Goal: Complete application form: Complete application form

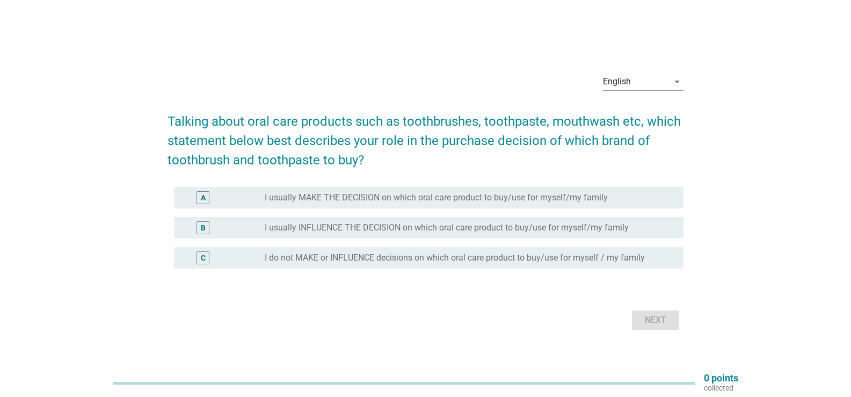
click at [438, 197] on label "I usually MAKE THE DECISION on which oral care product to buy/use for myself/my…" at bounding box center [436, 197] width 343 height 11
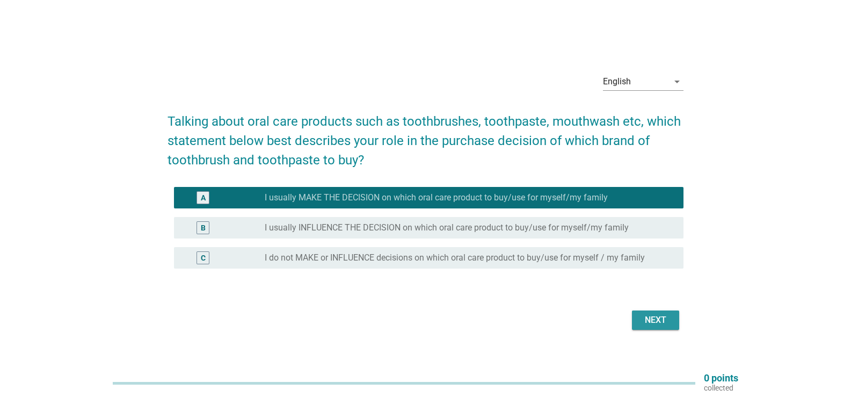
drag, startPoint x: 652, startPoint y: 320, endPoint x: 640, endPoint y: 313, distance: 14.5
click at [651, 320] on div "Next" at bounding box center [656, 320] width 30 height 13
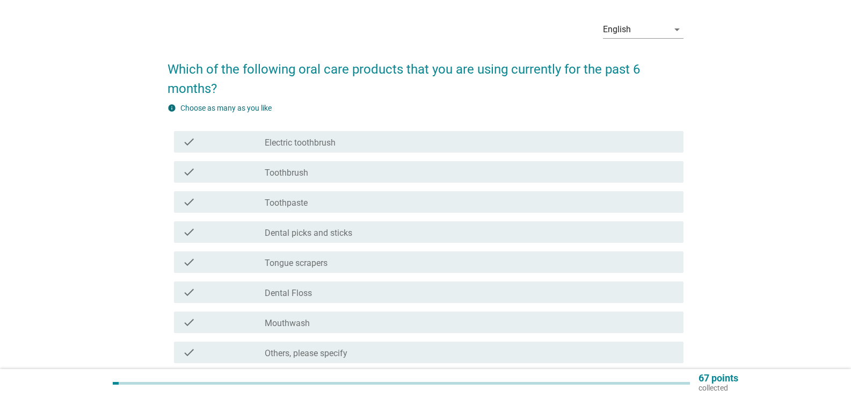
scroll to position [54, 0]
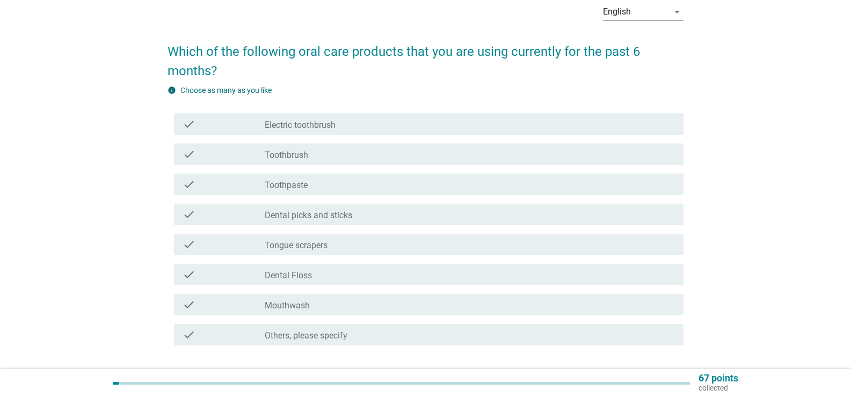
click at [352, 147] on div "check check_box_outline_blank Toothbrush" at bounding box center [429, 153] width 510 height 21
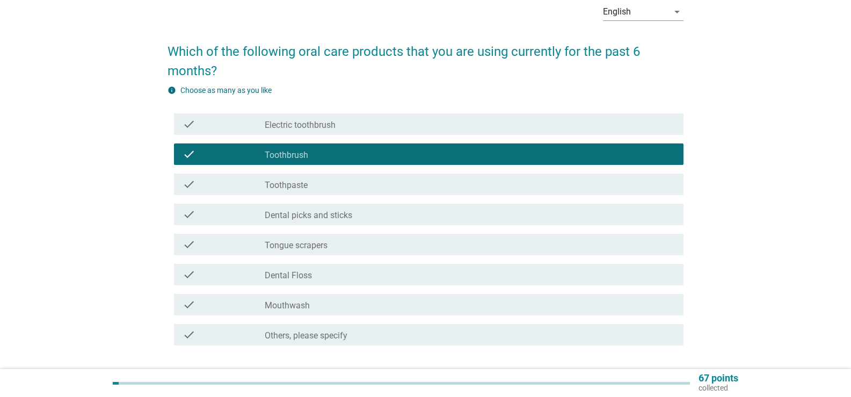
click at [344, 175] on div "check check_box_outline_blank Toothpaste" at bounding box center [429, 183] width 510 height 21
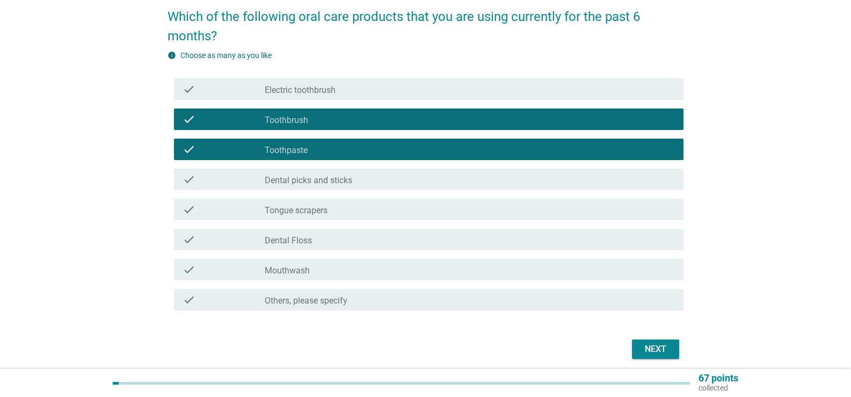
scroll to position [107, 0]
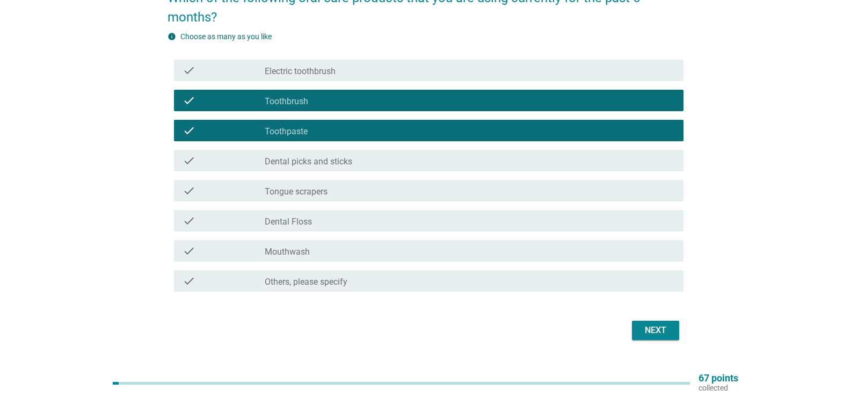
click at [482, 258] on div "check check_box_outline_blank Mouthwash" at bounding box center [429, 250] width 510 height 21
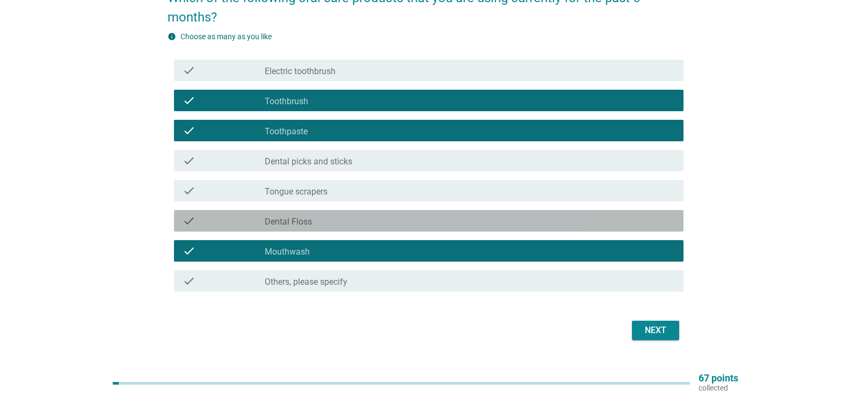
click at [537, 225] on div "check_box_outline_blank [MEDICAL_DATA]" at bounding box center [470, 220] width 410 height 13
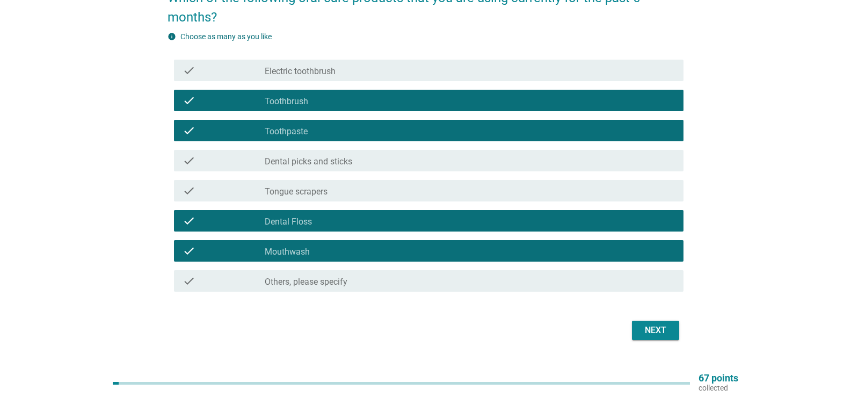
click at [649, 334] on div "Next" at bounding box center [656, 330] width 30 height 13
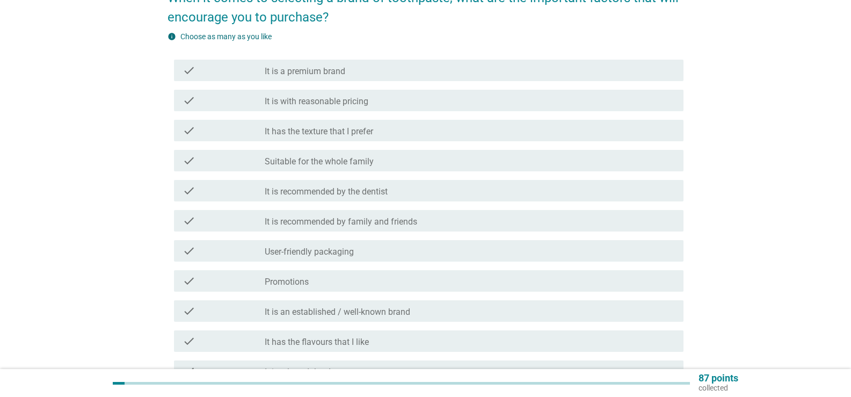
scroll to position [0, 0]
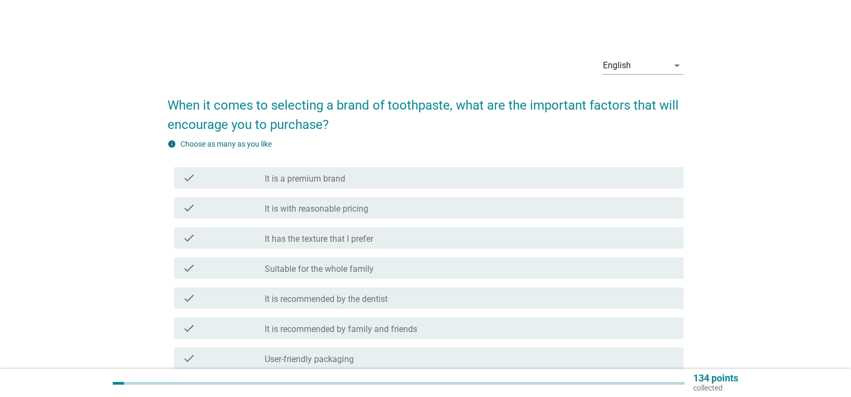
click at [392, 205] on div "check_box_outline_blank It is with reasonable pricing" at bounding box center [470, 207] width 410 height 13
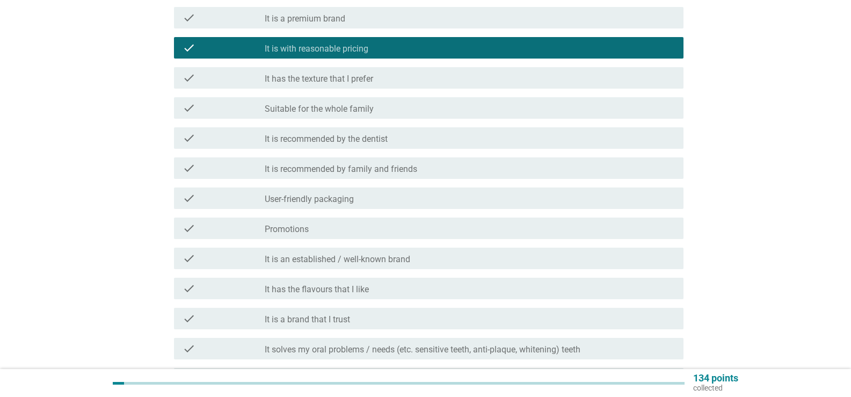
scroll to position [161, 0]
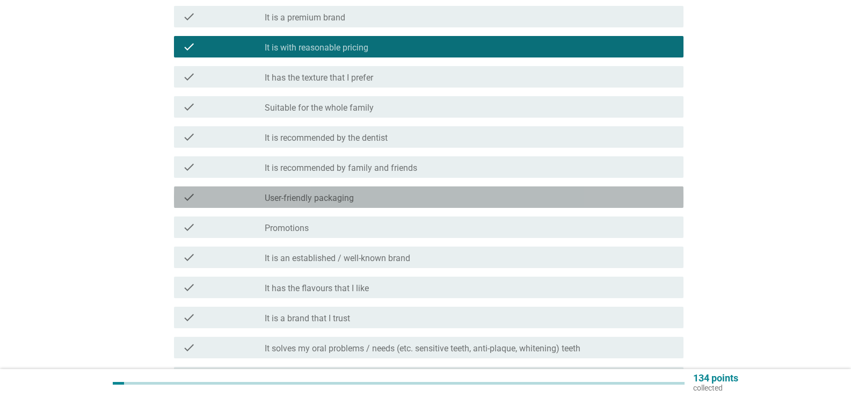
click at [217, 204] on div "check check_box_outline_blank User-friendly packaging" at bounding box center [429, 196] width 510 height 21
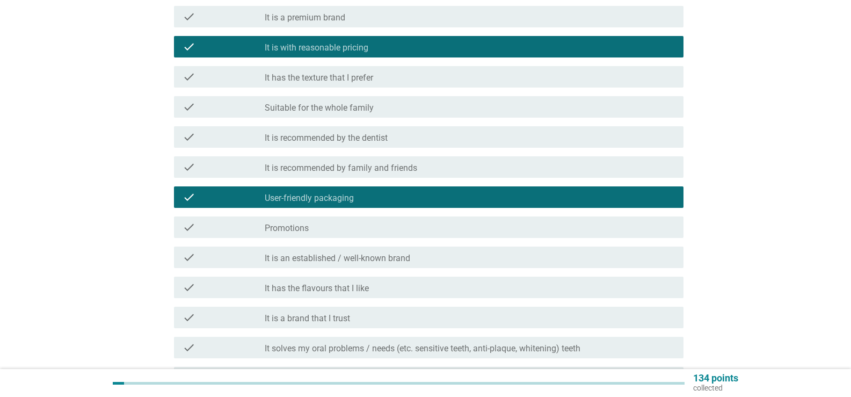
click at [226, 233] on div "check" at bounding box center [224, 227] width 82 height 13
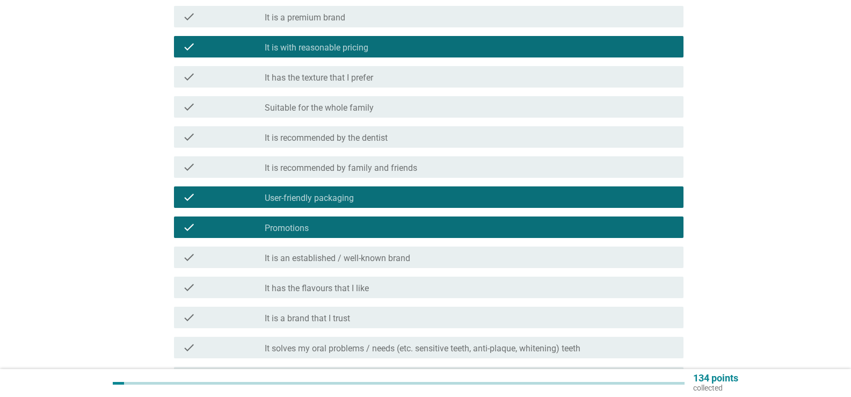
click at [275, 83] on label "It has the texture that I prefer" at bounding box center [319, 78] width 108 height 11
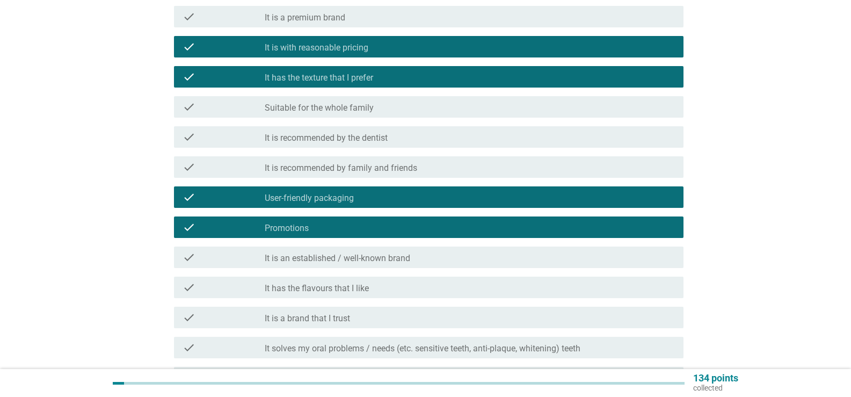
click at [325, 291] on label "It has the flavours that I like" at bounding box center [317, 288] width 104 height 11
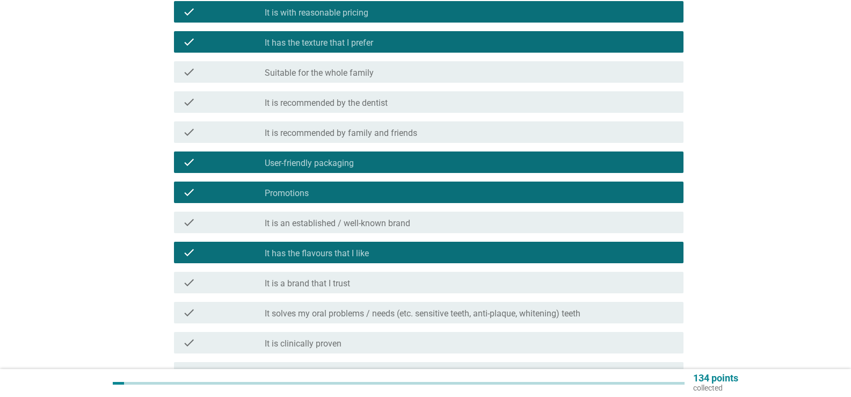
scroll to position [215, 0]
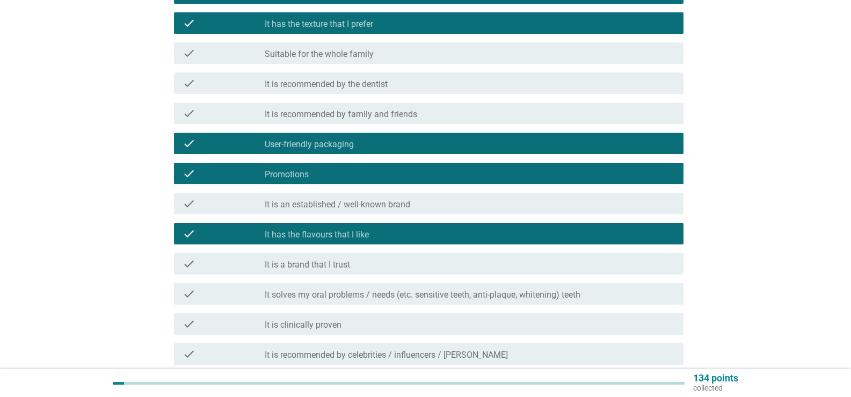
click at [308, 264] on label "It is a brand that I trust" at bounding box center [307, 264] width 85 height 11
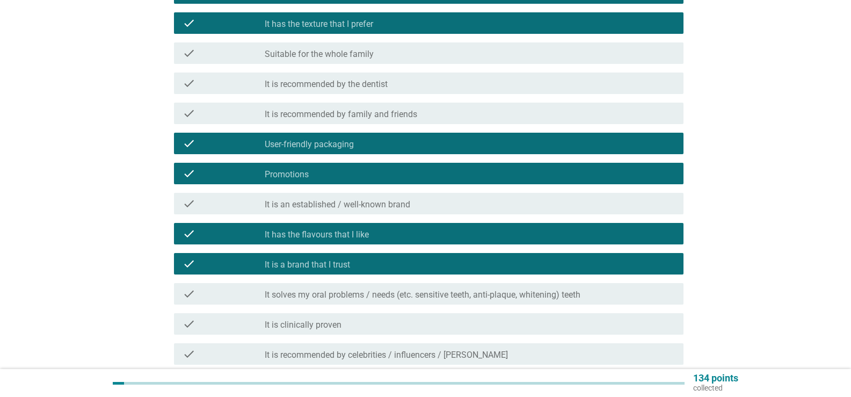
click at [324, 202] on label "It is an established / well-known brand" at bounding box center [338, 204] width 146 height 11
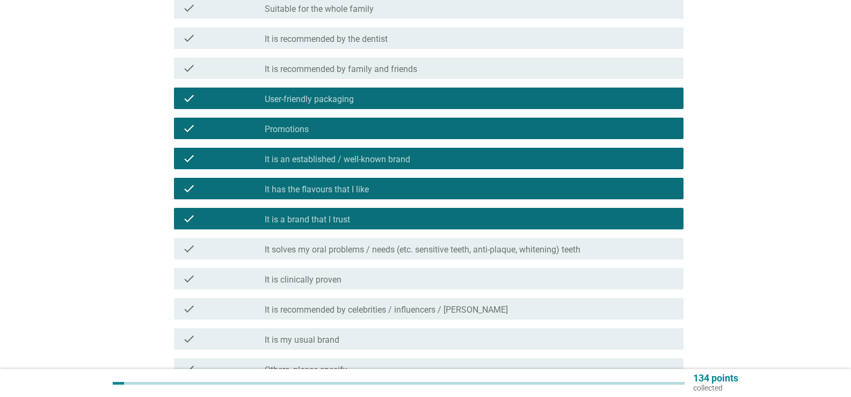
scroll to position [322, 0]
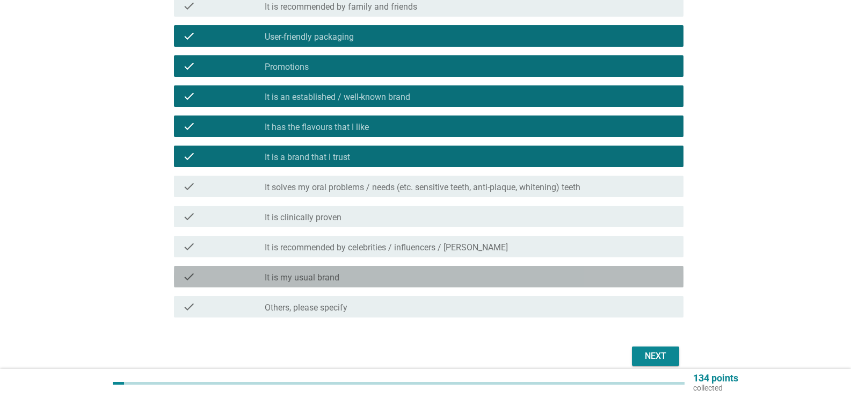
click at [572, 276] on div "check_box_outline_blank It is my usual brand" at bounding box center [470, 276] width 410 height 13
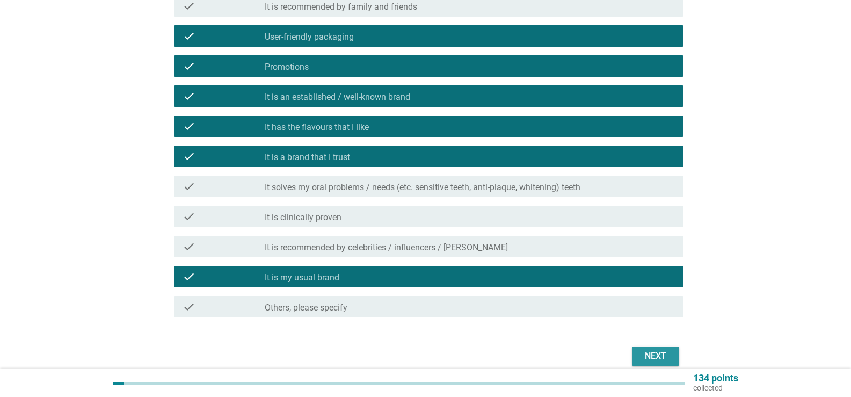
click at [648, 357] on div "Next" at bounding box center [656, 356] width 30 height 13
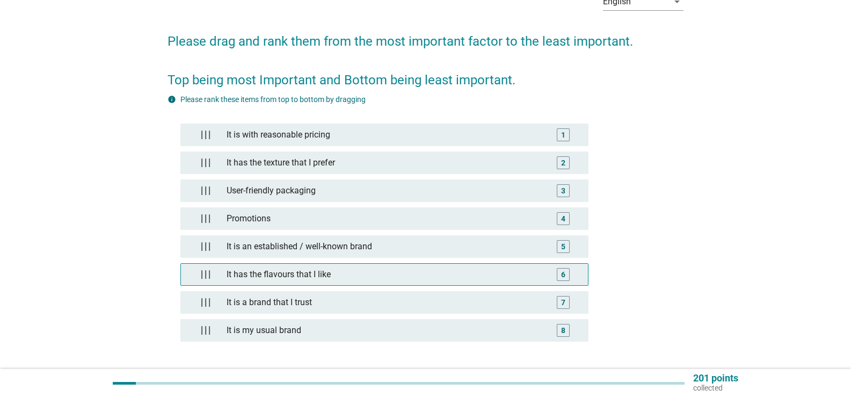
scroll to position [107, 0]
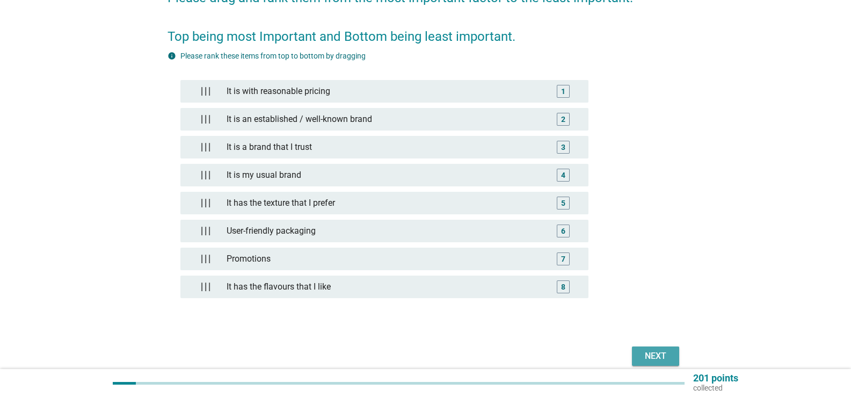
click at [659, 351] on div "Next" at bounding box center [656, 356] width 30 height 13
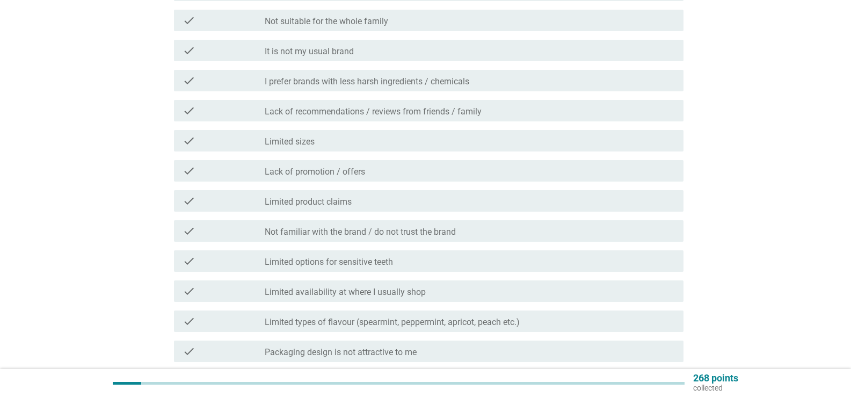
scroll to position [215, 0]
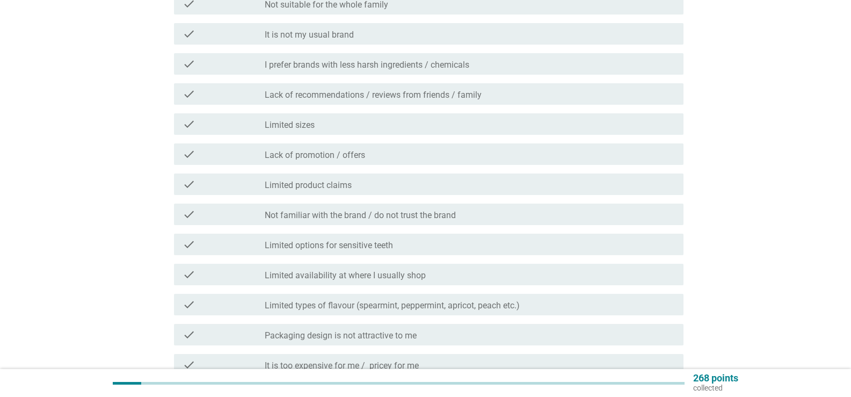
click at [325, 126] on div "check_box_outline_blank Limited sizes" at bounding box center [470, 124] width 410 height 13
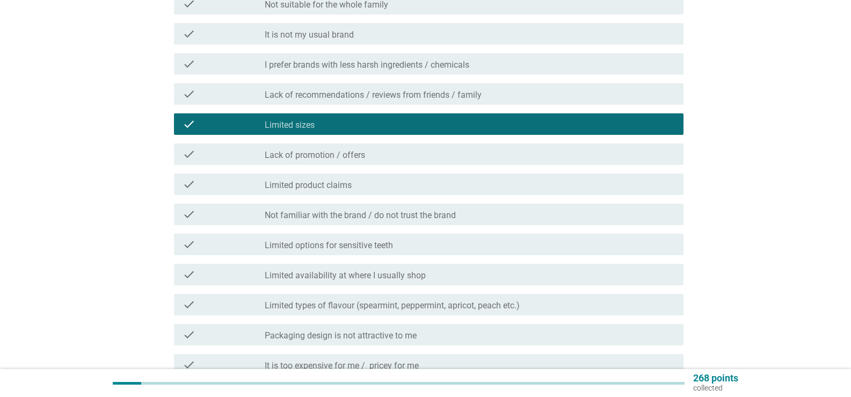
click at [327, 162] on div "check check_box_outline_blank Lack of promotion / offers" at bounding box center [429, 153] width 510 height 21
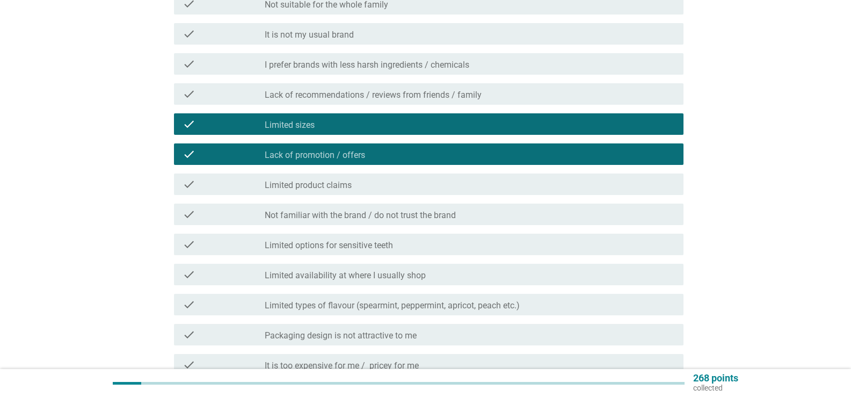
click at [318, 60] on label "I prefer brands with less harsh ingredients / chemicals" at bounding box center [367, 65] width 205 height 11
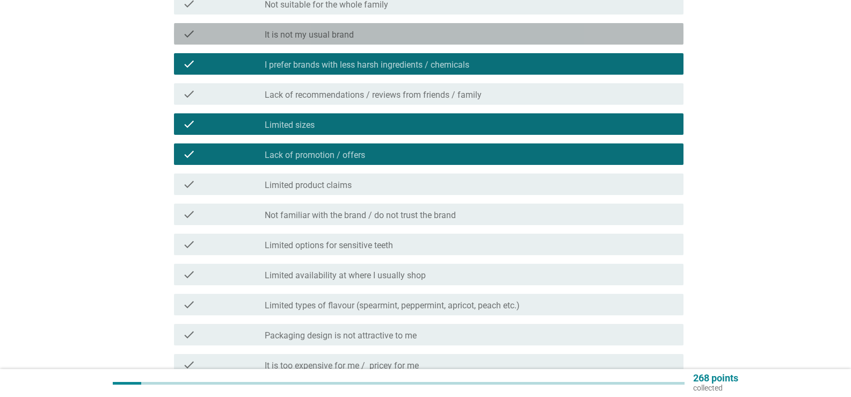
click at [310, 39] on label "It is not my usual brand" at bounding box center [309, 35] width 89 height 11
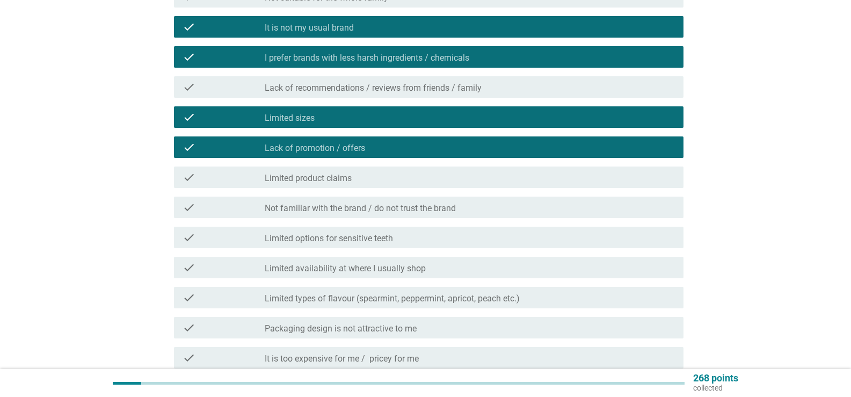
scroll to position [322, 0]
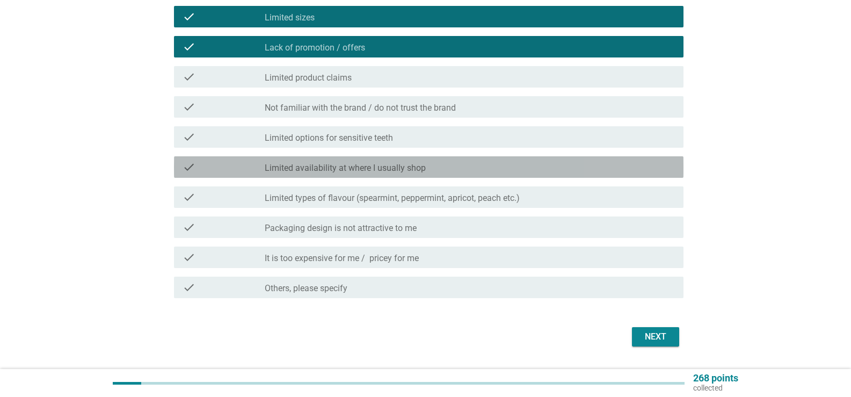
click at [326, 177] on div "check check_box_outline_blank Limited availability at where I usually shop" at bounding box center [429, 166] width 510 height 21
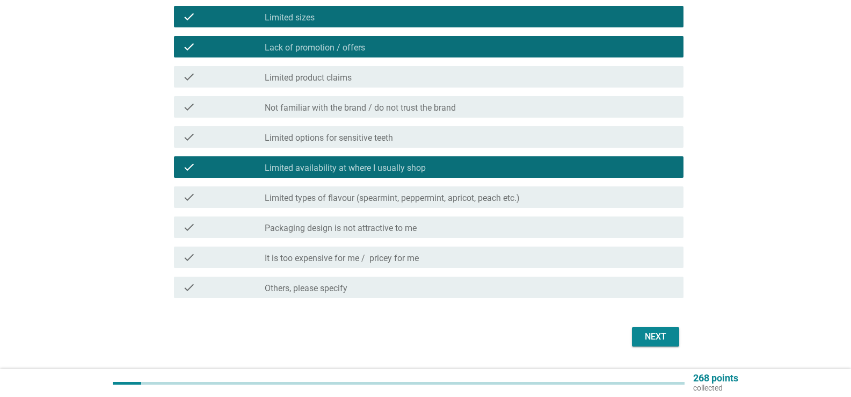
click at [326, 177] on div "check check_box_outline_blank Limited availability at where I usually shop" at bounding box center [429, 166] width 510 height 21
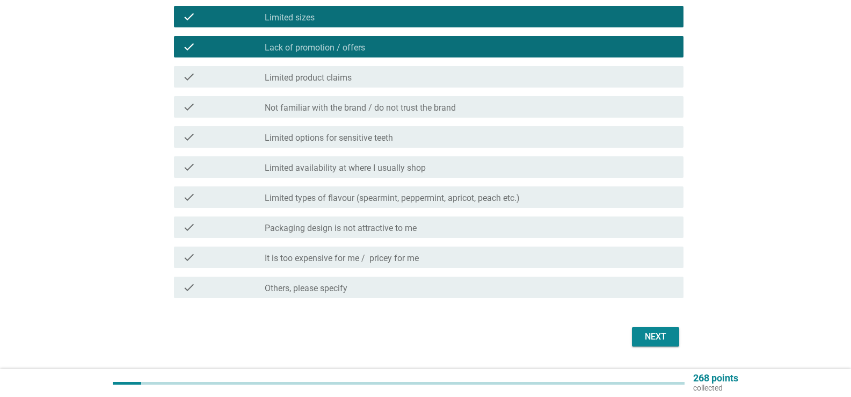
click at [466, 110] on div "check_box_outline_blank Not familiar with the brand / do not trust the brand" at bounding box center [470, 106] width 410 height 13
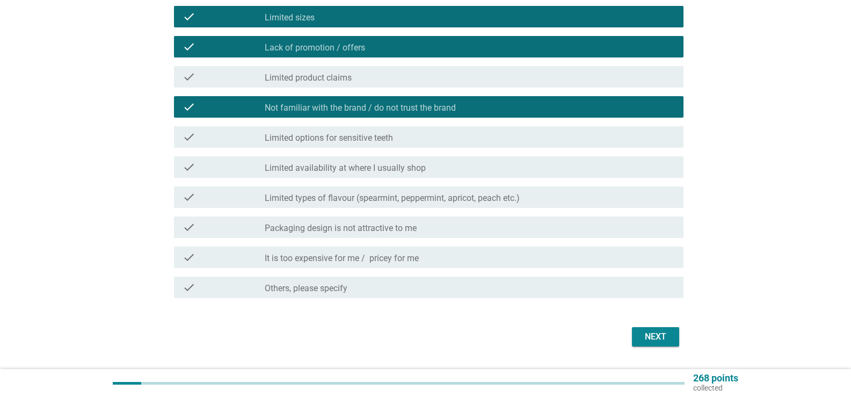
click at [572, 224] on div "check_box_outline_blank Packaging design is not attractive to me" at bounding box center [470, 227] width 410 height 13
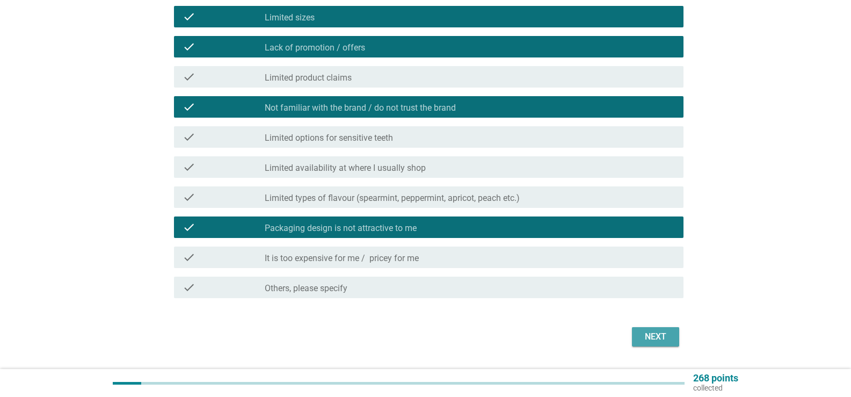
click at [653, 330] on button "Next" at bounding box center [655, 336] width 47 height 19
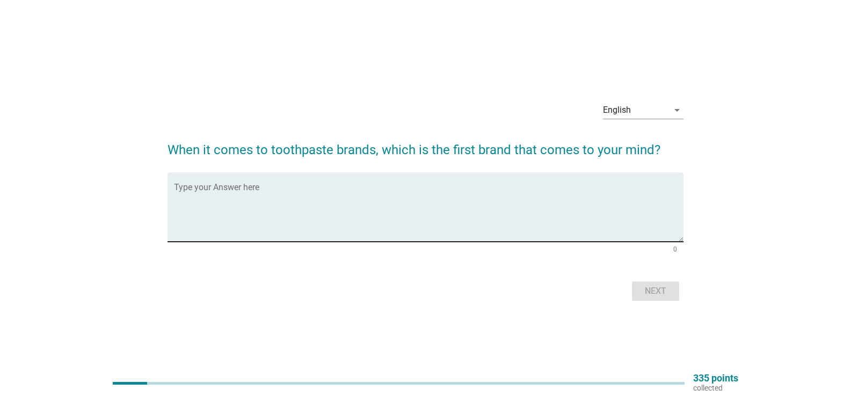
click at [457, 197] on textarea "Type your Answer here" at bounding box center [429, 213] width 510 height 56
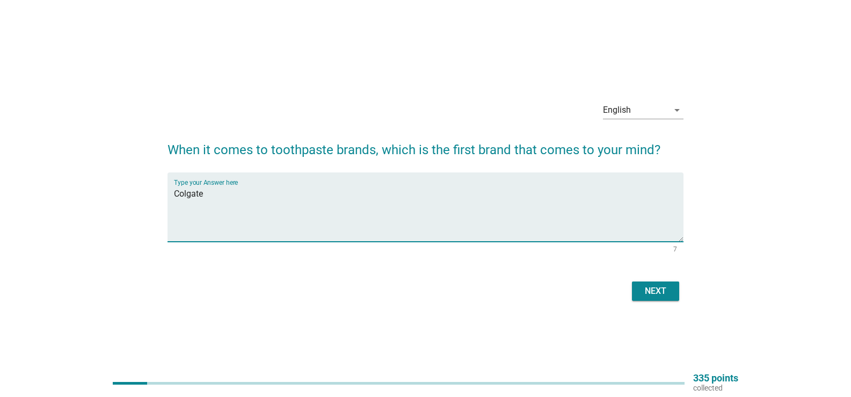
type textarea "Colgate"
click at [675, 295] on button "Next" at bounding box center [655, 290] width 47 height 19
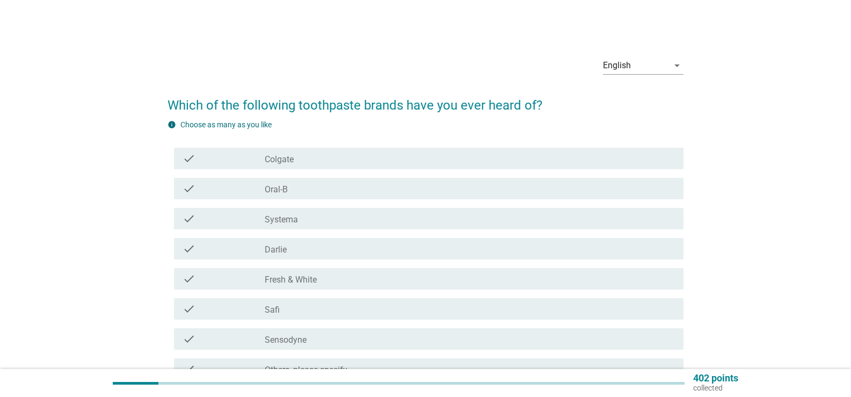
click at [384, 161] on div "check_box_outline_blank Colgate" at bounding box center [470, 158] width 410 height 13
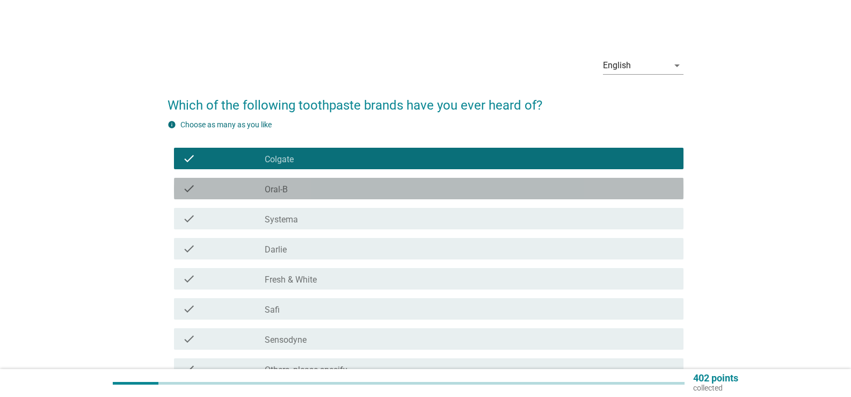
drag, startPoint x: 379, startPoint y: 188, endPoint x: 377, endPoint y: 198, distance: 10.3
click at [379, 190] on div "check_box_outline_blank Oral-B" at bounding box center [470, 188] width 410 height 13
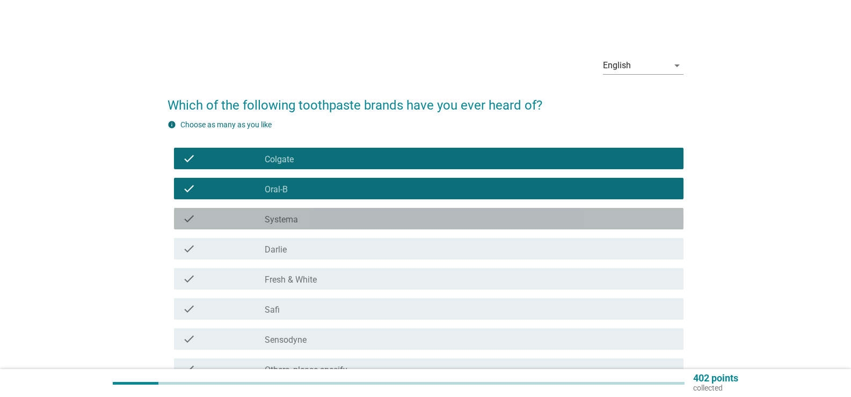
click at [373, 220] on div "check_box_outline_blank Systema" at bounding box center [470, 218] width 410 height 13
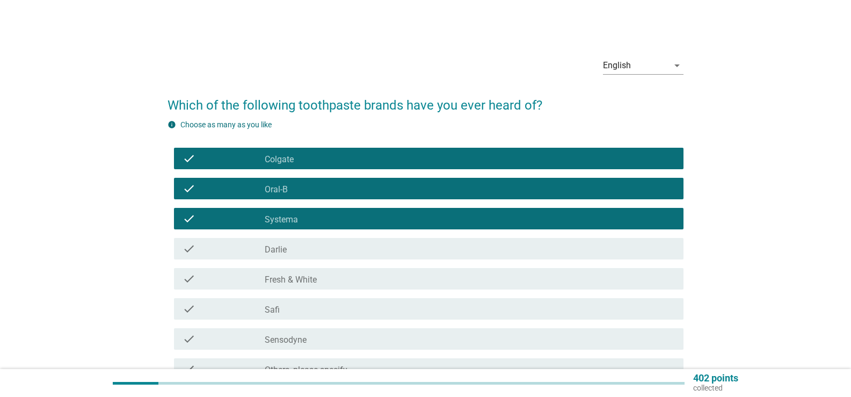
click at [366, 246] on div "check_box_outline_blank [PERSON_NAME]" at bounding box center [470, 248] width 410 height 13
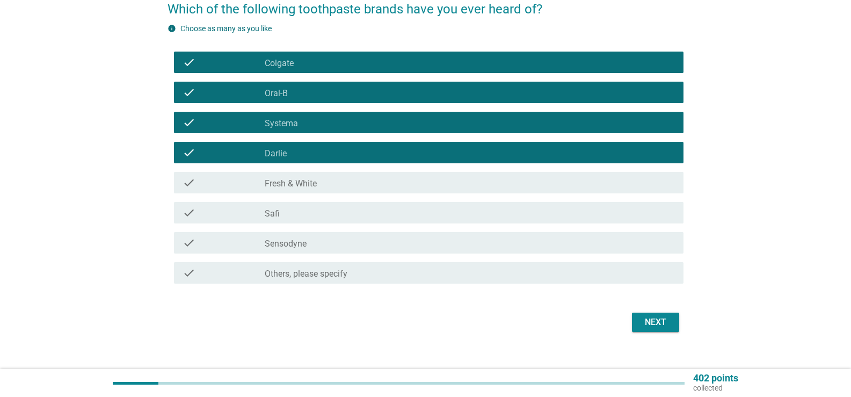
scroll to position [111, 0]
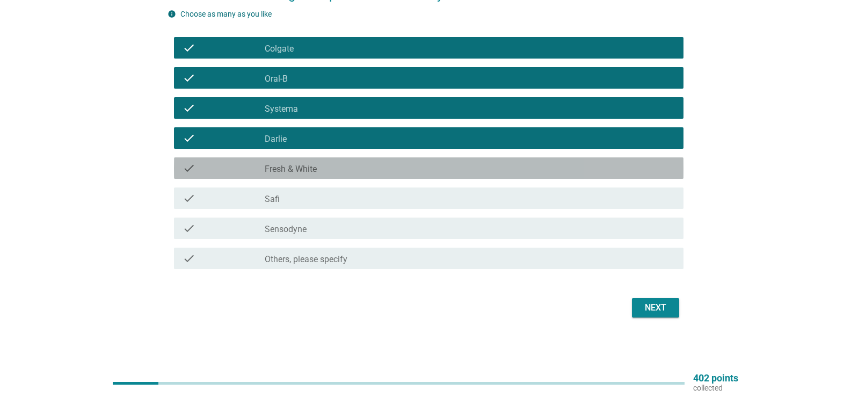
click at [354, 175] on div "check check_box_outline_blank Fresh & White" at bounding box center [429, 167] width 510 height 21
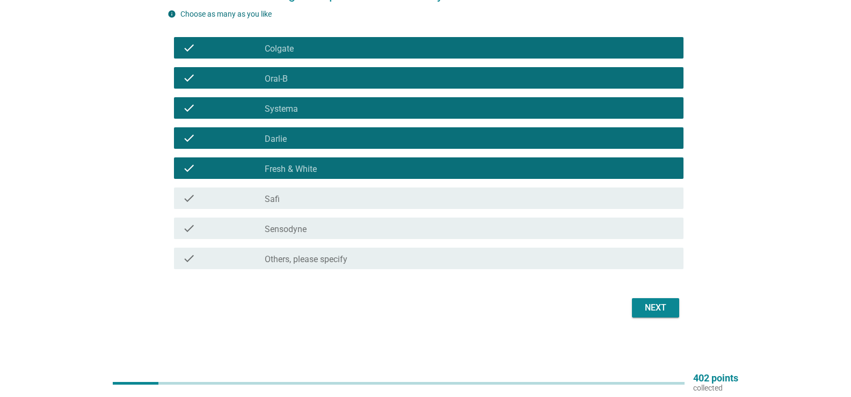
drag, startPoint x: 338, startPoint y: 227, endPoint x: 336, endPoint y: 221, distance: 6.1
click at [337, 225] on div "check_box_outline_blank Sensodyne" at bounding box center [470, 228] width 410 height 13
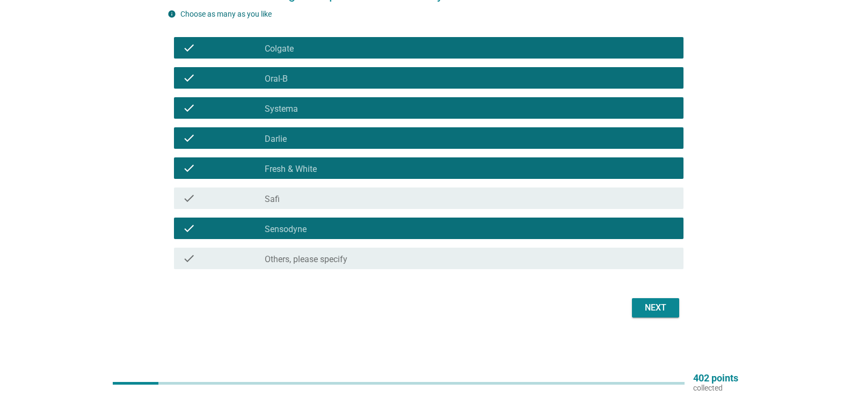
drag, startPoint x: 343, startPoint y: 195, endPoint x: 385, endPoint y: 213, distance: 45.5
click at [344, 196] on div "check_box_outline_blank Safi" at bounding box center [470, 198] width 410 height 13
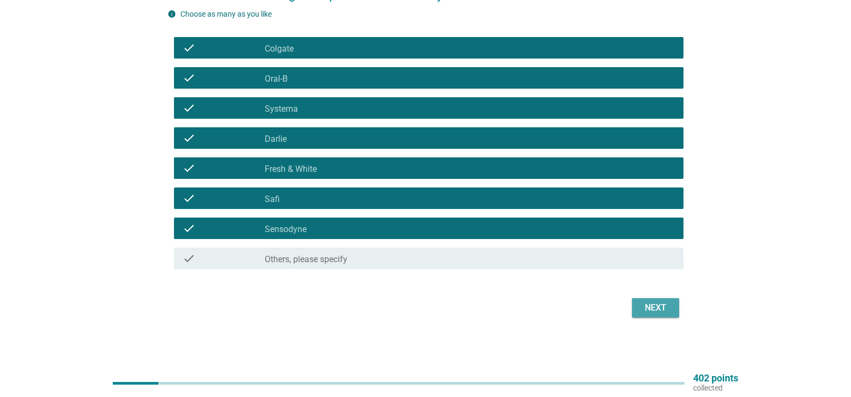
click at [678, 305] on button "Next" at bounding box center [655, 307] width 47 height 19
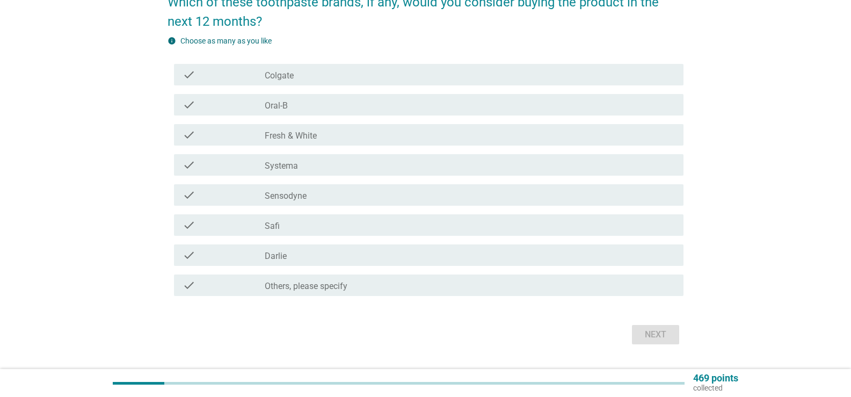
scroll to position [107, 0]
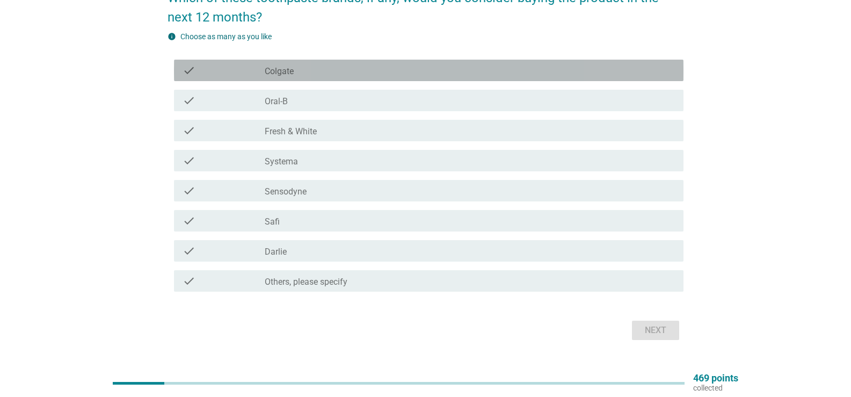
click at [340, 78] on div "check check_box_outline_blank Colgate" at bounding box center [429, 70] width 510 height 21
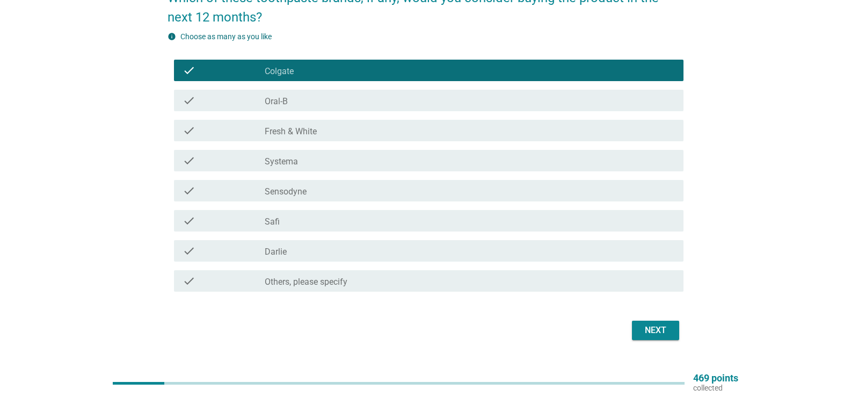
drag, startPoint x: 301, startPoint y: 250, endPoint x: 302, endPoint y: 212, distance: 37.6
click at [300, 249] on div "check_box_outline_blank [PERSON_NAME]" at bounding box center [470, 250] width 410 height 13
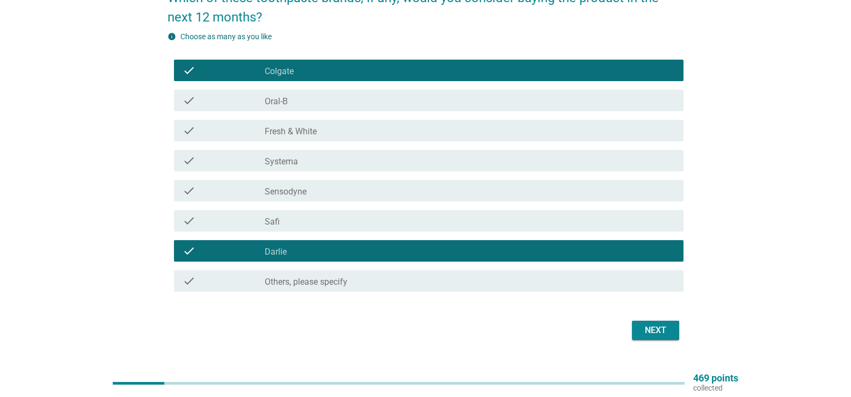
drag, startPoint x: 311, startPoint y: 250, endPoint x: 303, endPoint y: 218, distance: 33.2
click at [309, 250] on div "check_box_outline_blank [PERSON_NAME]" at bounding box center [470, 250] width 410 height 13
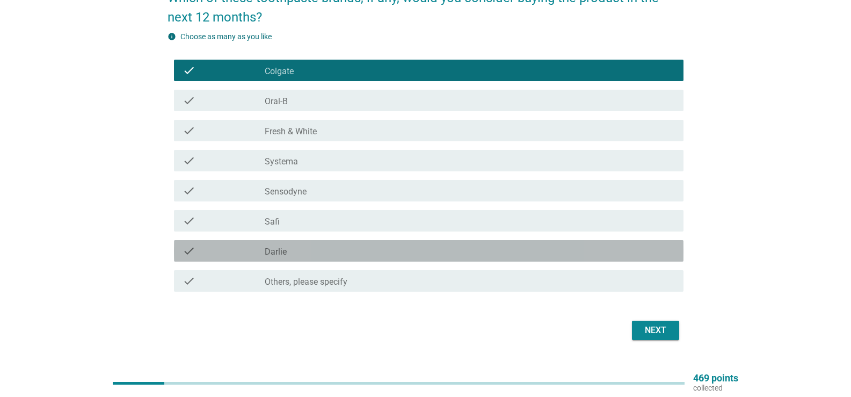
click at [308, 197] on div "check_box_outline_blank Sensodyne" at bounding box center [470, 190] width 410 height 13
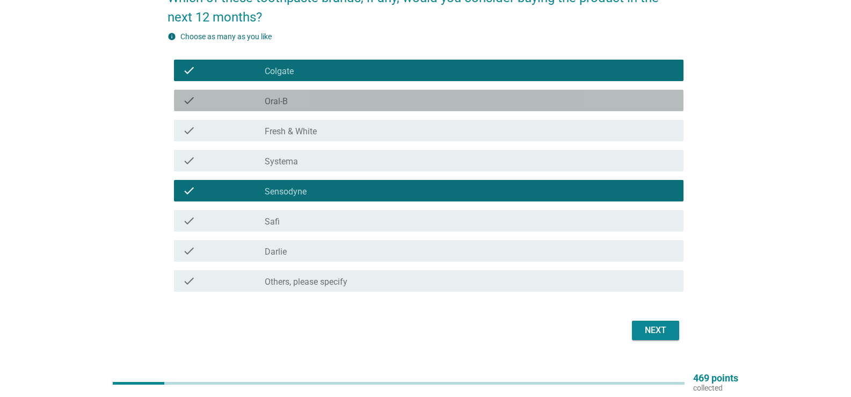
click at [418, 101] on div "check_box_outline_blank Oral-B" at bounding box center [470, 100] width 410 height 13
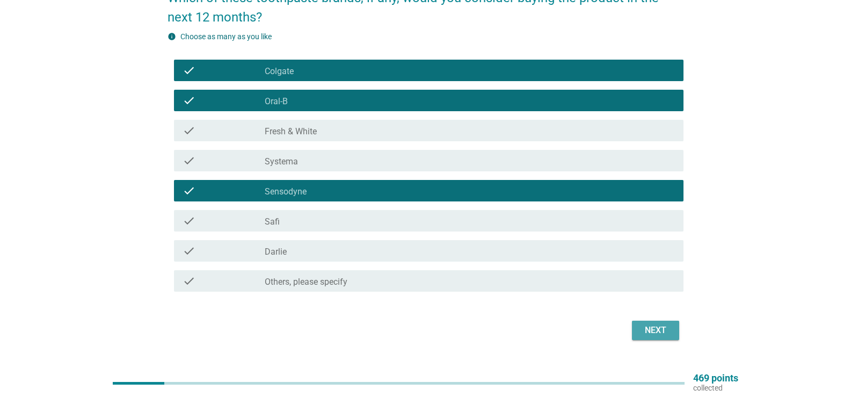
click at [668, 334] on div "Next" at bounding box center [656, 330] width 30 height 13
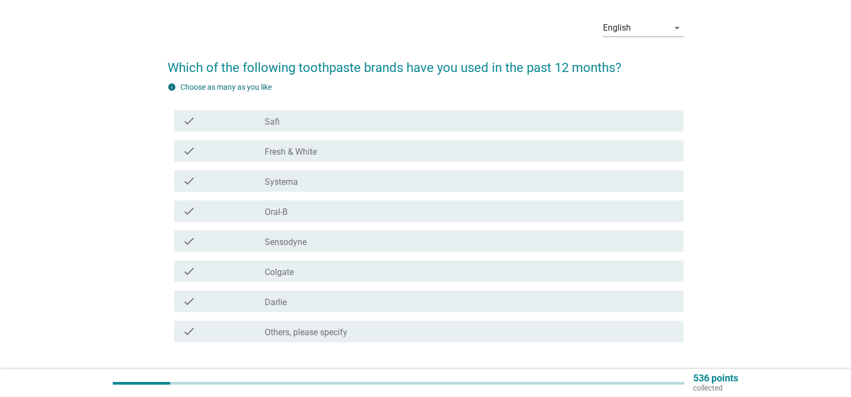
scroll to position [54, 0]
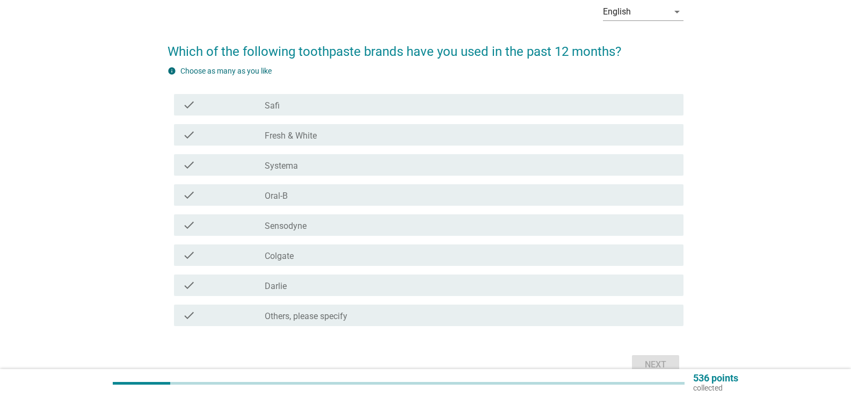
click at [307, 226] on div "check_box_outline_blank Sensodyne" at bounding box center [470, 225] width 410 height 13
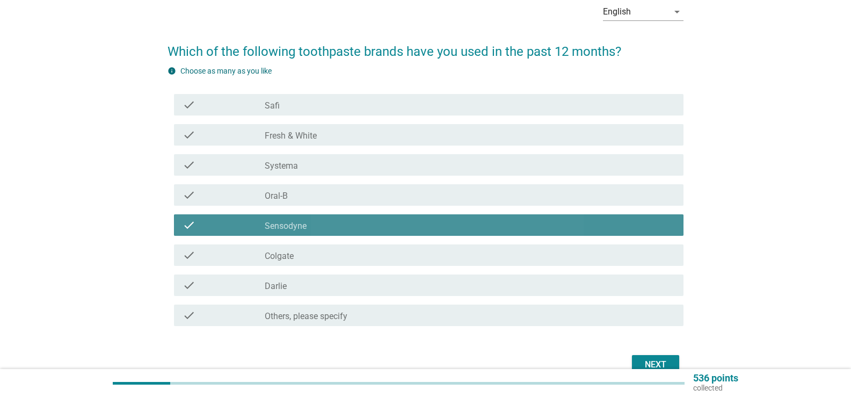
click at [313, 258] on div "check_box Colgate" at bounding box center [470, 255] width 410 height 13
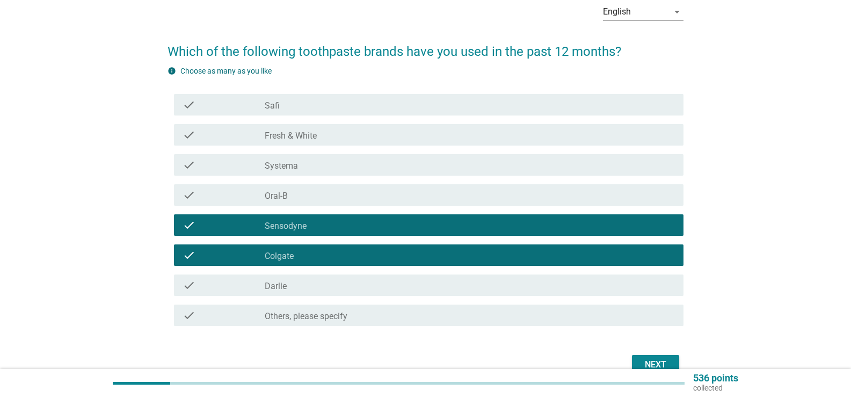
click at [649, 357] on button "Next" at bounding box center [655, 364] width 47 height 19
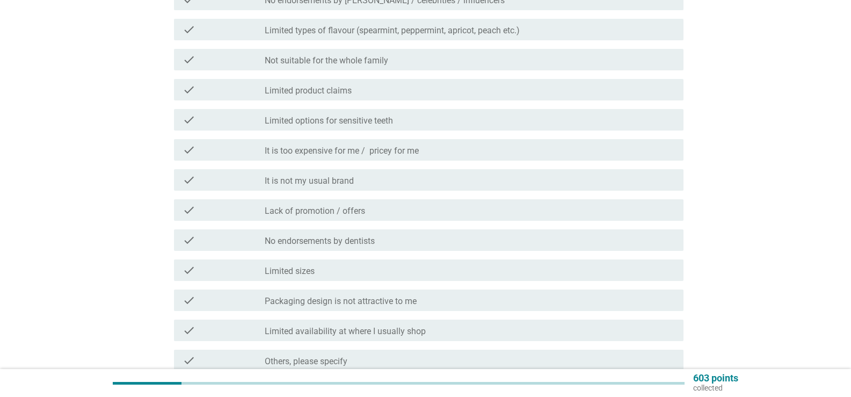
scroll to position [322, 0]
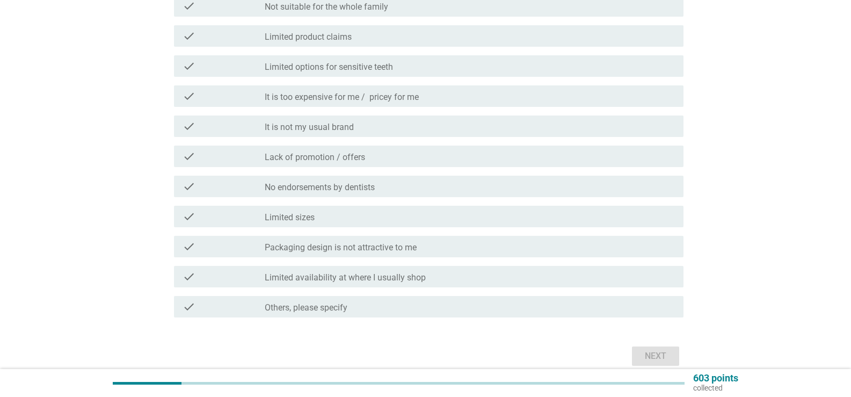
click at [381, 243] on label "Packaging design is not attractive to me" at bounding box center [341, 247] width 152 height 11
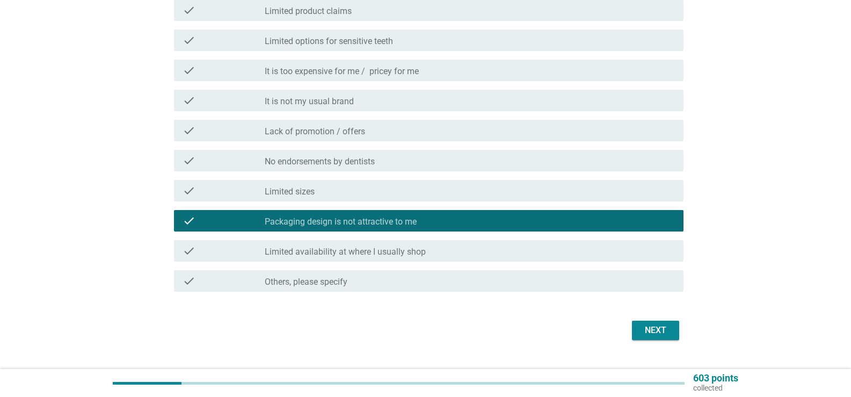
scroll to position [371, 0]
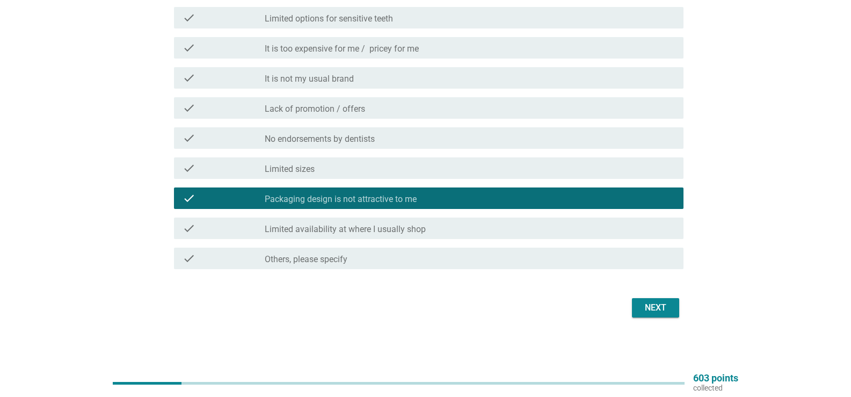
click at [643, 300] on button "Next" at bounding box center [655, 307] width 47 height 19
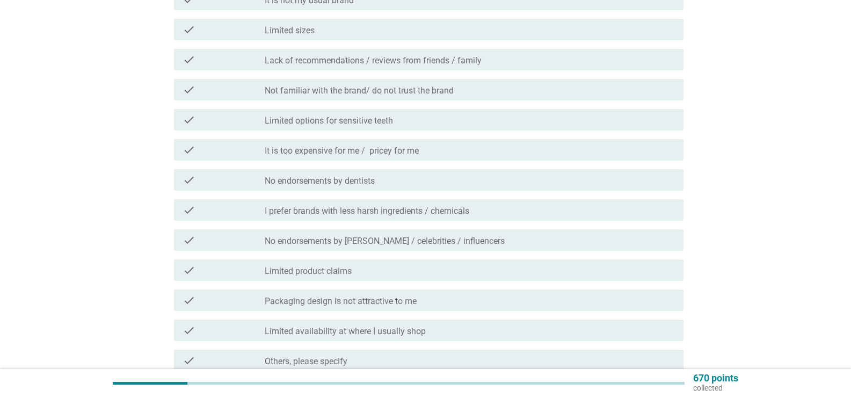
scroll to position [215, 0]
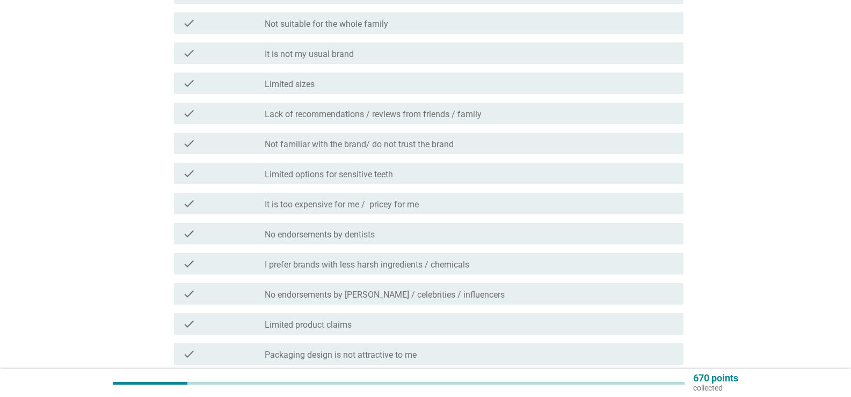
click at [327, 59] on label "It is not my usual brand" at bounding box center [309, 54] width 89 height 11
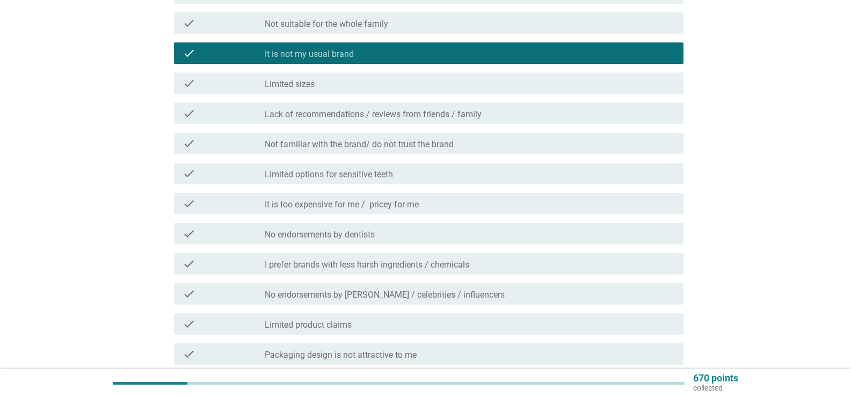
scroll to position [322, 0]
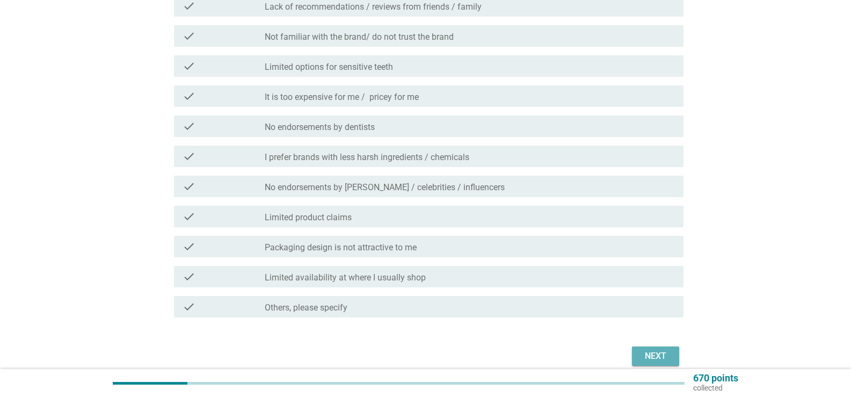
click at [665, 347] on button "Next" at bounding box center [655, 355] width 47 height 19
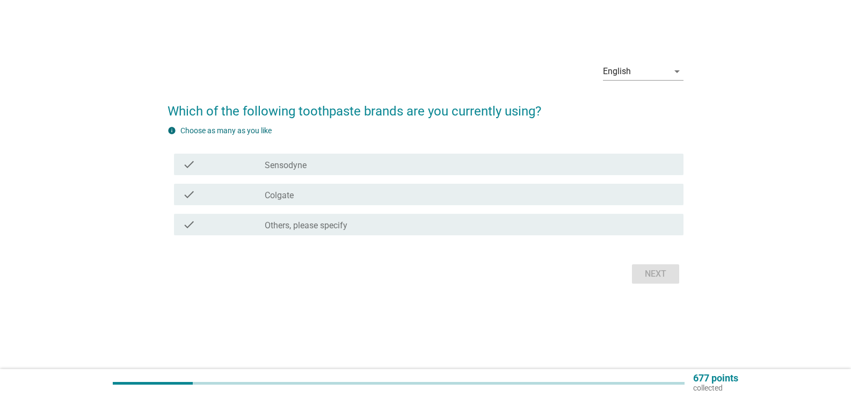
scroll to position [0, 0]
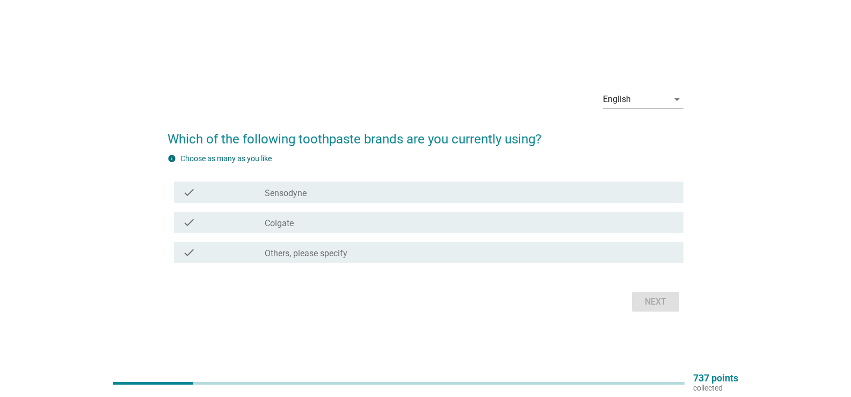
click at [386, 216] on div "check_box_outline_blank Colgate" at bounding box center [470, 222] width 410 height 13
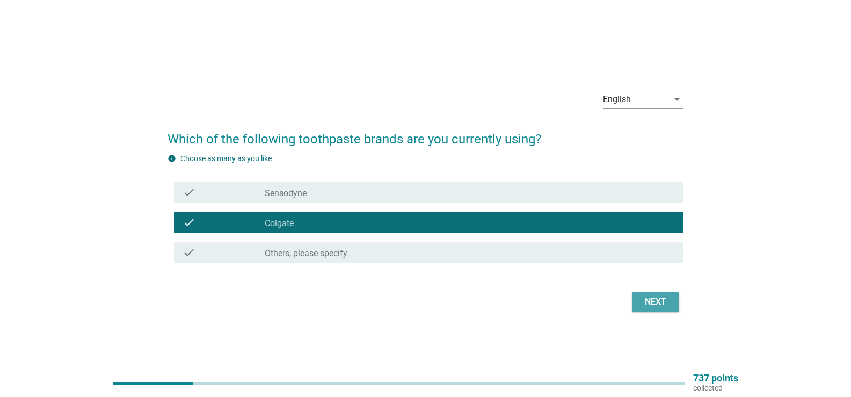
click at [664, 297] on div "Next" at bounding box center [656, 301] width 30 height 13
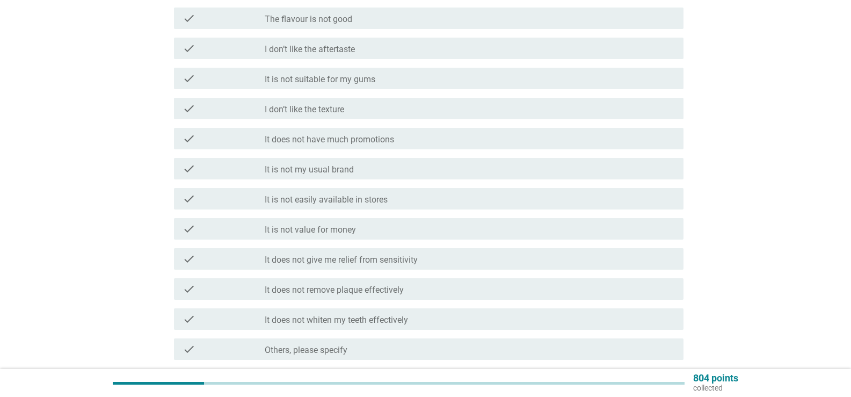
scroll to position [269, 0]
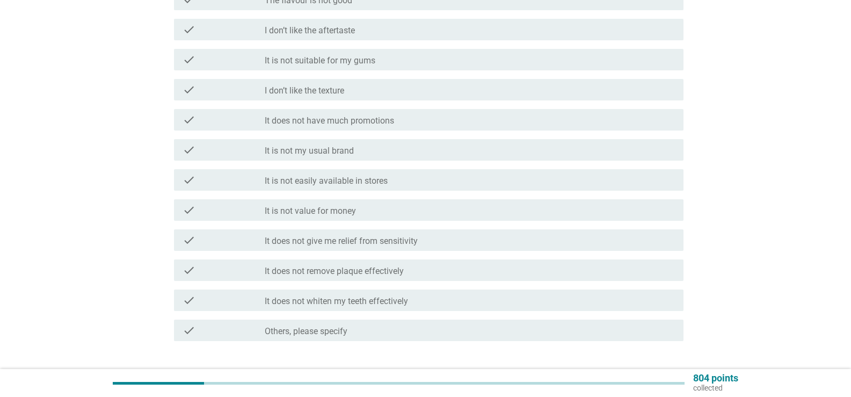
click at [368, 128] on div "check check_box_outline_blank It does not have much promotions" at bounding box center [429, 119] width 510 height 21
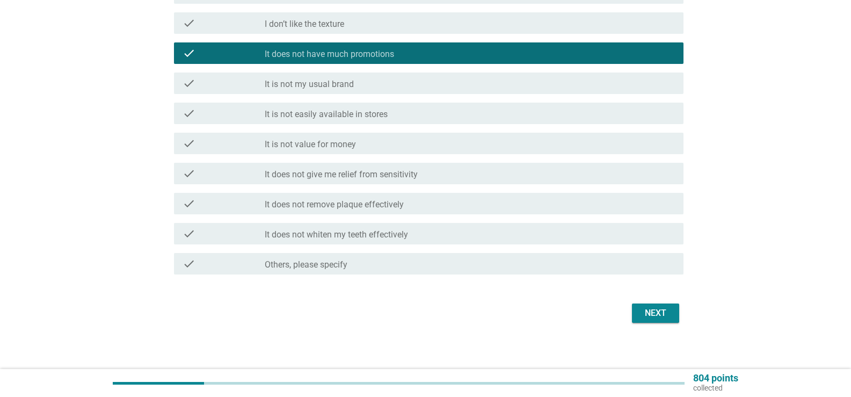
scroll to position [340, 0]
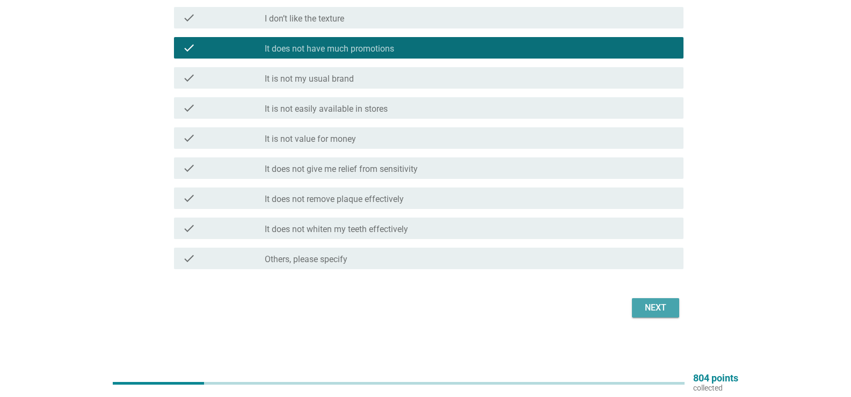
click at [655, 302] on div "Next" at bounding box center [656, 307] width 30 height 13
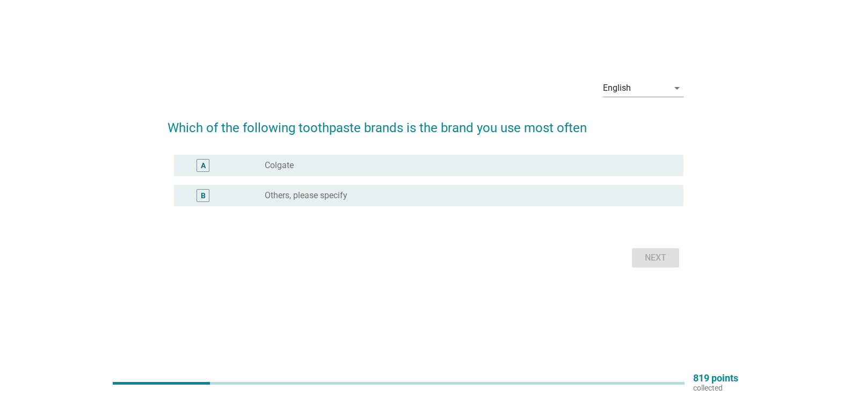
scroll to position [0, 0]
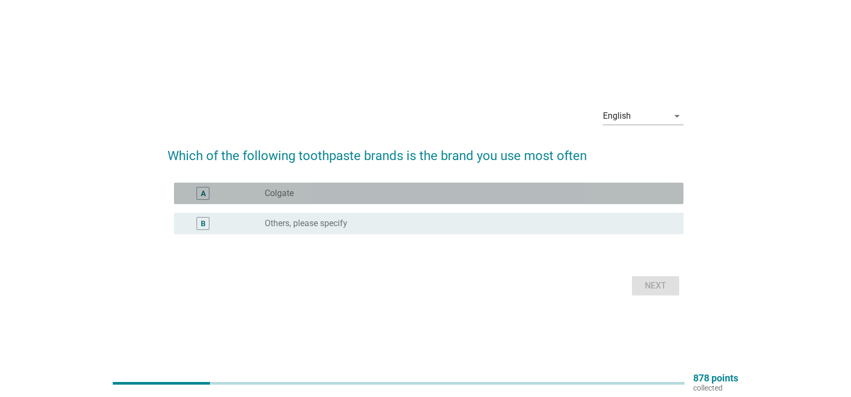
click at [396, 197] on div "radio_button_unchecked Colgate" at bounding box center [466, 193] width 402 height 11
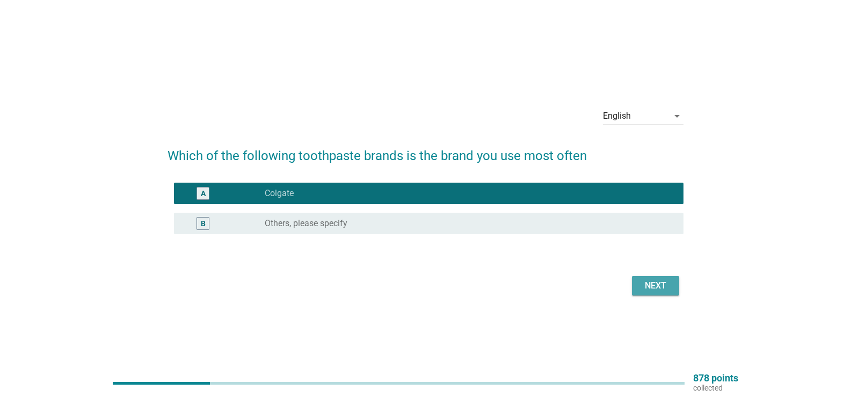
click at [655, 284] on div "Next" at bounding box center [656, 285] width 30 height 13
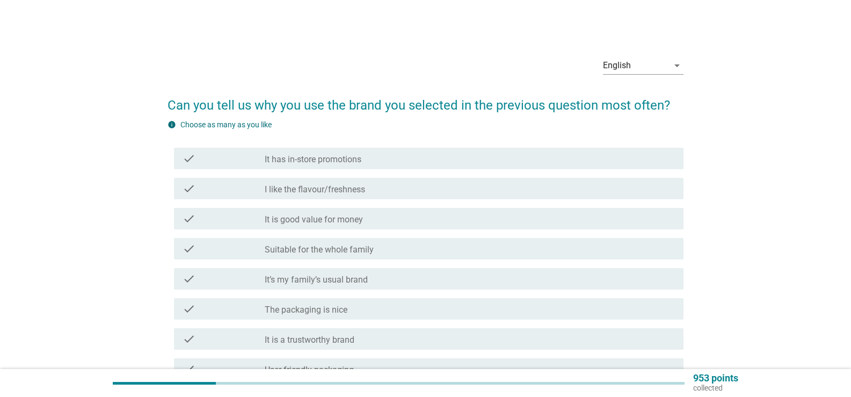
click at [353, 184] on label "I like the flavour/freshness" at bounding box center [315, 189] width 100 height 11
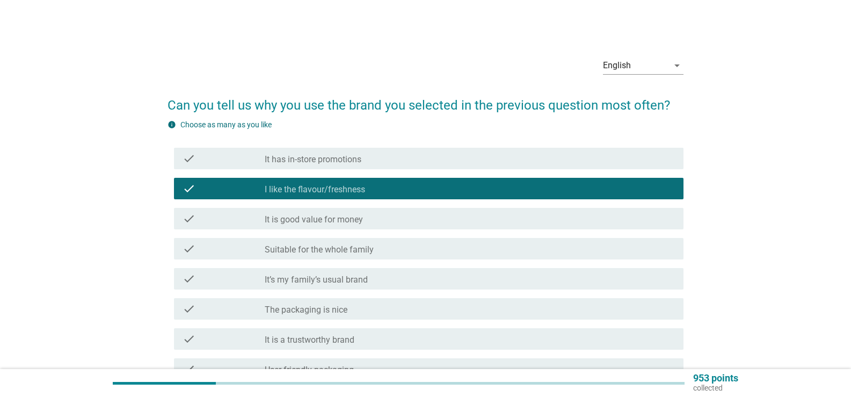
click at [349, 217] on label "It is good value for money" at bounding box center [314, 219] width 98 height 11
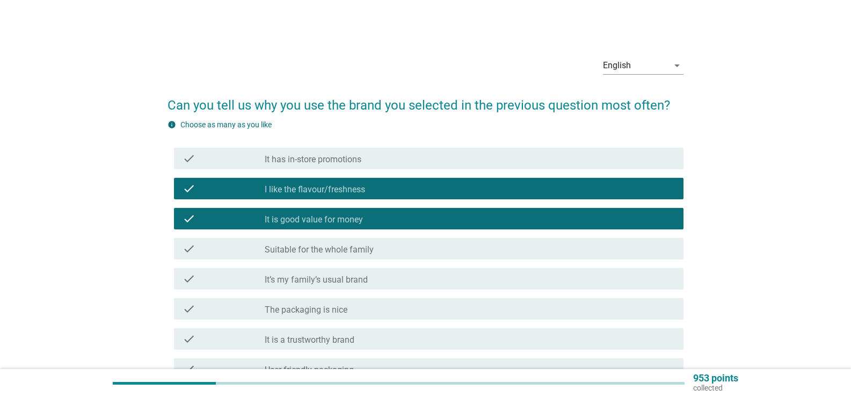
click at [351, 244] on div "check_box_outline_blank Suitable for the whole family" at bounding box center [470, 248] width 410 height 13
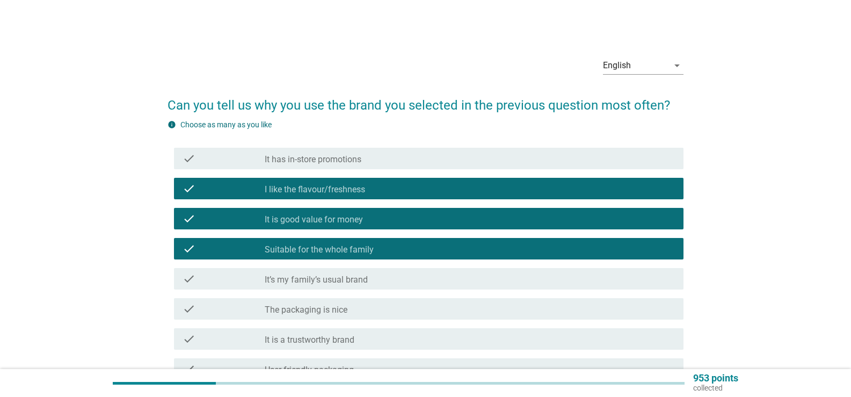
drag, startPoint x: 345, startPoint y: 276, endPoint x: 341, endPoint y: 288, distance: 13.6
click at [344, 277] on label "It’s my family’s usual brand" at bounding box center [316, 279] width 103 height 11
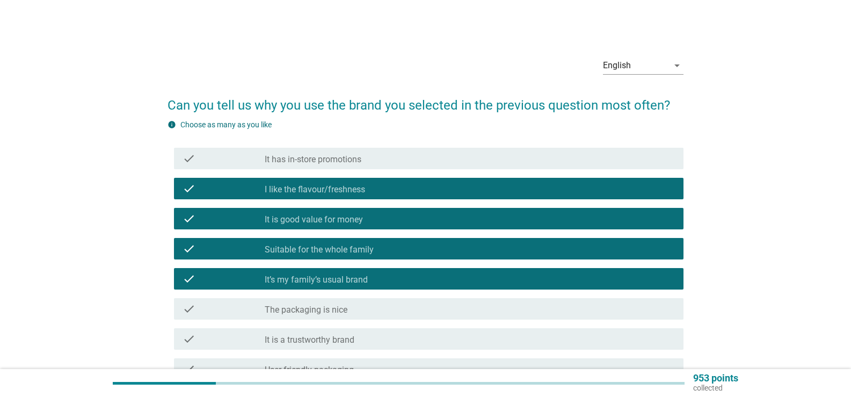
click at [334, 307] on label "The packaging is nice" at bounding box center [306, 310] width 83 height 11
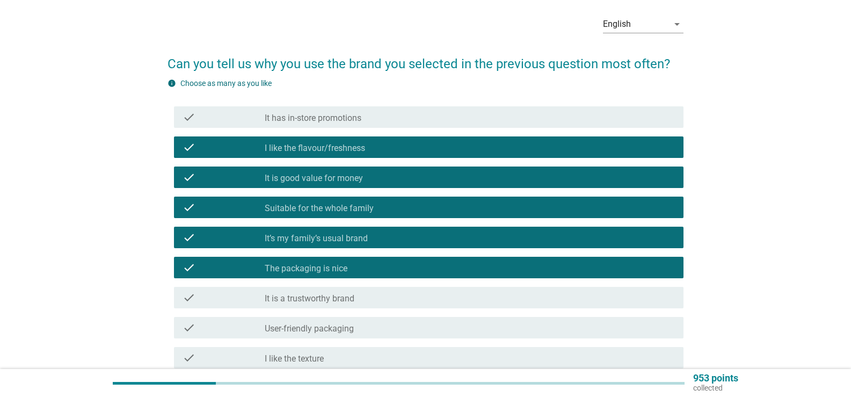
scroll to position [54, 0]
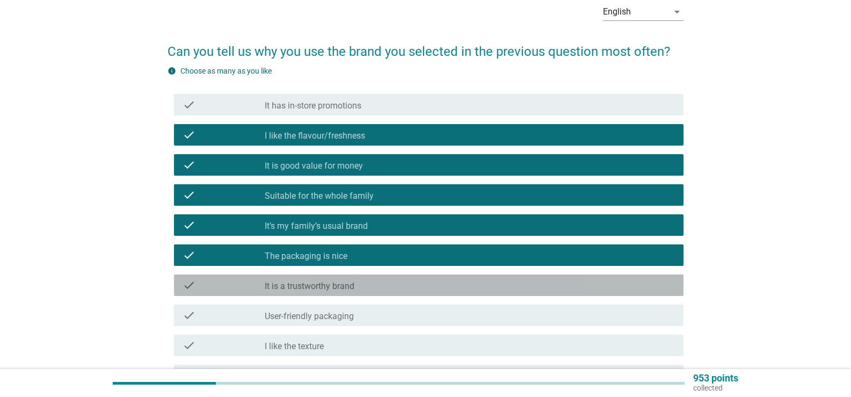
click at [326, 286] on label "It is a trustworthy brand" at bounding box center [310, 286] width 90 height 11
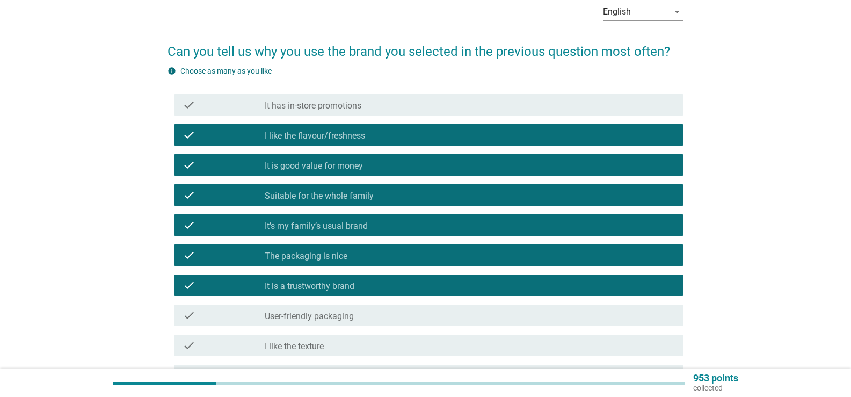
click at [330, 310] on div "check_box_outline_blank User-friendly packaging" at bounding box center [470, 315] width 410 height 13
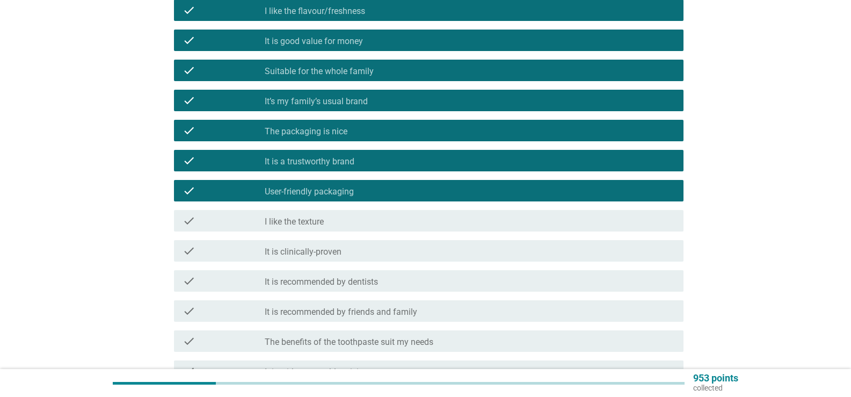
scroll to position [215, 0]
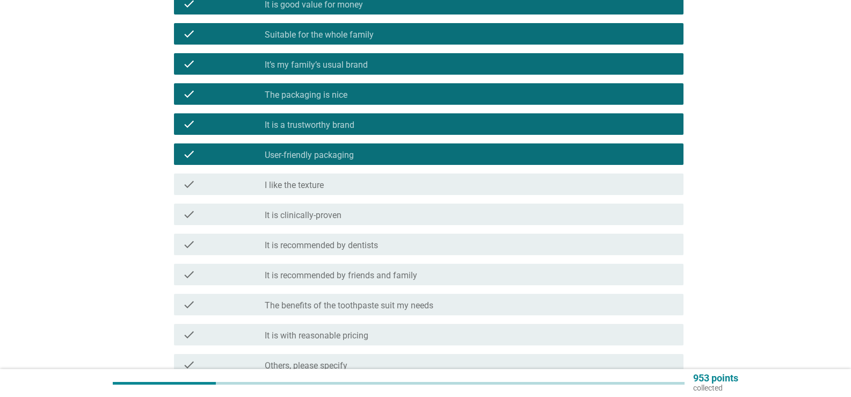
click at [390, 187] on div "check_box_outline_blank I like the texture" at bounding box center [470, 184] width 410 height 13
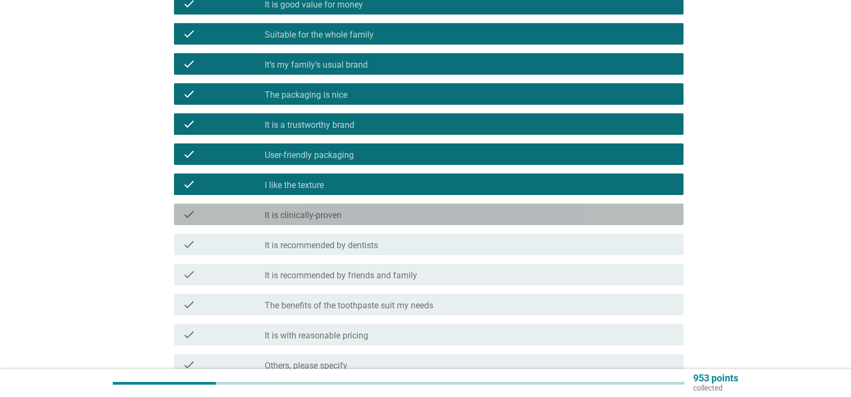
click at [388, 206] on div "check check_box_outline_blank It is clinically-proven" at bounding box center [429, 214] width 510 height 21
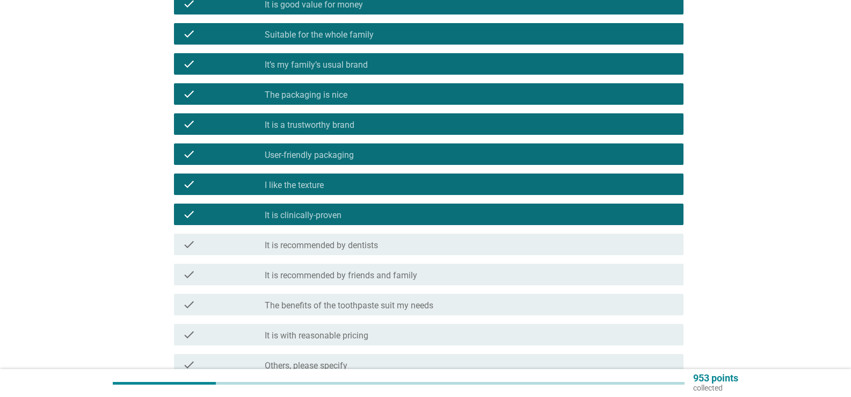
click at [389, 239] on div "check_box_outline_blank It is recommended by dentists" at bounding box center [470, 244] width 410 height 13
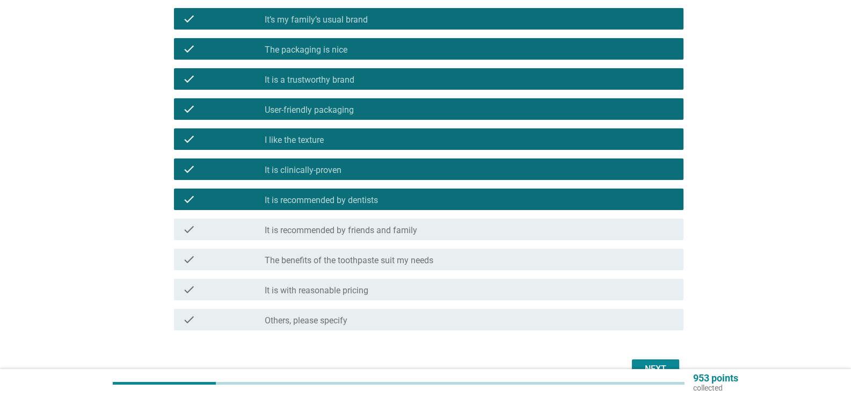
scroll to position [321, 0]
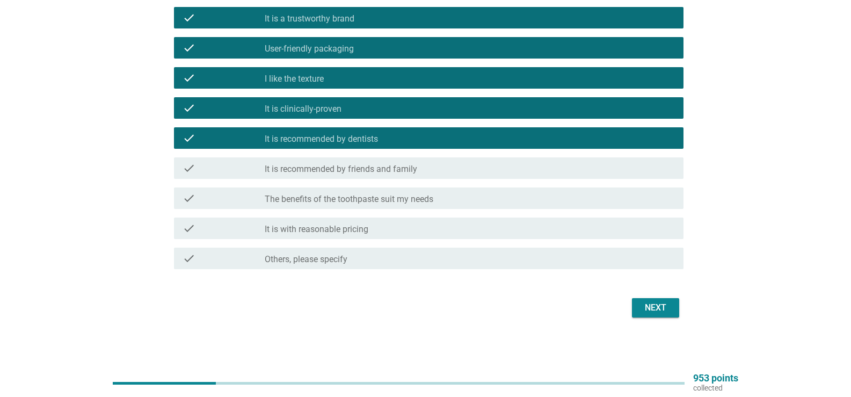
click at [473, 228] on div "check_box_outline_blank It is with reasonable pricing" at bounding box center [470, 228] width 410 height 13
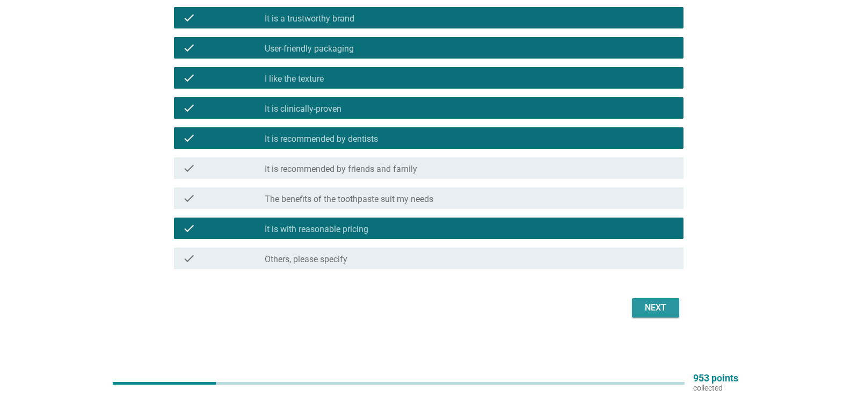
click at [676, 307] on button "Next" at bounding box center [655, 307] width 47 height 19
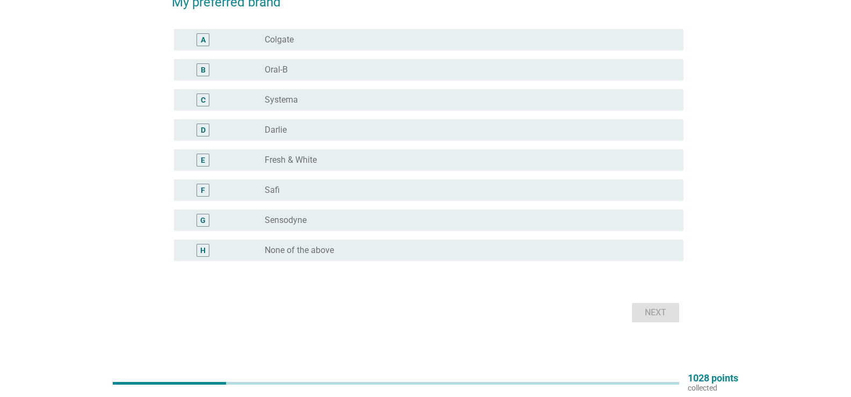
scroll to position [54, 0]
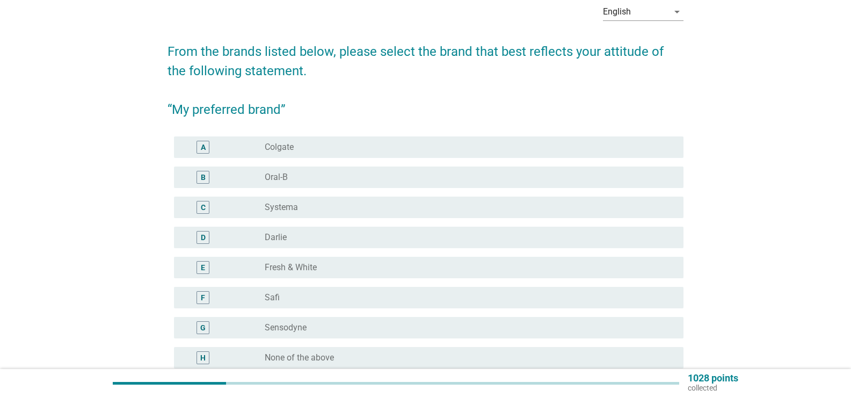
click at [341, 144] on div "radio_button_unchecked Colgate" at bounding box center [466, 147] width 402 height 11
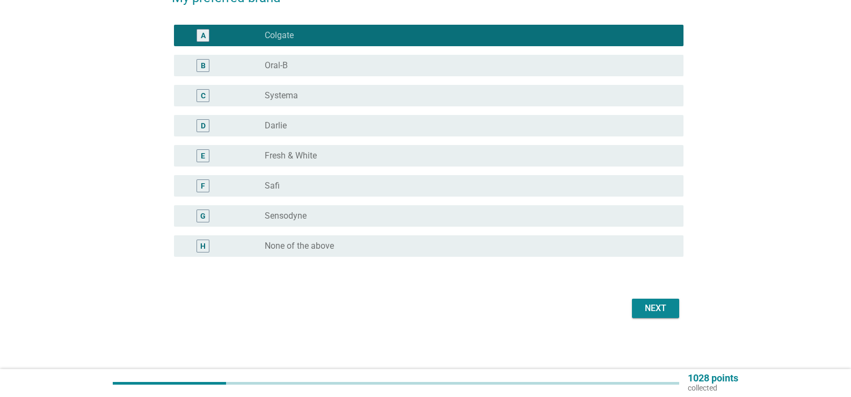
scroll to position [166, 0]
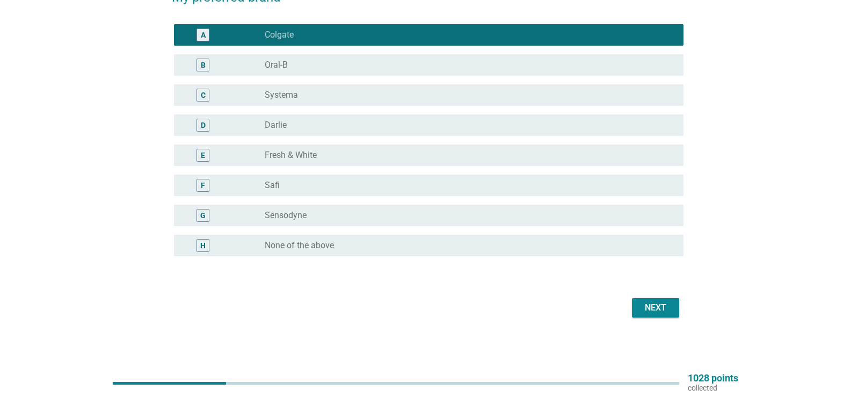
click at [664, 301] on button "Next" at bounding box center [655, 307] width 47 height 19
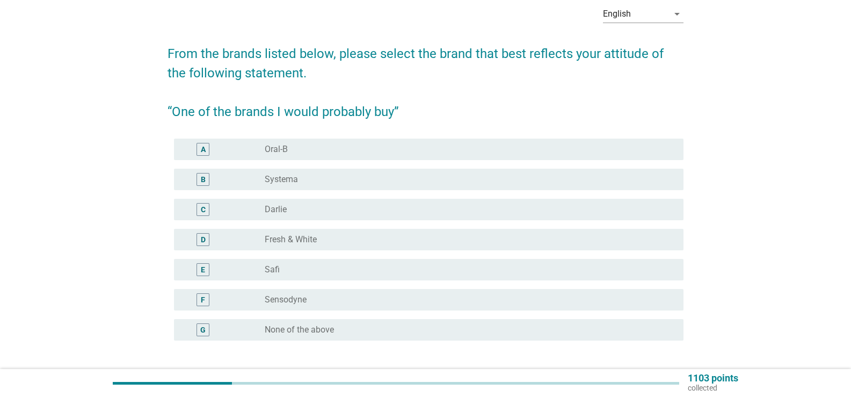
scroll to position [107, 0]
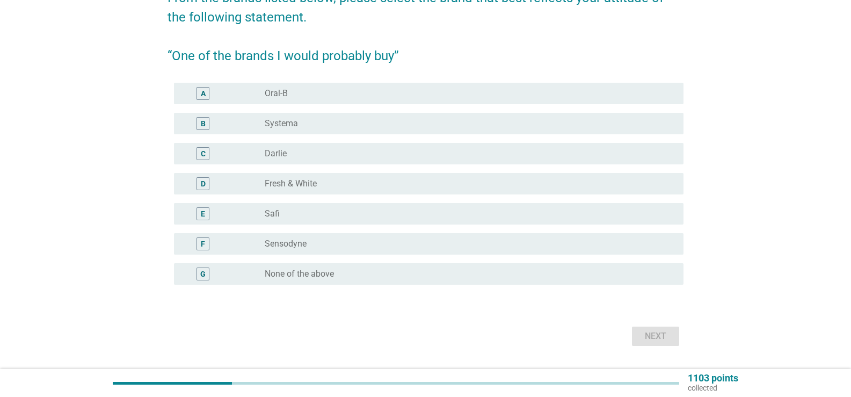
click at [318, 242] on div "radio_button_unchecked Sensodyne" at bounding box center [466, 243] width 402 height 11
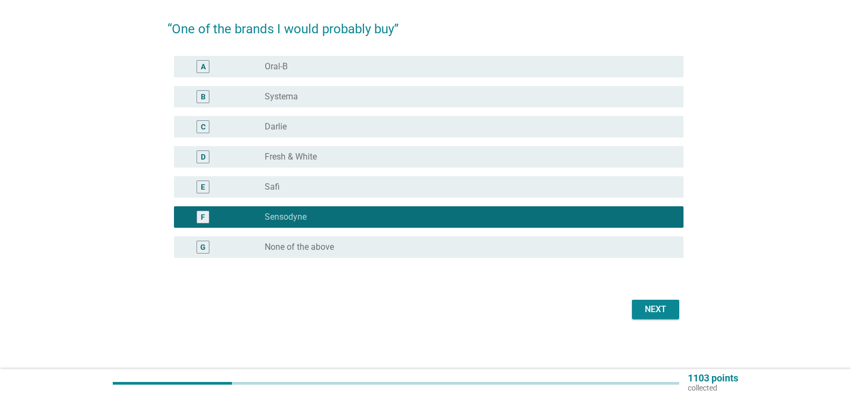
scroll to position [136, 0]
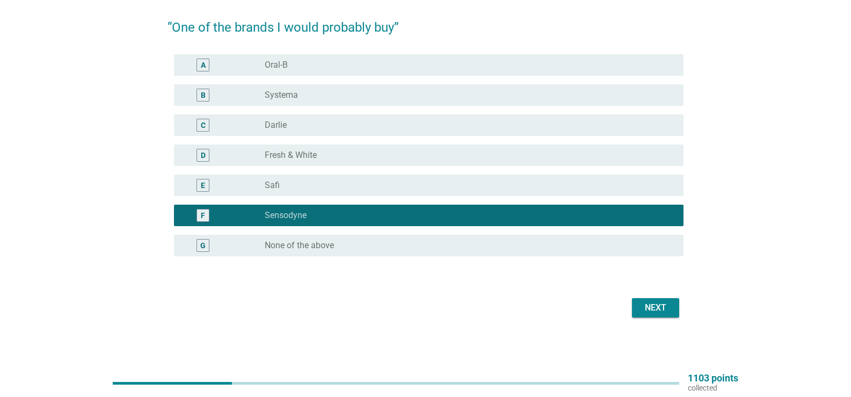
click at [656, 311] on div "Next" at bounding box center [656, 307] width 30 height 13
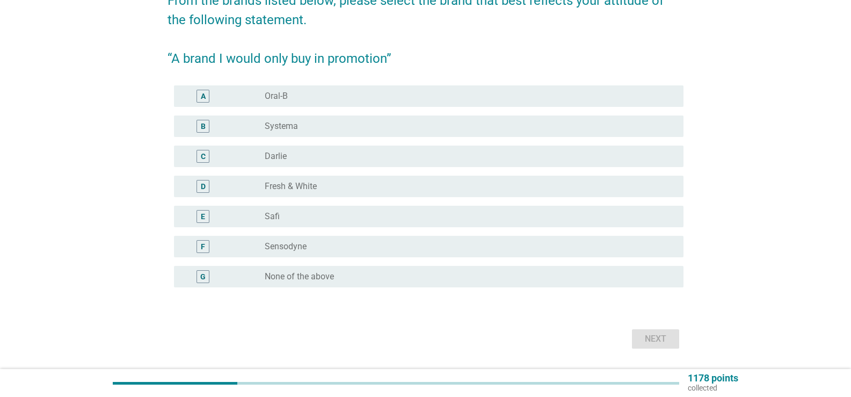
scroll to position [107, 0]
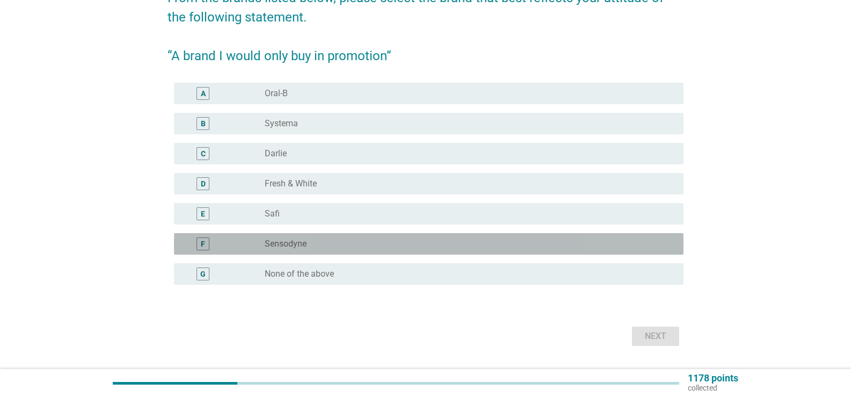
click at [310, 240] on div "radio_button_unchecked Sensodyne" at bounding box center [466, 243] width 402 height 11
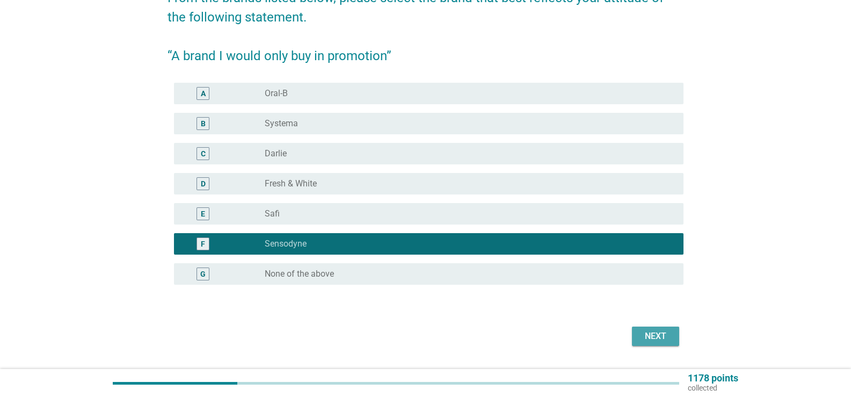
click at [651, 332] on div "Next" at bounding box center [656, 336] width 30 height 13
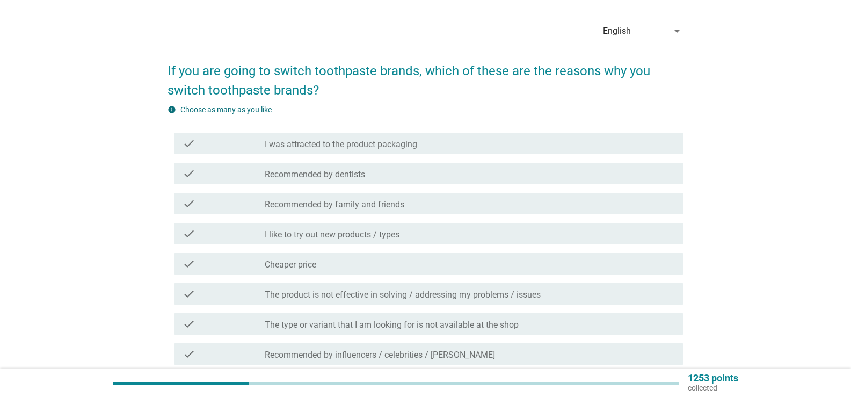
scroll to position [54, 0]
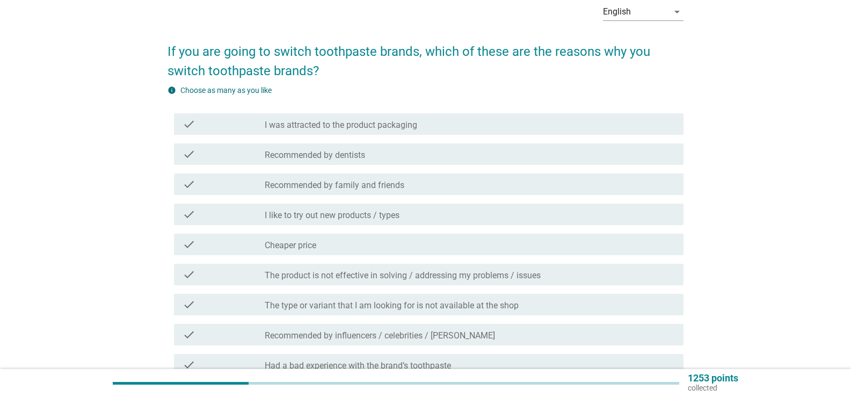
click at [364, 124] on label "I was attracted to the product packaging" at bounding box center [341, 125] width 153 height 11
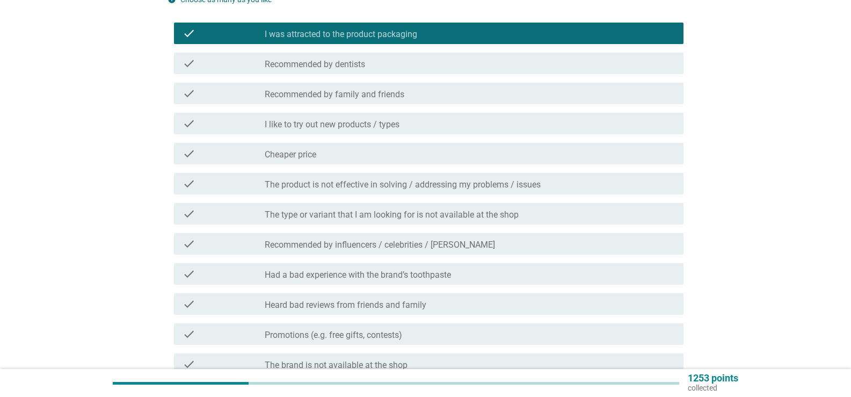
scroll to position [161, 0]
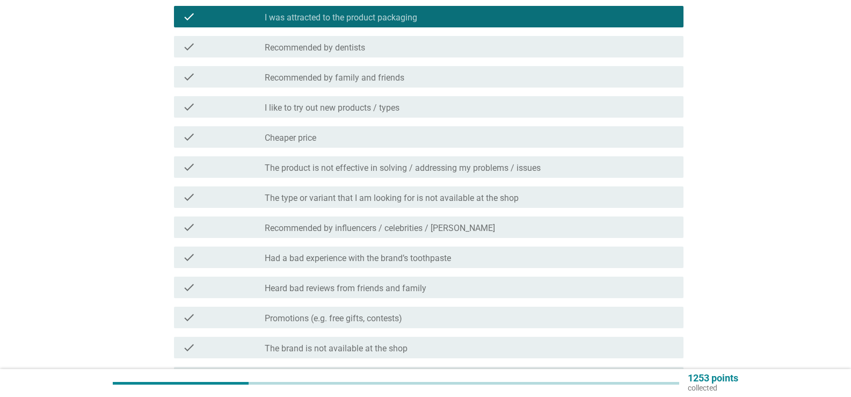
click at [335, 106] on label "I like to try out new products / types" at bounding box center [332, 108] width 135 height 11
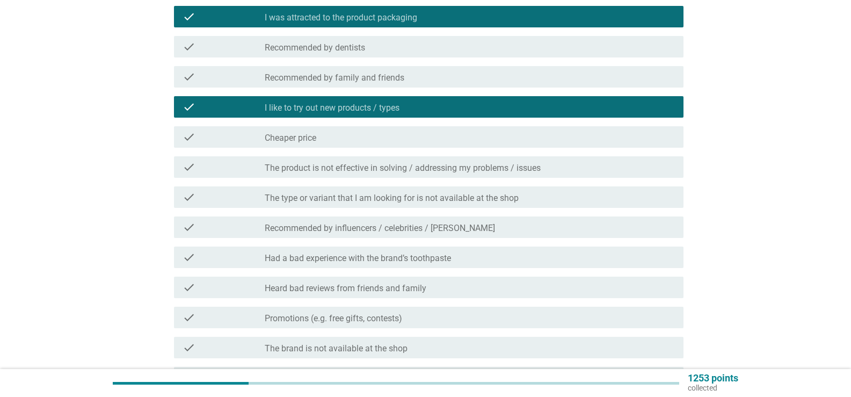
scroll to position [215, 0]
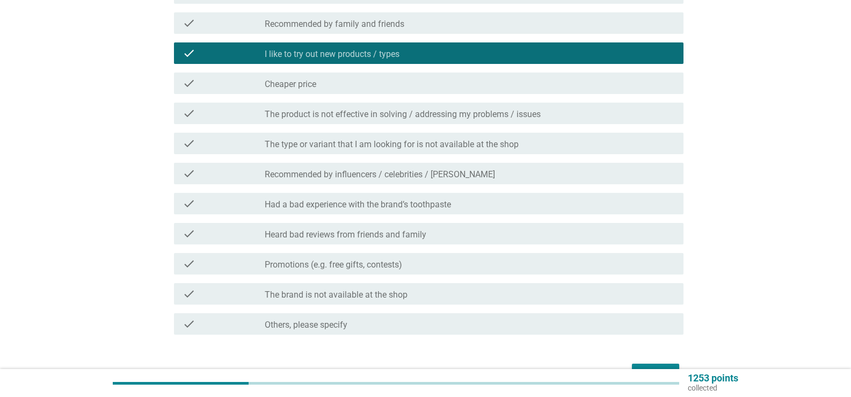
click at [336, 89] on div "check_box_outline_blank Cheaper price" at bounding box center [470, 83] width 410 height 13
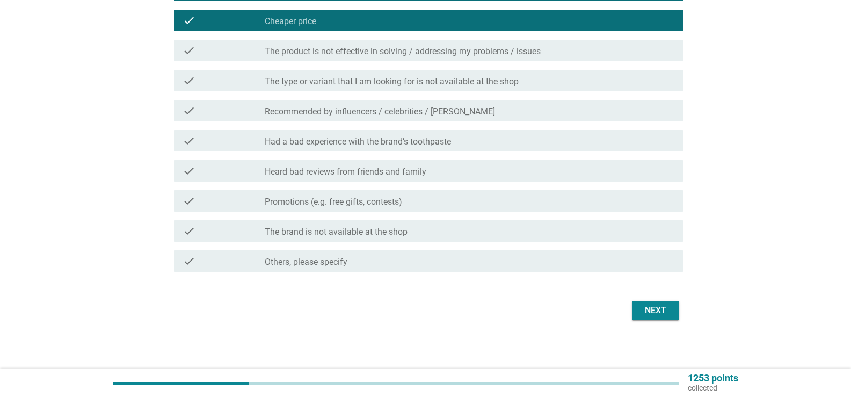
scroll to position [280, 0]
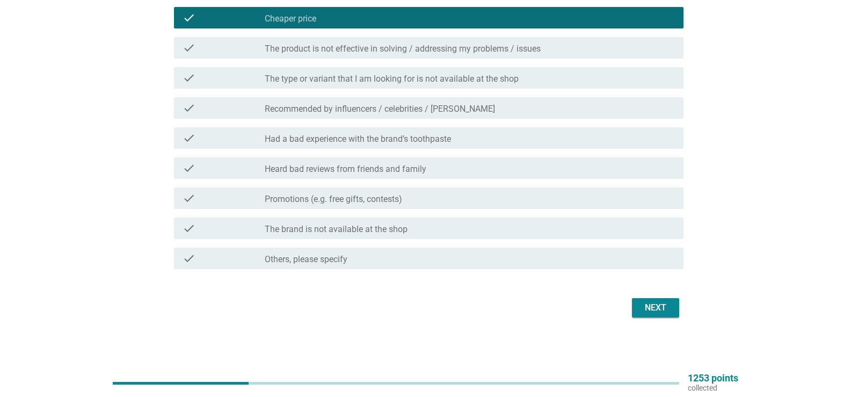
click at [385, 194] on label "Promotions (e.g. free gifts, contests)" at bounding box center [333, 199] width 137 height 11
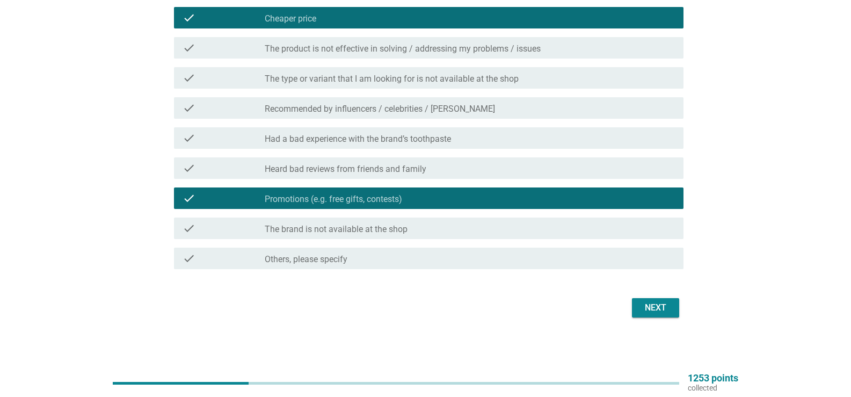
click at [510, 82] on label "The type or variant that I am looking for is not available at the shop" at bounding box center [392, 79] width 254 height 11
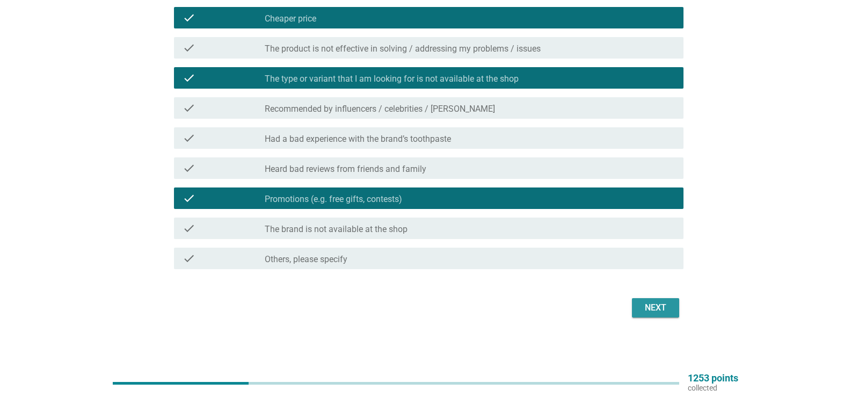
click at [667, 305] on div "Next" at bounding box center [656, 307] width 30 height 13
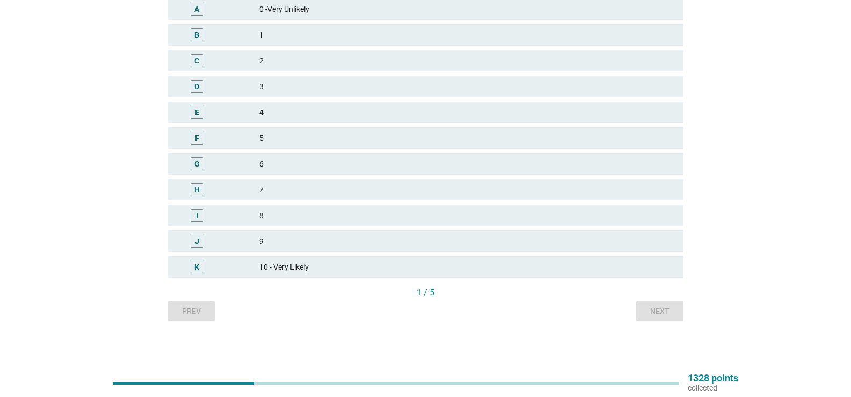
click at [352, 258] on div "K 10 - Very Likely" at bounding box center [426, 266] width 516 height 21
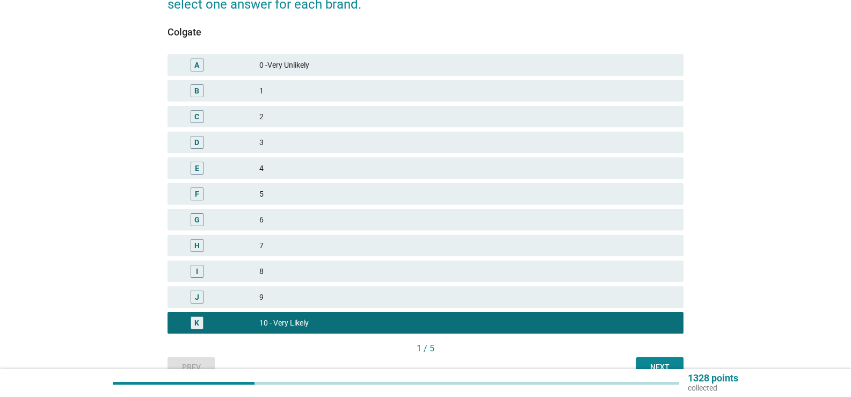
scroll to position [195, 0]
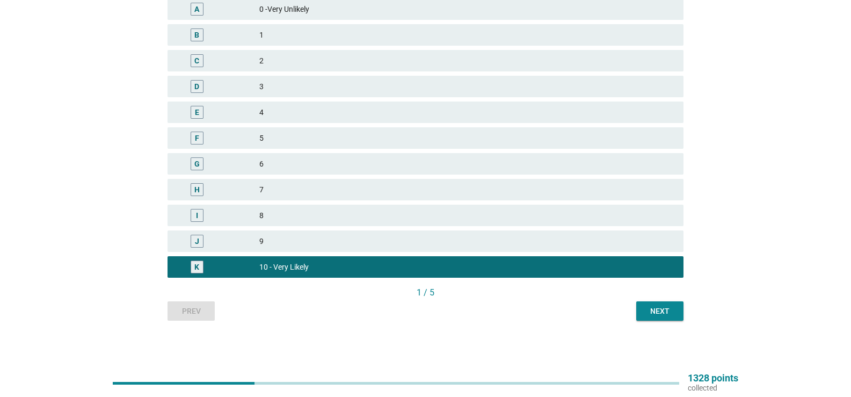
click at [664, 304] on button "Next" at bounding box center [659, 310] width 47 height 19
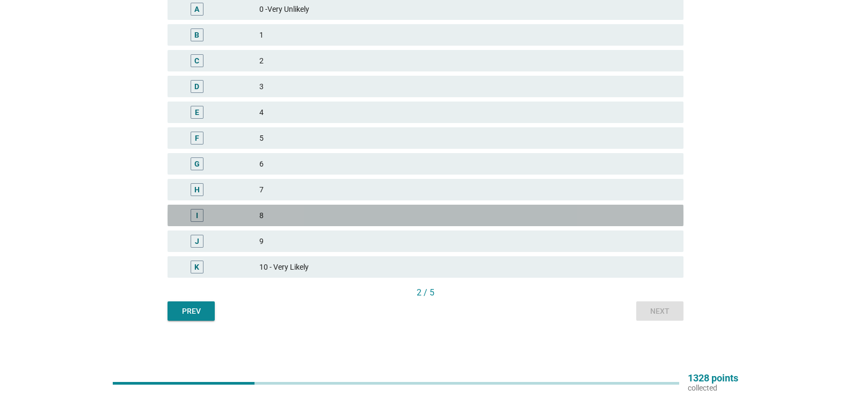
click at [336, 207] on div "I 8" at bounding box center [426, 215] width 516 height 21
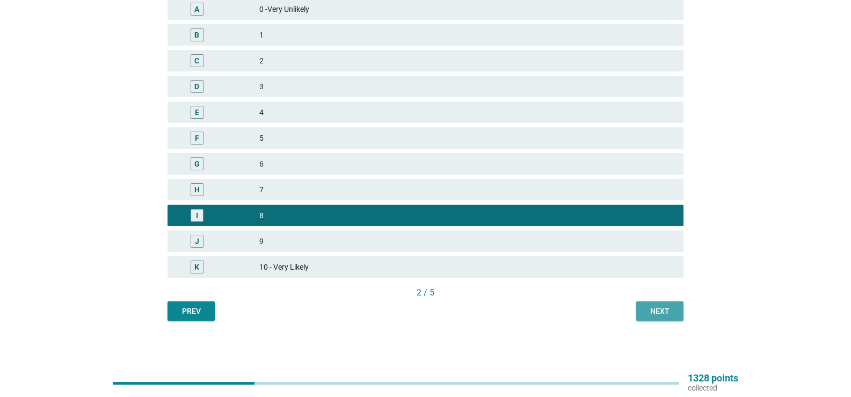
click at [660, 313] on div "Next" at bounding box center [660, 311] width 30 height 11
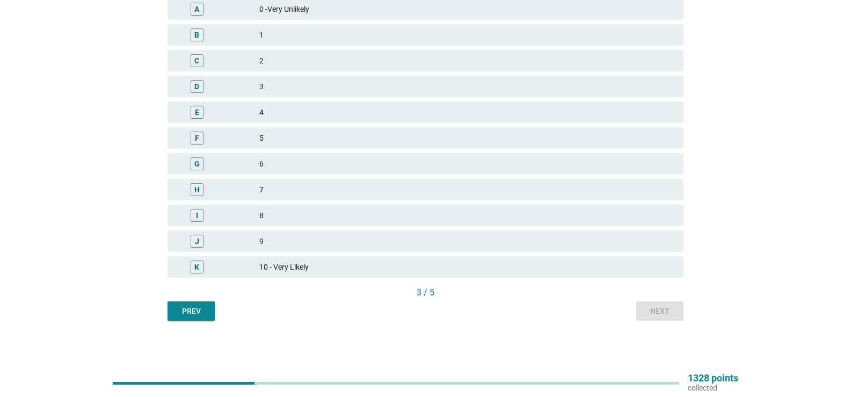
click at [410, 213] on div "8" at bounding box center [467, 215] width 416 height 13
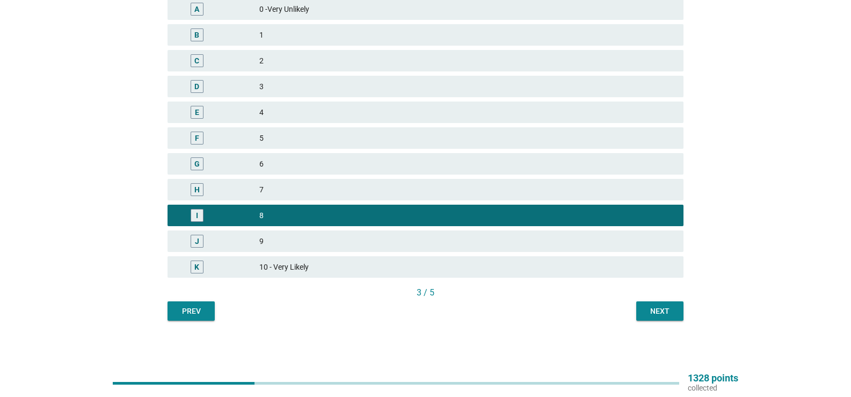
click at [664, 310] on div "Next" at bounding box center [660, 311] width 30 height 11
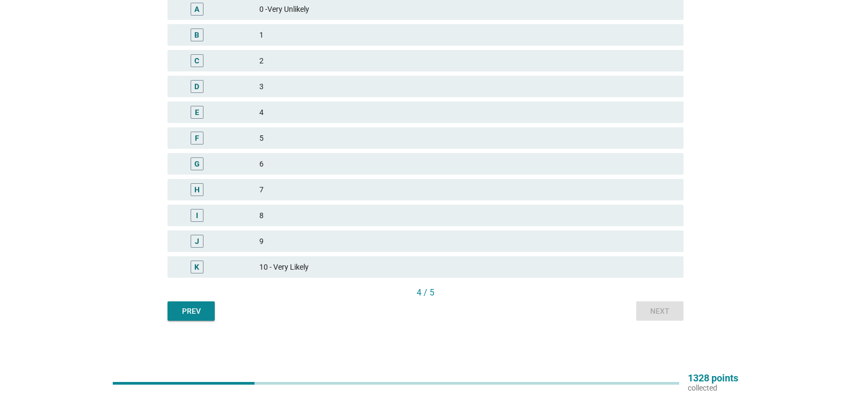
click at [368, 164] on div "6" at bounding box center [467, 163] width 416 height 13
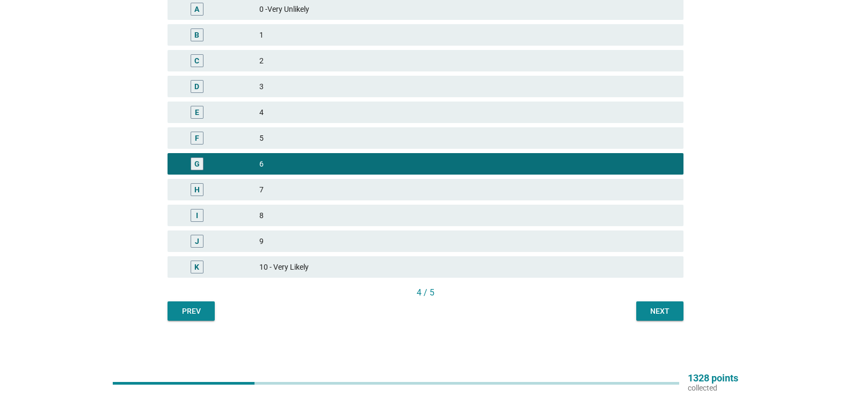
click at [654, 300] on div "4 / 5" at bounding box center [426, 293] width 516 height 15
click at [657, 306] on div "Next" at bounding box center [660, 311] width 30 height 11
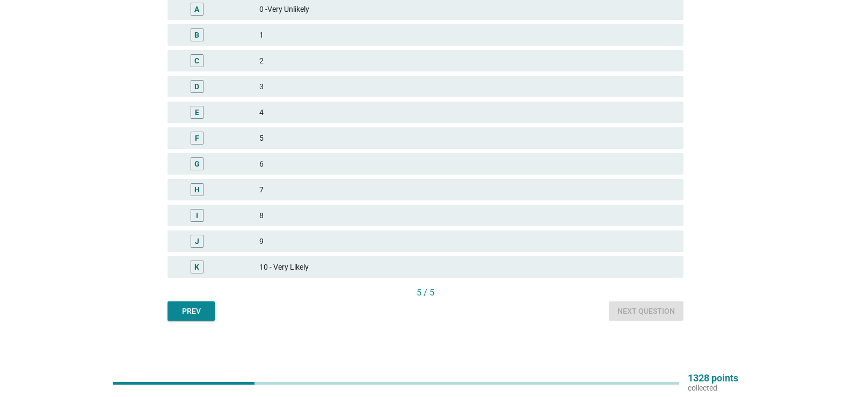
drag, startPoint x: 319, startPoint y: 234, endPoint x: 330, endPoint y: 234, distance: 11.3
click at [320, 234] on div "J 9" at bounding box center [426, 240] width 516 height 21
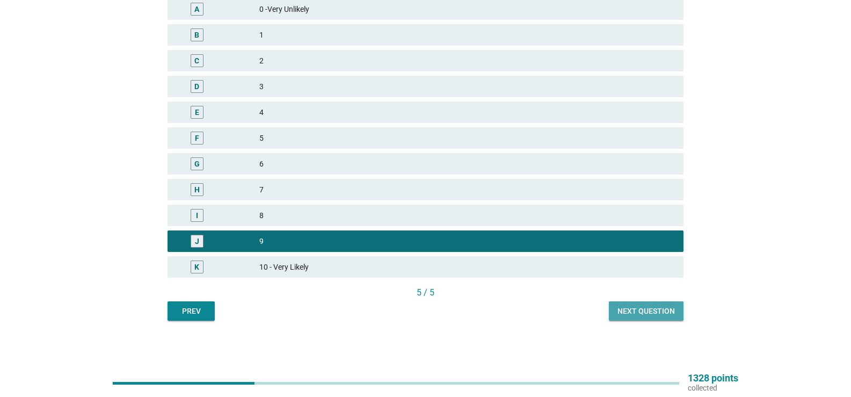
click at [668, 320] on button "Next question" at bounding box center [646, 310] width 75 height 19
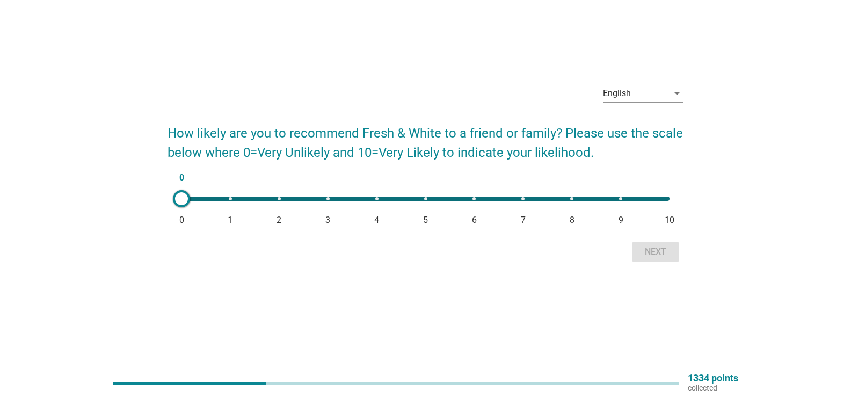
scroll to position [0, 0]
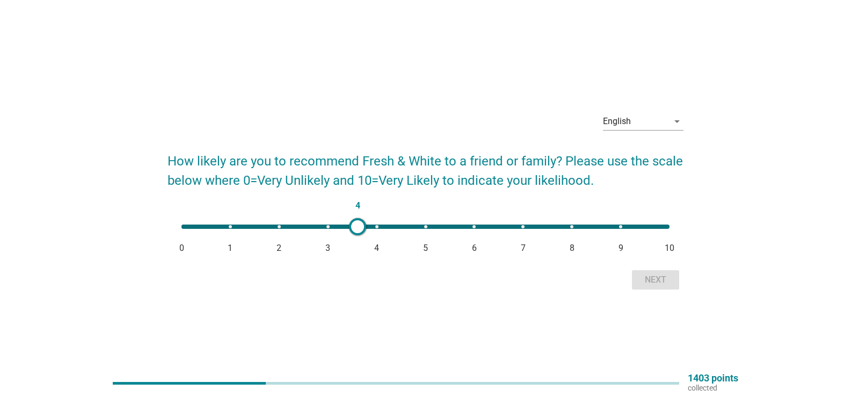
type input "5"
drag, startPoint x: 185, startPoint y: 229, endPoint x: 422, endPoint y: 232, distance: 236.9
click at [422, 232] on div at bounding box center [422, 226] width 17 height 17
click at [642, 273] on button "Next" at bounding box center [655, 279] width 47 height 19
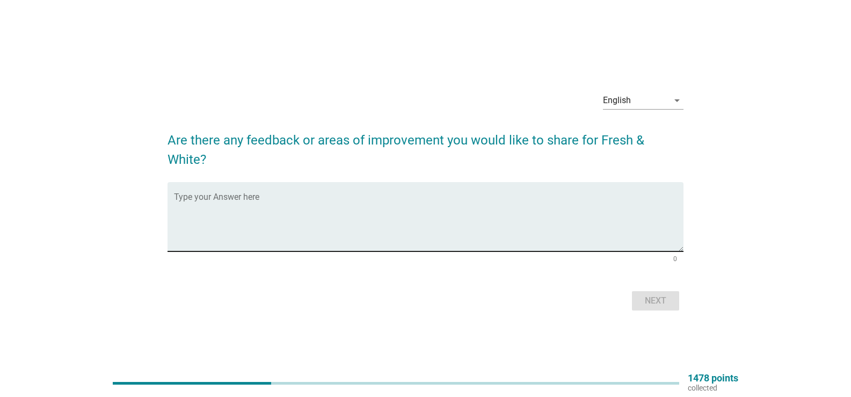
click at [252, 212] on textarea "Type your Answer here" at bounding box center [429, 223] width 510 height 56
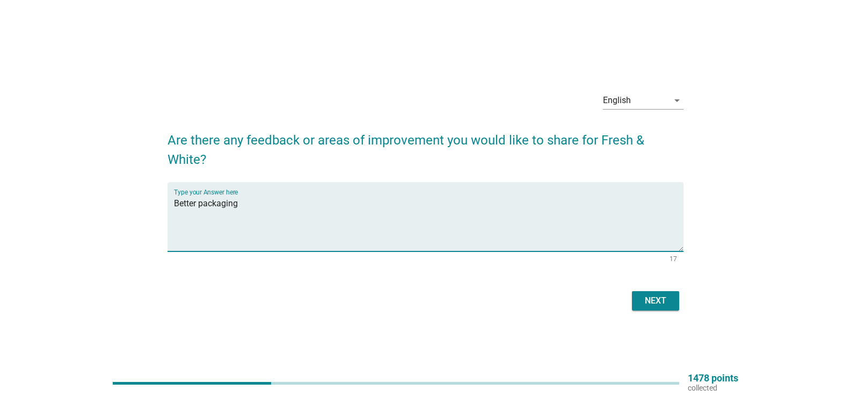
click at [385, 208] on textarea "Better packaging" at bounding box center [429, 223] width 510 height 56
type textarea "Better packaging design and try to be like colgate for variety of tootpaste"
click at [656, 299] on div "Next" at bounding box center [656, 300] width 30 height 13
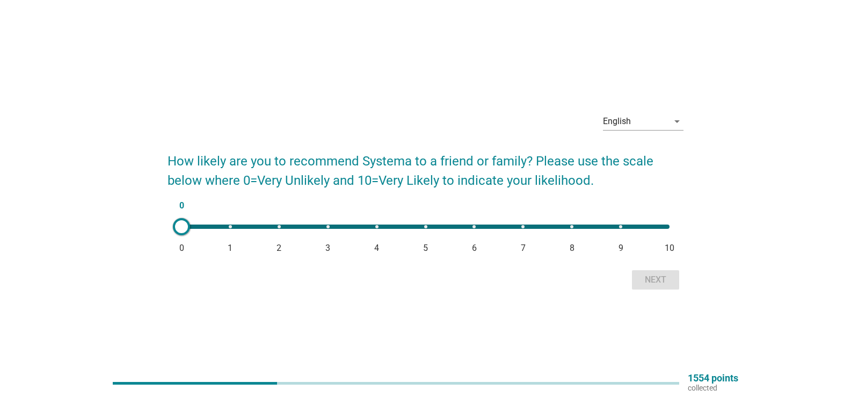
drag, startPoint x: 394, startPoint y: 225, endPoint x: 372, endPoint y: 222, distance: 22.3
click at [372, 222] on div "0 0 1 2 3 4 5 6 7 8 9 10" at bounding box center [425, 226] width 505 height 21
type input "4"
click at [376, 222] on div "4 0 1 2 3 4 5 6 7 8 9 10" at bounding box center [425, 226] width 505 height 21
click at [653, 279] on div "Next" at bounding box center [656, 279] width 30 height 13
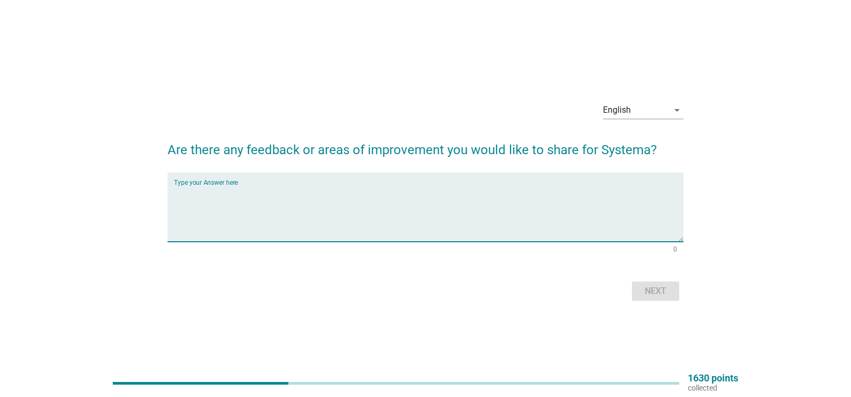
click at [415, 216] on textarea "Type your Answer here" at bounding box center [429, 213] width 510 height 56
type textarea "P"
type textarea "Pacakaging design"
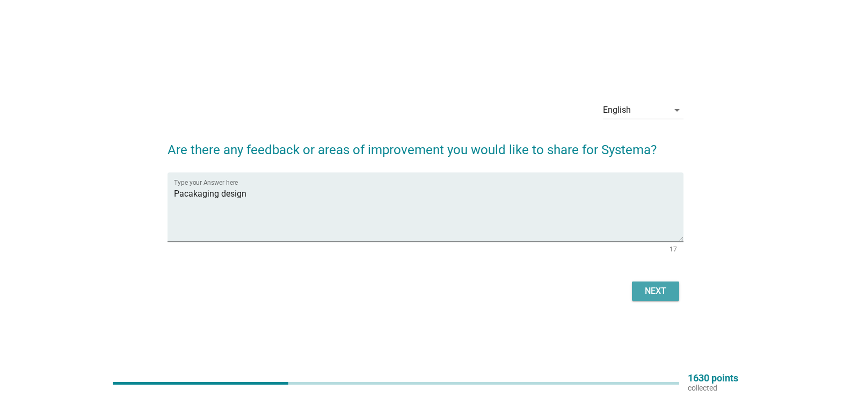
click at [664, 285] on div "Next" at bounding box center [656, 291] width 30 height 13
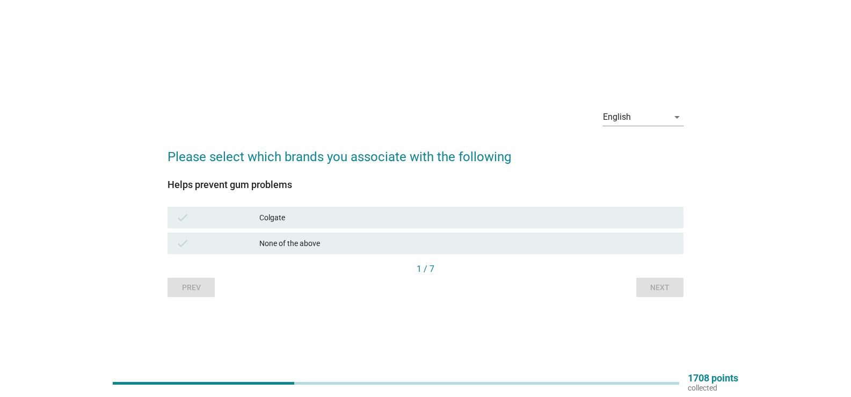
click at [211, 218] on div "check" at bounding box center [217, 217] width 83 height 13
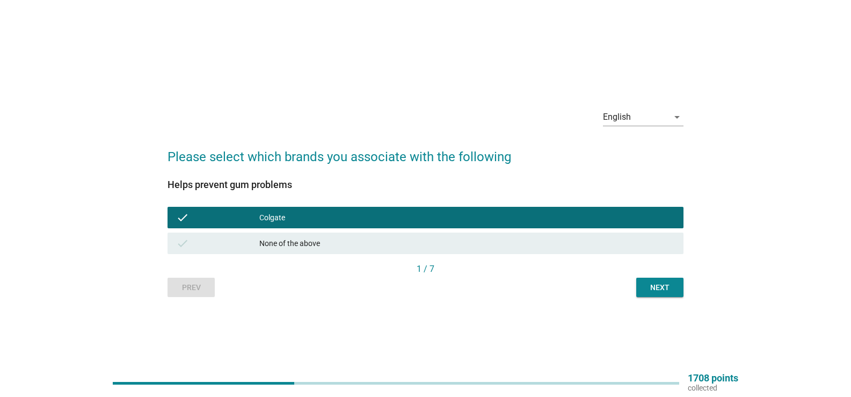
click at [658, 277] on div "1 / 7" at bounding box center [426, 270] width 516 height 15
click at [652, 292] on div "Next" at bounding box center [660, 287] width 30 height 11
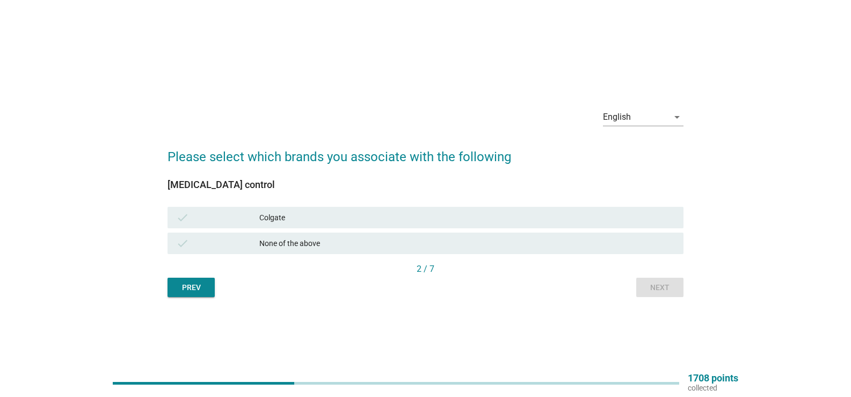
click at [492, 220] on div "Colgate" at bounding box center [467, 217] width 416 height 13
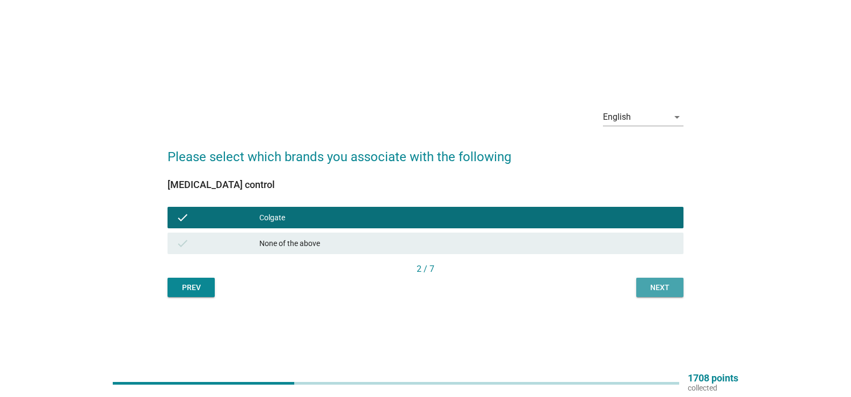
click at [653, 281] on button "Next" at bounding box center [659, 287] width 47 height 19
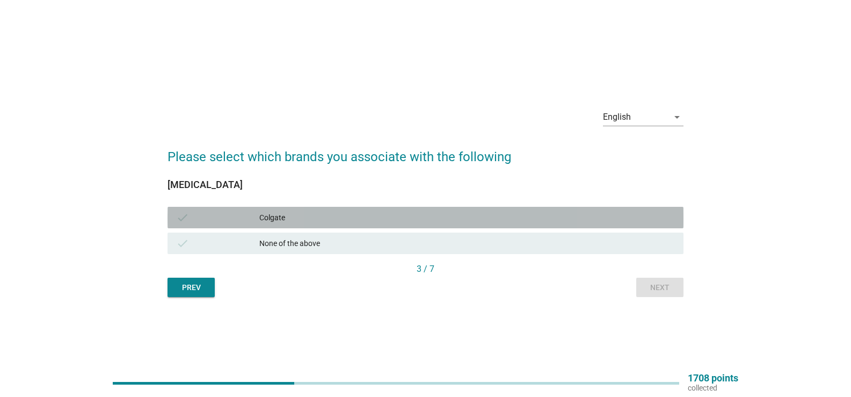
click at [466, 215] on div "Colgate" at bounding box center [467, 217] width 416 height 13
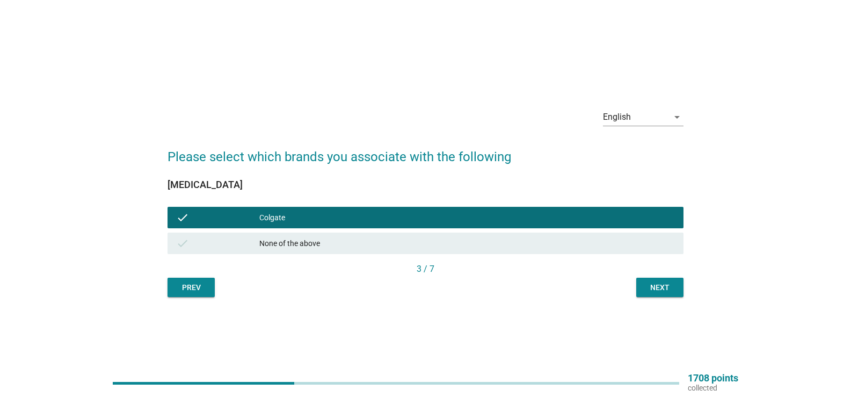
click at [673, 292] on div "Next" at bounding box center [660, 287] width 30 height 11
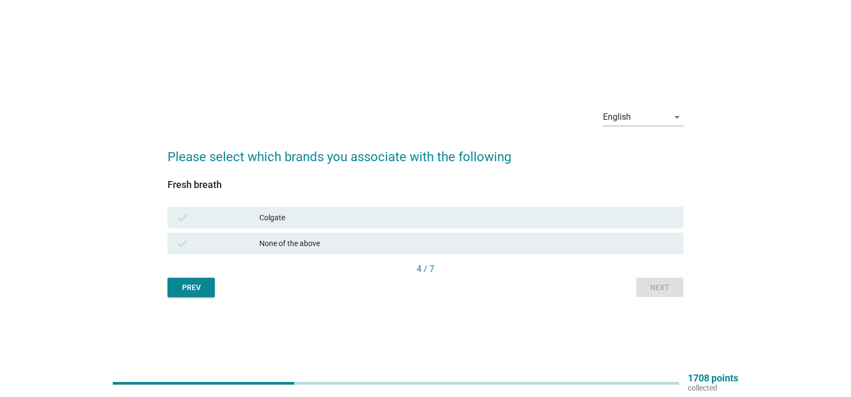
click at [539, 213] on div "Colgate" at bounding box center [467, 217] width 416 height 13
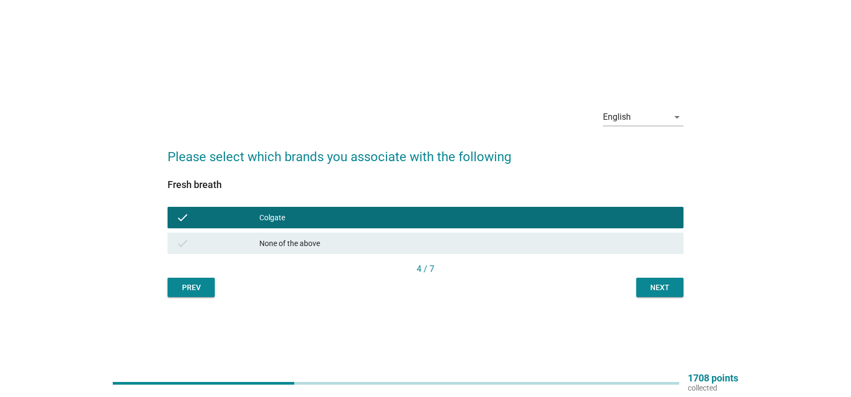
click at [656, 285] on div "Next" at bounding box center [660, 287] width 30 height 11
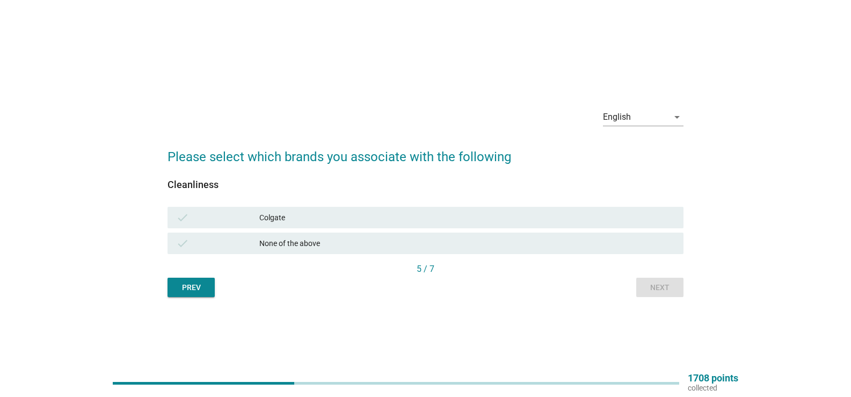
click at [554, 218] on div "Colgate" at bounding box center [467, 217] width 416 height 13
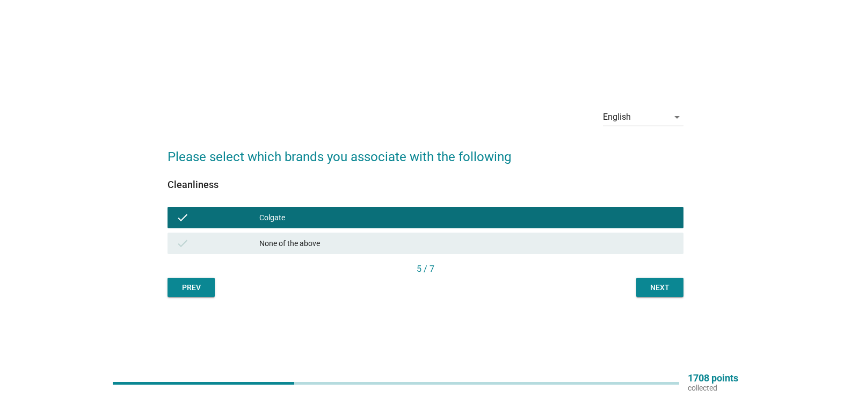
click at [665, 284] on div "Next" at bounding box center [660, 287] width 30 height 11
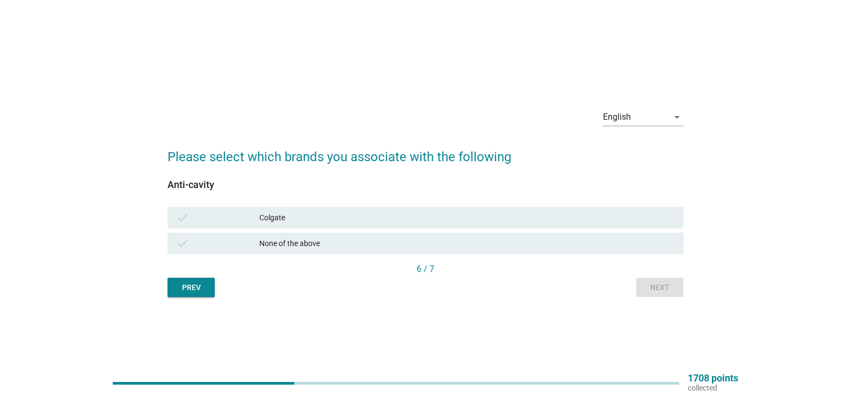
click at [583, 219] on div "Colgate" at bounding box center [467, 217] width 416 height 13
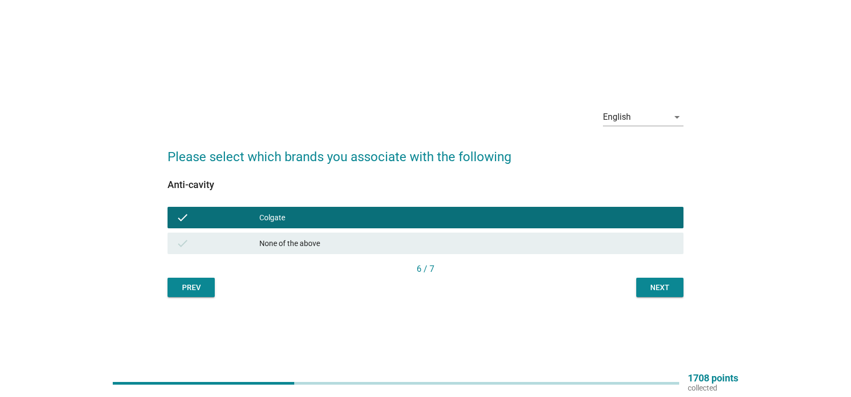
click at [659, 277] on div "6 / 7" at bounding box center [426, 270] width 516 height 15
drag, startPoint x: 649, startPoint y: 286, endPoint x: 613, endPoint y: 258, distance: 45.5
click at [648, 286] on div "Next" at bounding box center [660, 287] width 30 height 11
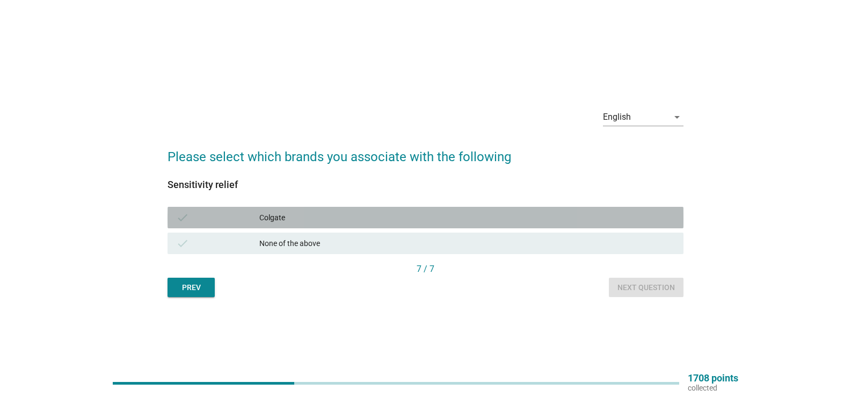
click at [577, 223] on div "Colgate" at bounding box center [467, 217] width 416 height 13
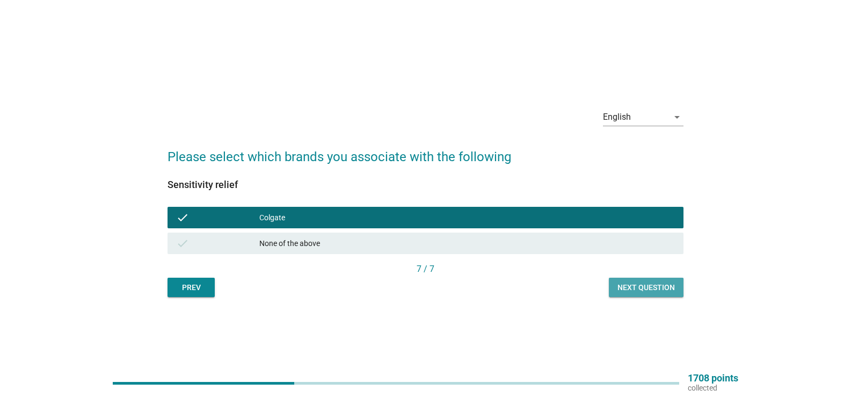
click at [655, 286] on div "Next question" at bounding box center [646, 287] width 57 height 11
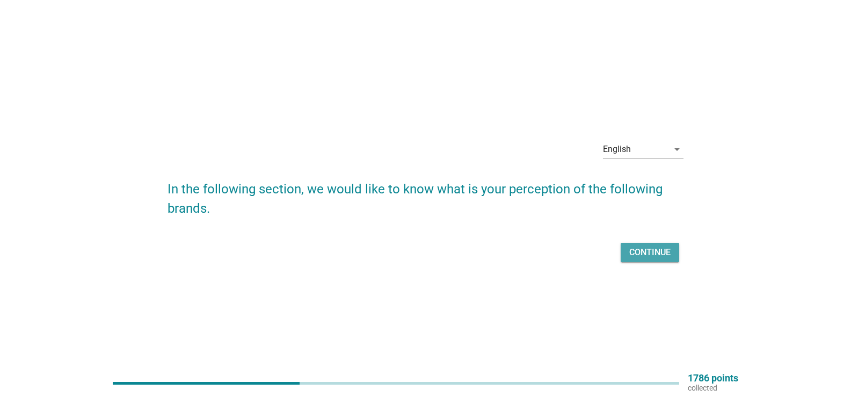
click at [640, 256] on div "Continue" at bounding box center [649, 252] width 41 height 13
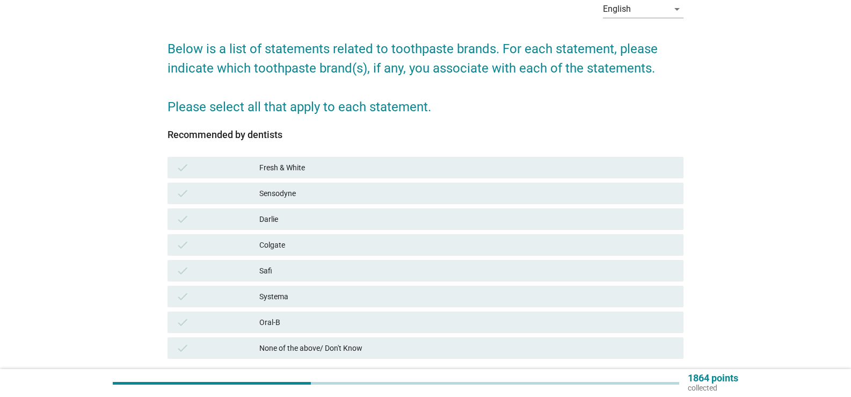
scroll to position [107, 0]
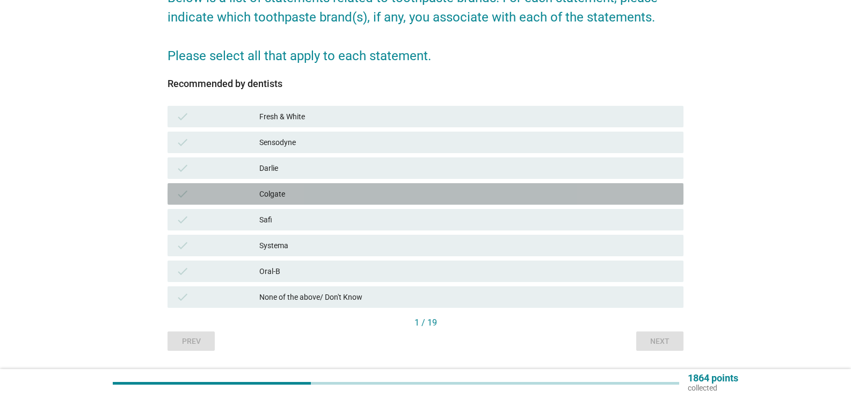
click at [290, 187] on div "Colgate" at bounding box center [467, 193] width 416 height 13
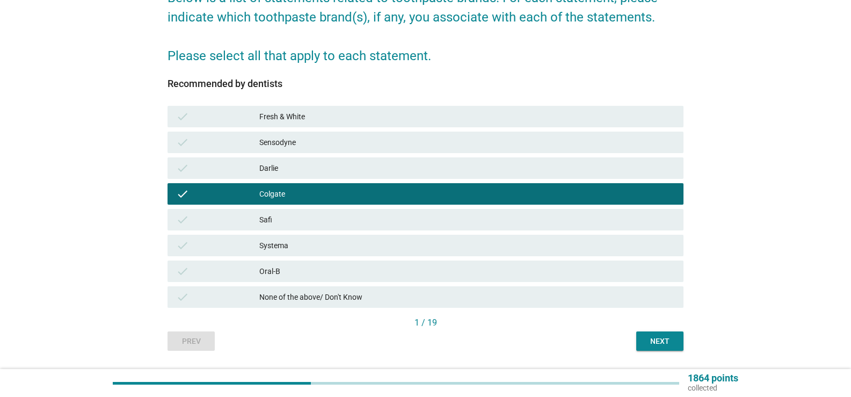
drag, startPoint x: 307, startPoint y: 273, endPoint x: 307, endPoint y: 264, distance: 9.1
click at [307, 270] on div "Oral-B" at bounding box center [467, 271] width 416 height 13
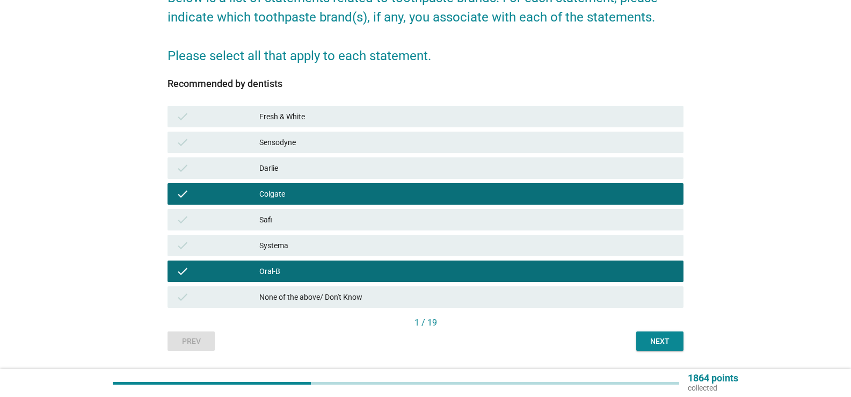
click at [305, 172] on div "Darlie" at bounding box center [467, 168] width 416 height 13
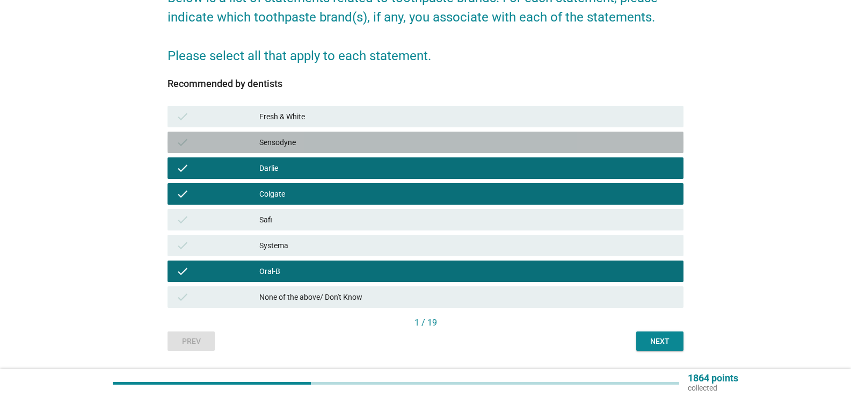
click at [426, 153] on div "check Sensodyne" at bounding box center [426, 142] width 516 height 21
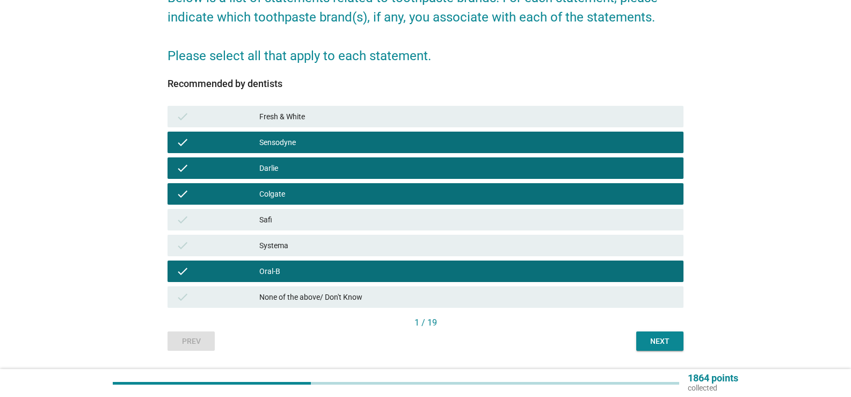
click at [676, 340] on button "Next" at bounding box center [659, 340] width 47 height 19
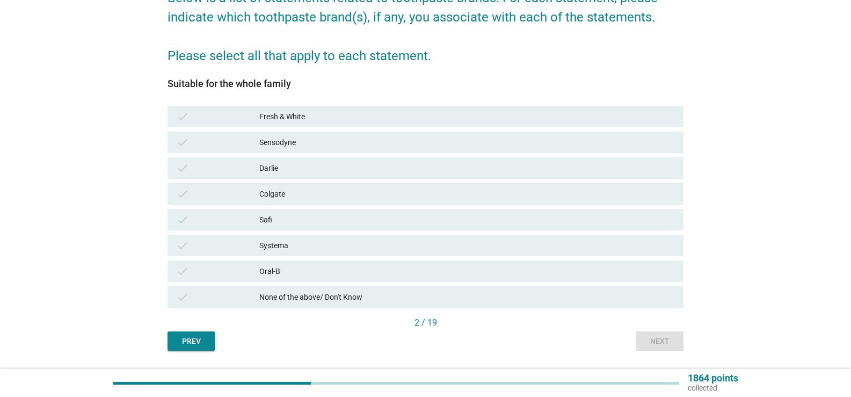
click at [311, 171] on div "Darlie" at bounding box center [467, 168] width 416 height 13
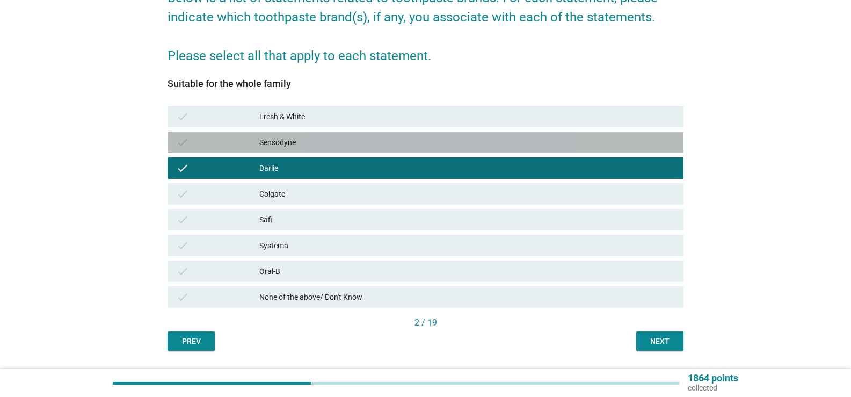
click at [319, 137] on div "Sensodyne" at bounding box center [467, 142] width 416 height 13
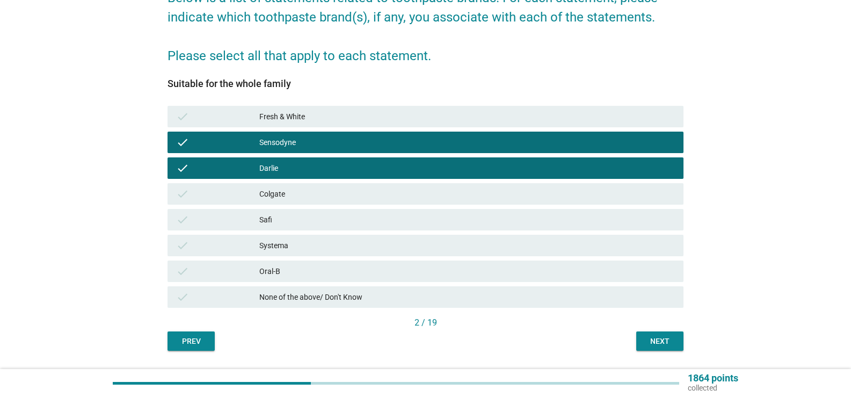
click at [306, 189] on div "Colgate" at bounding box center [467, 193] width 416 height 13
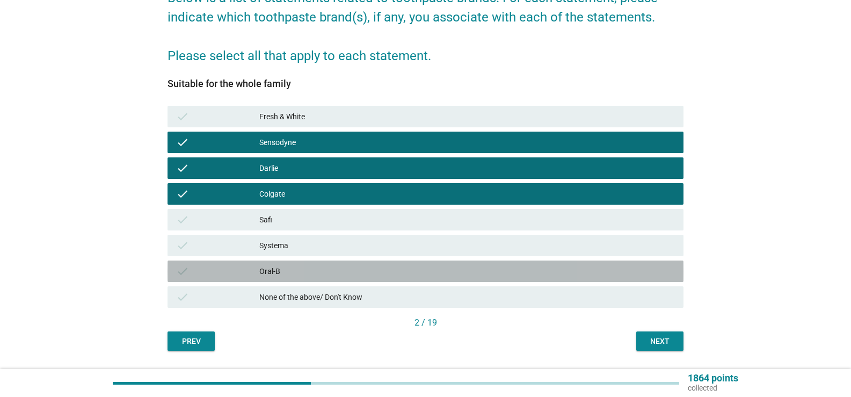
drag, startPoint x: 295, startPoint y: 269, endPoint x: 297, endPoint y: 263, distance: 6.1
click at [294, 269] on div "Oral-B" at bounding box center [467, 271] width 416 height 13
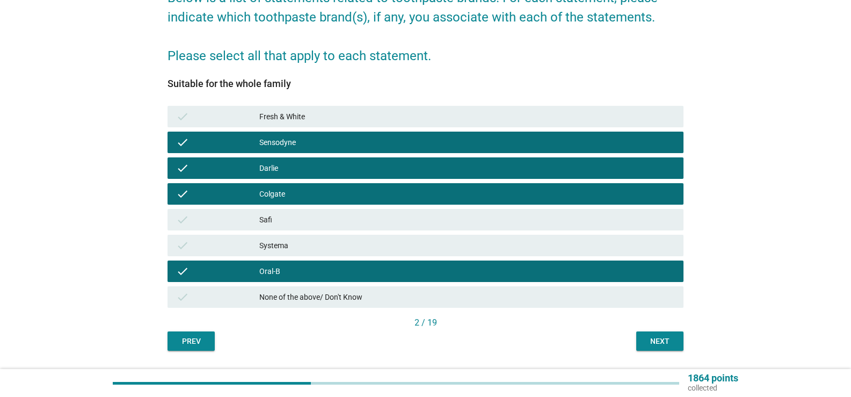
click at [570, 126] on div "check Fresh & White" at bounding box center [426, 116] width 516 height 21
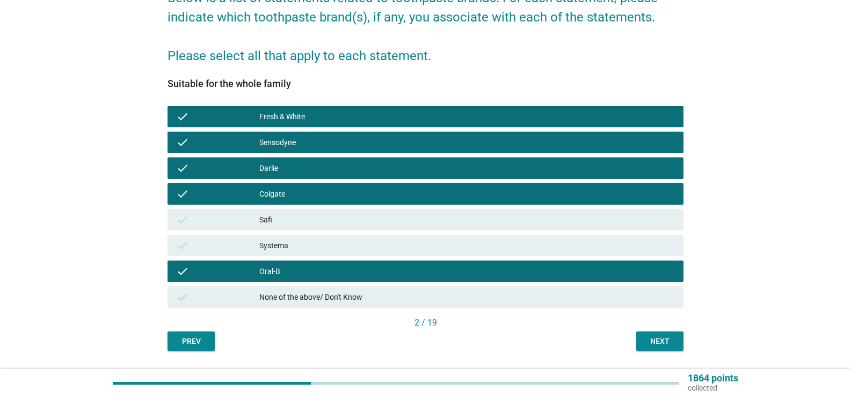
click at [675, 345] on div "Next" at bounding box center [660, 341] width 30 height 11
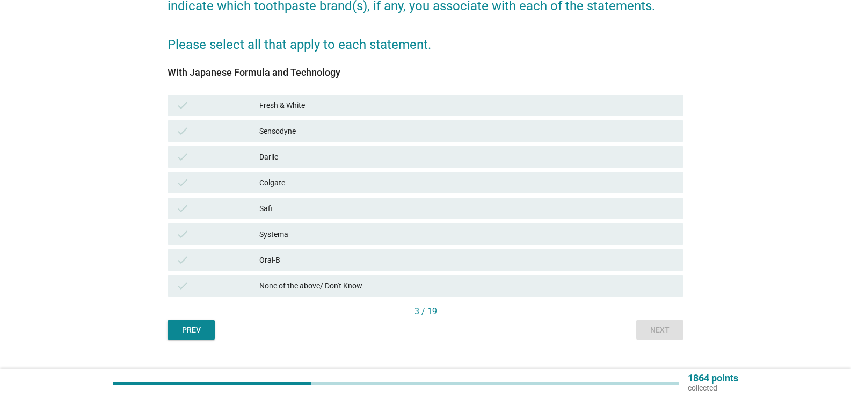
scroll to position [137, 0]
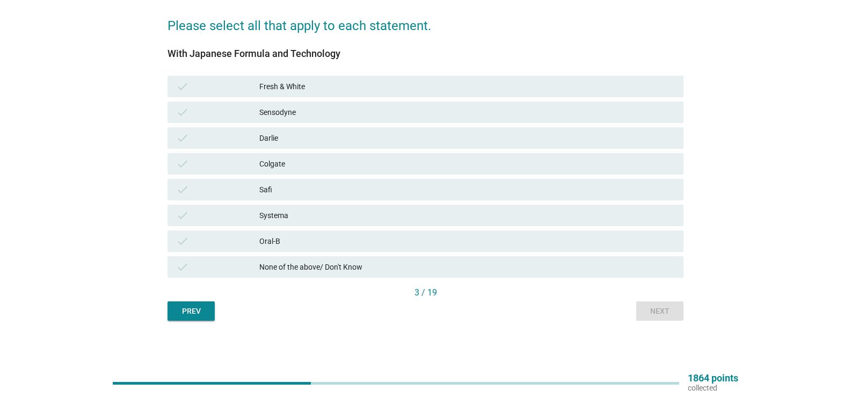
click at [347, 215] on div "Systema" at bounding box center [467, 215] width 416 height 13
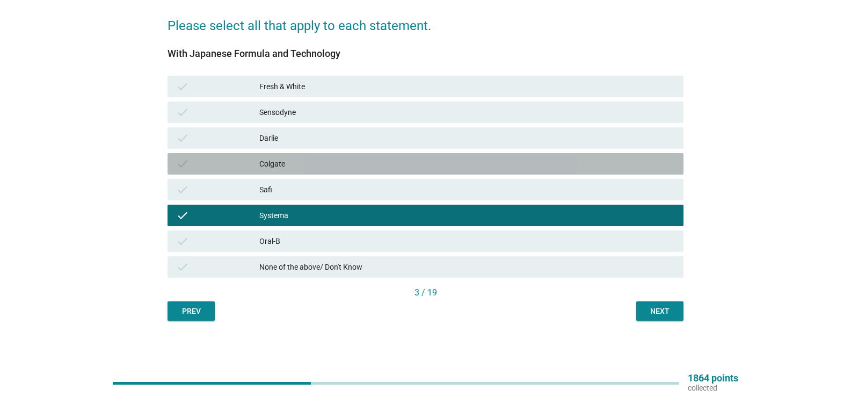
click at [313, 158] on div "Colgate" at bounding box center [467, 163] width 416 height 13
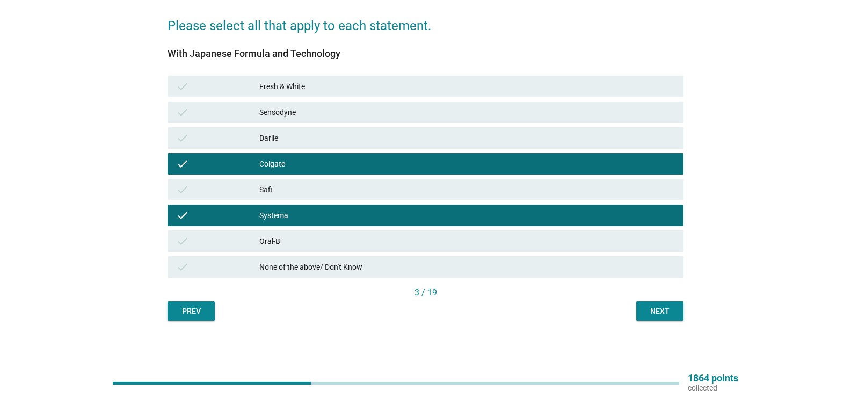
click at [326, 113] on div "Sensodyne" at bounding box center [467, 112] width 416 height 13
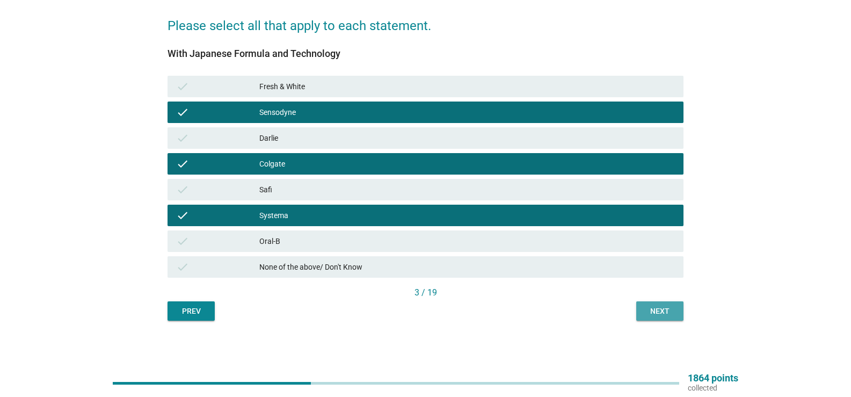
click at [654, 310] on div "Next" at bounding box center [660, 311] width 30 height 11
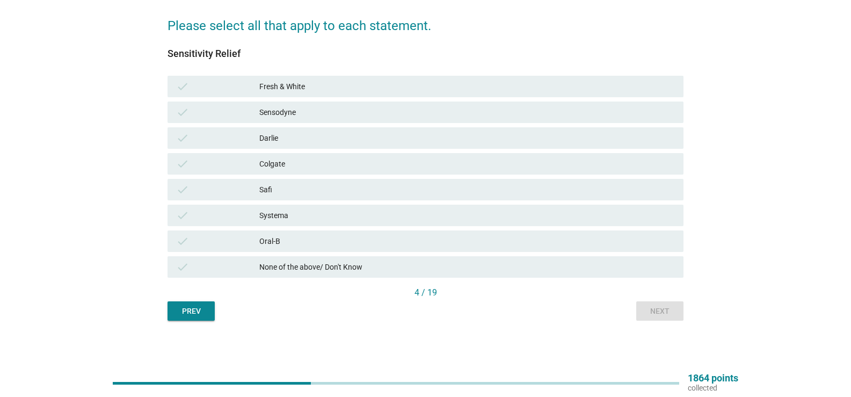
click at [295, 216] on div "Systema" at bounding box center [467, 215] width 416 height 13
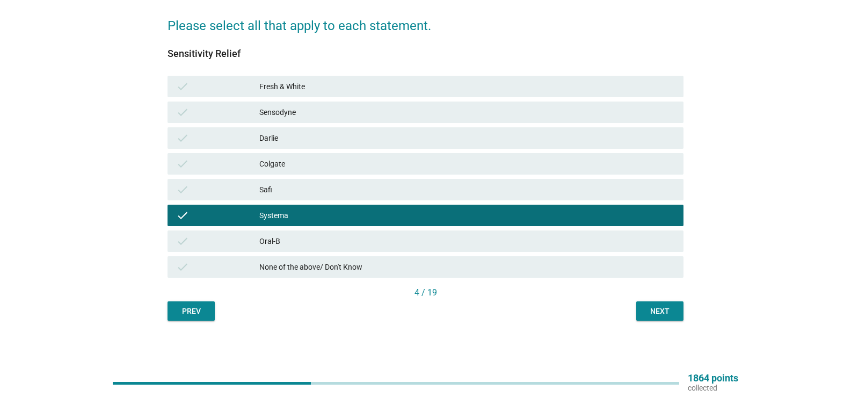
click at [295, 157] on div "Colgate" at bounding box center [467, 163] width 416 height 13
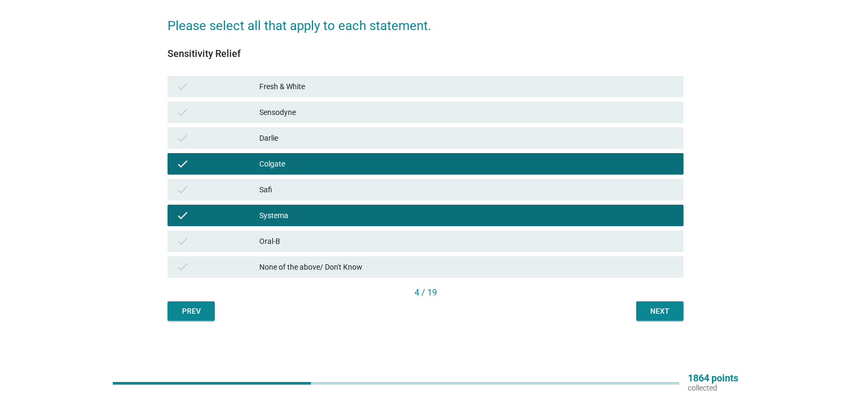
click at [326, 115] on div "Sensodyne" at bounding box center [467, 112] width 416 height 13
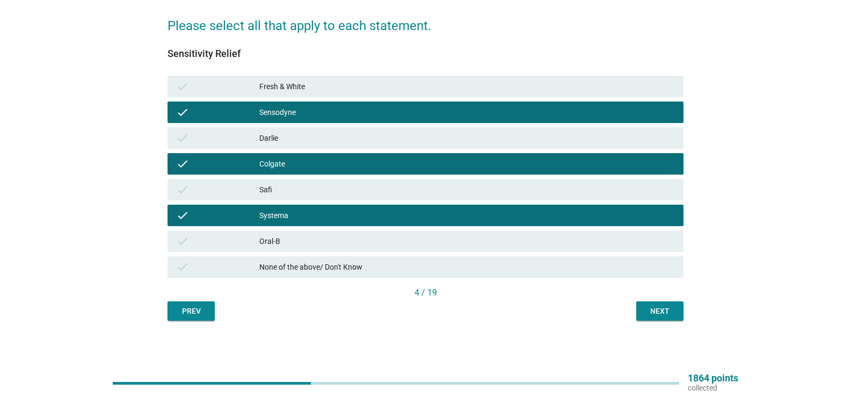
click at [320, 213] on div "Systema" at bounding box center [467, 215] width 416 height 13
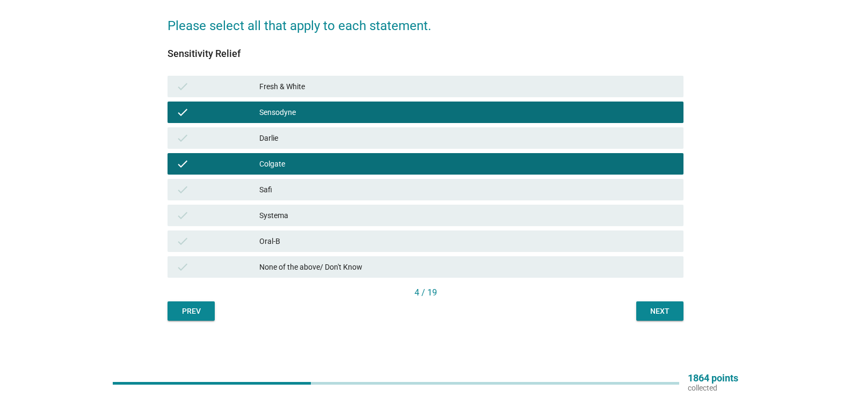
click at [663, 302] on button "Next" at bounding box center [659, 310] width 47 height 19
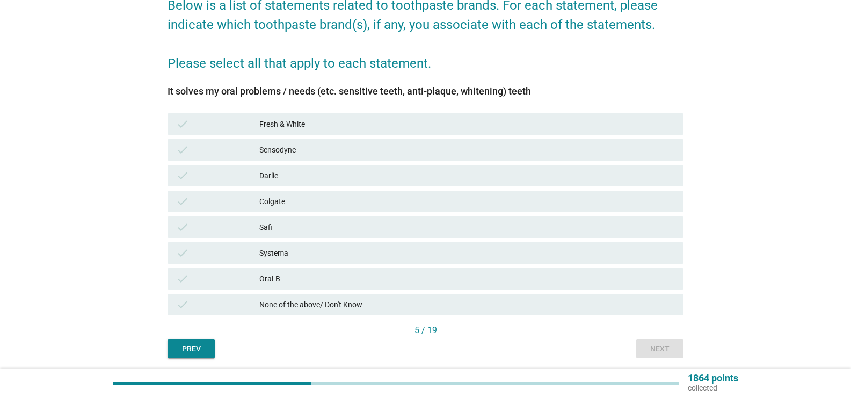
scroll to position [107, 0]
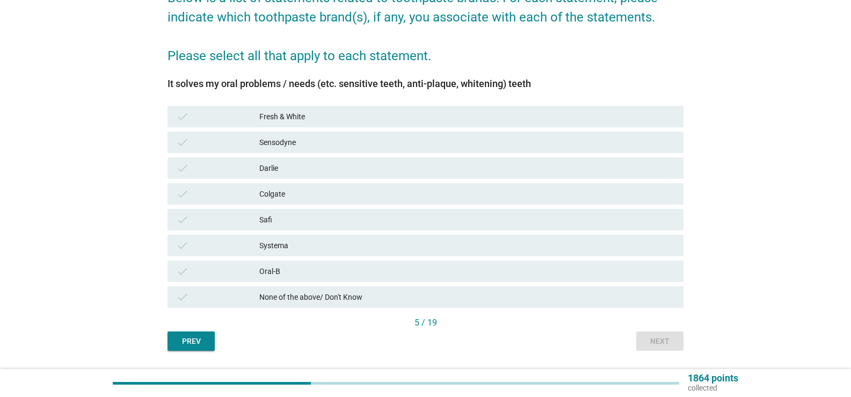
click at [296, 143] on div "Sensodyne" at bounding box center [467, 142] width 416 height 13
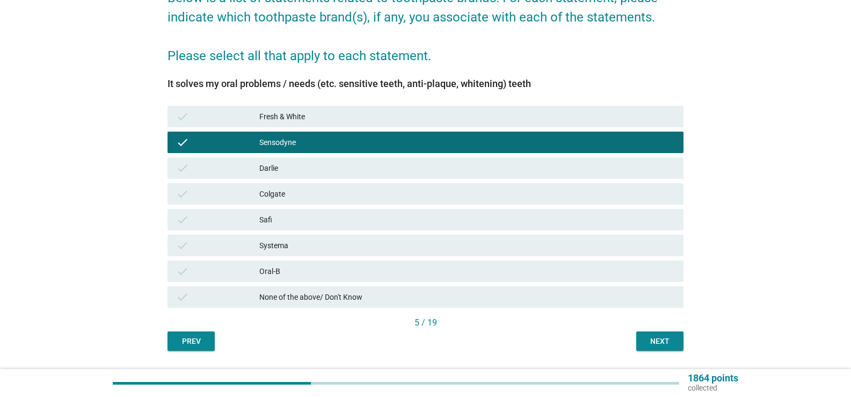
click at [289, 190] on div "Colgate" at bounding box center [467, 193] width 416 height 13
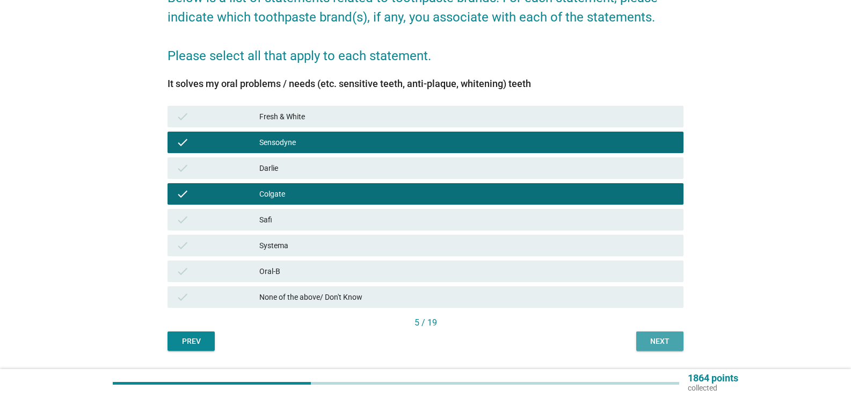
click at [657, 335] on button "Next" at bounding box center [659, 340] width 47 height 19
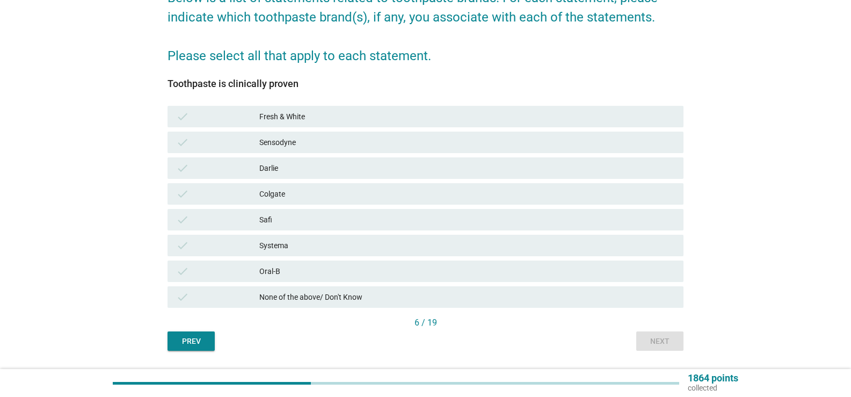
click at [285, 266] on div "Oral-B" at bounding box center [467, 271] width 416 height 13
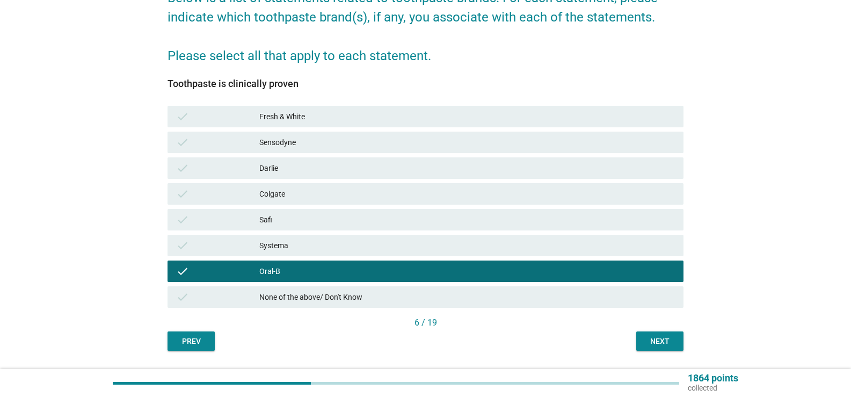
click at [288, 199] on div "Colgate" at bounding box center [467, 193] width 416 height 13
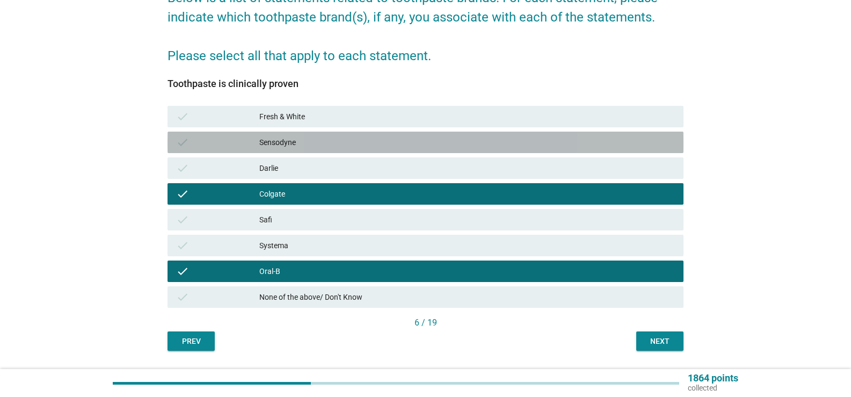
click at [292, 147] on div "Sensodyne" at bounding box center [467, 142] width 416 height 13
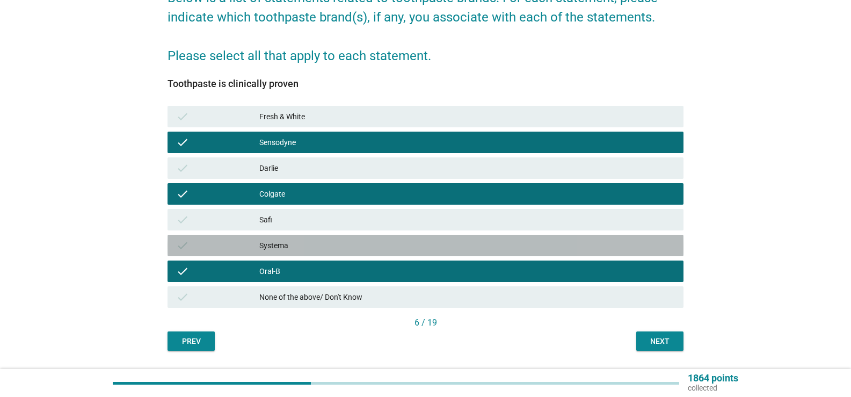
click at [607, 243] on div "Systema" at bounding box center [467, 245] width 416 height 13
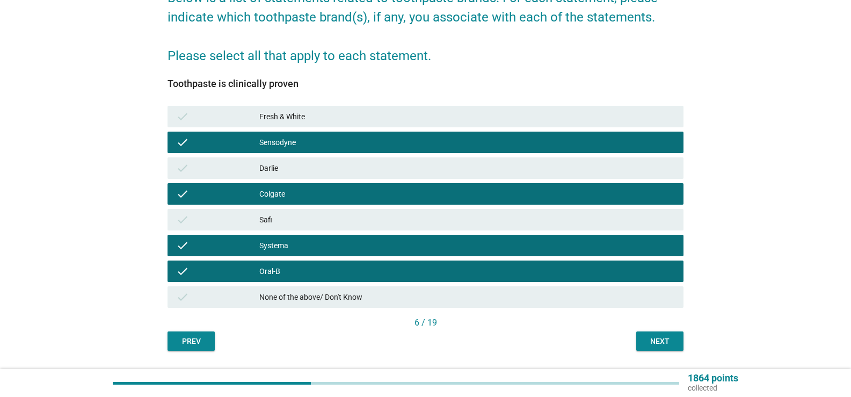
click at [606, 243] on div "Systema" at bounding box center [467, 245] width 416 height 13
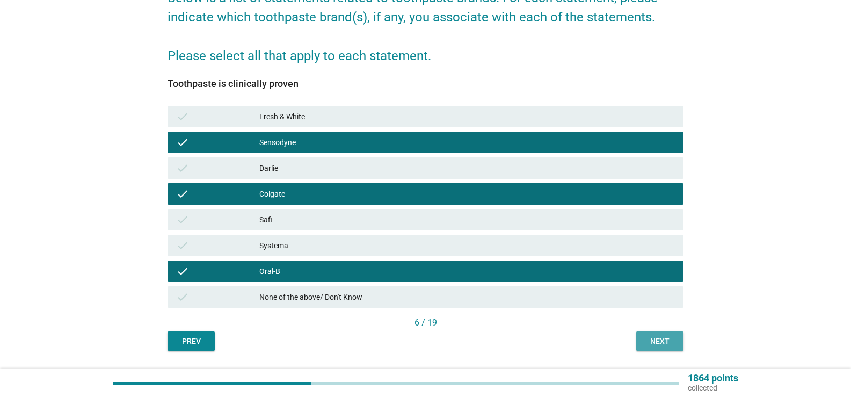
click at [654, 336] on div "Next" at bounding box center [660, 341] width 30 height 11
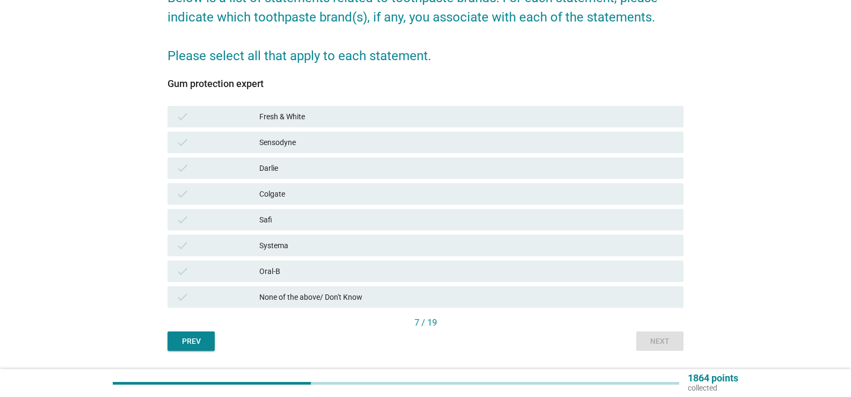
click at [329, 190] on div "Colgate" at bounding box center [467, 193] width 416 height 13
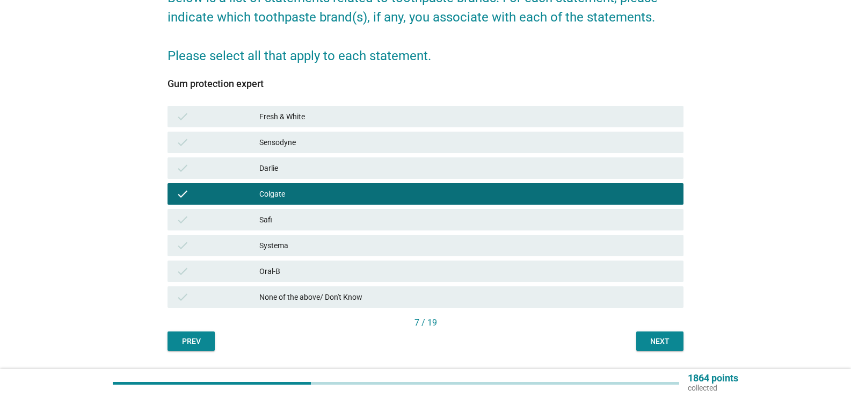
drag, startPoint x: 314, startPoint y: 142, endPoint x: 326, endPoint y: 143, distance: 11.9
click at [314, 142] on div "Sensodyne" at bounding box center [467, 142] width 416 height 13
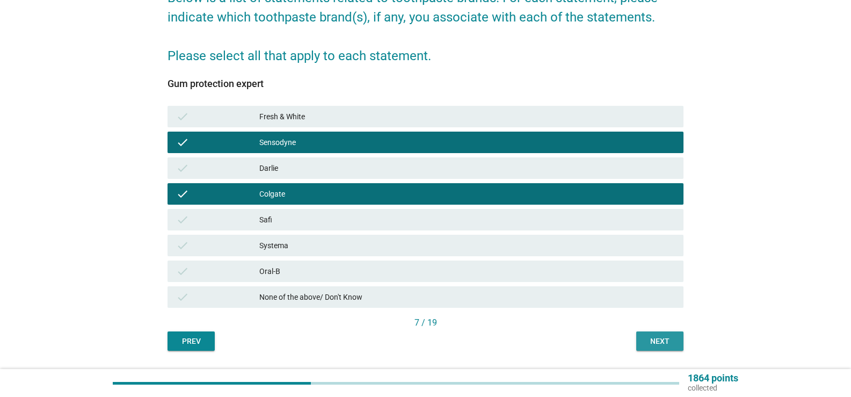
click at [661, 335] on button "Next" at bounding box center [659, 340] width 47 height 19
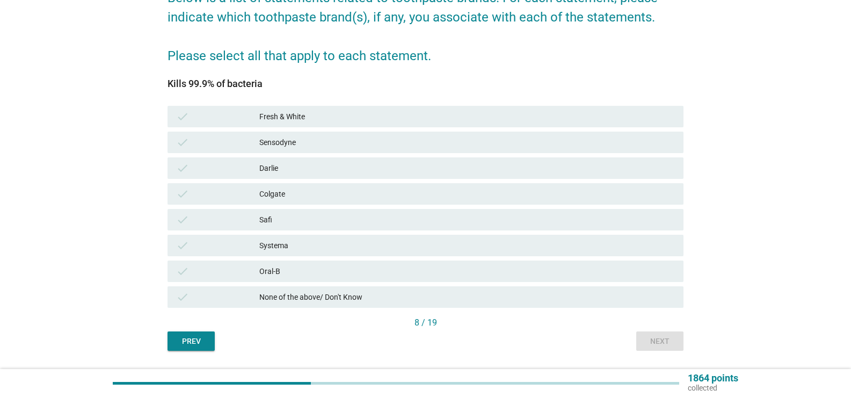
click at [293, 197] on div "Colgate" at bounding box center [467, 193] width 416 height 13
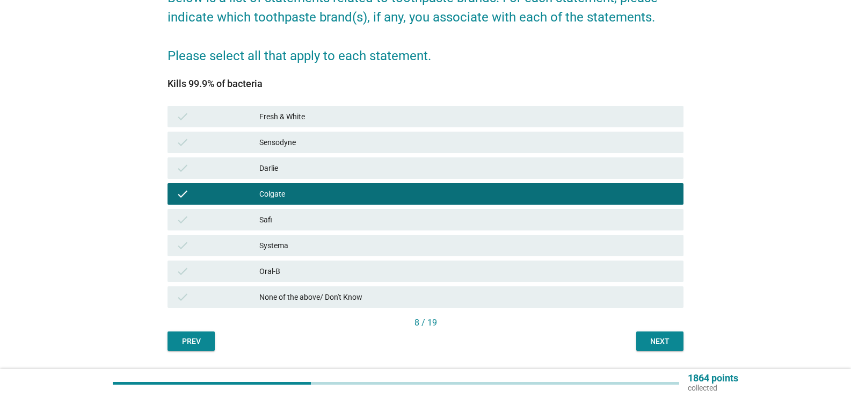
click at [293, 197] on div "Colgate" at bounding box center [467, 193] width 416 height 13
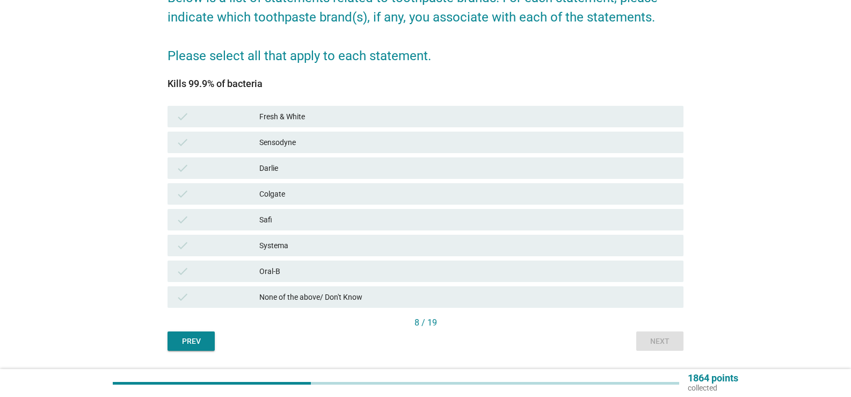
drag, startPoint x: 336, startPoint y: 291, endPoint x: 385, endPoint y: 293, distance: 48.9
click at [336, 291] on div "None of the above/ Don't Know" at bounding box center [467, 297] width 416 height 13
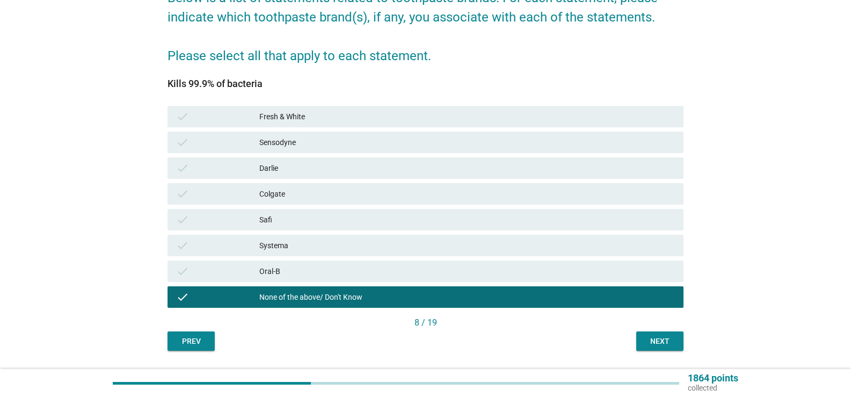
click at [663, 344] on div "Next" at bounding box center [660, 341] width 30 height 11
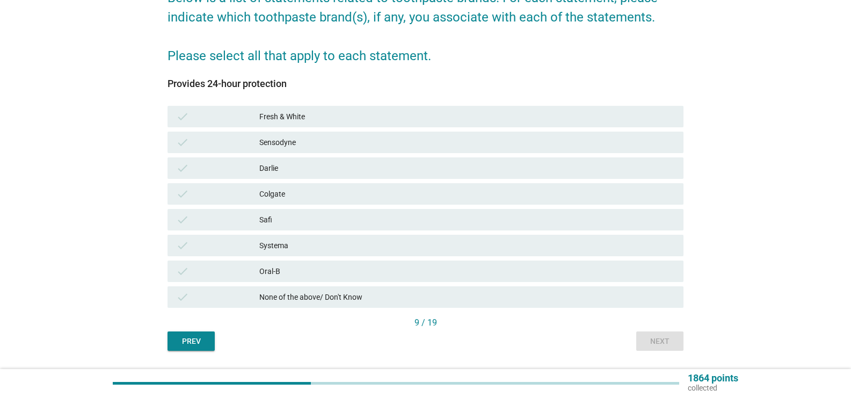
click at [296, 194] on div "Colgate" at bounding box center [467, 193] width 416 height 13
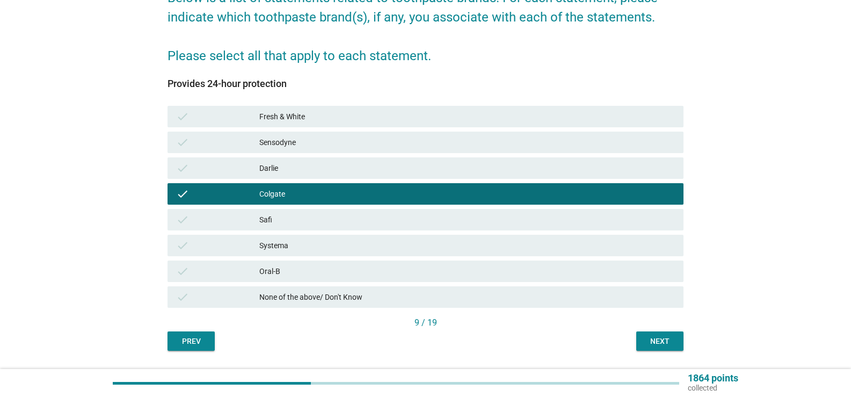
click at [318, 150] on div "check Sensodyne" at bounding box center [426, 142] width 516 height 21
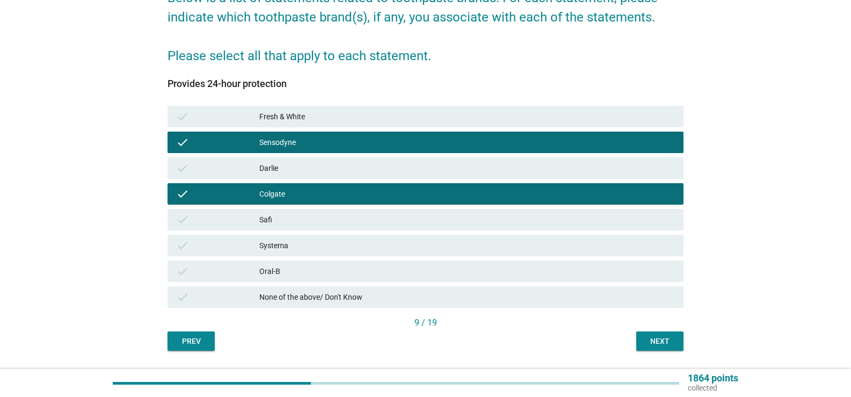
click at [653, 341] on div "Next" at bounding box center [660, 341] width 30 height 11
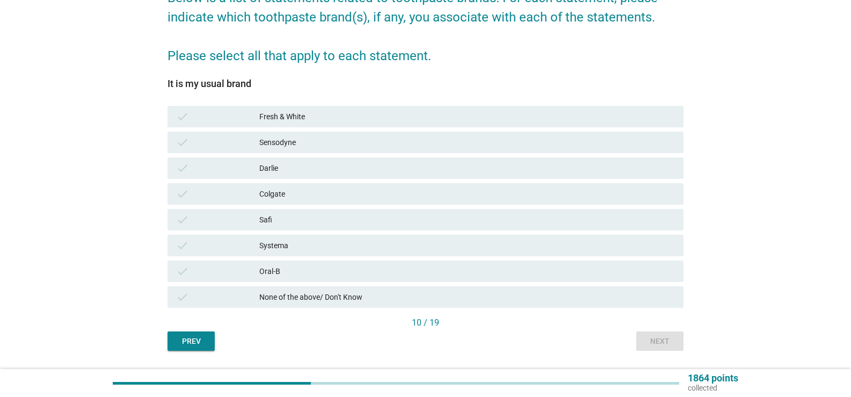
click at [298, 199] on div "Colgate" at bounding box center [467, 193] width 416 height 13
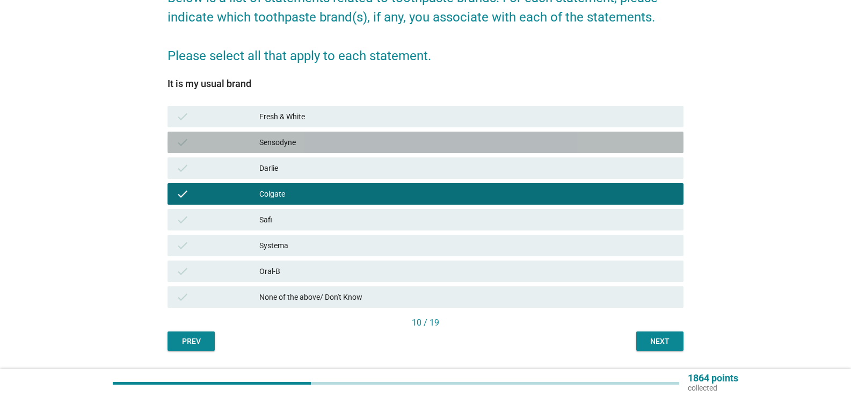
drag, startPoint x: 292, startPoint y: 144, endPoint x: 422, endPoint y: 184, distance: 135.9
click at [293, 144] on div "Sensodyne" at bounding box center [467, 142] width 416 height 13
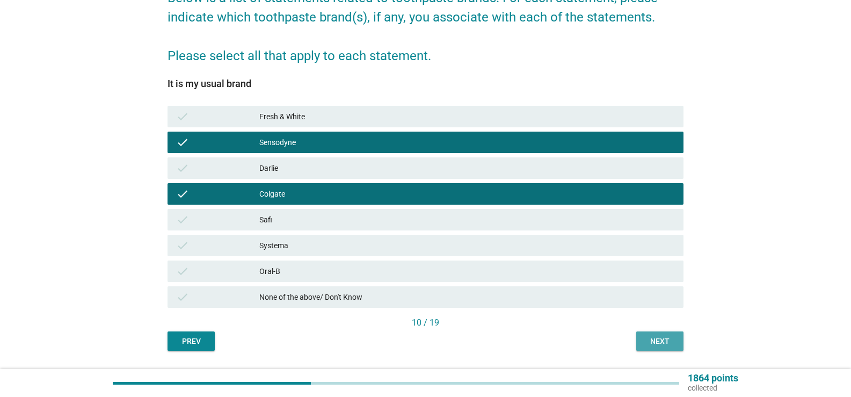
click at [657, 334] on button "Next" at bounding box center [659, 340] width 47 height 19
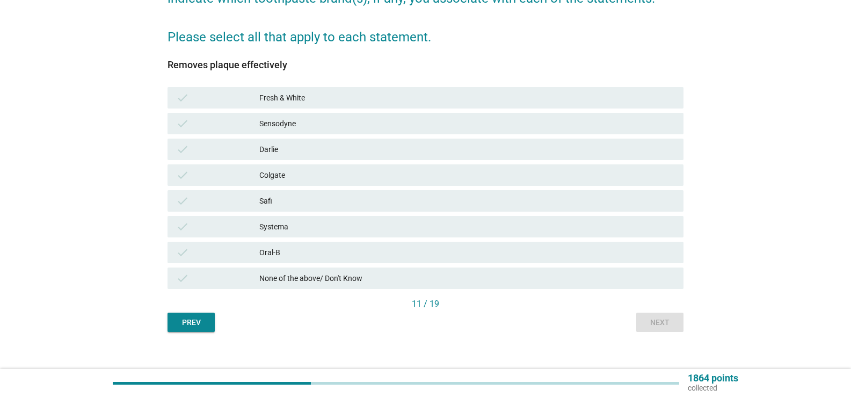
scroll to position [137, 0]
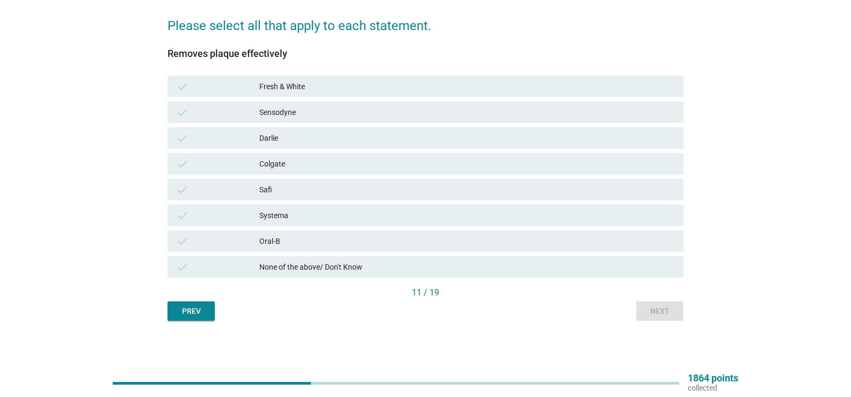
click at [308, 163] on div "Colgate" at bounding box center [467, 163] width 416 height 13
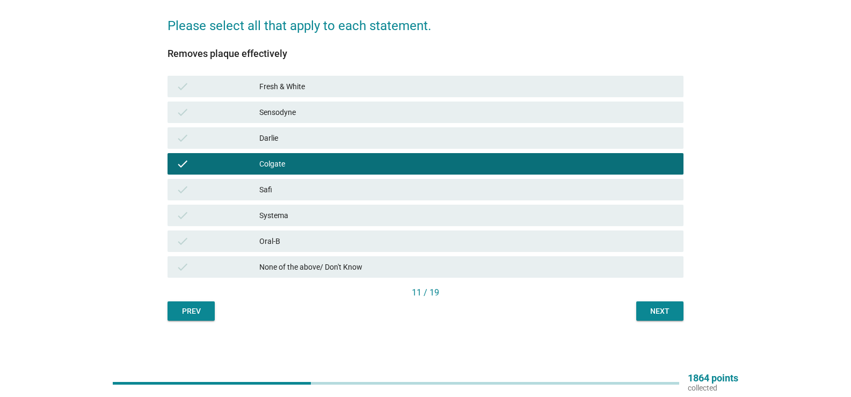
click at [663, 321] on div "English arrow_drop_down Below is a list of statements related to toothpaste bra…" at bounding box center [425, 115] width 533 height 427
click at [654, 311] on div "Next" at bounding box center [660, 311] width 30 height 11
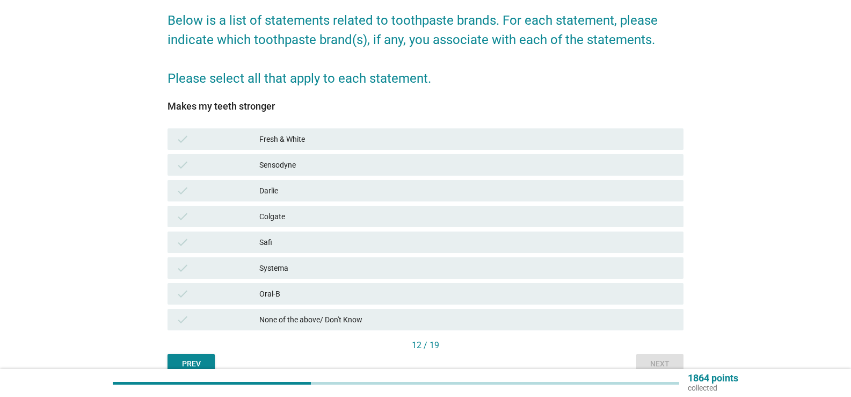
scroll to position [107, 0]
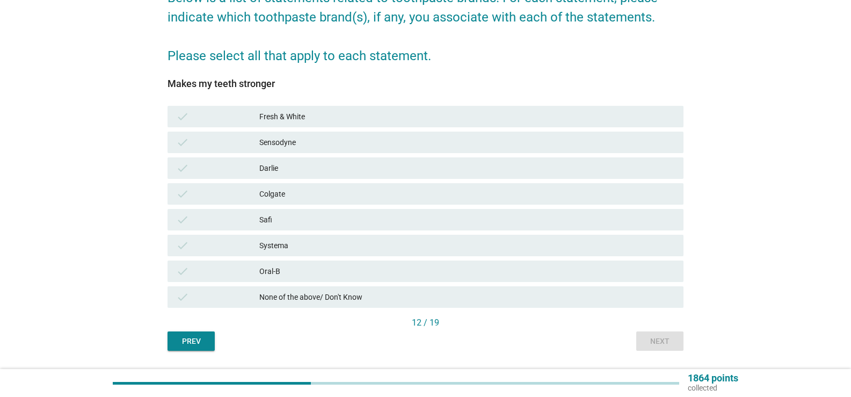
click at [320, 186] on div "check Colgate" at bounding box center [426, 193] width 516 height 21
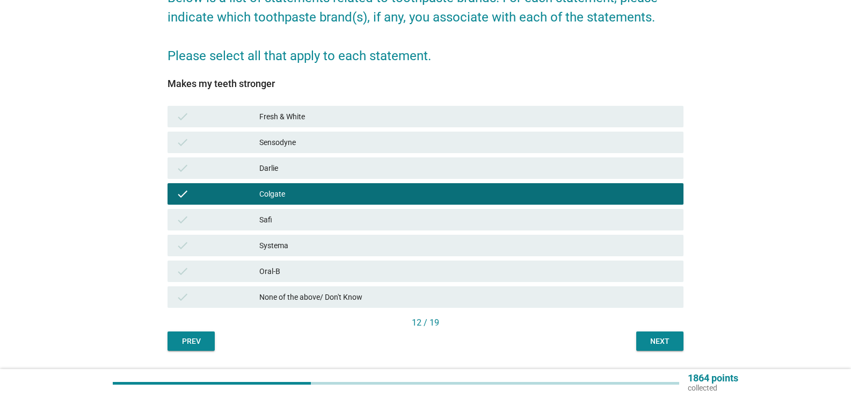
click at [335, 142] on div "Sensodyne" at bounding box center [467, 142] width 416 height 13
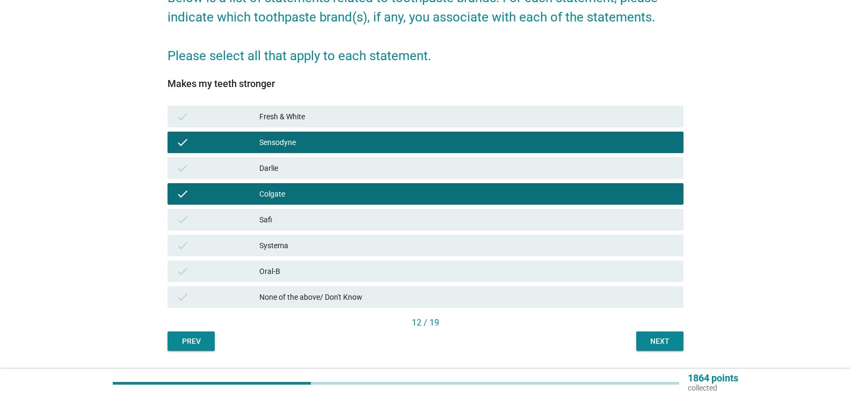
click at [577, 279] on div "check Oral-B" at bounding box center [426, 270] width 516 height 21
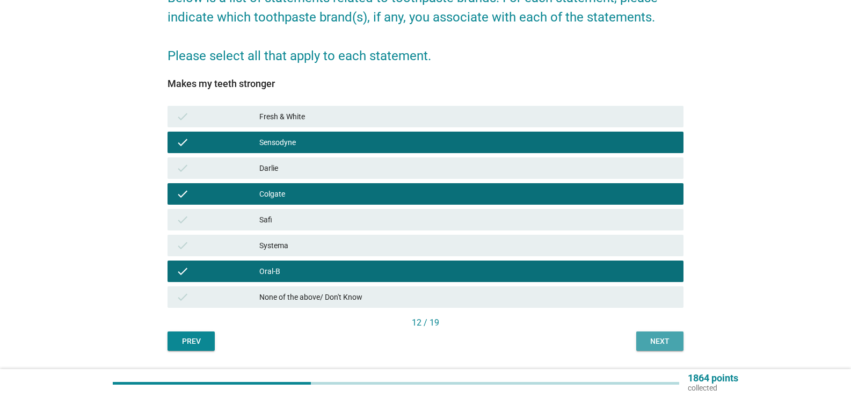
click at [675, 347] on button "Next" at bounding box center [659, 340] width 47 height 19
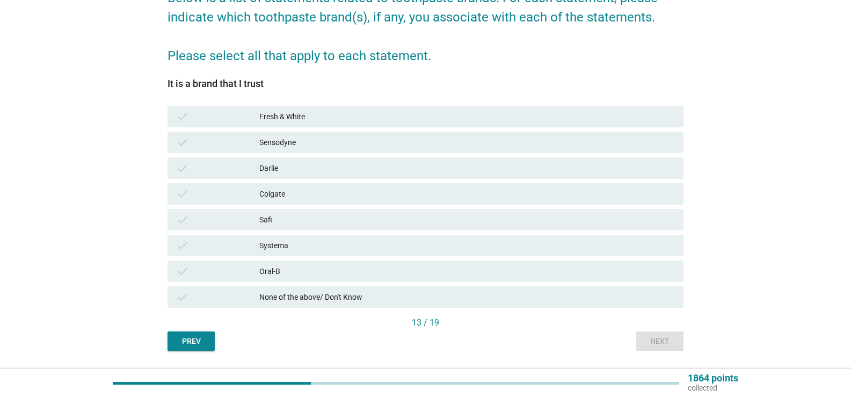
click at [331, 198] on div "Colgate" at bounding box center [467, 193] width 416 height 13
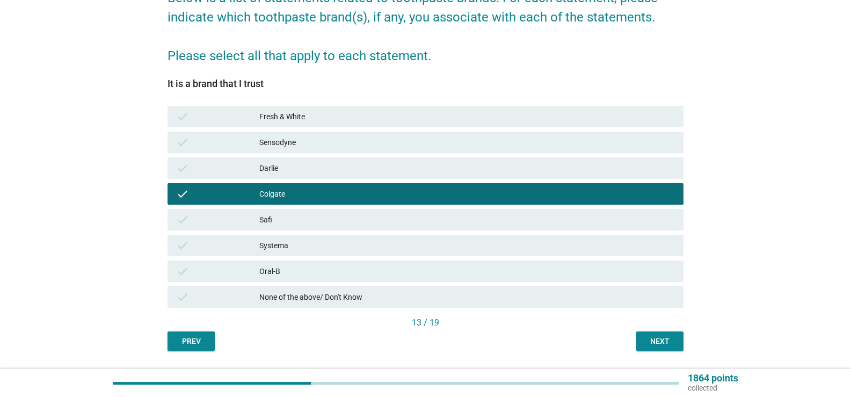
click at [324, 142] on div "Sensodyne" at bounding box center [467, 142] width 416 height 13
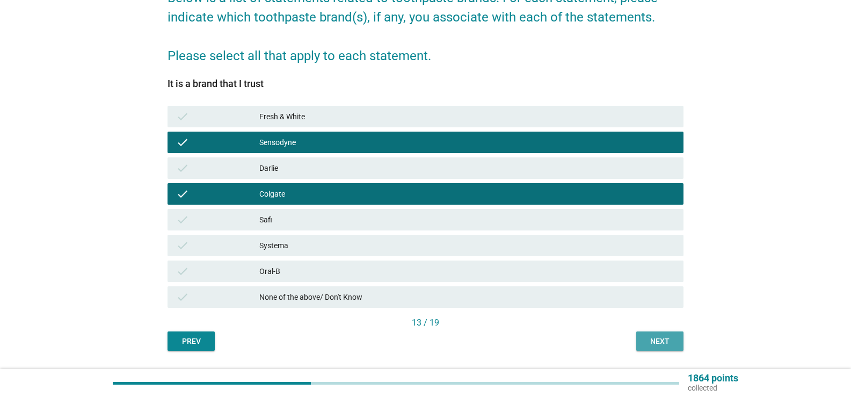
click at [666, 345] on div "Next" at bounding box center [660, 341] width 30 height 11
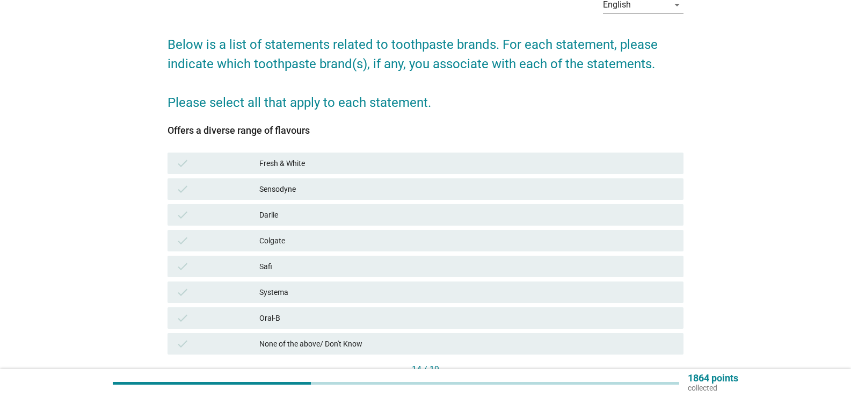
scroll to position [137, 0]
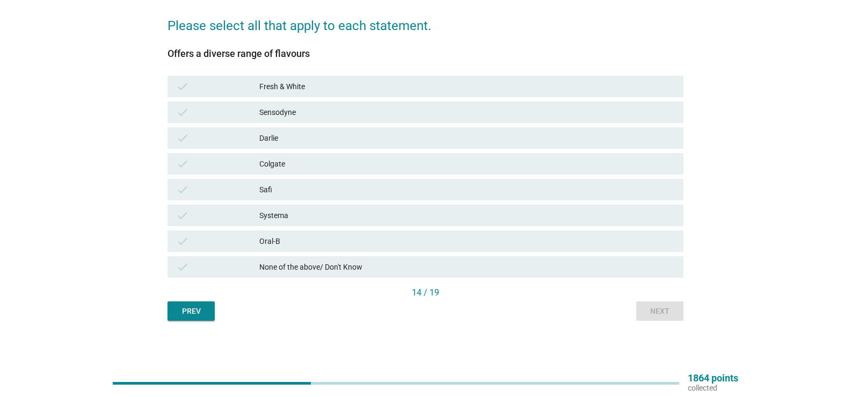
click at [272, 166] on div "Colgate" at bounding box center [467, 163] width 416 height 13
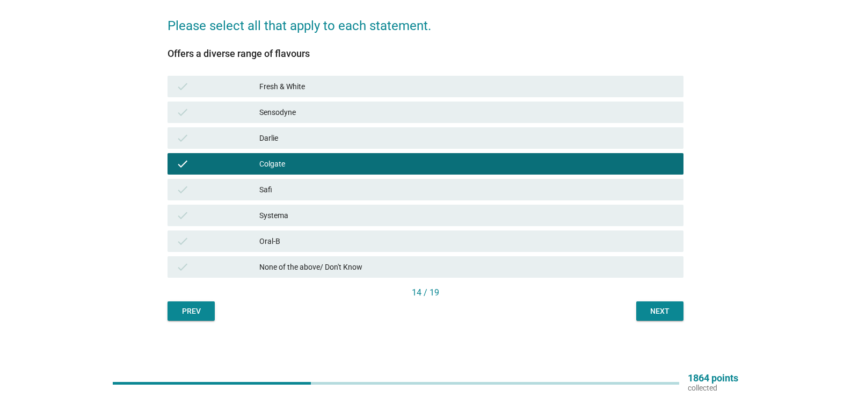
click at [649, 307] on div "Next" at bounding box center [660, 311] width 30 height 11
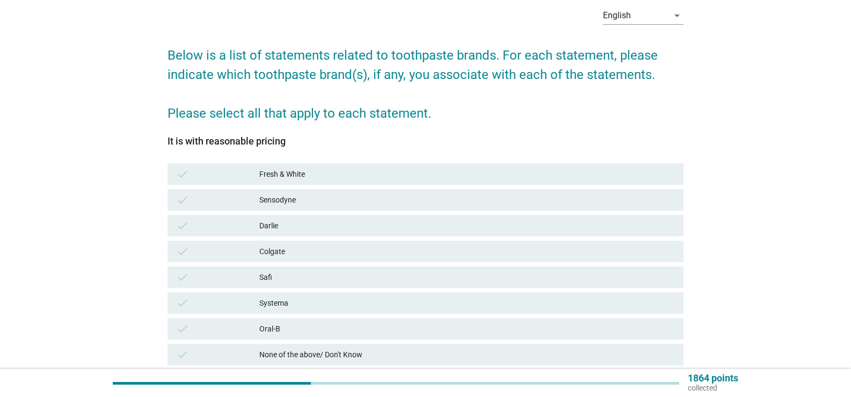
scroll to position [107, 0]
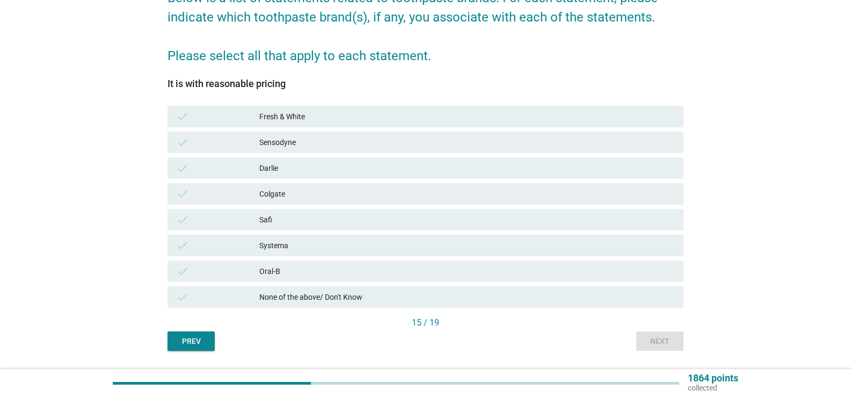
drag, startPoint x: 331, startPoint y: 197, endPoint x: 339, endPoint y: 197, distance: 8.1
click at [331, 197] on div "Colgate" at bounding box center [467, 193] width 416 height 13
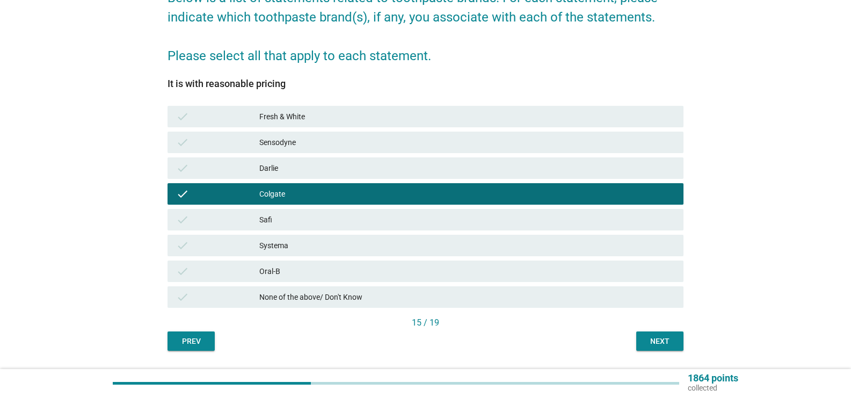
click at [503, 285] on div "check None of the above/ Don't Know" at bounding box center [425, 297] width 520 height 26
click at [530, 275] on div "Oral-B" at bounding box center [467, 271] width 416 height 13
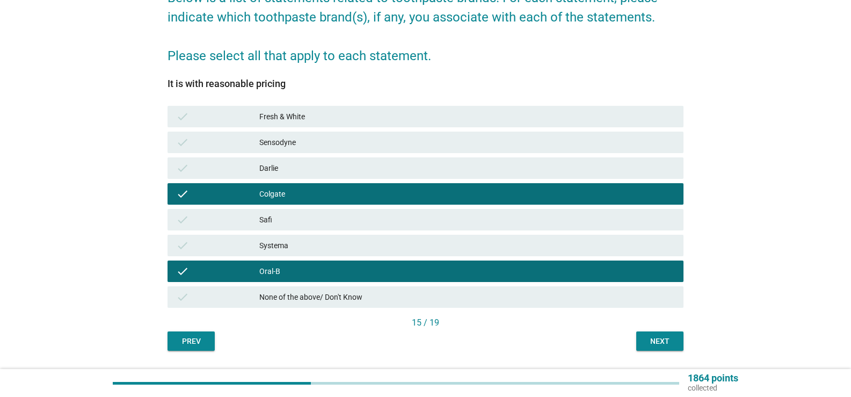
click at [674, 340] on div "Next" at bounding box center [660, 341] width 30 height 11
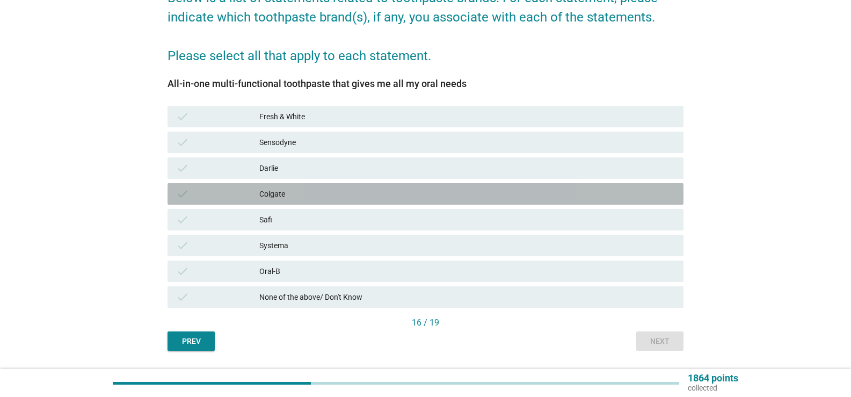
click at [337, 194] on div "Colgate" at bounding box center [467, 193] width 416 height 13
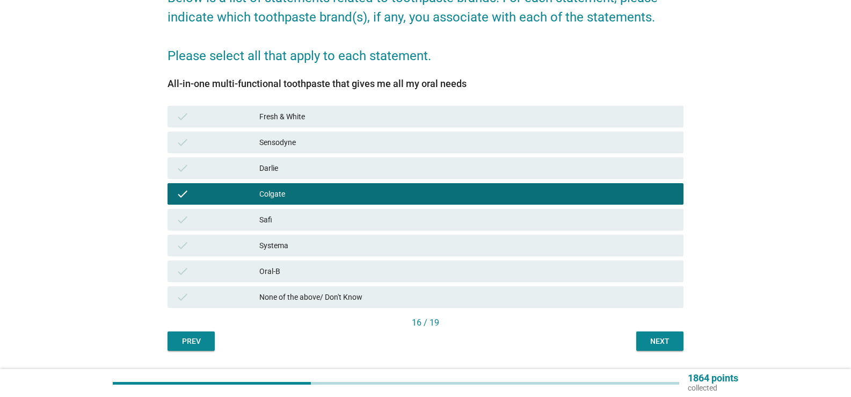
click at [643, 335] on button "Next" at bounding box center [659, 340] width 47 height 19
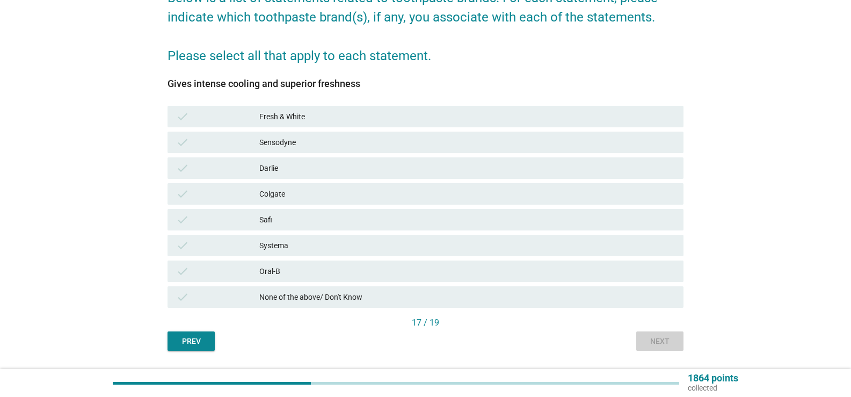
scroll to position [0, 0]
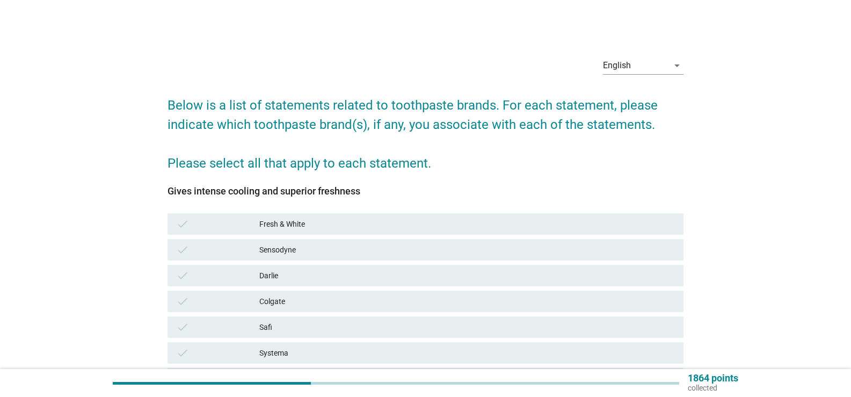
click at [327, 295] on div "Colgate" at bounding box center [467, 301] width 416 height 13
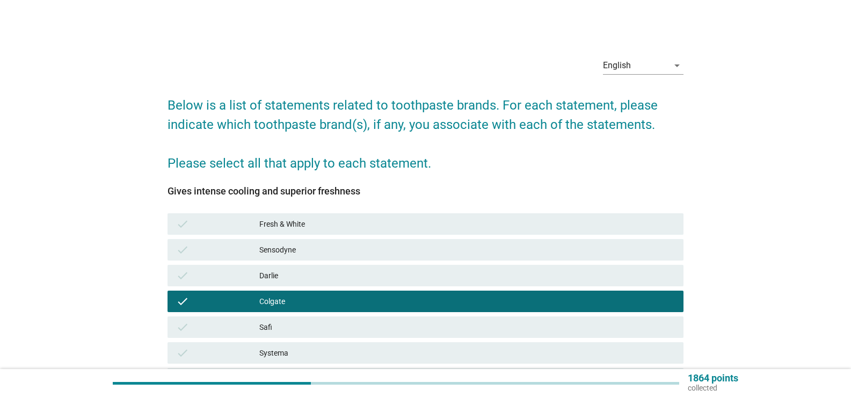
click at [330, 256] on div "check Sensodyne" at bounding box center [426, 249] width 516 height 21
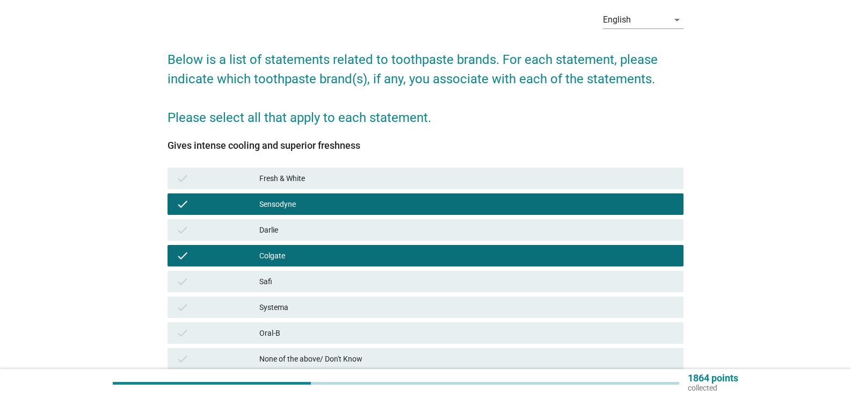
scroll to position [107, 0]
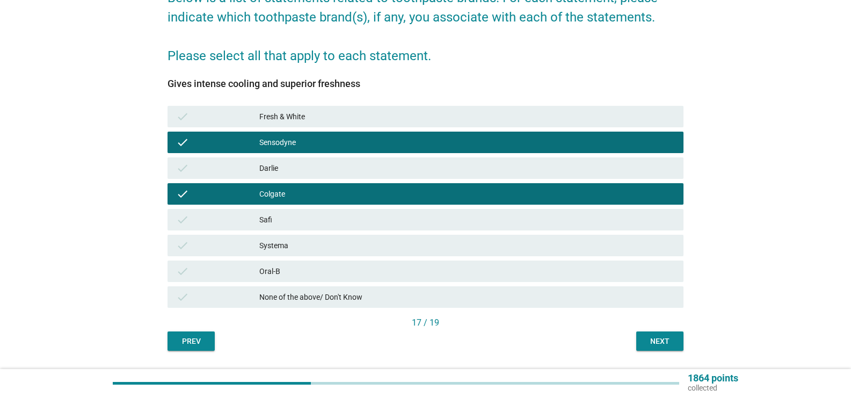
click at [542, 165] on div "Darlie" at bounding box center [467, 168] width 416 height 13
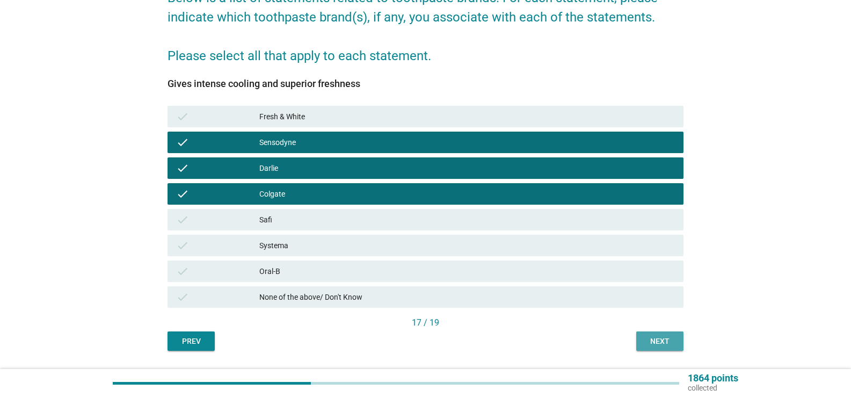
click at [657, 338] on div "Next" at bounding box center [660, 341] width 30 height 11
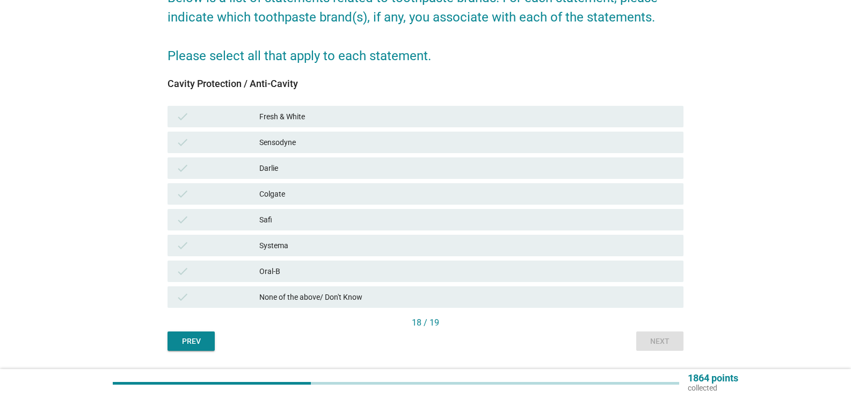
click at [305, 198] on div "Colgate" at bounding box center [467, 193] width 416 height 13
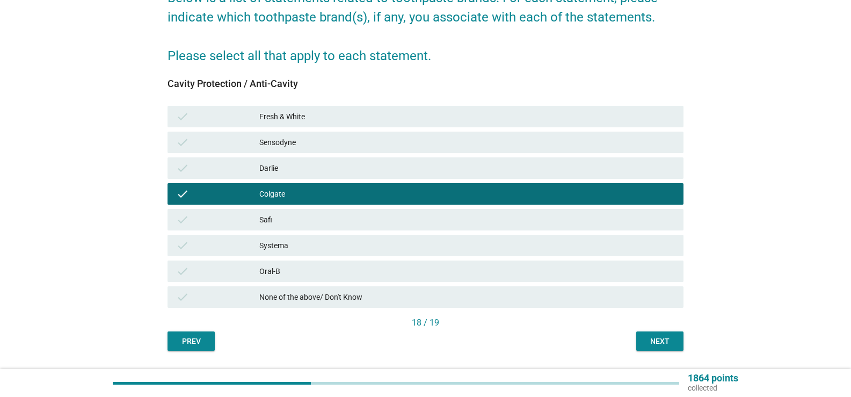
click at [654, 336] on div "Next" at bounding box center [660, 341] width 30 height 11
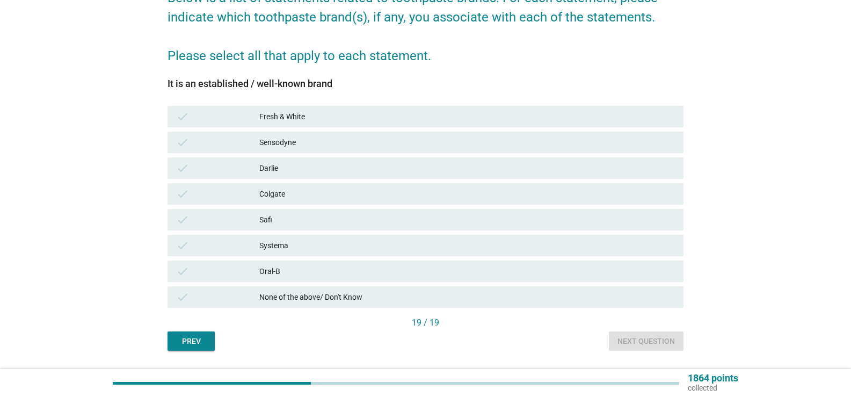
click at [320, 200] on div "Colgate" at bounding box center [467, 193] width 416 height 13
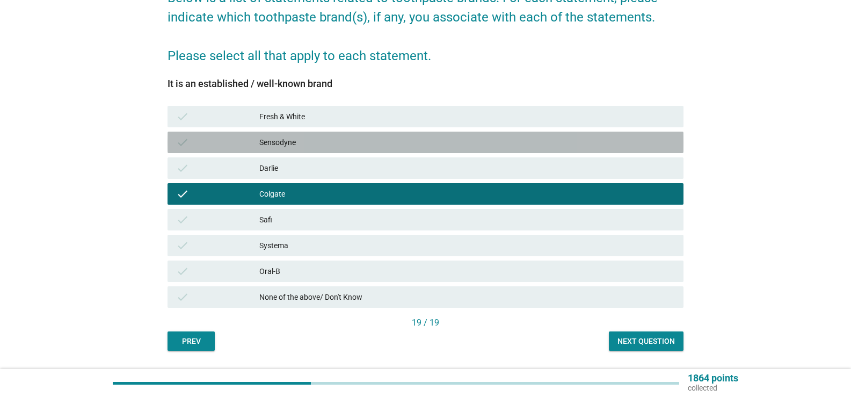
click at [315, 149] on div "check Sensodyne" at bounding box center [426, 142] width 516 height 21
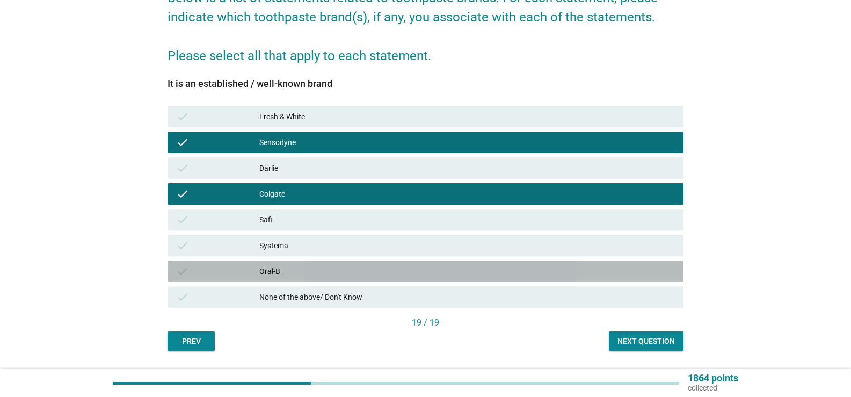
click at [342, 265] on div "Oral-B" at bounding box center [467, 271] width 416 height 13
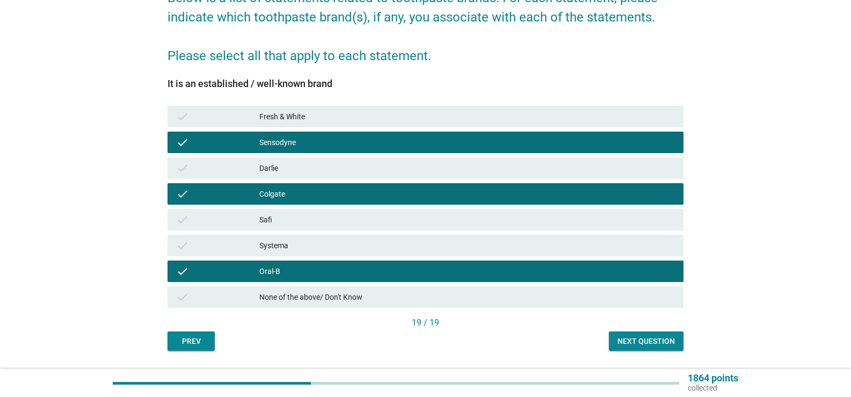
click at [644, 338] on div "Next question" at bounding box center [646, 341] width 57 height 11
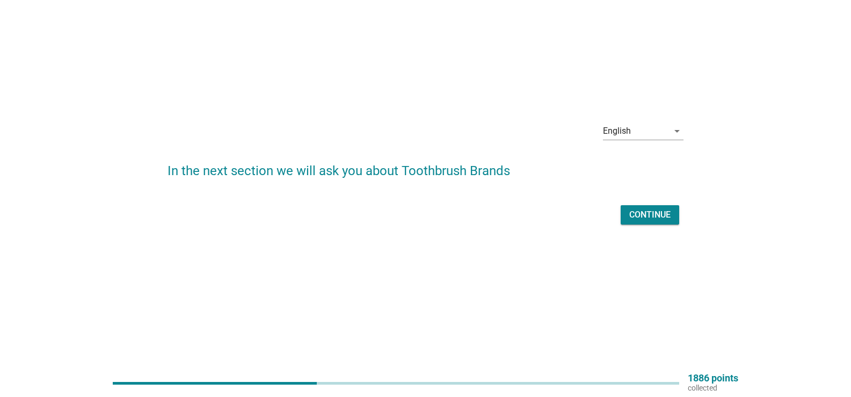
scroll to position [0, 0]
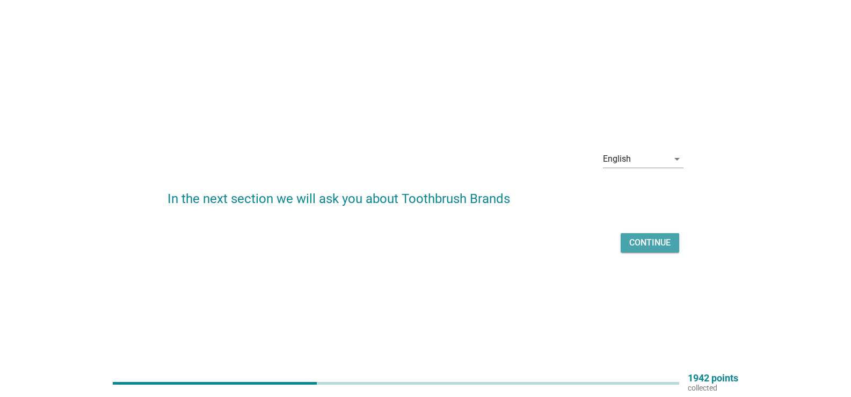
click at [658, 244] on div "Continue" at bounding box center [649, 242] width 41 height 13
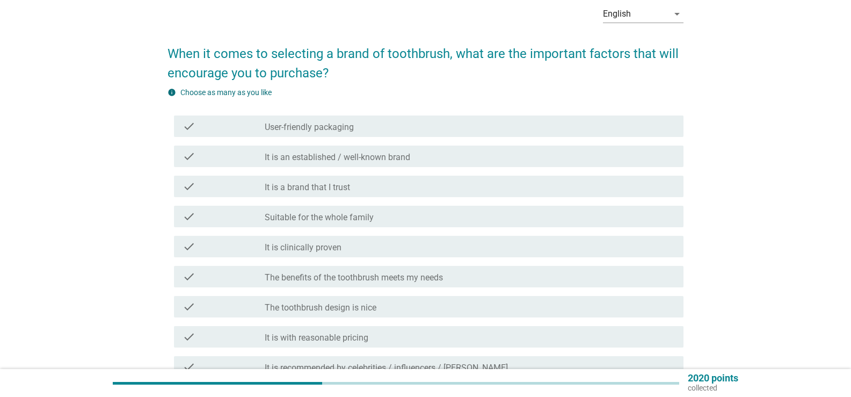
scroll to position [107, 0]
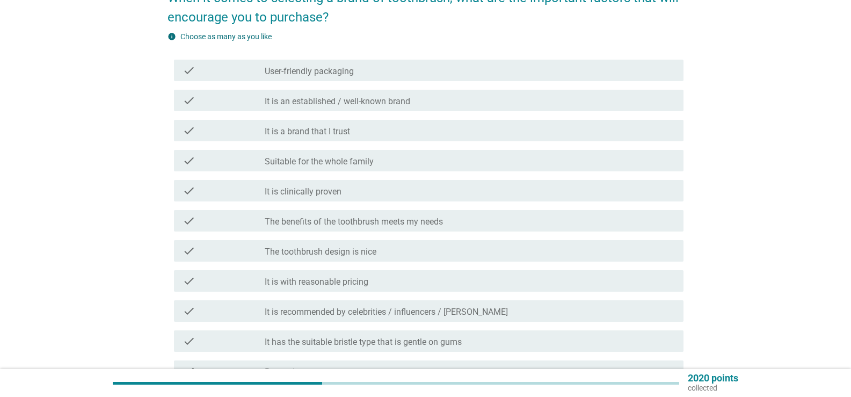
click at [396, 81] on div "check check_box_outline_blank User-friendly packaging" at bounding box center [426, 70] width 516 height 30
click at [395, 74] on div "check_box_outline_blank User-friendly packaging" at bounding box center [470, 70] width 410 height 13
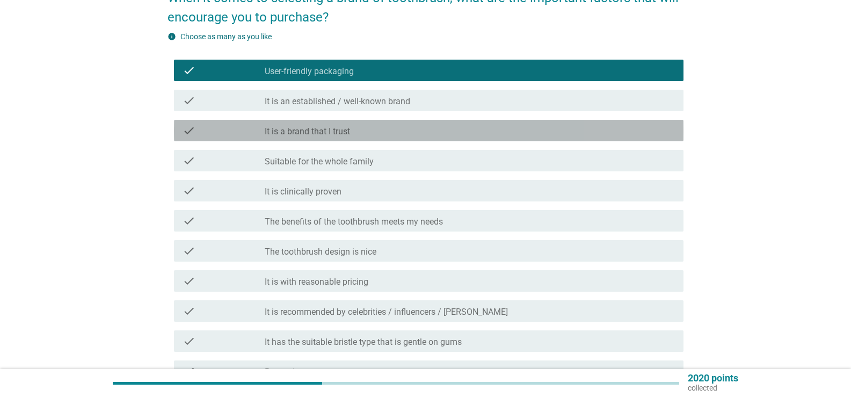
click at [386, 129] on div "check_box_outline_blank It is a brand that I trust" at bounding box center [470, 130] width 410 height 13
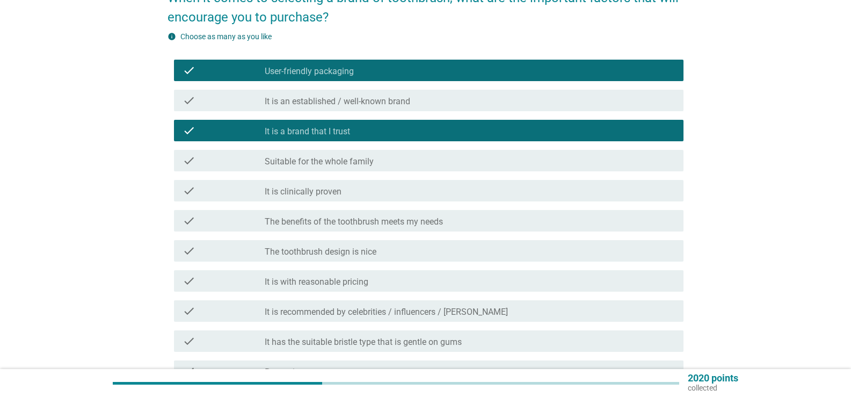
scroll to position [161, 0]
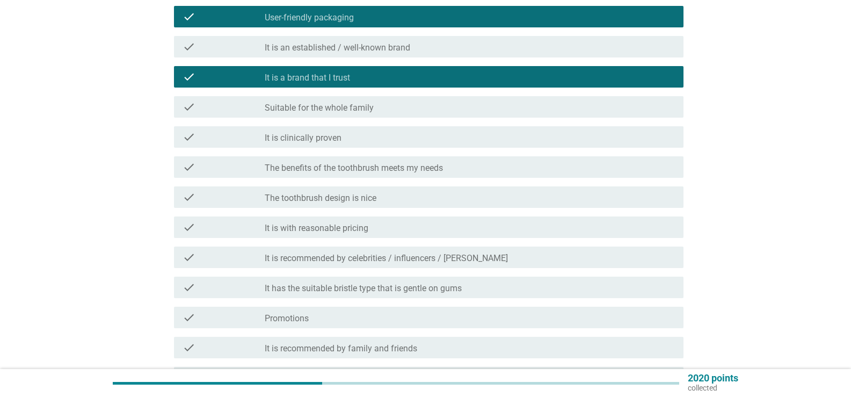
click at [386, 200] on div "check_box_outline_blank The toothbrush design is nice" at bounding box center [470, 197] width 410 height 13
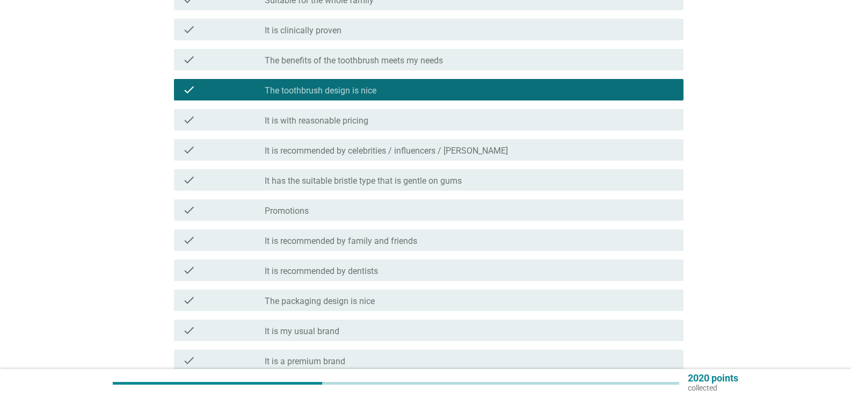
click at [404, 122] on div "check_box_outline_blank It is with reasonable pricing" at bounding box center [470, 119] width 410 height 13
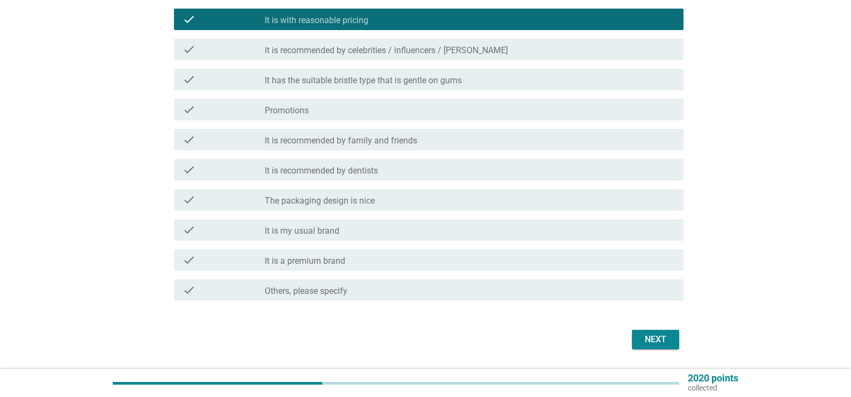
scroll to position [376, 0]
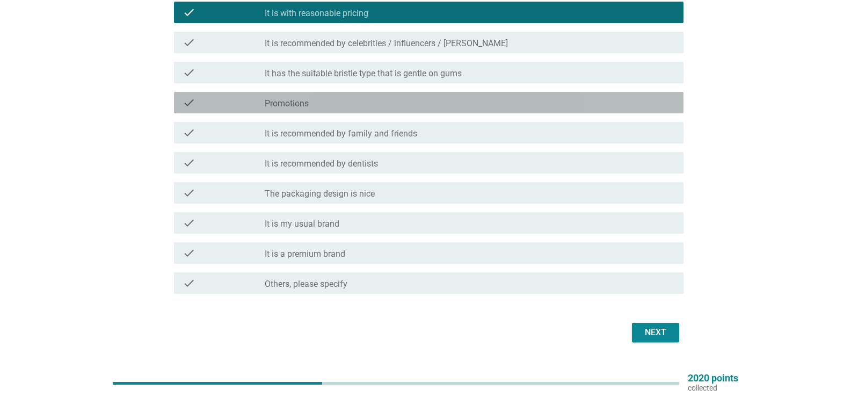
click at [417, 102] on div "check_box_outline_blank Promotions" at bounding box center [470, 102] width 410 height 13
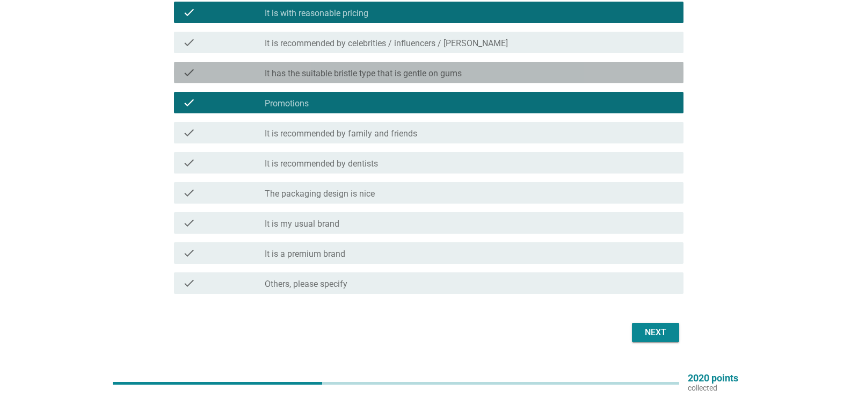
click at [425, 79] on div "check check_box_outline_blank It has the suitable bristle type that is gentle o…" at bounding box center [429, 72] width 510 height 21
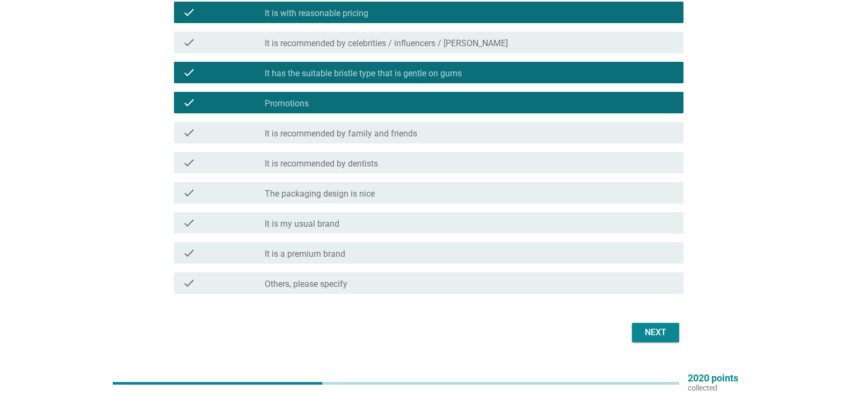
click at [409, 186] on div "check_box_outline_blank The packaging design is nice" at bounding box center [470, 192] width 410 height 13
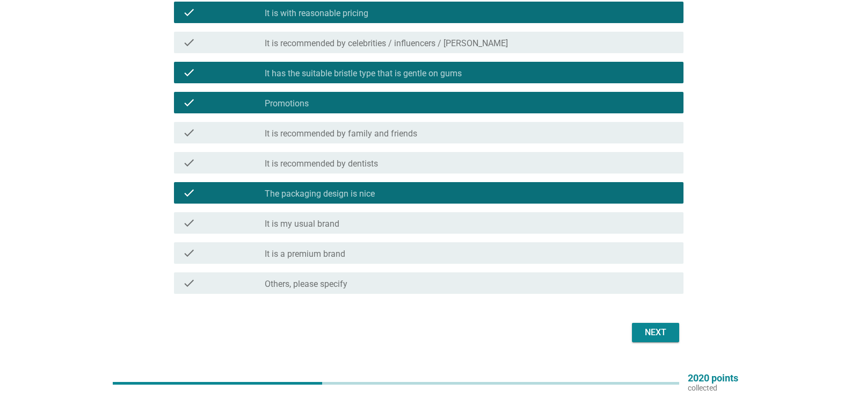
click at [411, 212] on div "check check_box_outline_blank It is my usual brand" at bounding box center [429, 222] width 510 height 21
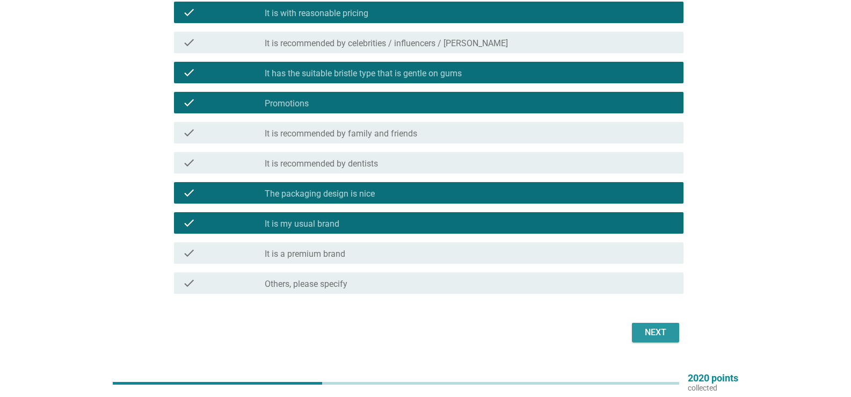
click at [656, 332] on div "Next" at bounding box center [656, 332] width 30 height 13
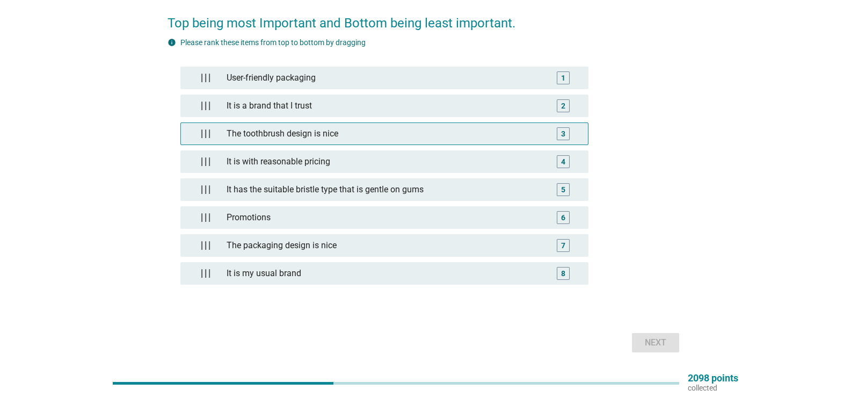
scroll to position [102, 0]
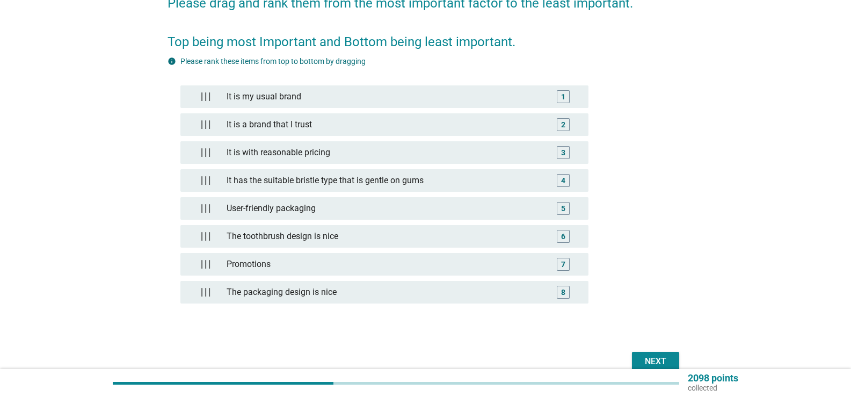
click at [653, 356] on div "Next" at bounding box center [656, 361] width 30 height 13
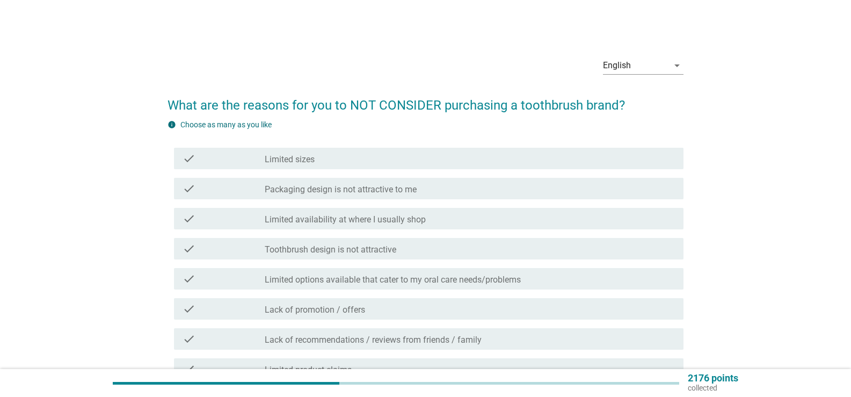
scroll to position [107, 0]
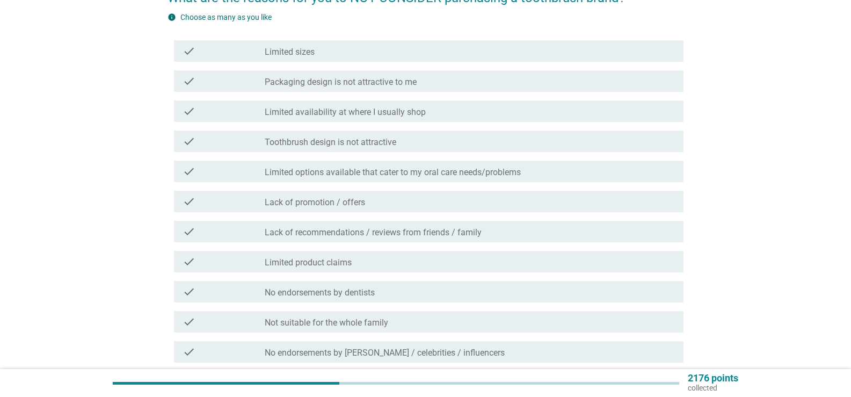
click at [356, 78] on label "Packaging design is not attractive to me" at bounding box center [341, 82] width 152 height 11
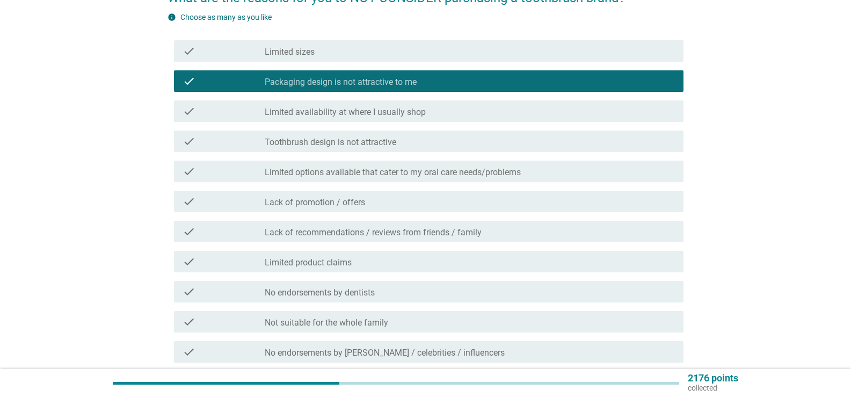
click at [383, 133] on div "check check_box_outline_blank Toothbrush design is not attractive" at bounding box center [429, 141] width 510 height 21
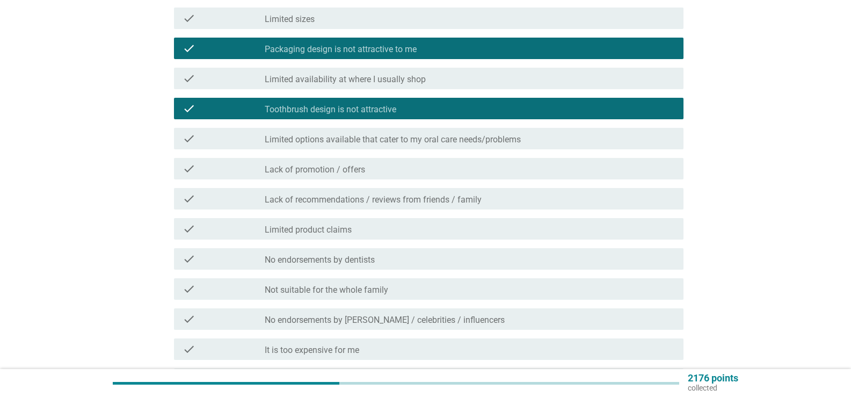
scroll to position [215, 0]
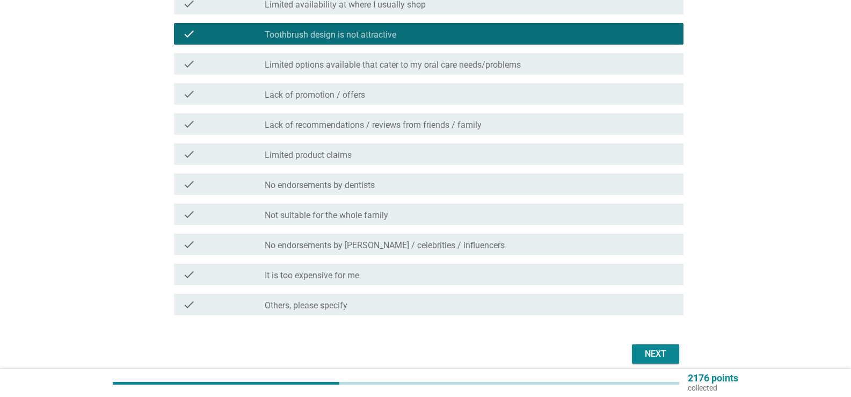
click at [498, 277] on div "check_box_outline_blank It is too expensive for me" at bounding box center [470, 274] width 410 height 13
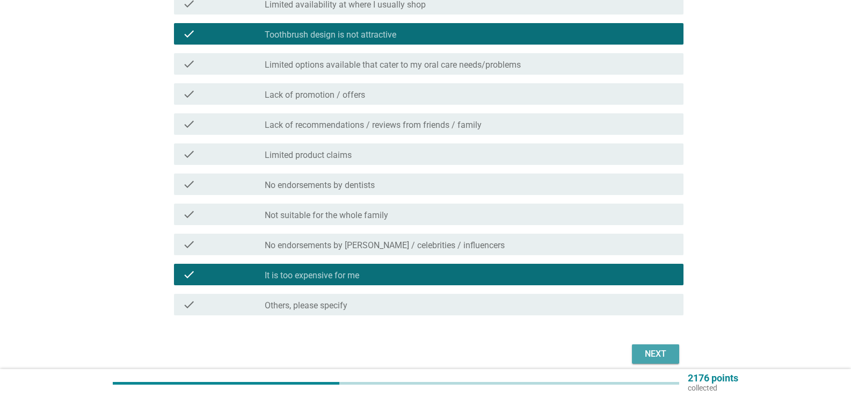
click at [655, 349] on div "Next" at bounding box center [656, 353] width 30 height 13
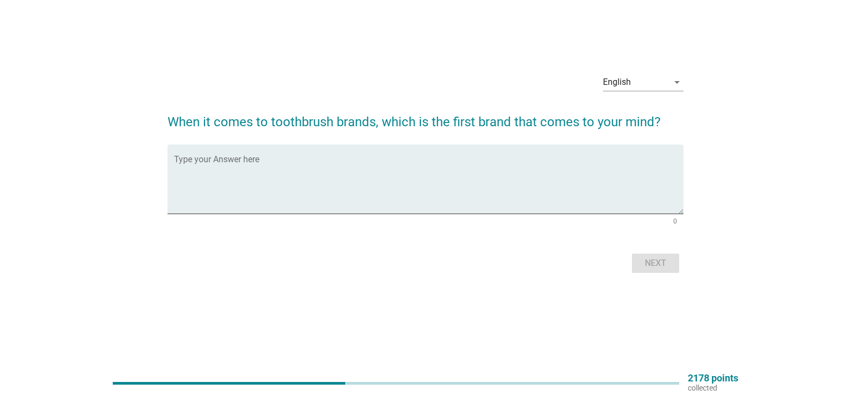
scroll to position [0, 0]
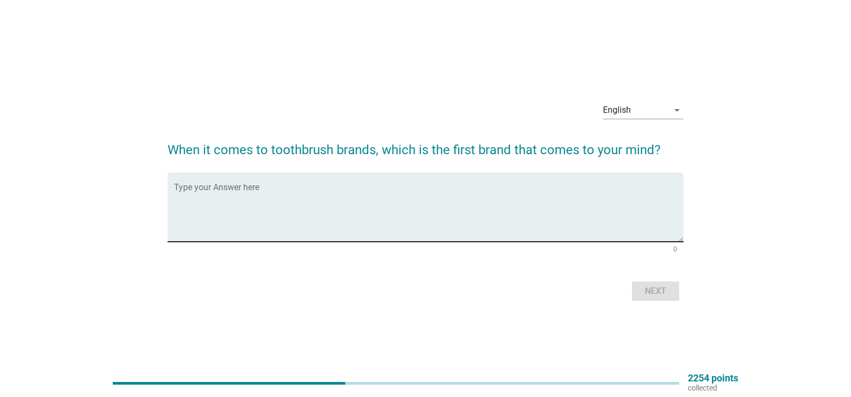
click at [444, 210] on textarea "Type your Answer here" at bounding box center [429, 213] width 510 height 56
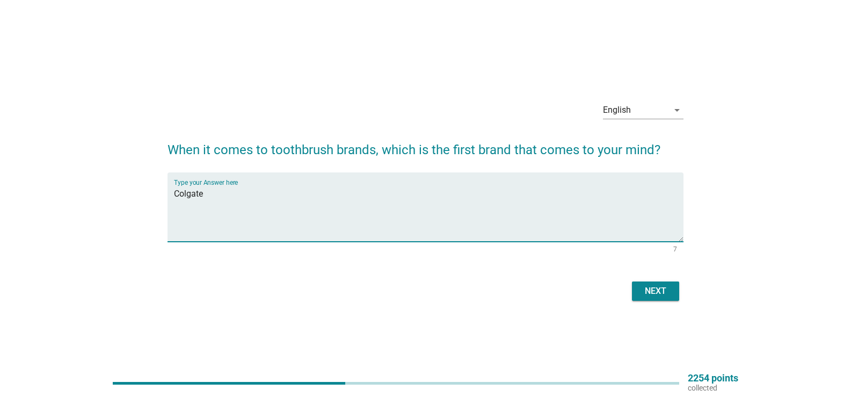
type textarea "Colgate"
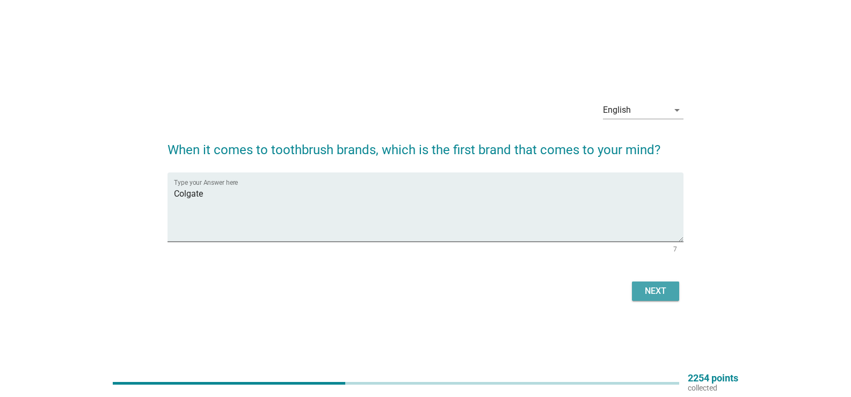
click at [665, 292] on div "Next" at bounding box center [656, 291] width 30 height 13
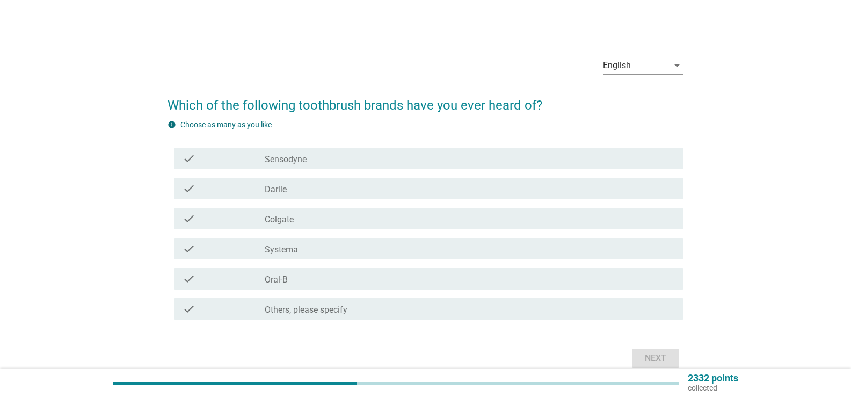
click at [344, 274] on div "check_box_outline_blank Oral-B" at bounding box center [470, 278] width 410 height 13
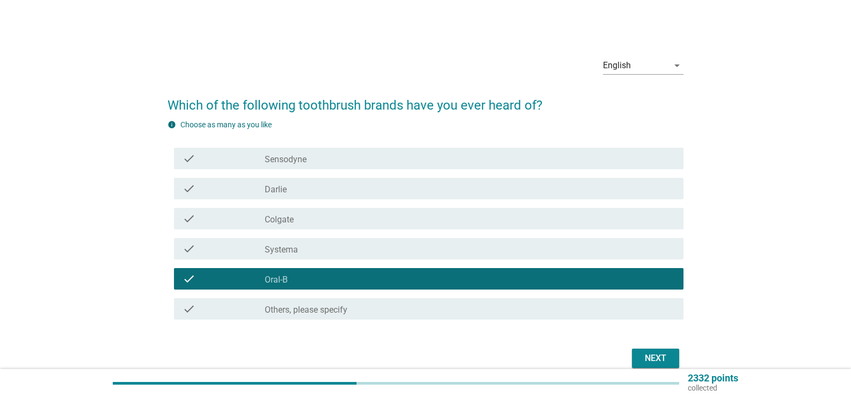
click at [340, 215] on div "check_box_outline_blank Colgate" at bounding box center [470, 218] width 410 height 13
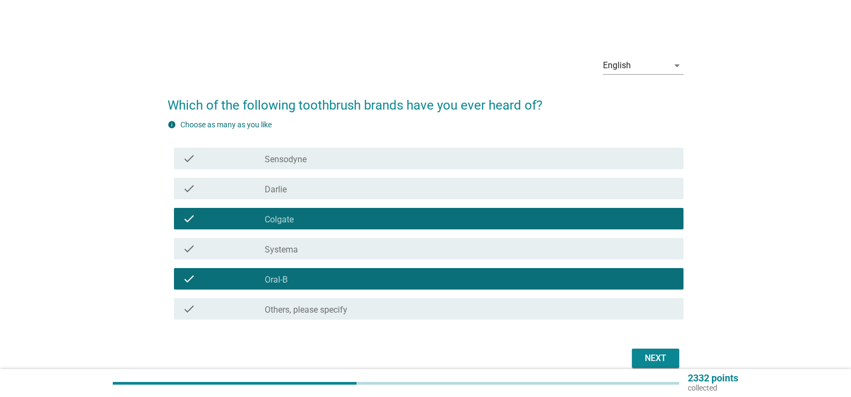
click at [368, 162] on div "check_box_outline_blank Sensodyne" at bounding box center [470, 158] width 410 height 13
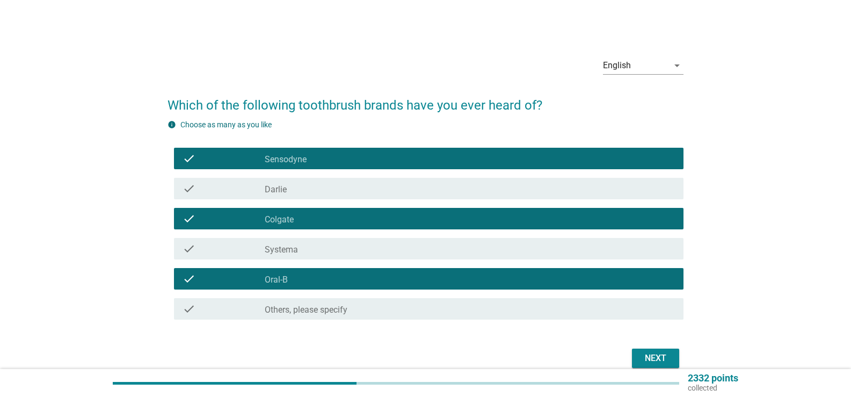
click at [365, 188] on div "check_box_outline_blank [PERSON_NAME]" at bounding box center [470, 188] width 410 height 13
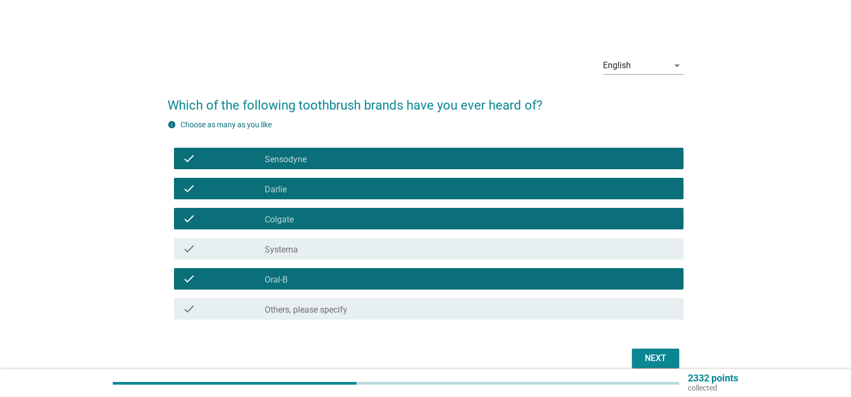
click at [592, 251] on div "check_box_outline_blank Systema" at bounding box center [470, 248] width 410 height 13
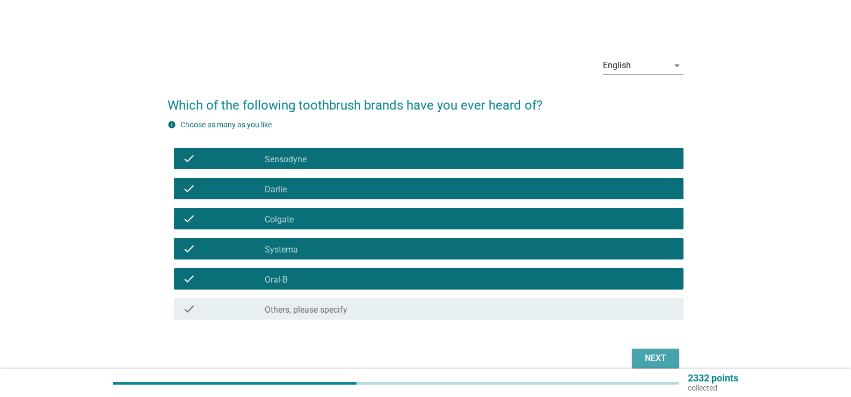
click at [658, 353] on div "Next" at bounding box center [656, 358] width 30 height 13
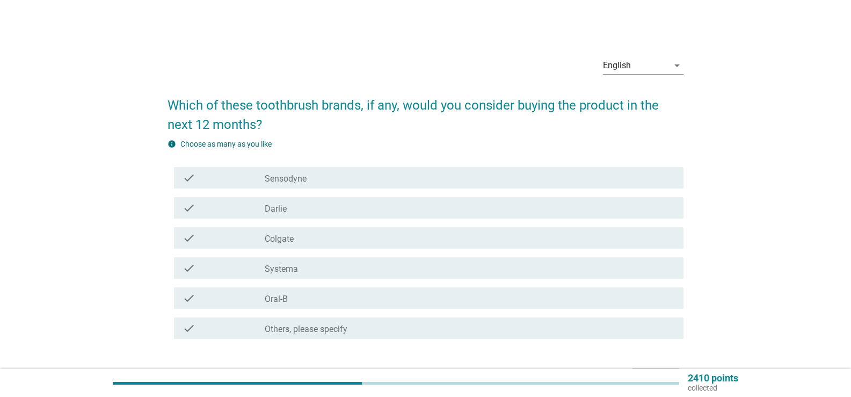
click at [335, 298] on div "check_box_outline_blank Oral-B" at bounding box center [470, 298] width 410 height 13
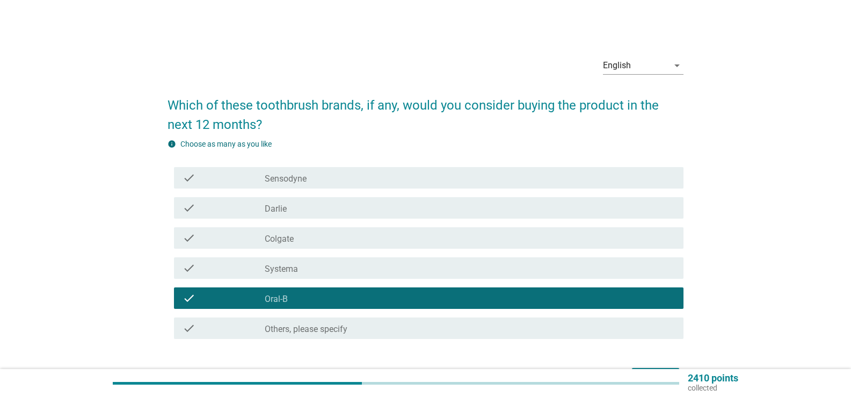
click at [324, 238] on div "check_box_outline_blank Colgate" at bounding box center [470, 237] width 410 height 13
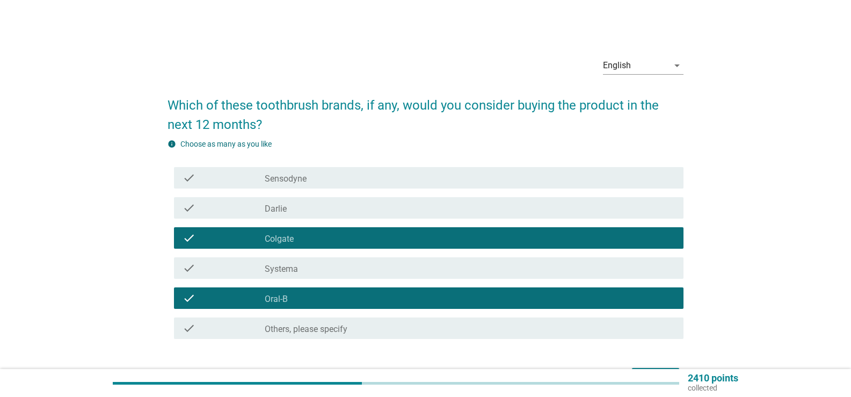
click at [340, 214] on div "check check_box_outline_blank [PERSON_NAME]" at bounding box center [429, 207] width 510 height 21
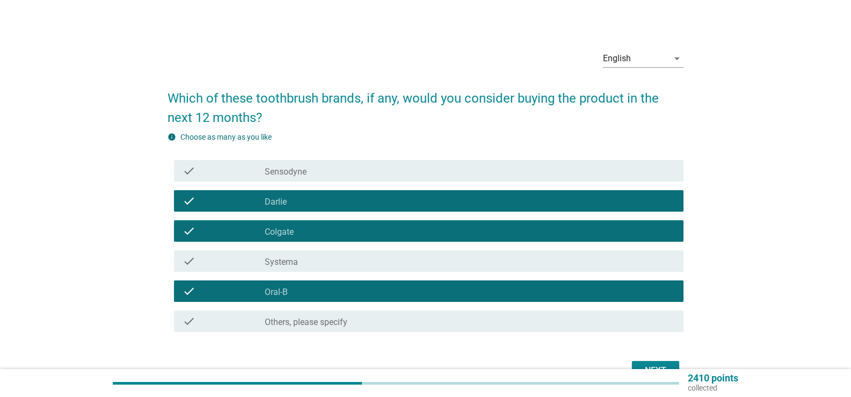
scroll to position [70, 0]
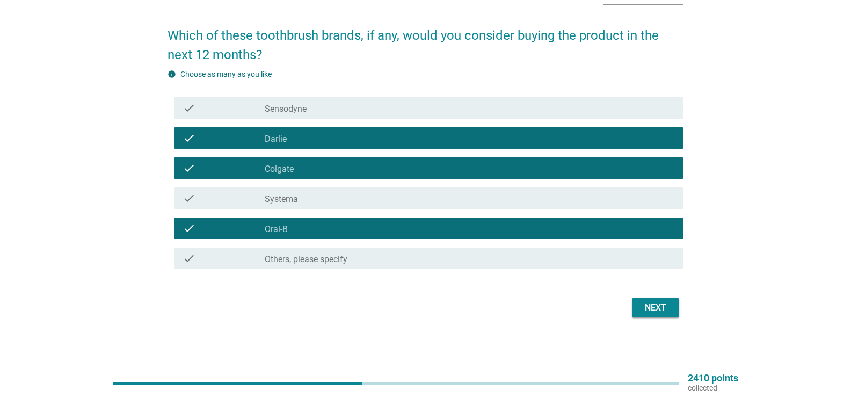
click at [658, 308] on div "Next" at bounding box center [656, 307] width 30 height 13
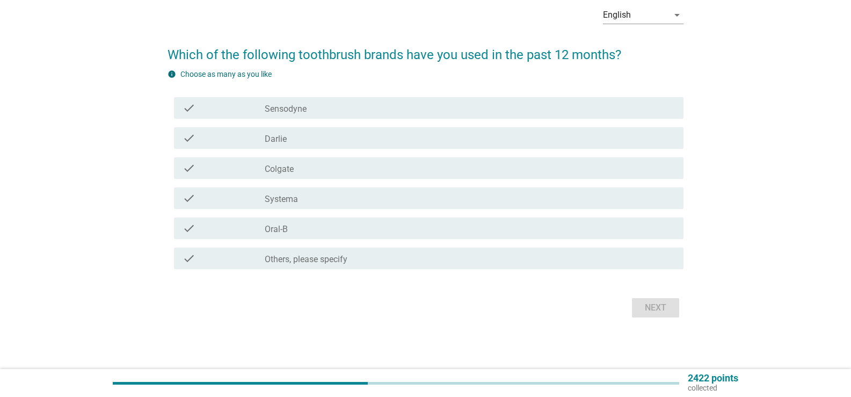
scroll to position [0, 0]
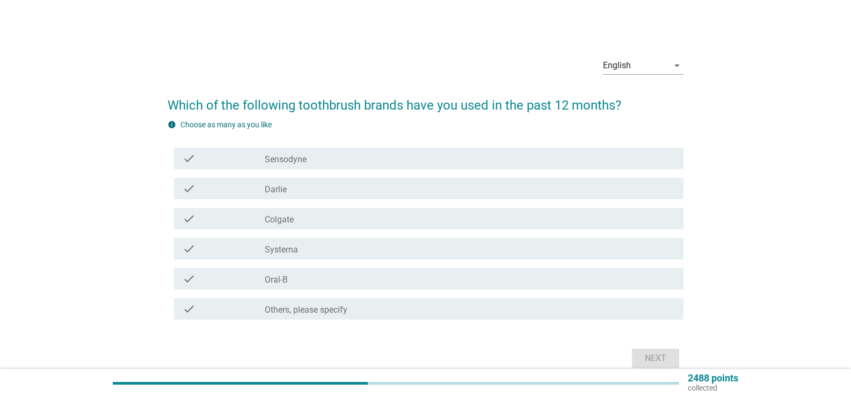
click at [331, 209] on div "check check_box_outline_blank Colgate" at bounding box center [429, 218] width 510 height 21
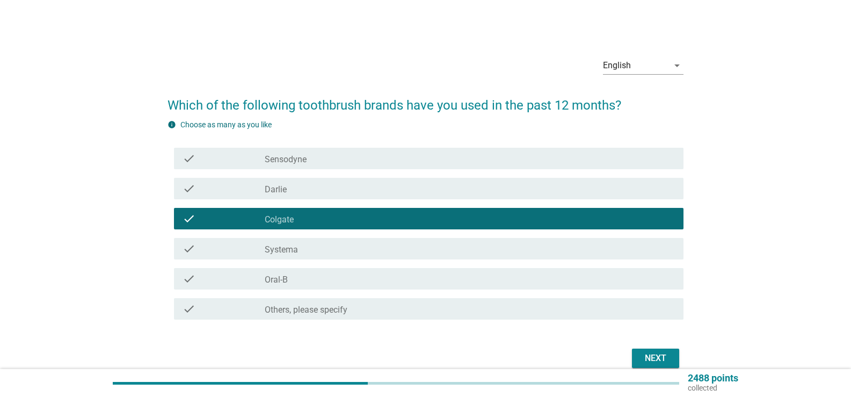
click at [652, 357] on div "Next" at bounding box center [656, 358] width 30 height 13
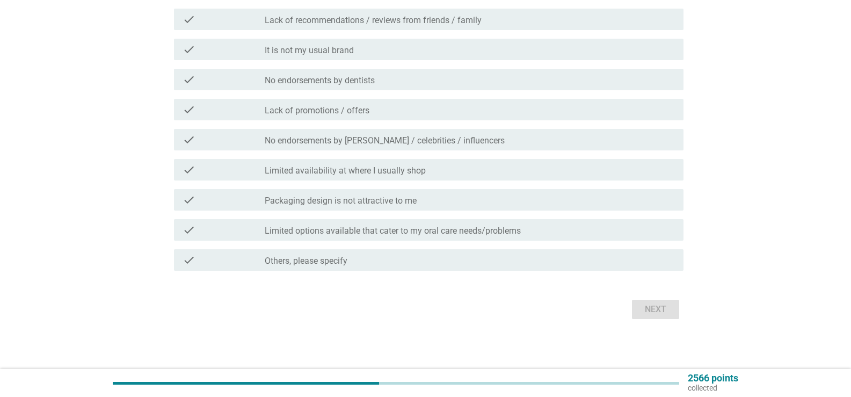
scroll to position [310, 0]
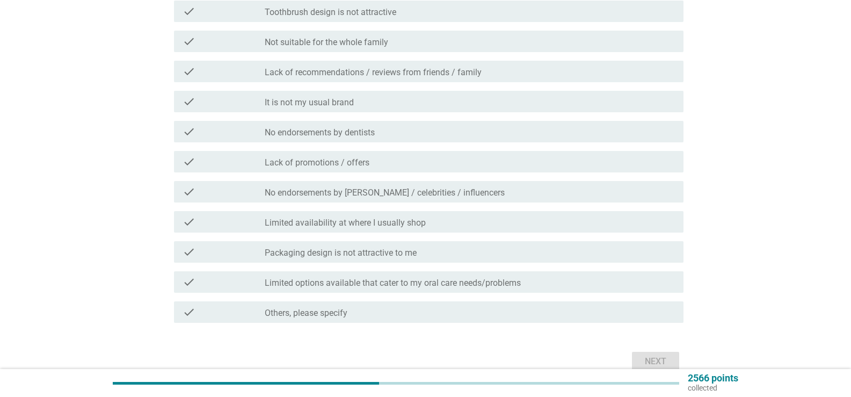
click at [362, 97] on div "check_box_outline_blank It is not my usual brand" at bounding box center [470, 101] width 410 height 13
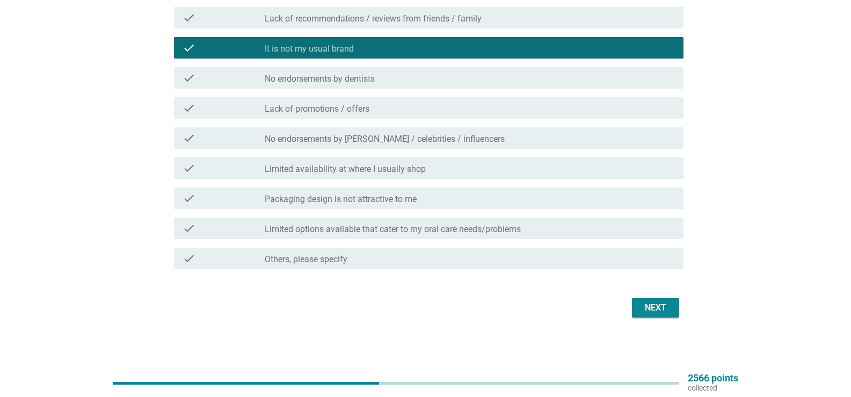
click at [651, 304] on div "Next" at bounding box center [656, 307] width 30 height 13
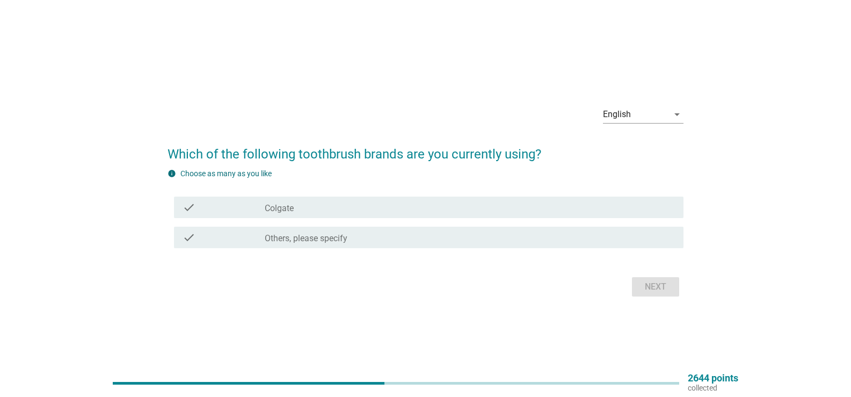
click at [530, 198] on div "check check_box_outline_blank Colgate" at bounding box center [429, 207] width 510 height 21
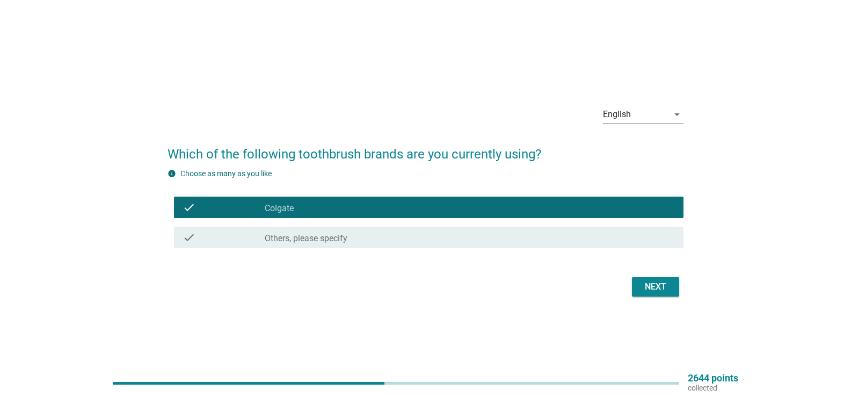
click at [667, 290] on div "Next" at bounding box center [656, 286] width 30 height 13
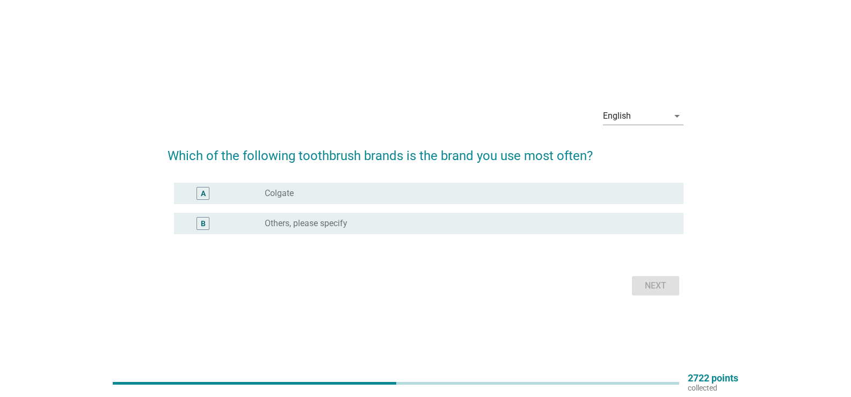
click at [613, 195] on div "radio_button_unchecked Colgate" at bounding box center [466, 193] width 402 height 11
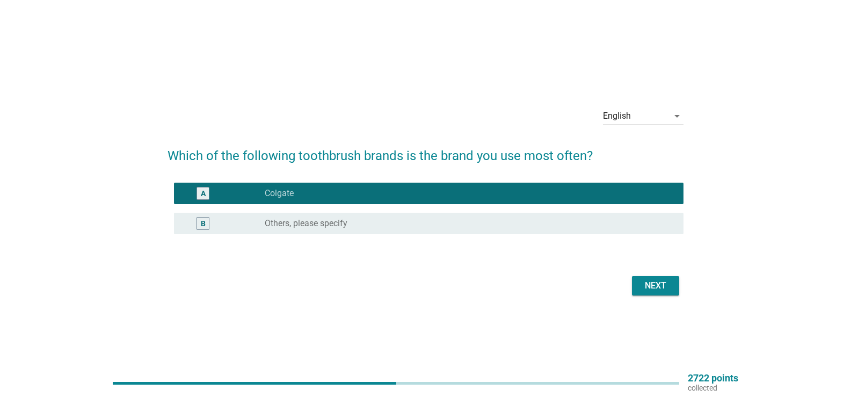
click at [660, 286] on div "Next" at bounding box center [656, 285] width 30 height 13
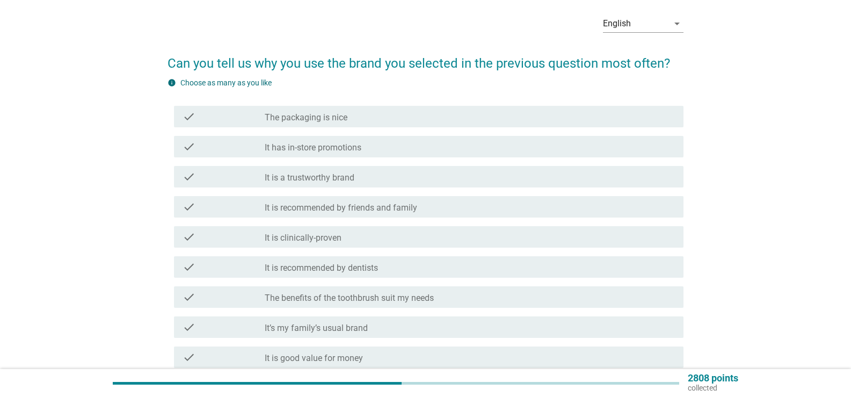
scroll to position [54, 0]
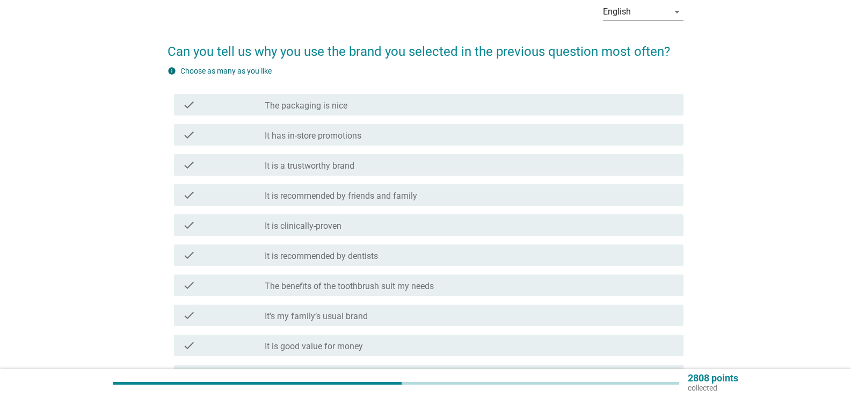
click at [356, 107] on div "check_box_outline_blank The packaging is nice" at bounding box center [470, 104] width 410 height 13
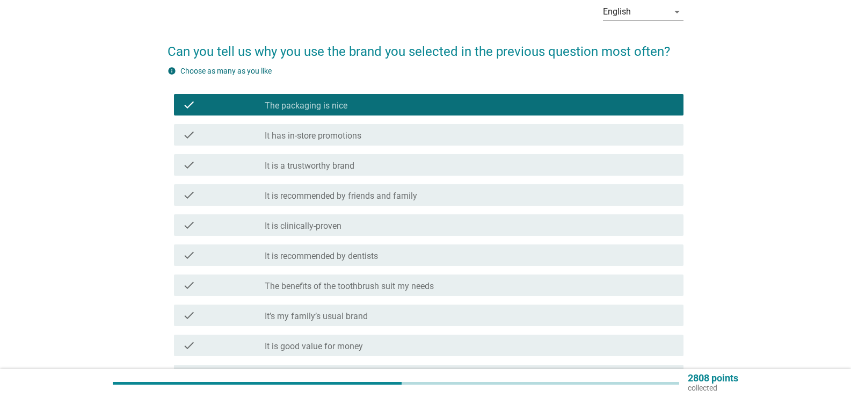
click at [358, 162] on div "check_box_outline_blank It is a trustworthy brand" at bounding box center [470, 164] width 410 height 13
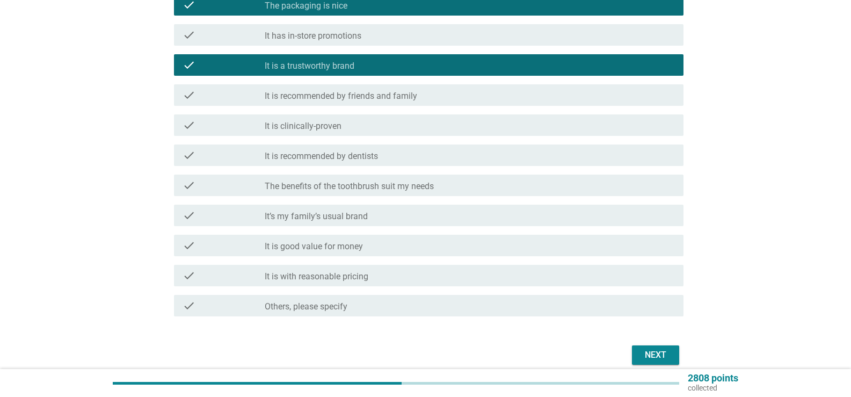
scroll to position [161, 0]
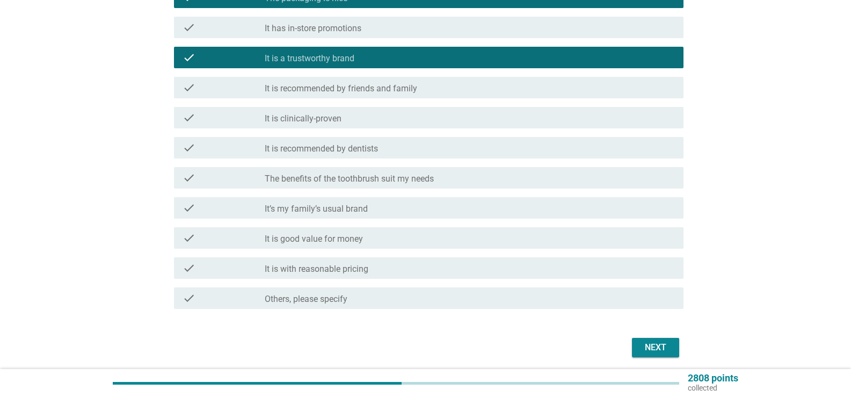
click at [360, 143] on div "check_box_outline_blank It is recommended by dentists" at bounding box center [470, 147] width 410 height 13
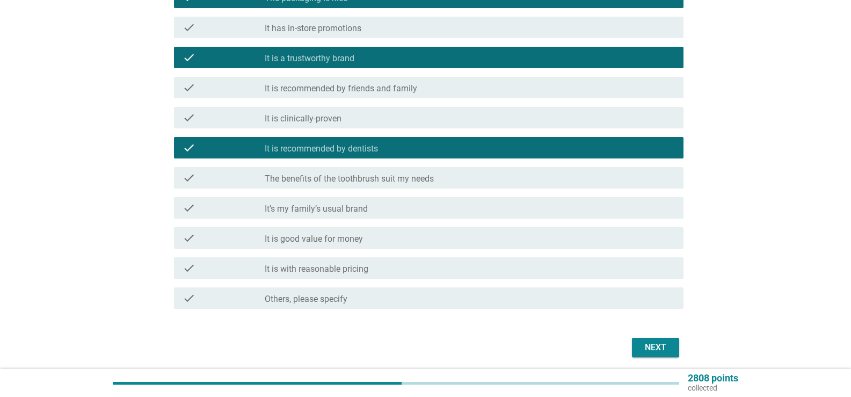
drag, startPoint x: 356, startPoint y: 112, endPoint x: 359, endPoint y: 117, distance: 6.3
click at [356, 111] on div "check check_box_outline_blank It is clinically-proven" at bounding box center [429, 117] width 510 height 21
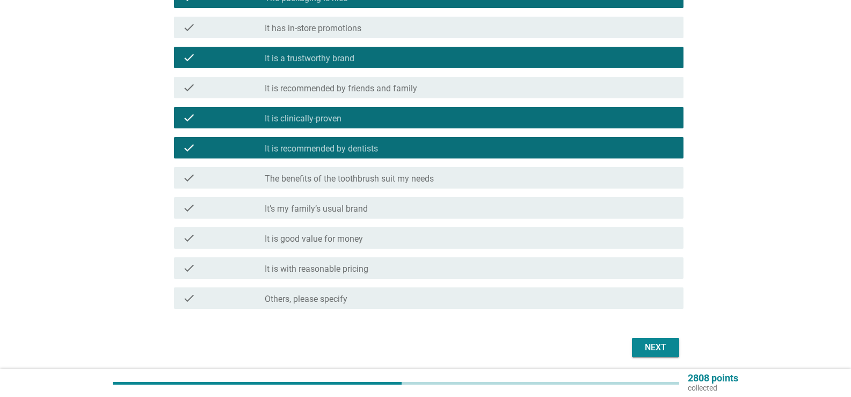
click at [378, 177] on label "The benefits of the toothbrush suit my needs" at bounding box center [349, 178] width 169 height 11
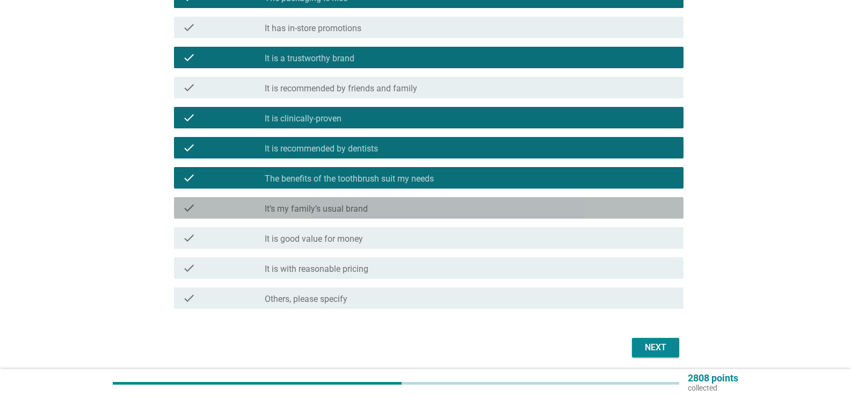
click at [374, 211] on div "check_box_outline_blank It’s my family’s usual brand" at bounding box center [470, 207] width 410 height 13
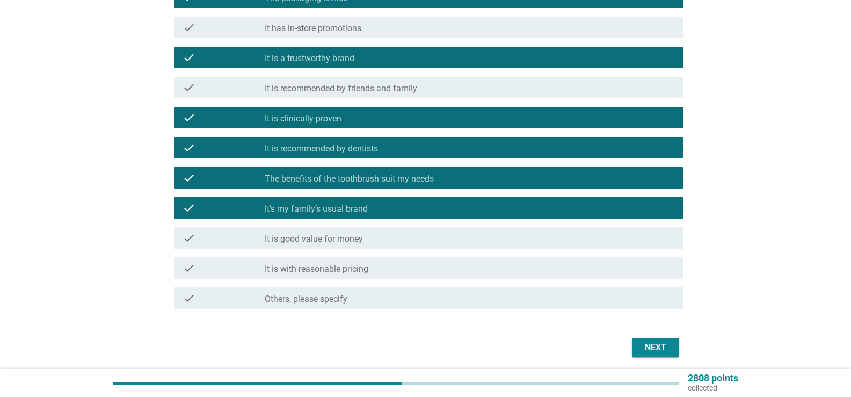
click at [382, 240] on div "check_box_outline_blank It is good value for money" at bounding box center [470, 237] width 410 height 13
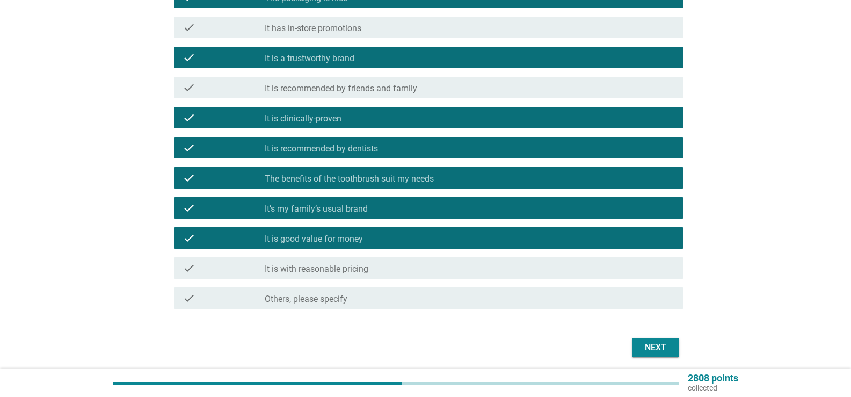
click at [390, 263] on div "check_box_outline_blank It is with reasonable pricing" at bounding box center [470, 268] width 410 height 13
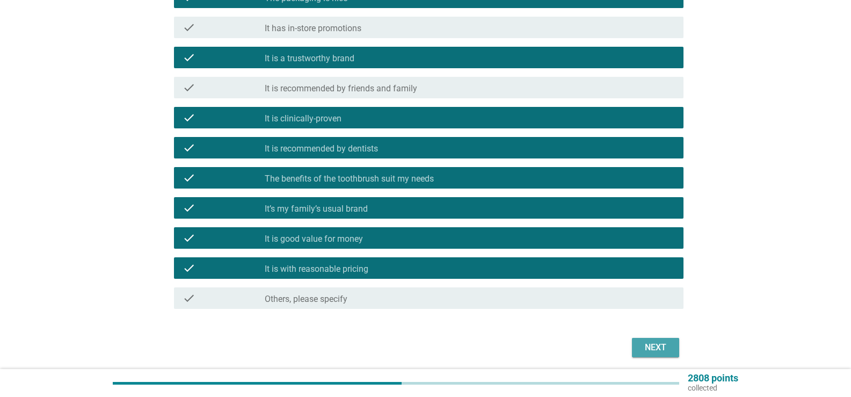
click at [676, 345] on button "Next" at bounding box center [655, 347] width 47 height 19
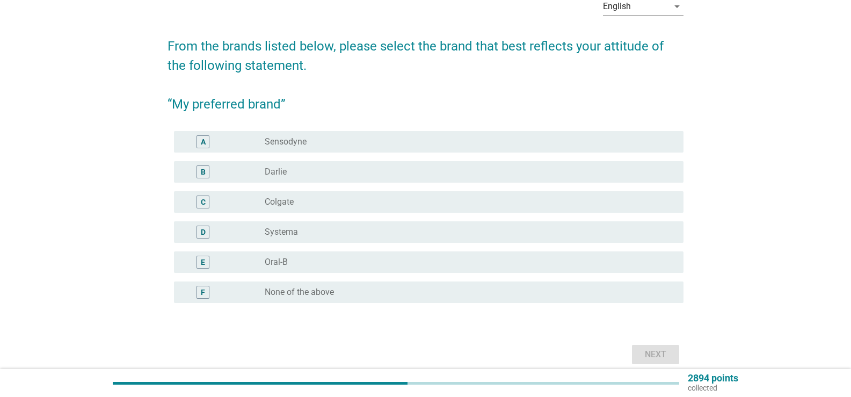
scroll to position [106, 0]
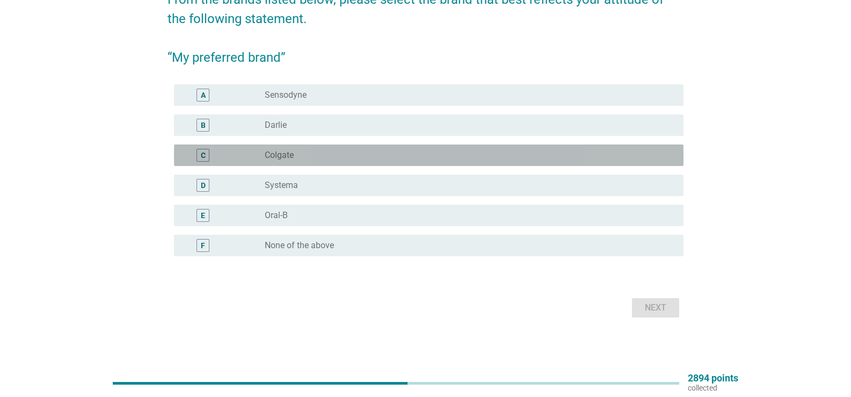
click at [318, 152] on div "radio_button_unchecked Colgate" at bounding box center [466, 155] width 402 height 11
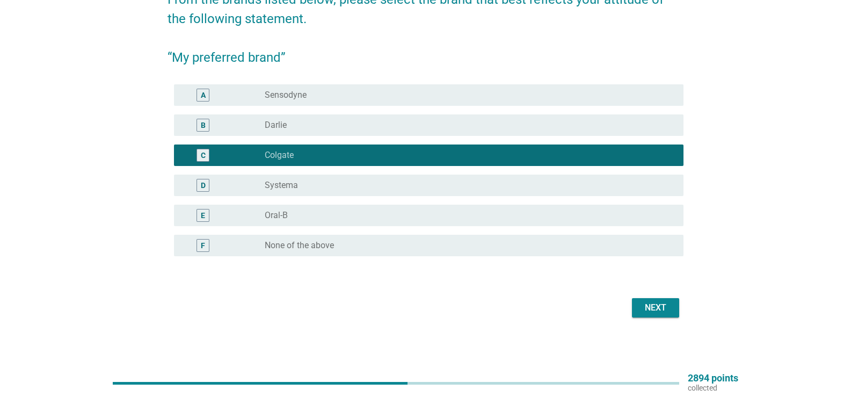
click at [672, 309] on button "Next" at bounding box center [655, 307] width 47 height 19
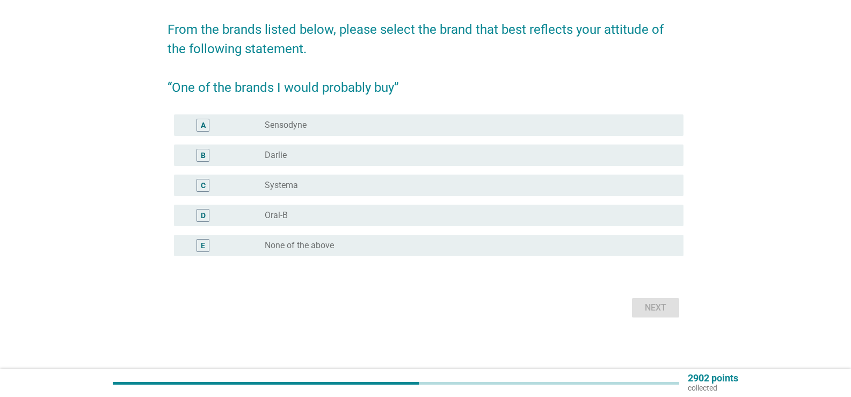
scroll to position [0, 0]
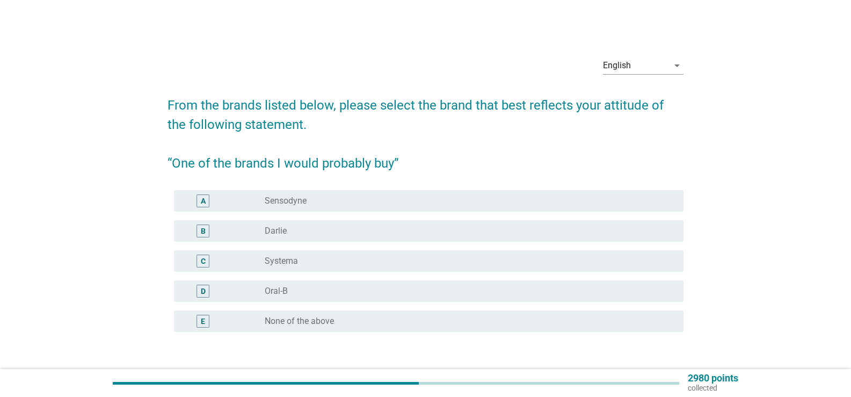
click at [333, 205] on div "radio_button_unchecked Sensodyne" at bounding box center [466, 200] width 402 height 11
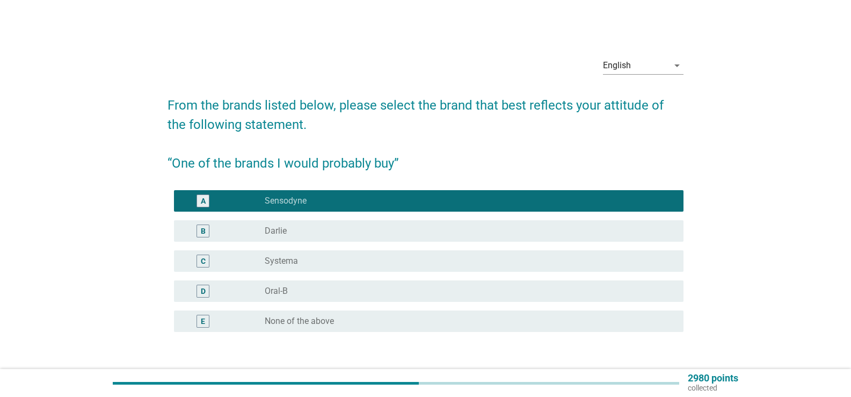
click at [322, 286] on div "radio_button_unchecked Oral-B" at bounding box center [466, 291] width 402 height 11
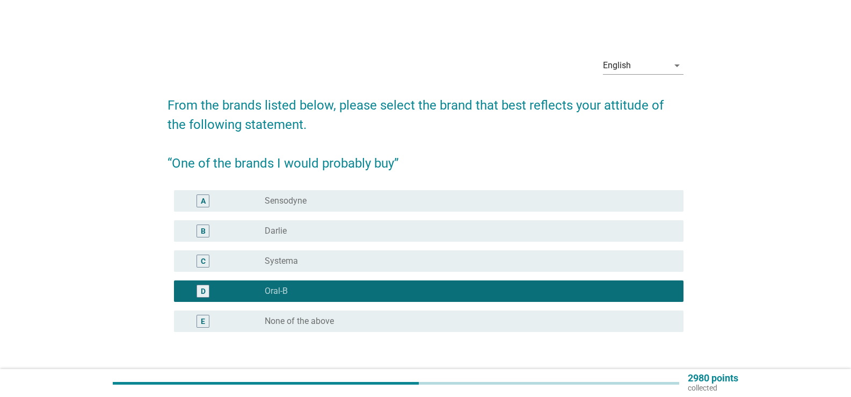
click at [403, 200] on div "radio_button_unchecked Sensodyne" at bounding box center [466, 200] width 402 height 11
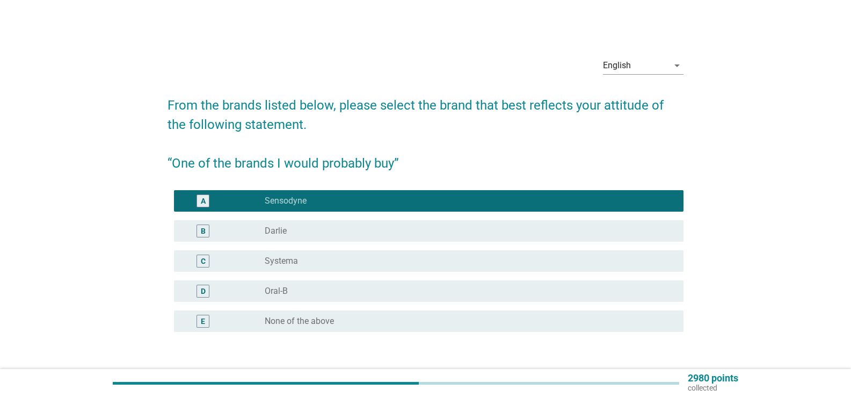
click at [416, 281] on div "D radio_button_unchecked Oral-B" at bounding box center [429, 290] width 510 height 21
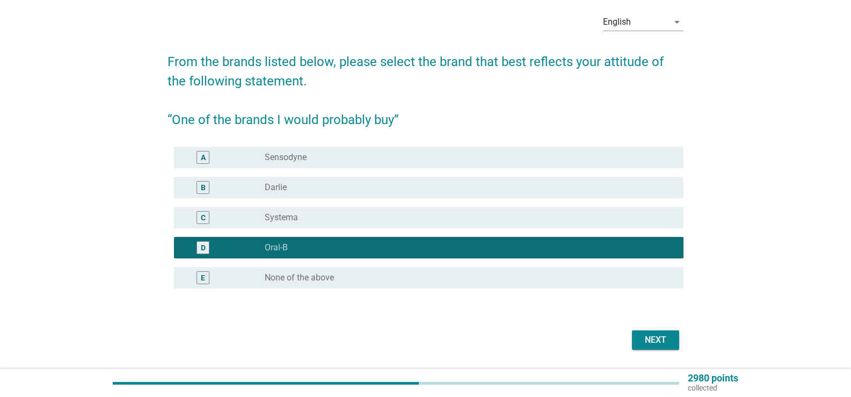
scroll to position [76, 0]
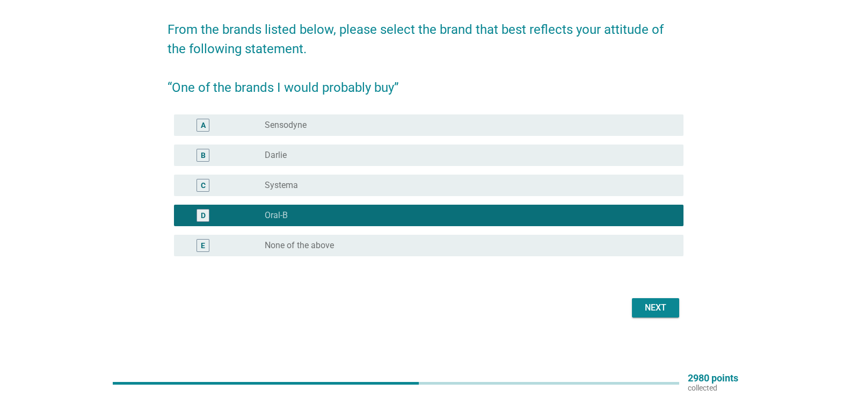
click at [666, 306] on div "Next" at bounding box center [656, 307] width 30 height 13
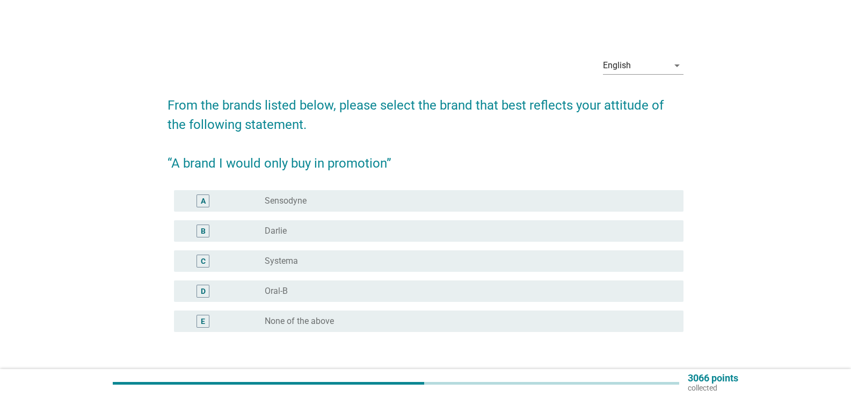
click at [361, 199] on div "radio_button_unchecked Sensodyne" at bounding box center [466, 200] width 402 height 11
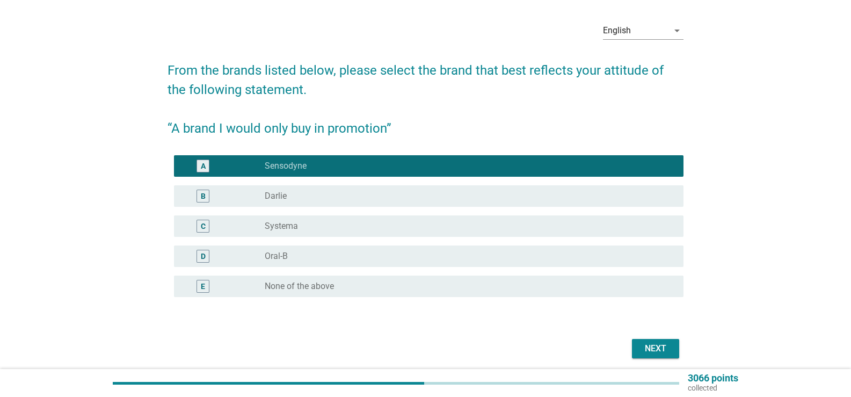
scroll to position [54, 0]
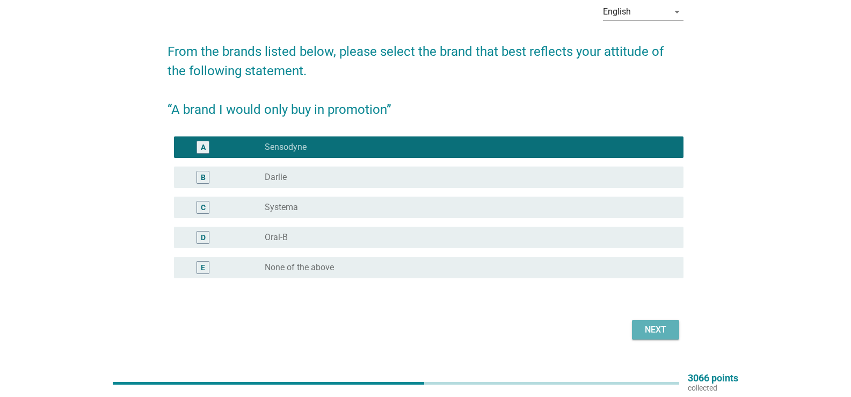
drag, startPoint x: 665, startPoint y: 324, endPoint x: 649, endPoint y: 321, distance: 15.9
click at [663, 324] on div "Next" at bounding box center [656, 329] width 30 height 13
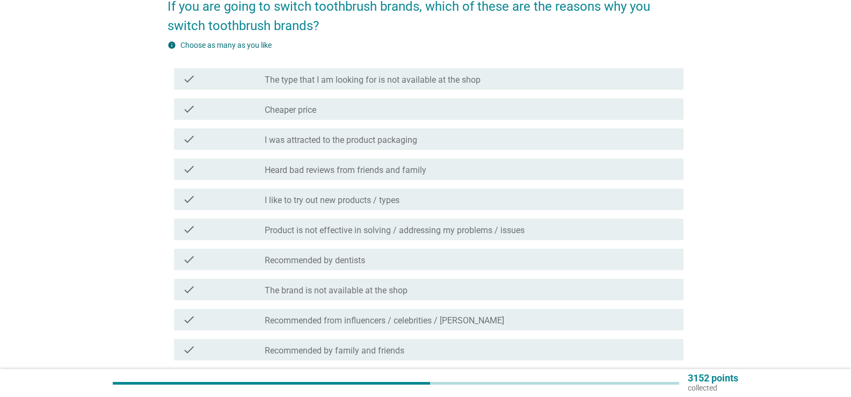
scroll to position [107, 0]
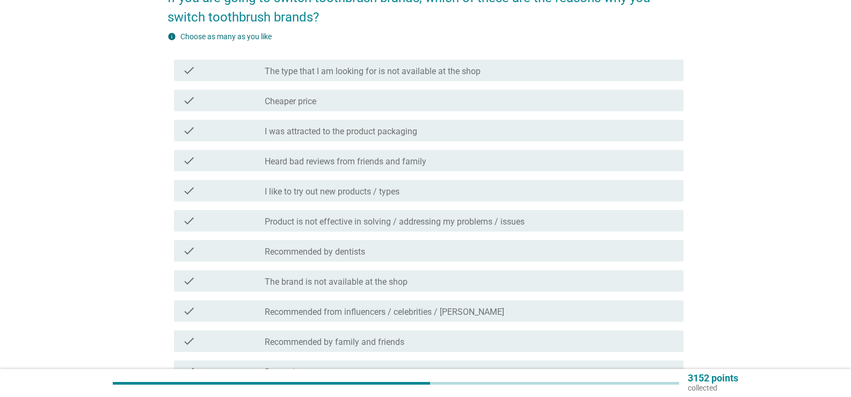
click at [376, 106] on div "check_box_outline_blank Cheaper price" at bounding box center [470, 100] width 410 height 13
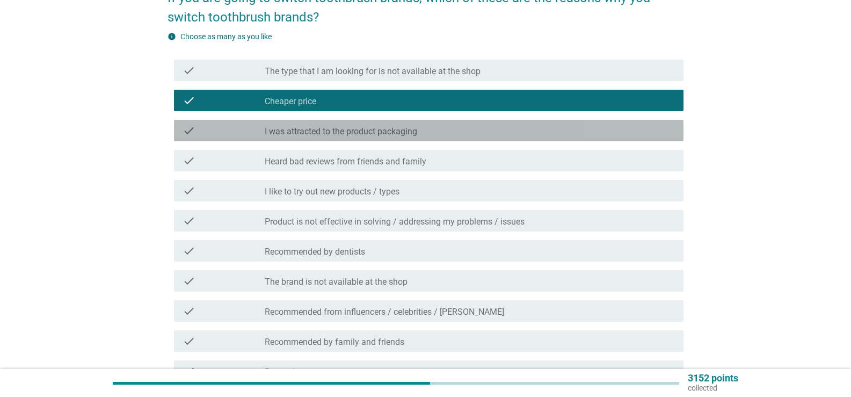
click at [378, 129] on label "I was attracted to the product packaging" at bounding box center [341, 131] width 153 height 11
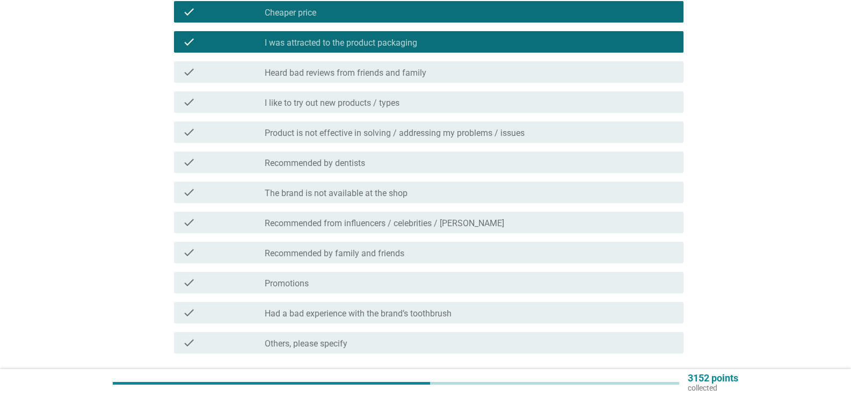
scroll to position [215, 0]
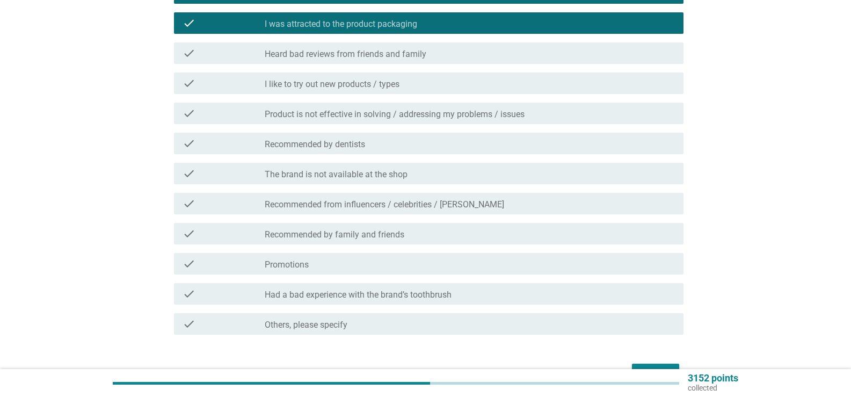
click at [388, 83] on label "I like to try out new products / types" at bounding box center [332, 84] width 135 height 11
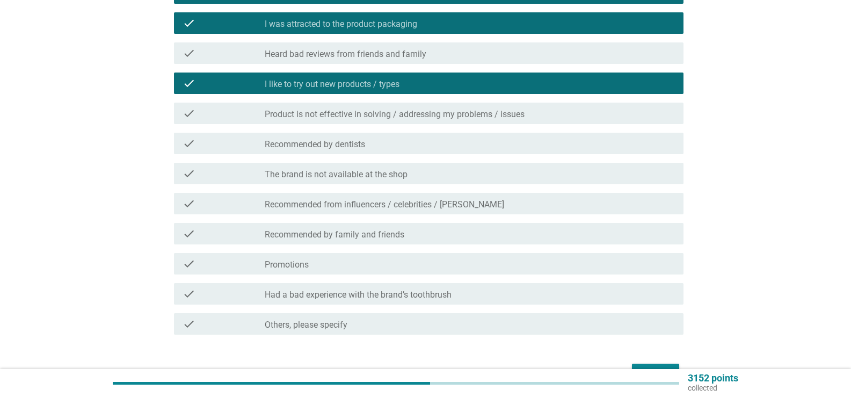
click at [398, 233] on label "Recommended by family and friends" at bounding box center [335, 234] width 140 height 11
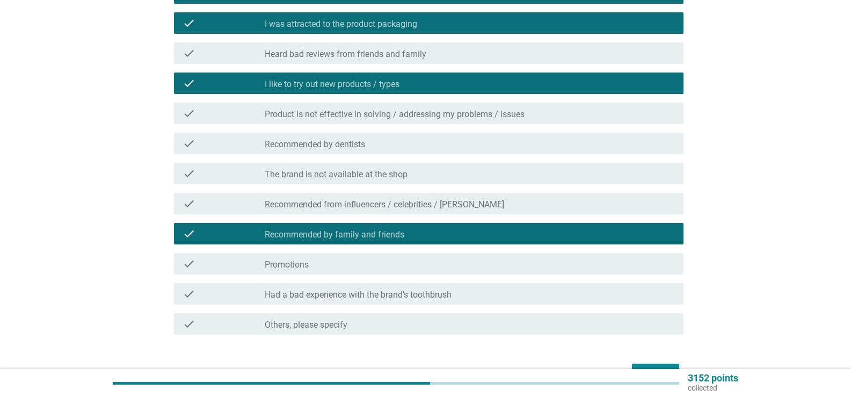
click at [387, 263] on div "check_box_outline_blank Promotions" at bounding box center [470, 263] width 410 height 13
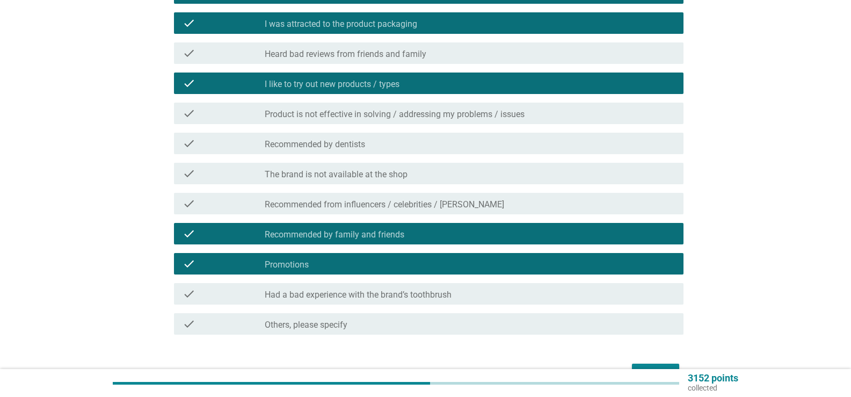
click at [387, 160] on div "check check_box_outline_blank The brand is not available at the shop" at bounding box center [426, 173] width 516 height 30
click at [395, 150] on div "check check_box_outline_blank Recommended by dentists" at bounding box center [429, 143] width 510 height 21
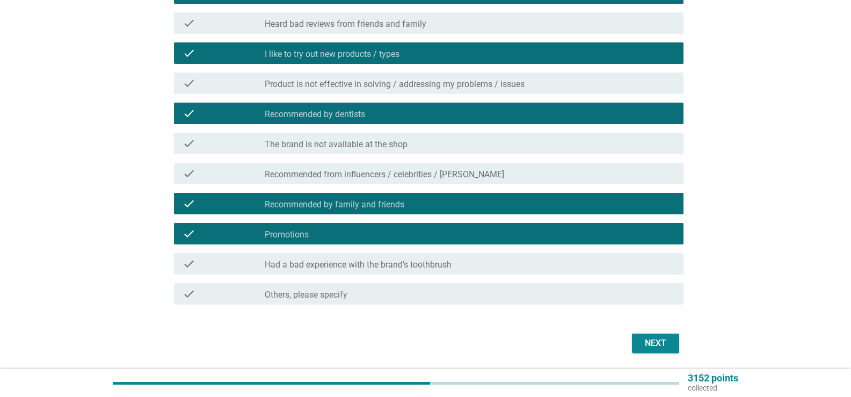
scroll to position [269, 0]
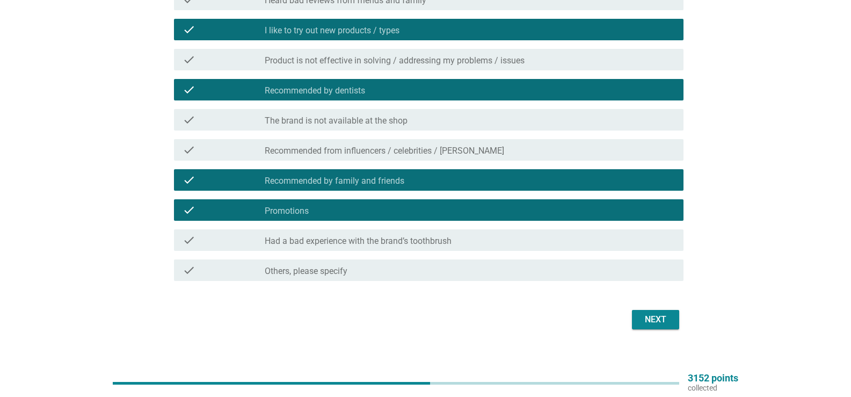
click at [658, 319] on div "Next" at bounding box center [656, 319] width 30 height 13
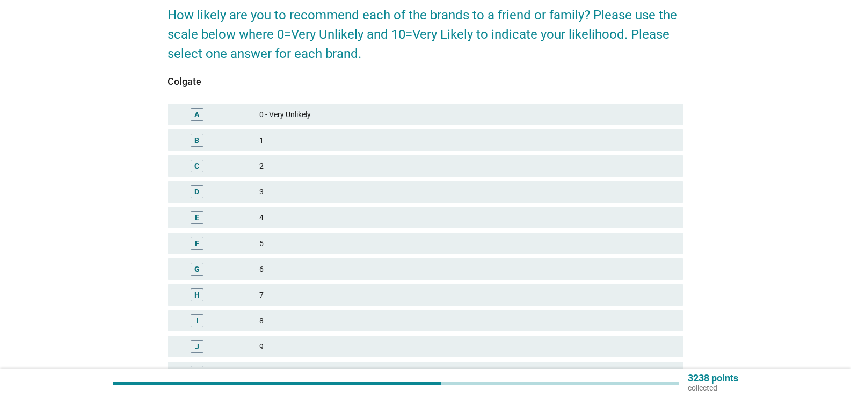
scroll to position [195, 0]
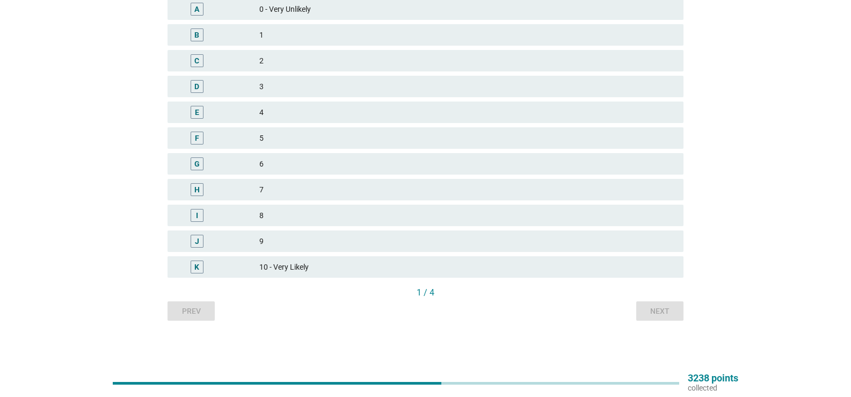
click at [343, 267] on div "10 - Very Likely" at bounding box center [467, 266] width 416 height 13
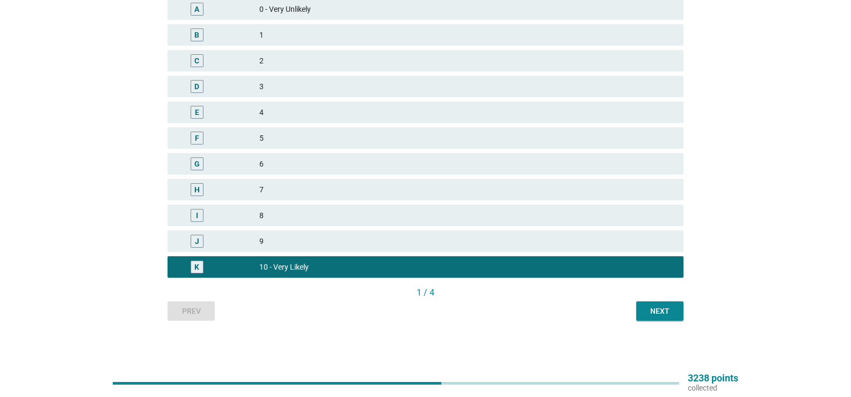
click at [655, 306] on div "Next" at bounding box center [660, 311] width 30 height 11
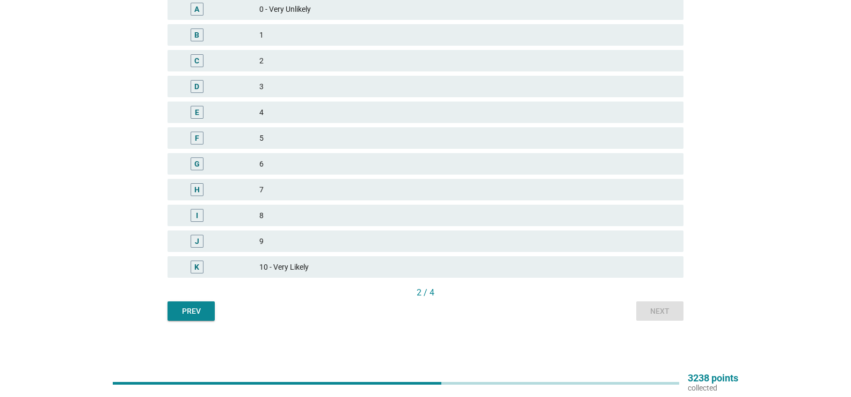
click at [368, 234] on div "J 9" at bounding box center [426, 240] width 516 height 21
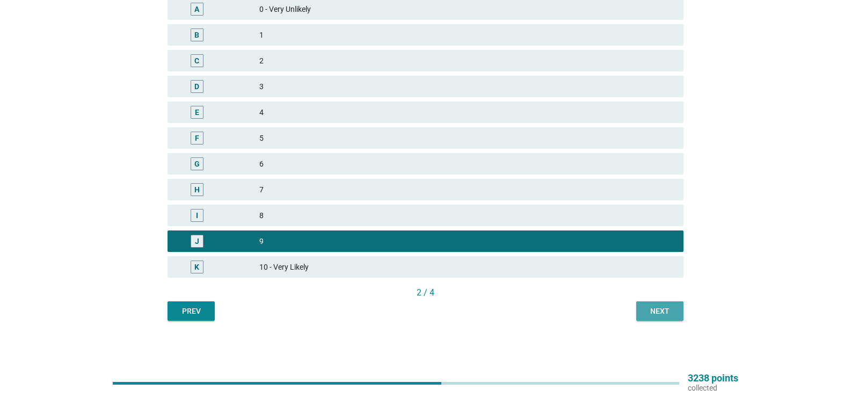
click at [662, 307] on div "Next" at bounding box center [660, 311] width 30 height 11
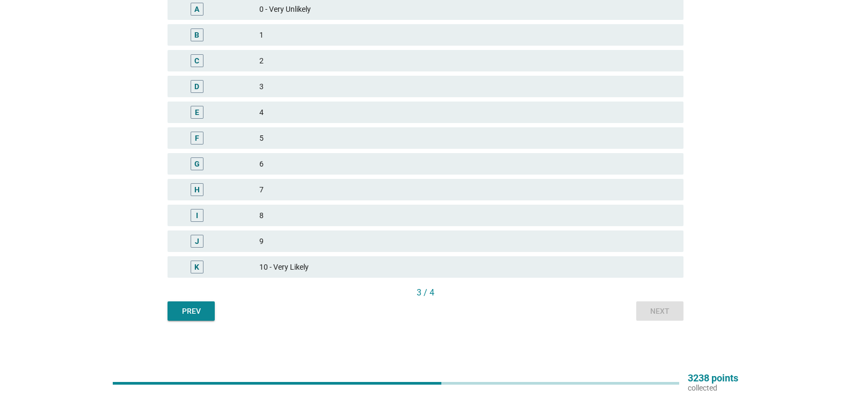
drag, startPoint x: 330, startPoint y: 242, endPoint x: 361, endPoint y: 245, distance: 31.8
click at [330, 242] on div "9" at bounding box center [467, 241] width 416 height 13
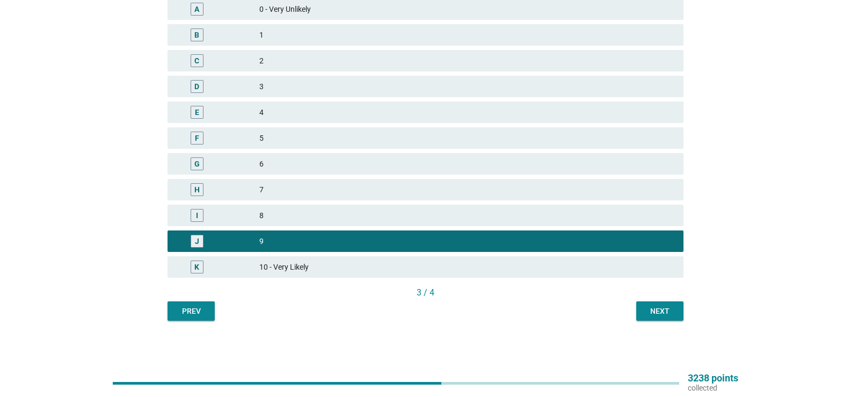
click at [670, 315] on div "Next" at bounding box center [660, 311] width 30 height 11
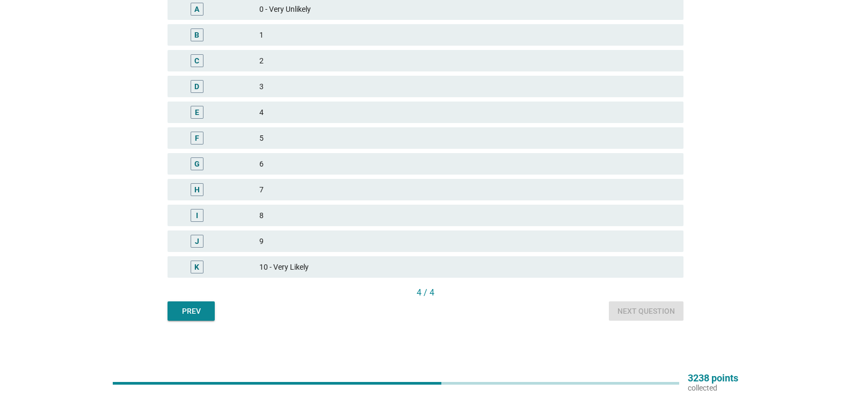
drag, startPoint x: 384, startPoint y: 245, endPoint x: 484, endPoint y: 273, distance: 103.7
click at [382, 245] on div "9" at bounding box center [467, 241] width 416 height 13
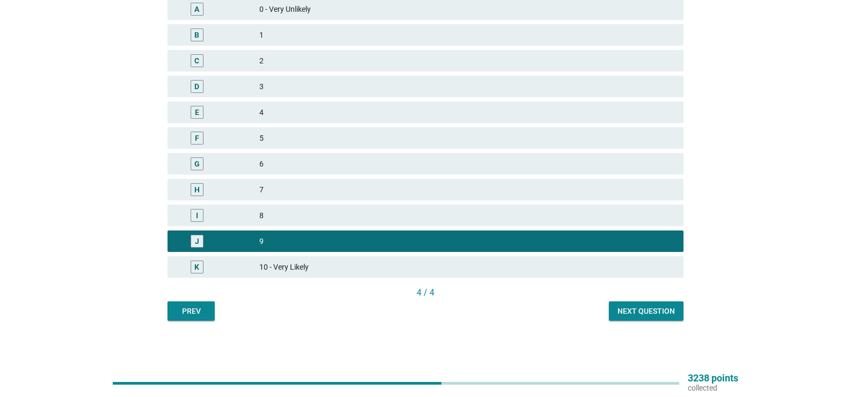
click at [672, 301] on button "Next question" at bounding box center [646, 310] width 75 height 19
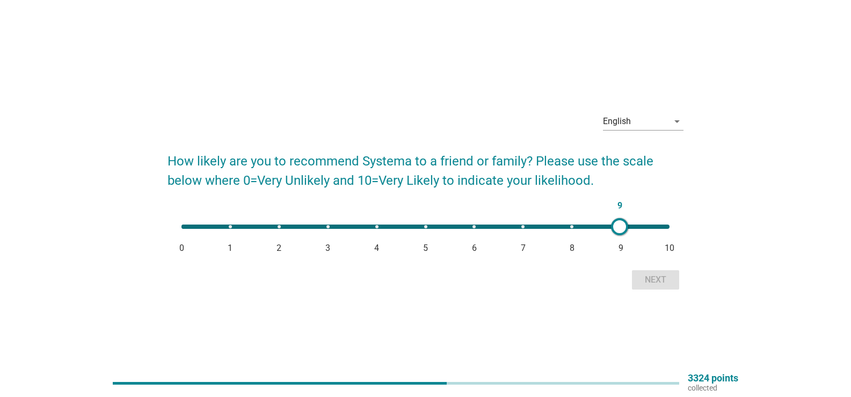
drag, startPoint x: 204, startPoint y: 226, endPoint x: 626, endPoint y: 244, distance: 423.1
click at [620, 234] on div at bounding box center [619, 226] width 17 height 17
click at [570, 221] on div "9 0 1 2 3 4 5 6 7 8 9 10" at bounding box center [425, 226] width 505 height 21
click at [569, 228] on div at bounding box center [571, 226] width 17 height 17
click at [520, 226] on div "8 0 1 2 3 4 5 6 7 8 9 10" at bounding box center [426, 226] width 488 height 4
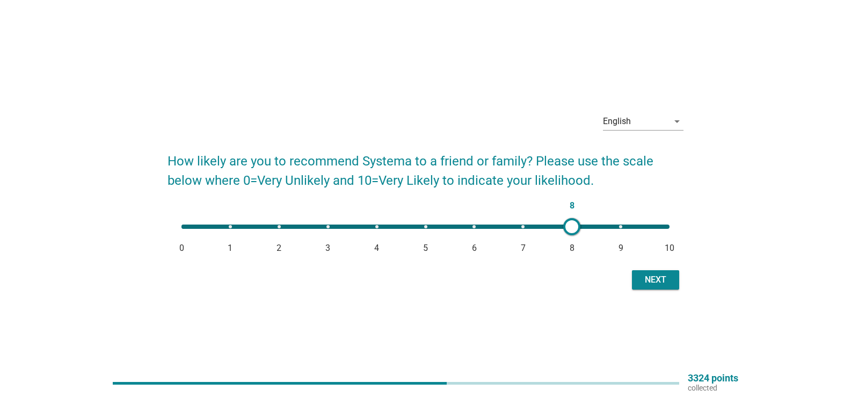
type input "7"
click at [644, 273] on div "Next" at bounding box center [656, 279] width 30 height 13
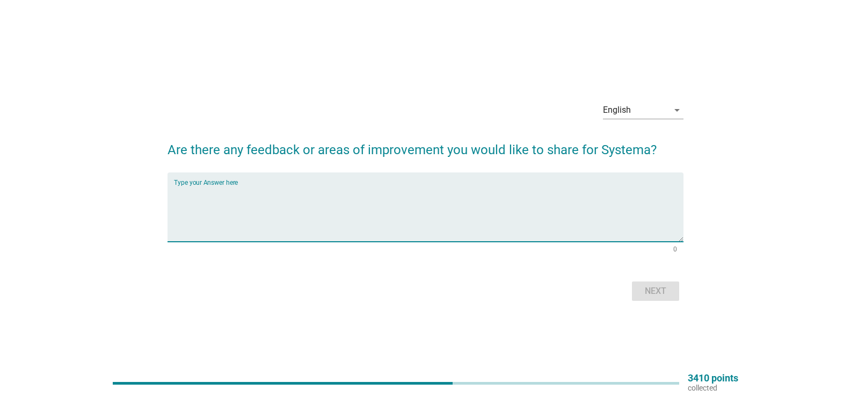
click at [397, 213] on textarea "Type your Answer here" at bounding box center [429, 213] width 510 height 56
type textarea "N/A"
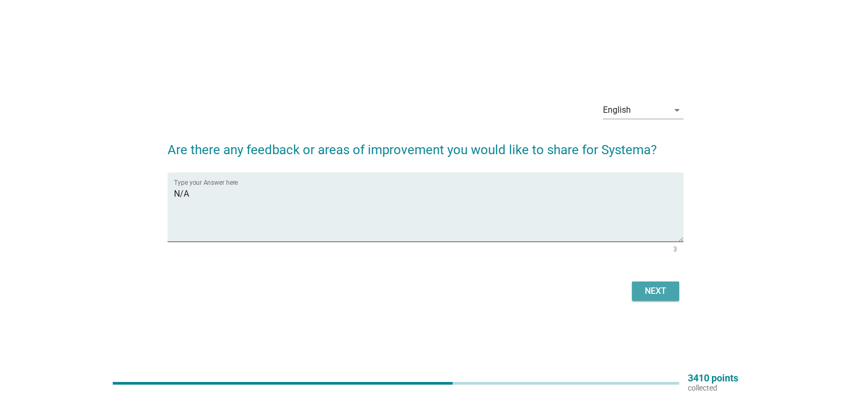
click at [644, 295] on div "Next" at bounding box center [656, 291] width 30 height 13
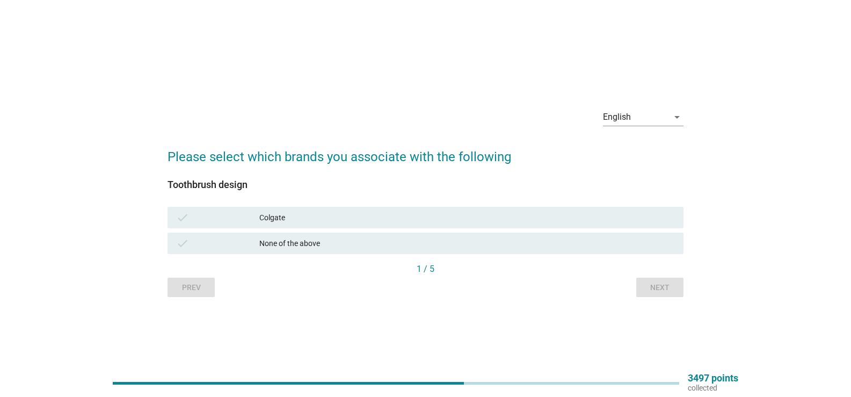
click at [499, 211] on div "check Colgate" at bounding box center [426, 217] width 516 height 21
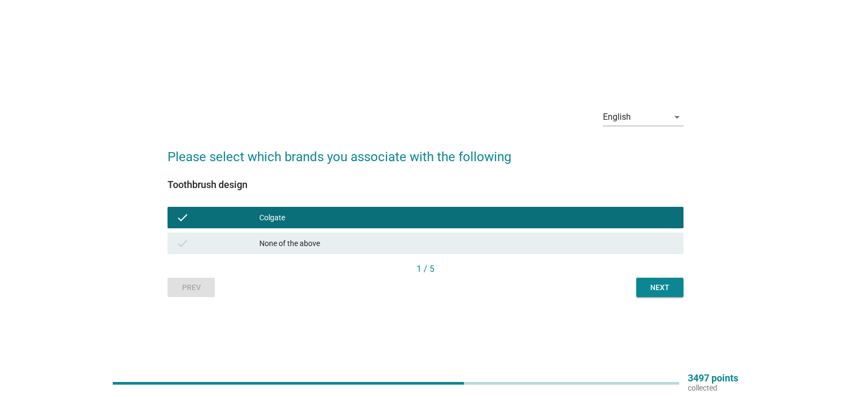
click at [678, 286] on button "Next" at bounding box center [659, 287] width 47 height 19
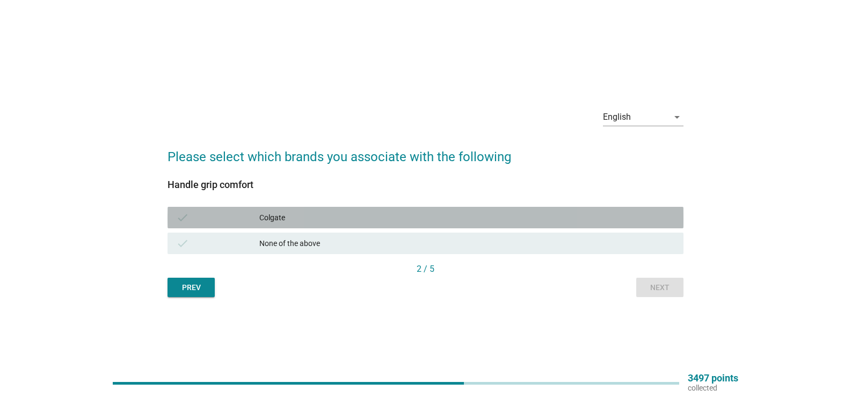
click at [469, 216] on div "Colgate" at bounding box center [467, 217] width 416 height 13
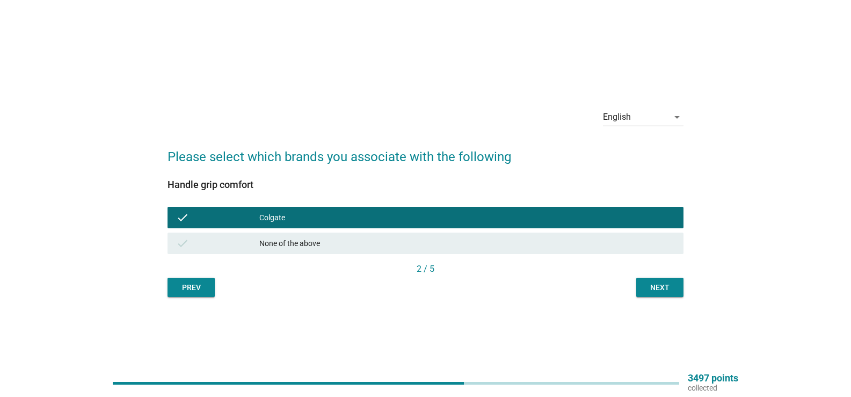
click at [660, 291] on div "Next" at bounding box center [660, 287] width 30 height 11
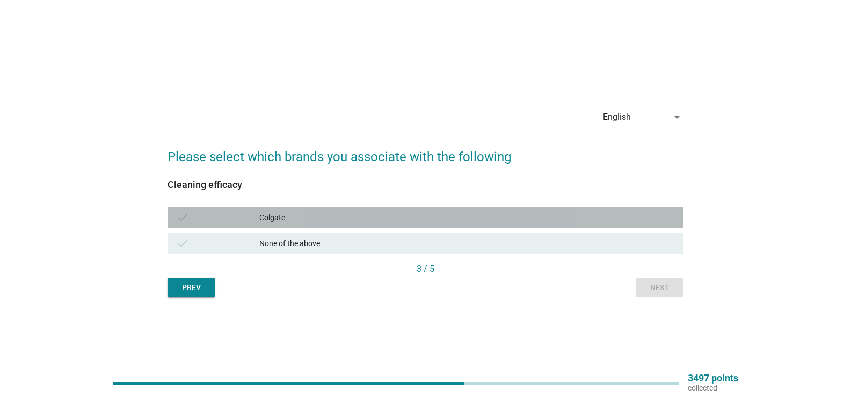
click at [531, 224] on div "check Colgate" at bounding box center [426, 217] width 516 height 21
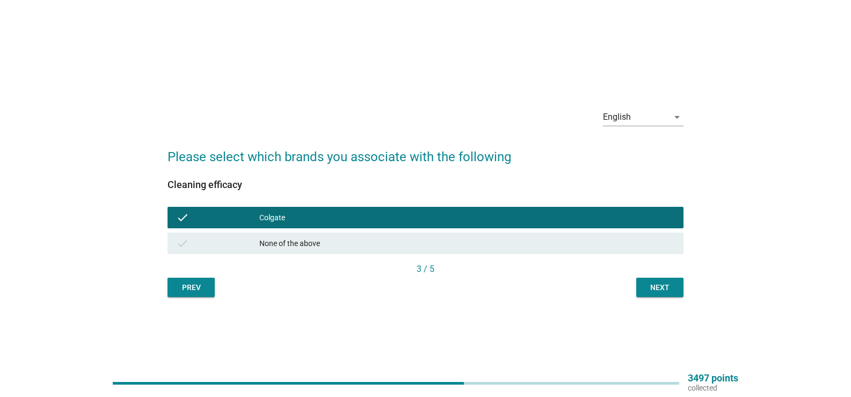
click at [669, 298] on div "English arrow_drop_down Please select which brands you associate with the follo…" at bounding box center [425, 198] width 533 height 214
click at [656, 284] on div "Next" at bounding box center [660, 287] width 30 height 11
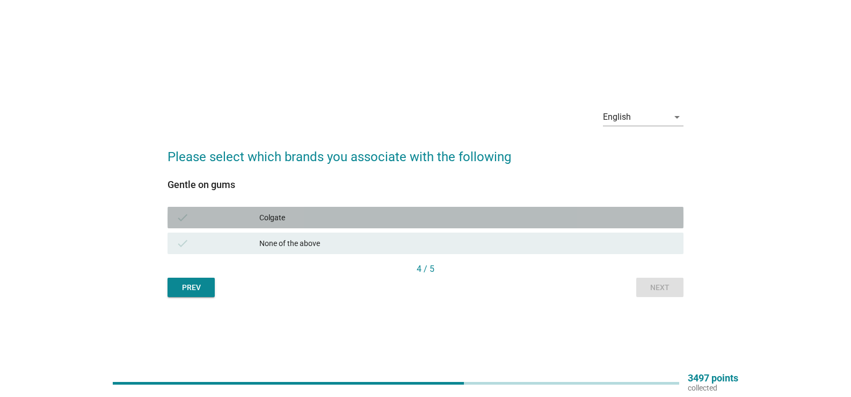
click at [604, 222] on div "Colgate" at bounding box center [467, 217] width 416 height 13
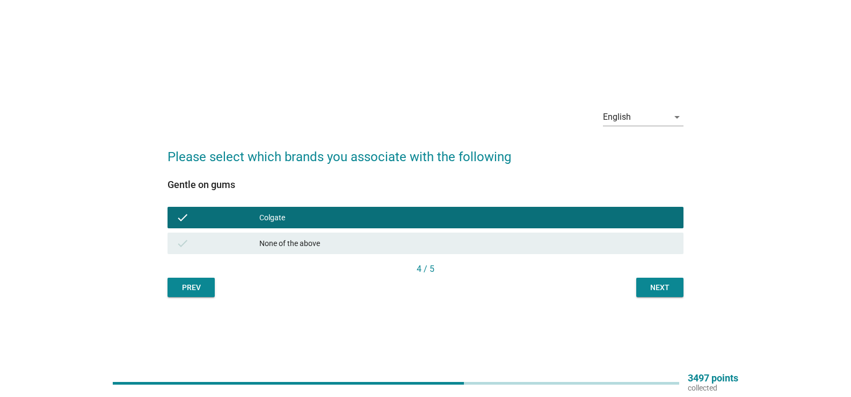
click at [671, 291] on div "Next" at bounding box center [660, 287] width 30 height 11
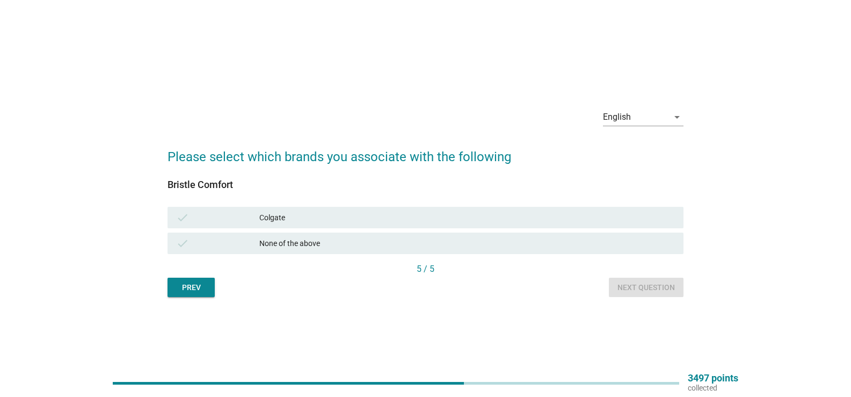
click at [578, 216] on div "Colgate" at bounding box center [467, 217] width 416 height 13
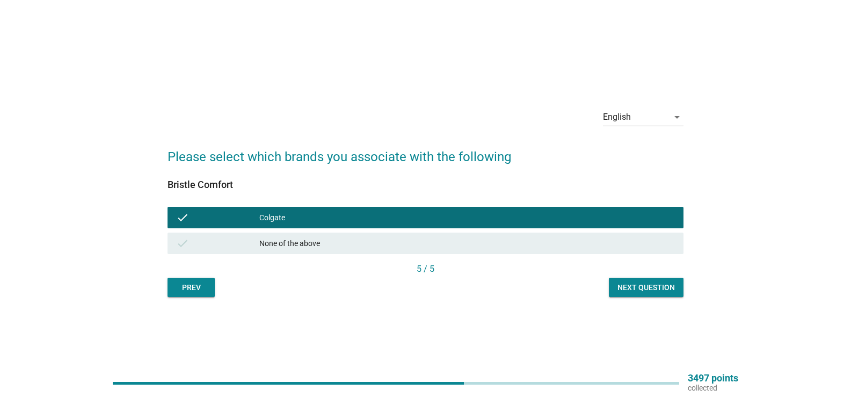
click at [651, 287] on div "Next question" at bounding box center [646, 287] width 57 height 11
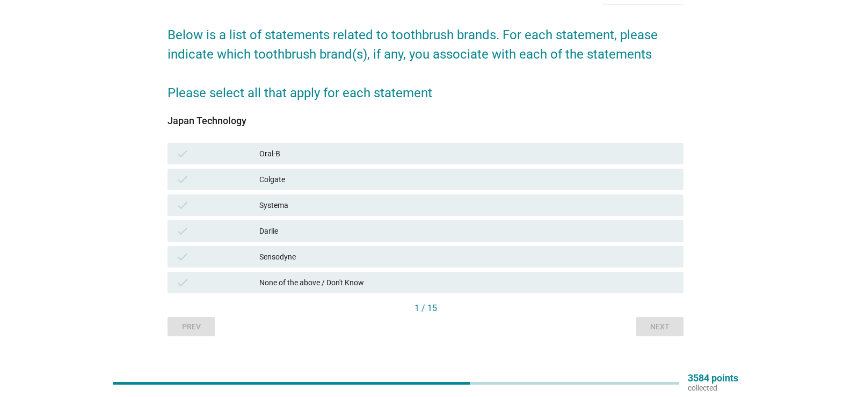
scroll to position [86, 0]
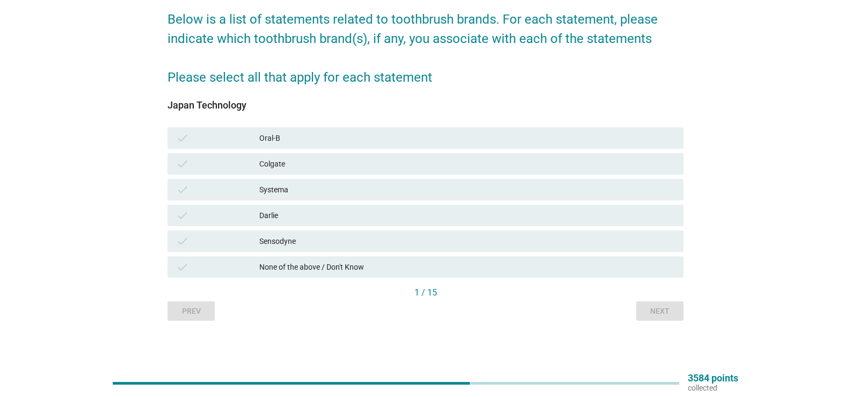
click at [476, 177] on div "check Systema" at bounding box center [425, 190] width 520 height 26
click at [410, 236] on div "Sensodyne" at bounding box center [467, 241] width 416 height 13
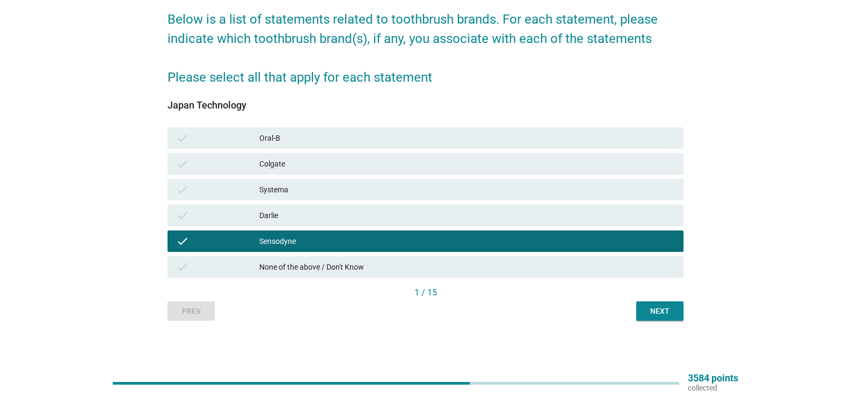
click at [643, 304] on button "Next" at bounding box center [659, 310] width 47 height 19
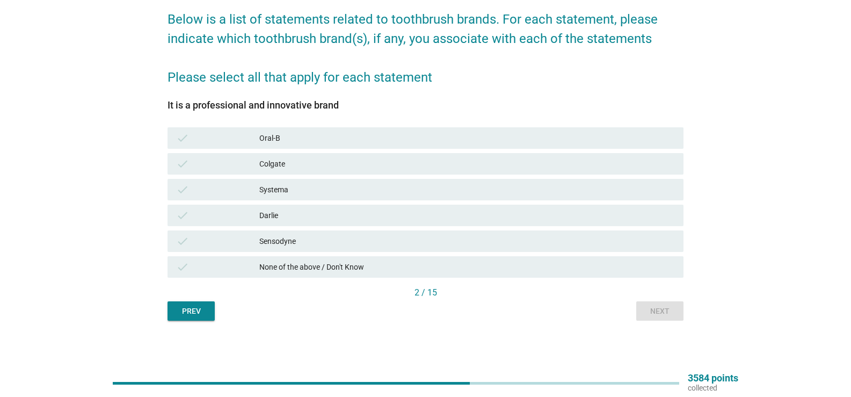
click at [363, 177] on div "check Systema" at bounding box center [425, 190] width 520 height 26
click at [355, 158] on div "Colgate" at bounding box center [467, 163] width 416 height 13
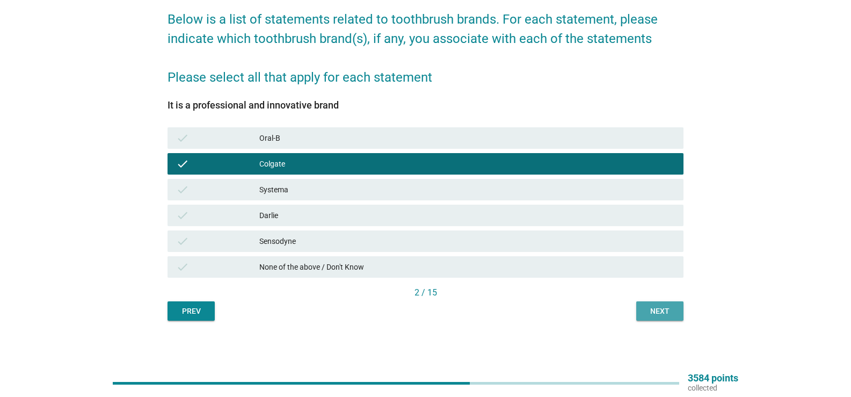
click at [653, 309] on div "Next" at bounding box center [660, 311] width 30 height 11
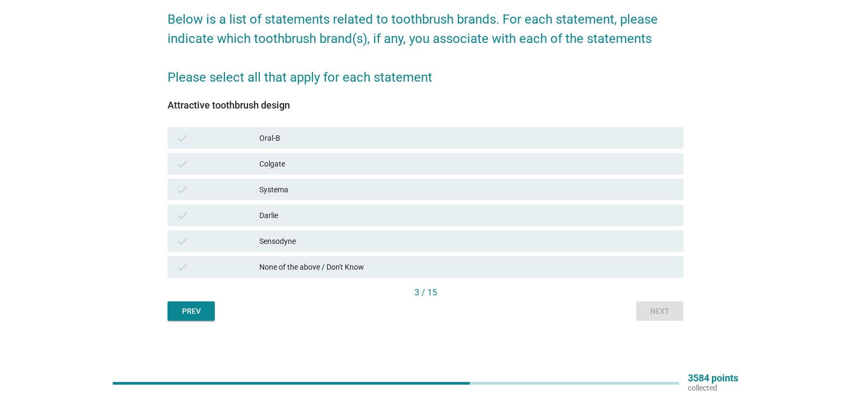
click at [336, 155] on div "check Colgate" at bounding box center [426, 163] width 516 height 21
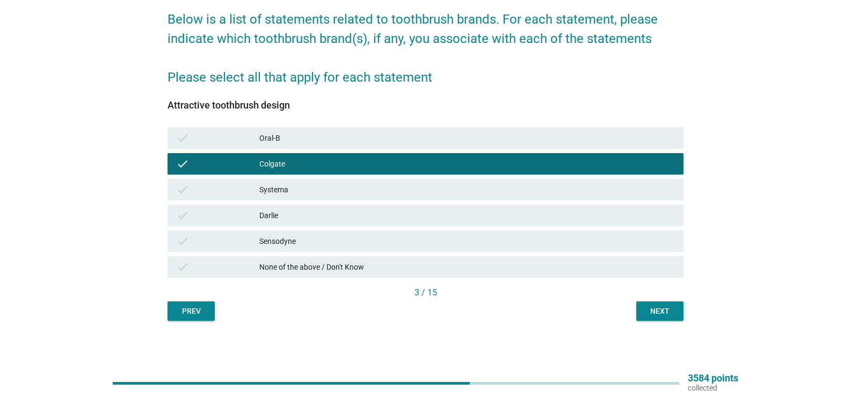
click at [664, 309] on div "Next" at bounding box center [660, 311] width 30 height 11
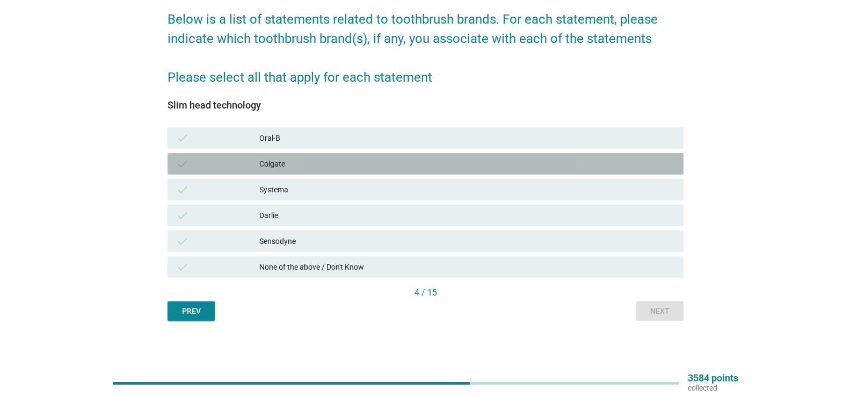
click at [306, 156] on div "check Colgate" at bounding box center [426, 163] width 516 height 21
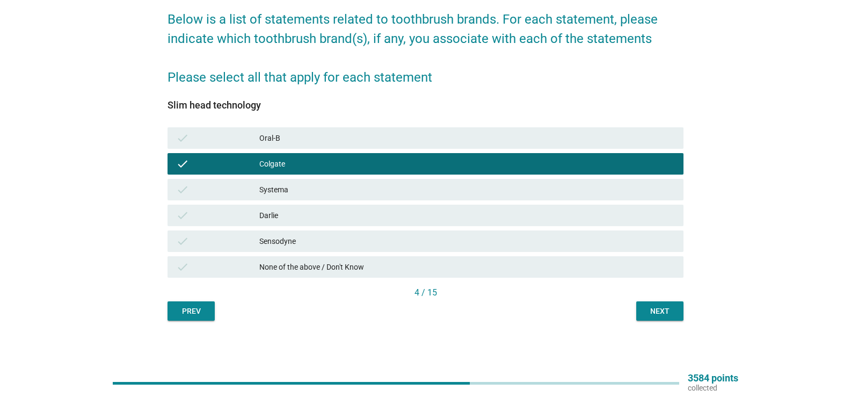
click at [666, 306] on div "Next" at bounding box center [660, 311] width 30 height 11
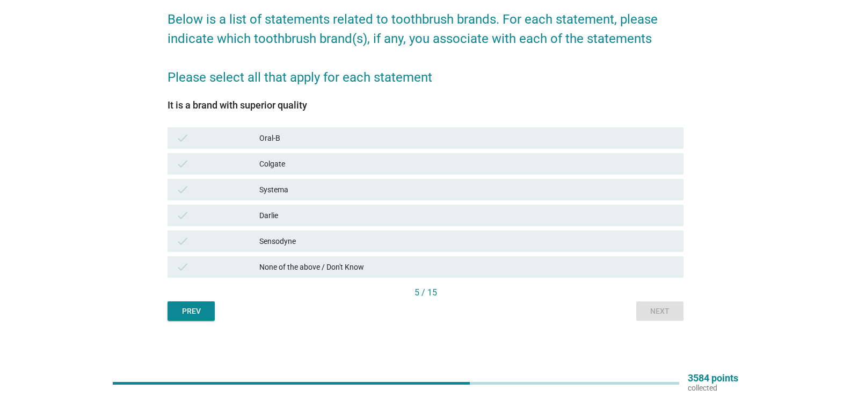
click at [338, 165] on div "Colgate" at bounding box center [467, 163] width 416 height 13
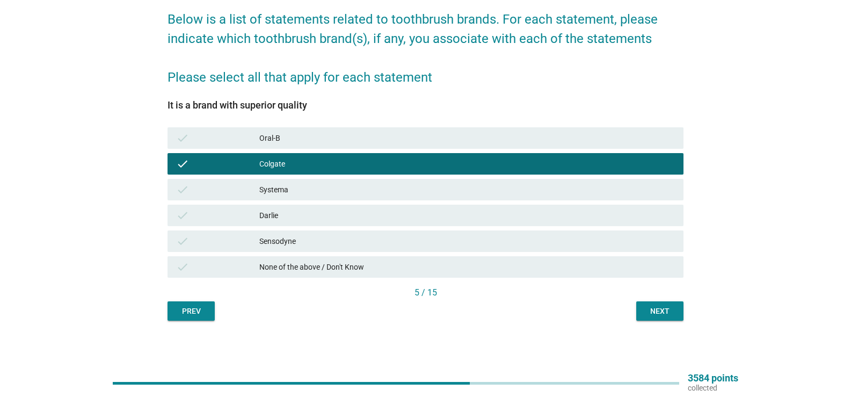
click at [344, 249] on div "check Sensodyne" at bounding box center [426, 240] width 516 height 21
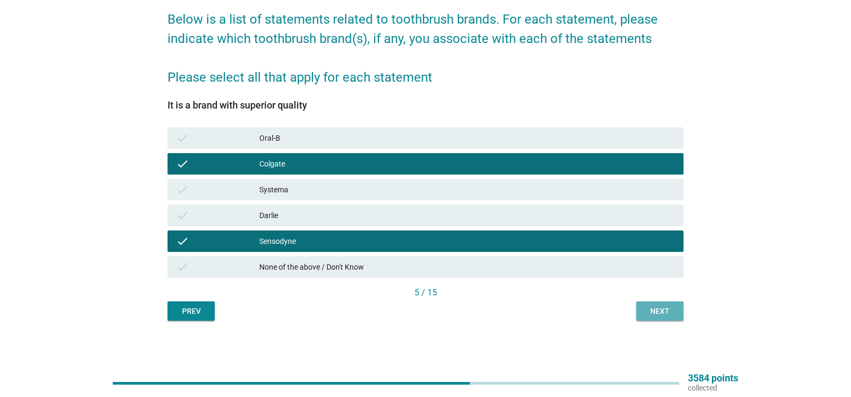
click at [656, 320] on button "Next" at bounding box center [659, 310] width 47 height 19
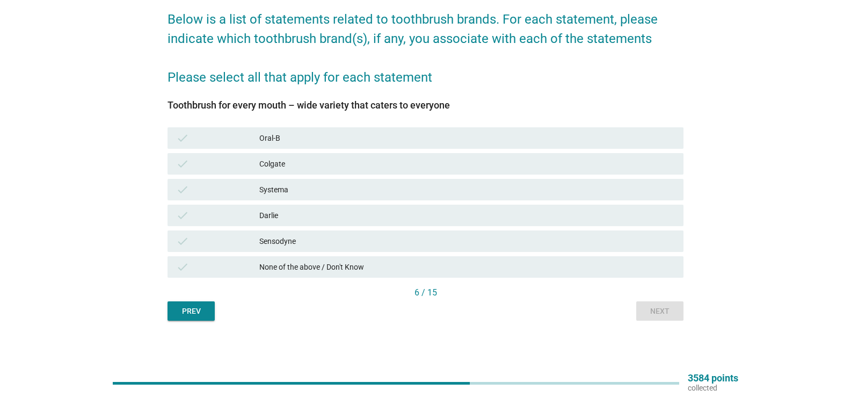
click at [342, 135] on div "Oral-B" at bounding box center [467, 138] width 416 height 13
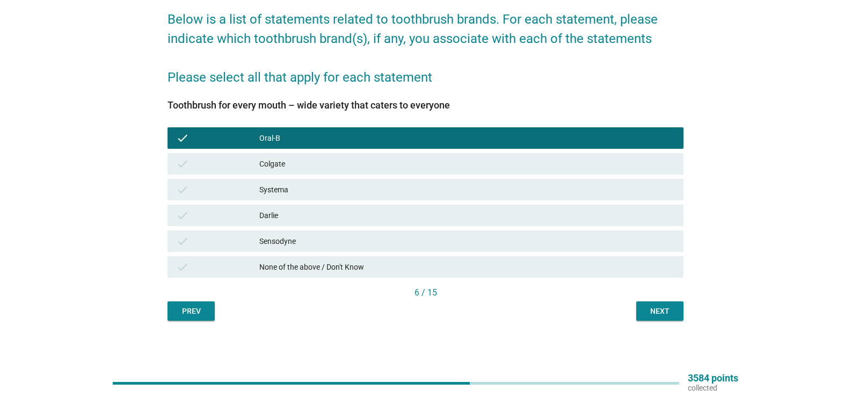
click at [336, 168] on div "Colgate" at bounding box center [467, 163] width 416 height 13
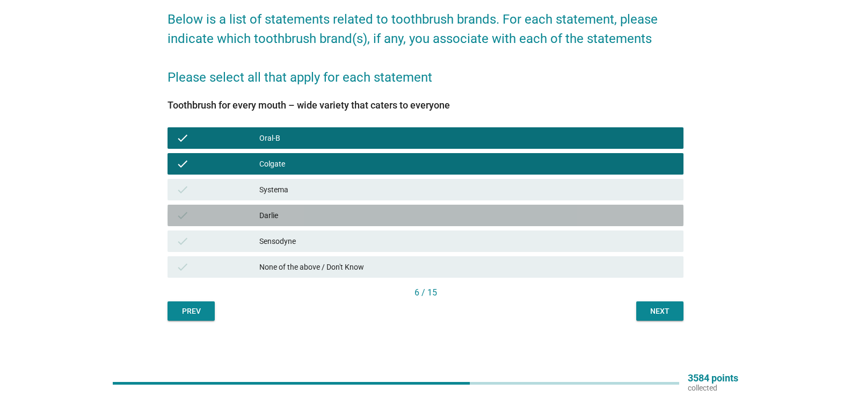
click at [331, 214] on div "Darlie" at bounding box center [467, 215] width 416 height 13
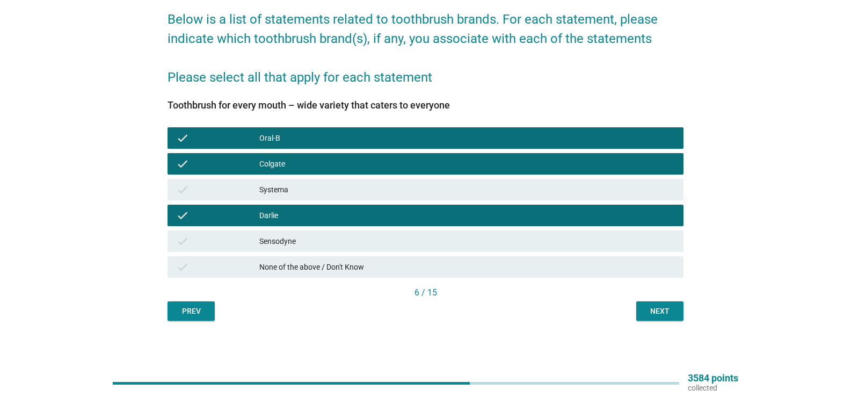
click at [336, 247] on div "Sensodyne" at bounding box center [467, 241] width 416 height 13
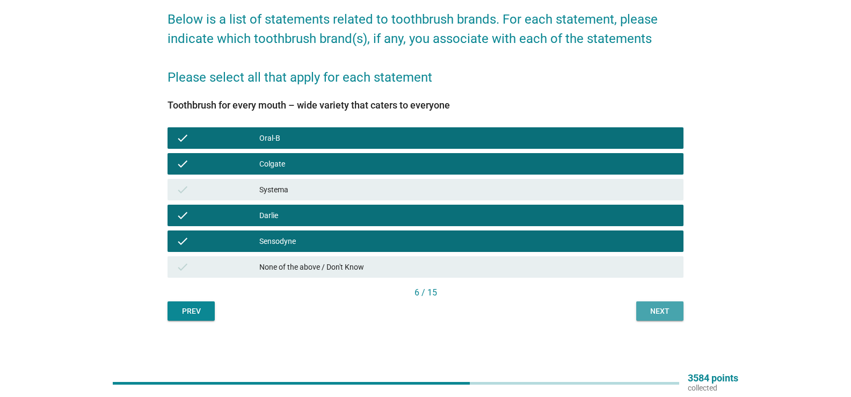
click at [662, 309] on div "Next" at bounding box center [660, 311] width 30 height 11
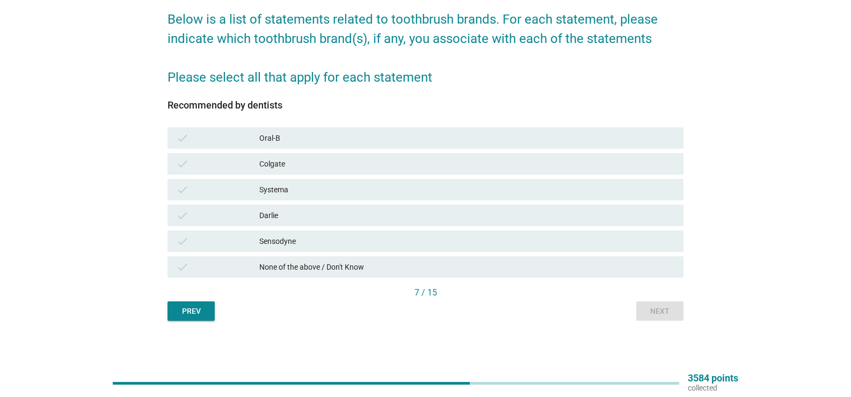
click at [370, 170] on div "check Colgate" at bounding box center [426, 163] width 516 height 21
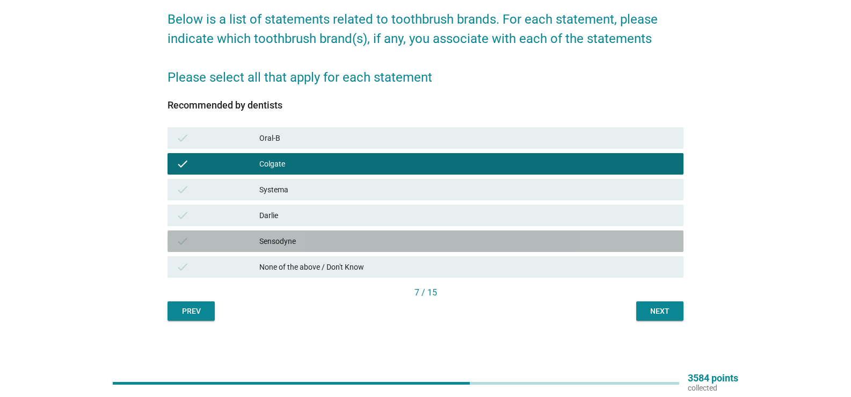
click at [388, 238] on div "Sensodyne" at bounding box center [467, 241] width 416 height 13
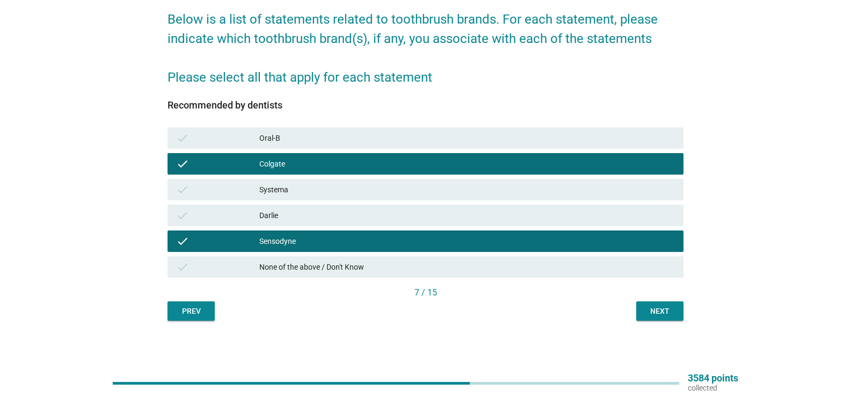
click at [437, 143] on div "Oral-B" at bounding box center [467, 138] width 416 height 13
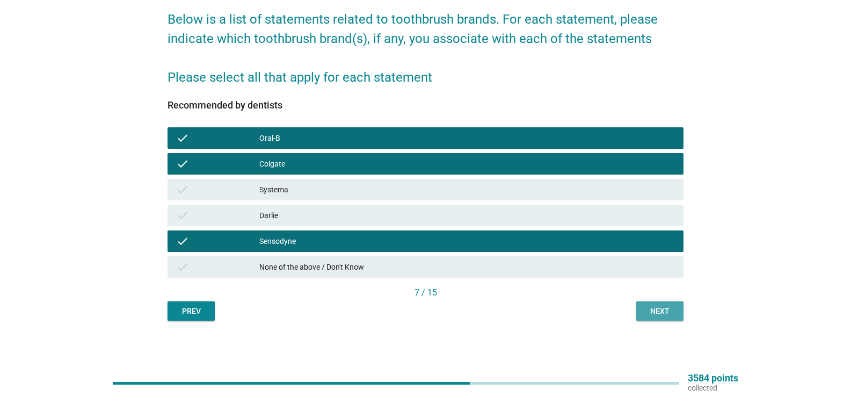
click at [650, 311] on div "Next" at bounding box center [660, 311] width 30 height 11
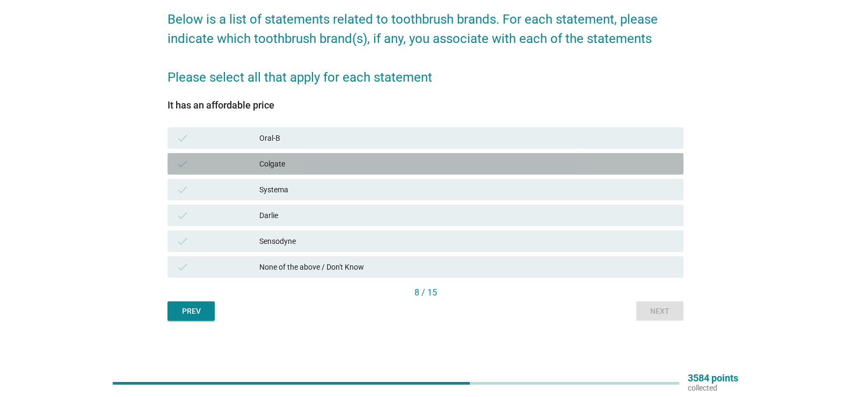
click at [310, 165] on div "Colgate" at bounding box center [467, 163] width 416 height 13
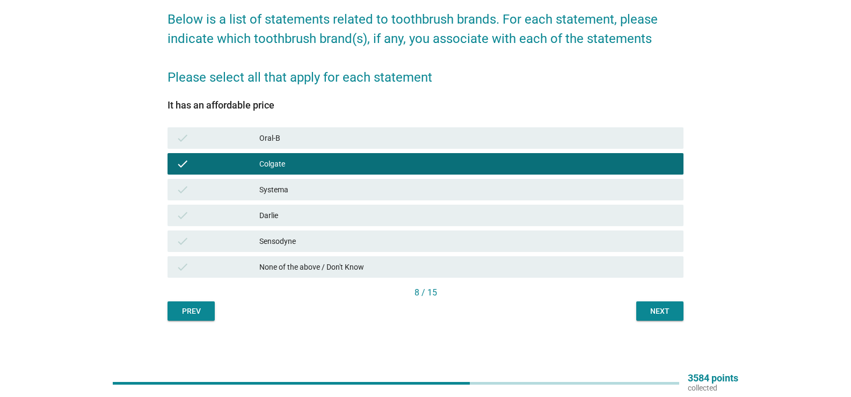
click at [315, 133] on div "Oral-B" at bounding box center [467, 138] width 416 height 13
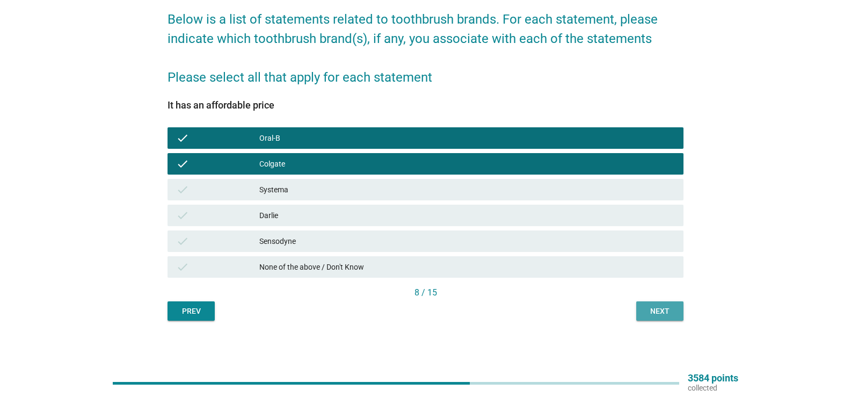
click at [648, 313] on div "Next" at bounding box center [660, 311] width 30 height 11
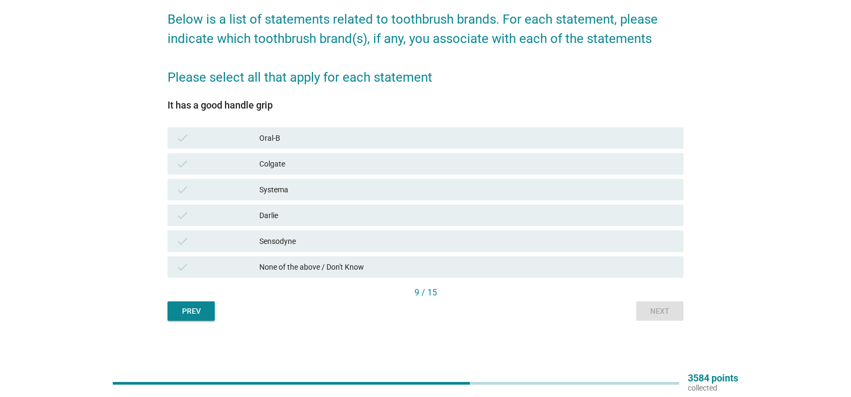
click at [344, 164] on div "Colgate" at bounding box center [467, 163] width 416 height 13
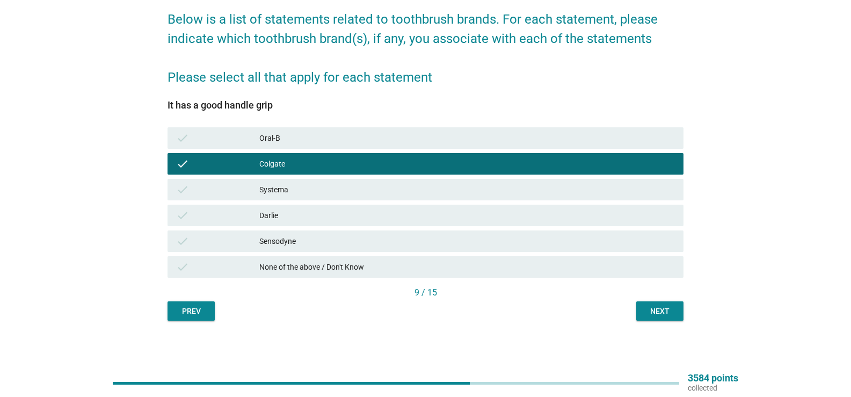
click at [661, 309] on div "Next" at bounding box center [660, 311] width 30 height 11
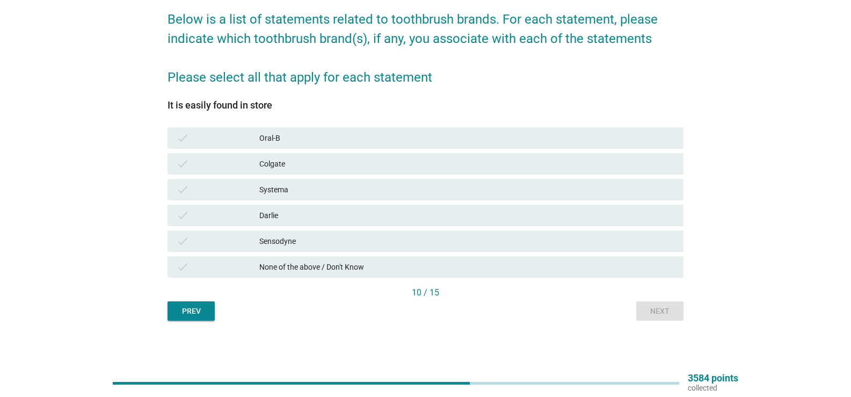
drag, startPoint x: 353, startPoint y: 160, endPoint x: 352, endPoint y: 150, distance: 9.2
click at [353, 158] on div "Colgate" at bounding box center [467, 163] width 416 height 13
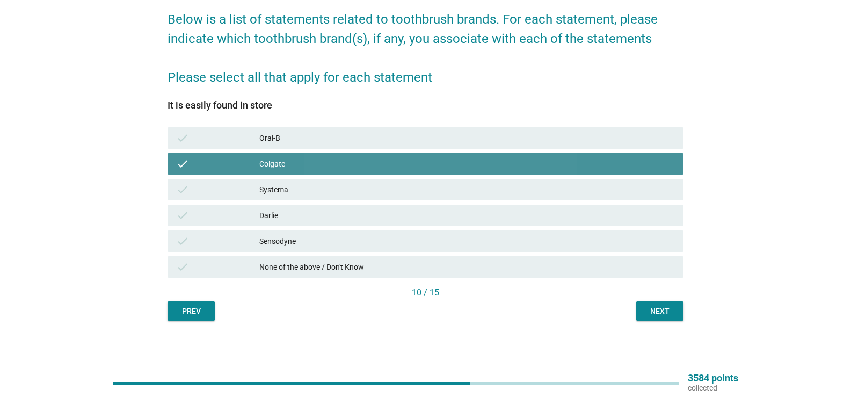
click at [358, 141] on div "Oral-B" at bounding box center [467, 138] width 416 height 13
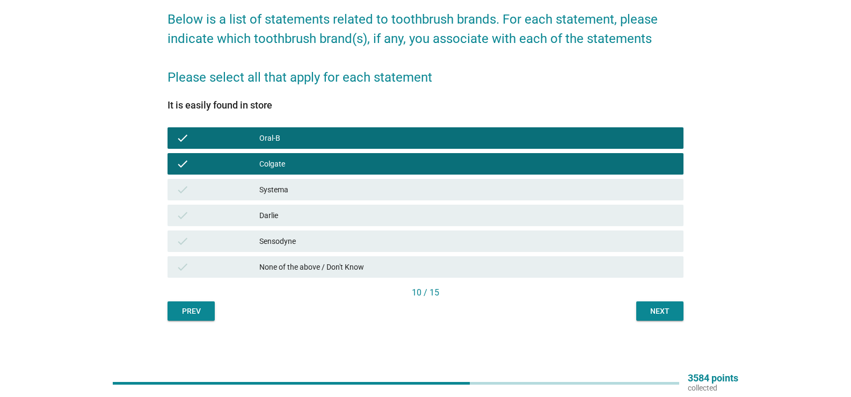
click at [662, 314] on div "Next" at bounding box center [660, 311] width 30 height 11
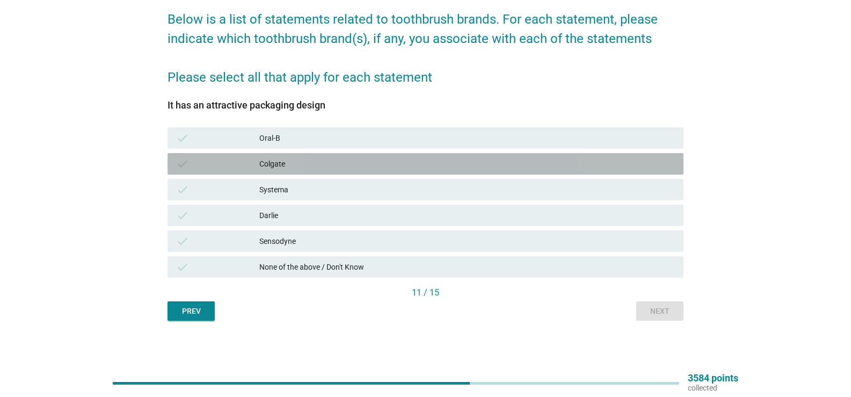
drag, startPoint x: 334, startPoint y: 153, endPoint x: 365, endPoint y: 158, distance: 31.6
click at [335, 153] on div "check Colgate" at bounding box center [425, 164] width 520 height 26
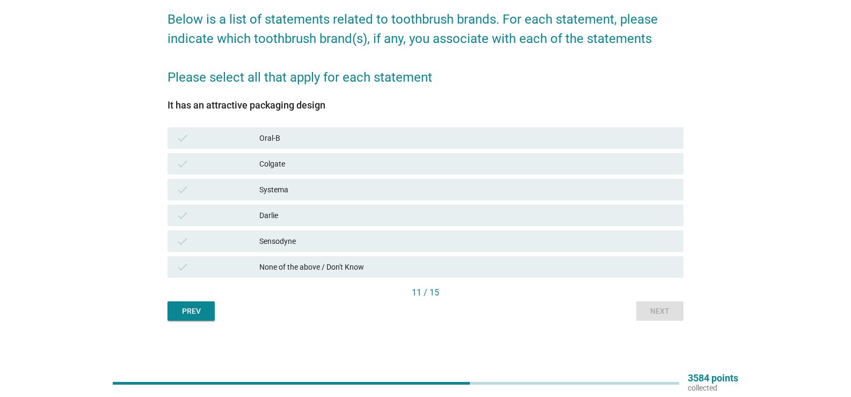
click at [415, 166] on div "Colgate" at bounding box center [467, 163] width 416 height 13
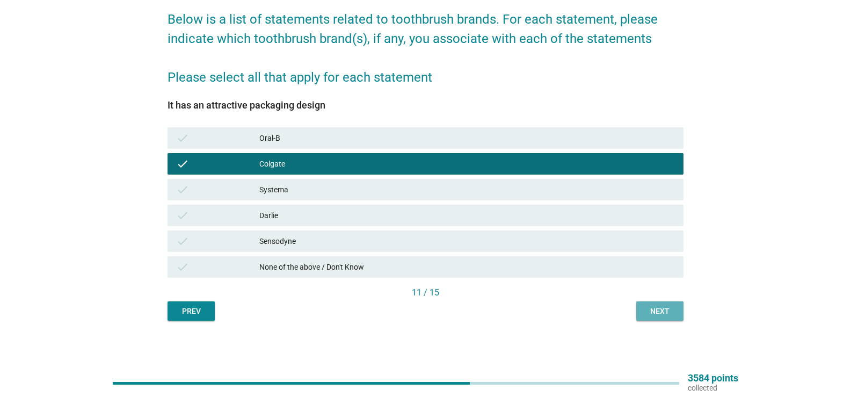
click at [656, 308] on div "Next" at bounding box center [660, 311] width 30 height 11
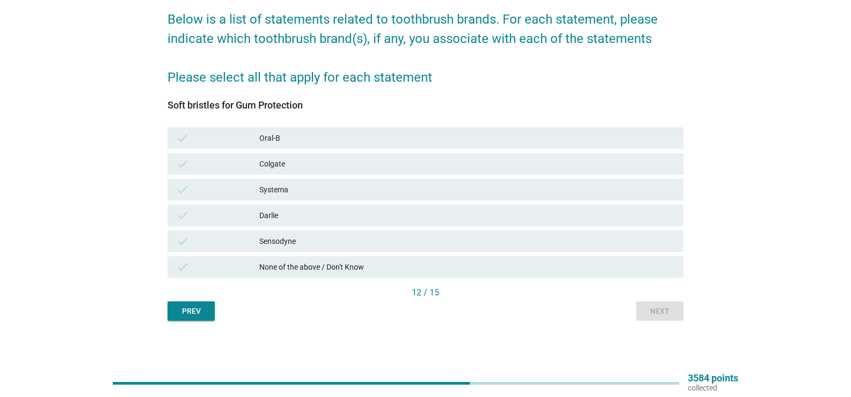
click at [295, 163] on div "Colgate" at bounding box center [467, 163] width 416 height 13
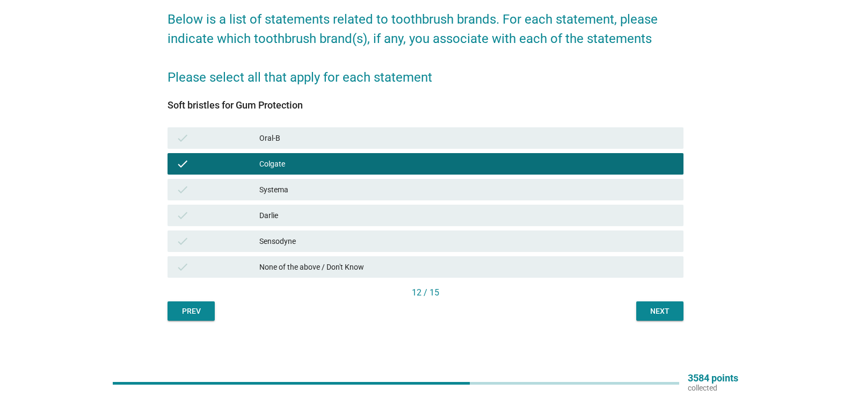
click at [539, 244] on div "Sensodyne" at bounding box center [467, 241] width 416 height 13
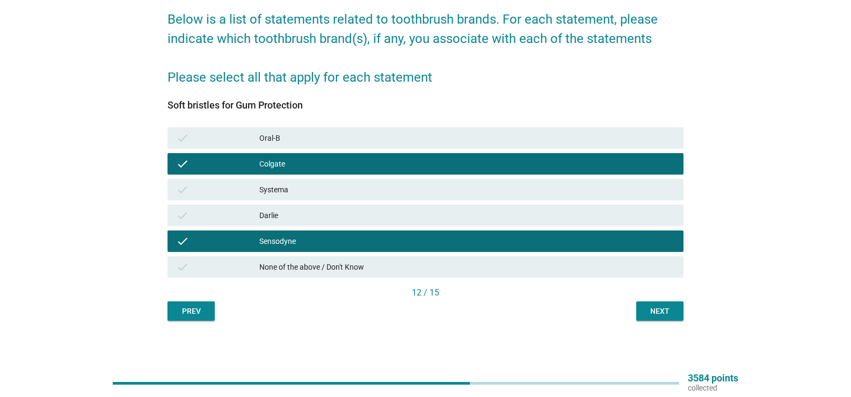
click at [470, 144] on div "check Oral-B" at bounding box center [426, 137] width 516 height 21
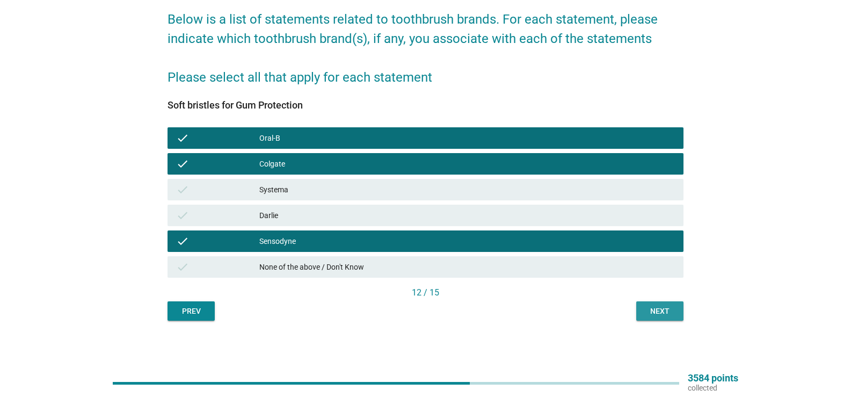
drag, startPoint x: 670, startPoint y: 305, endPoint x: 665, endPoint y: 302, distance: 6.0
click at [669, 306] on div "Next" at bounding box center [660, 311] width 30 height 11
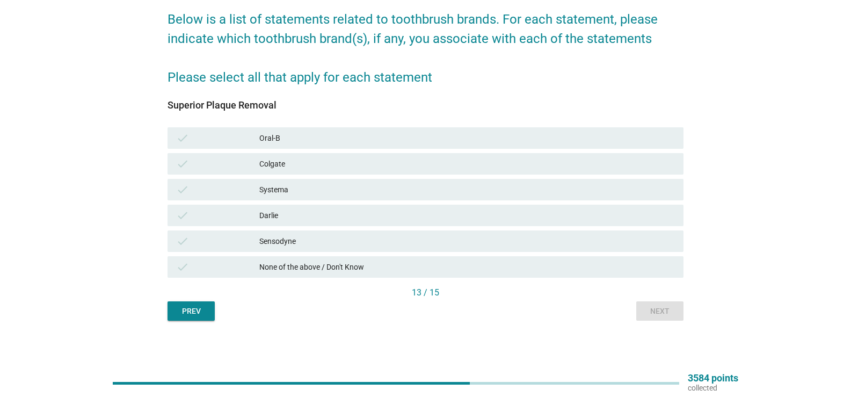
drag, startPoint x: 359, startPoint y: 160, endPoint x: 364, endPoint y: 164, distance: 6.5
click at [359, 160] on div "Colgate" at bounding box center [467, 163] width 416 height 13
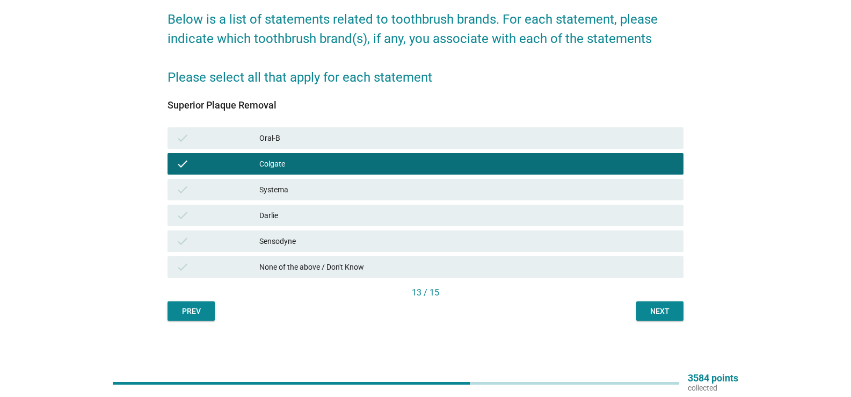
click at [665, 312] on div "Next" at bounding box center [660, 311] width 30 height 11
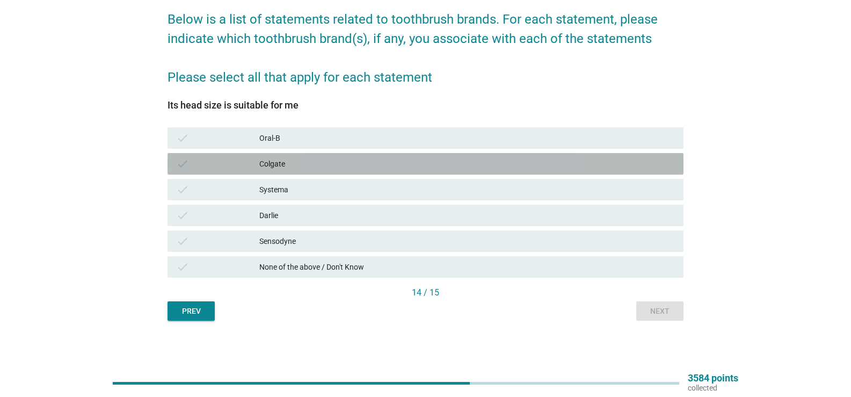
click at [354, 171] on div "check Colgate" at bounding box center [426, 163] width 516 height 21
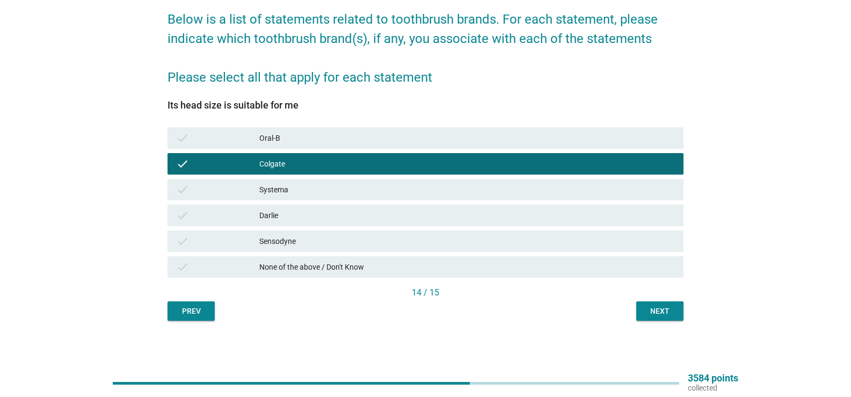
click at [650, 311] on div "Next" at bounding box center [660, 311] width 30 height 11
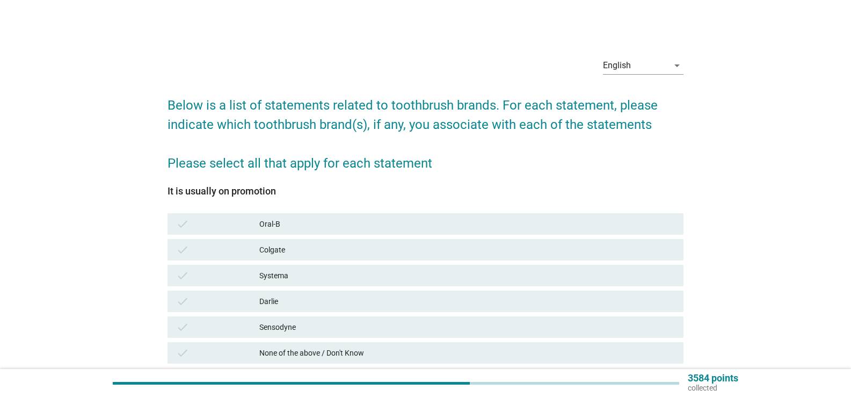
click at [367, 250] on div "Colgate" at bounding box center [467, 249] width 416 height 13
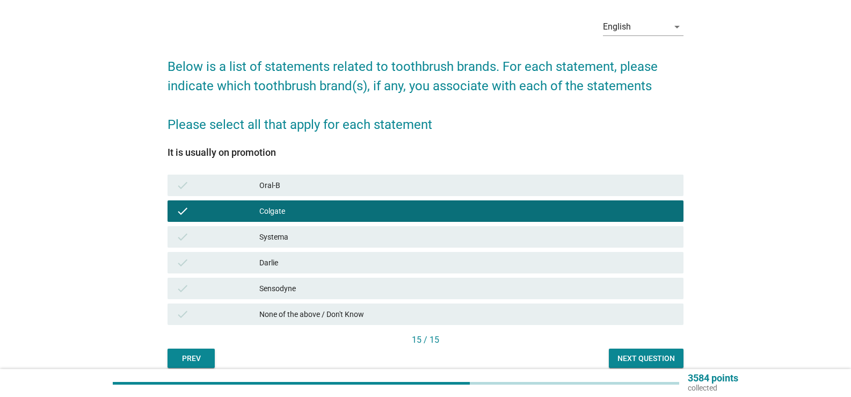
scroll to position [86, 0]
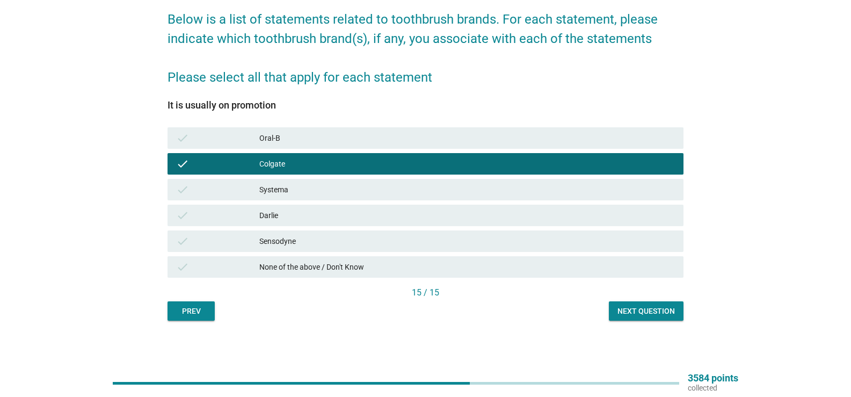
click at [398, 244] on div "Sensodyne" at bounding box center [467, 241] width 416 height 13
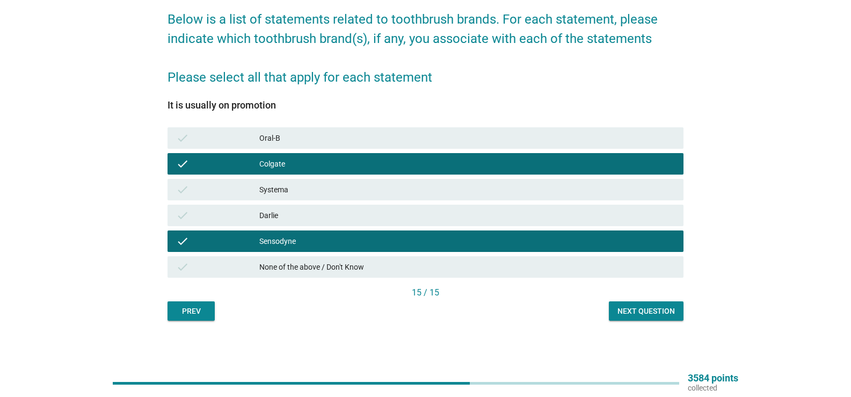
click at [647, 310] on div "Next question" at bounding box center [646, 311] width 57 height 11
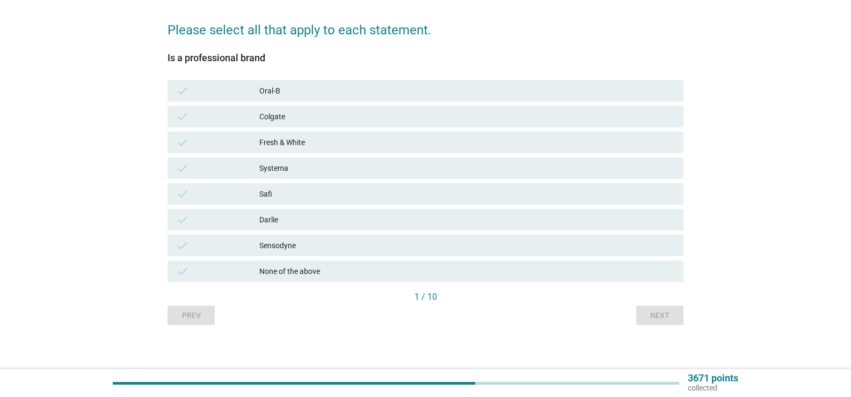
scroll to position [157, 0]
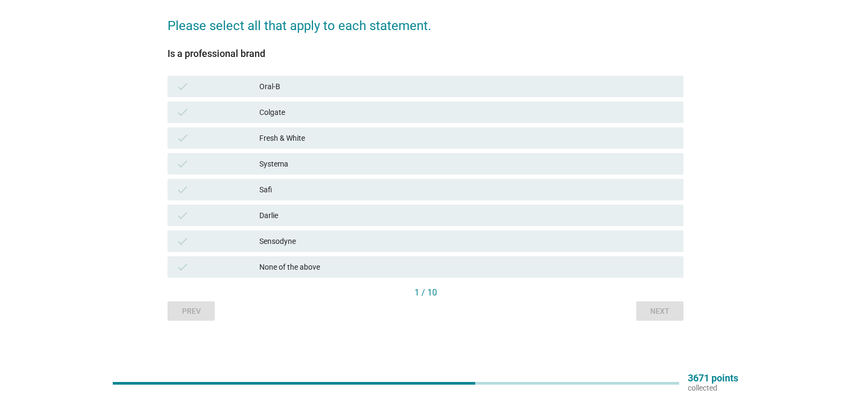
click at [389, 119] on div "check Colgate" at bounding box center [426, 112] width 516 height 21
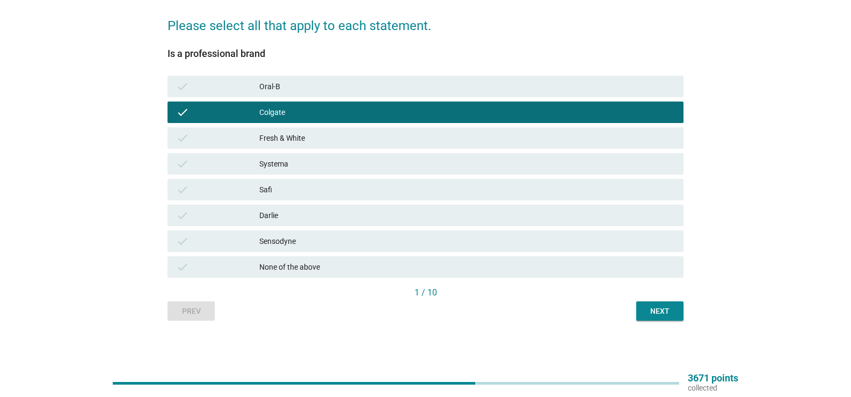
click at [525, 247] on div "Sensodyne" at bounding box center [467, 241] width 416 height 13
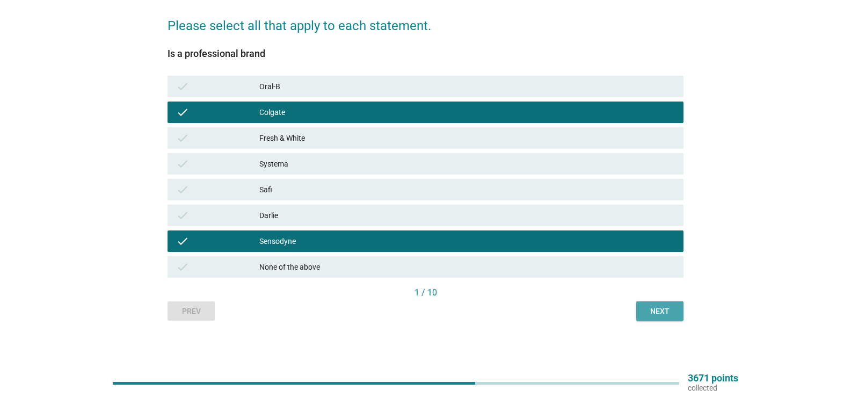
click at [658, 317] on button "Next" at bounding box center [659, 310] width 47 height 19
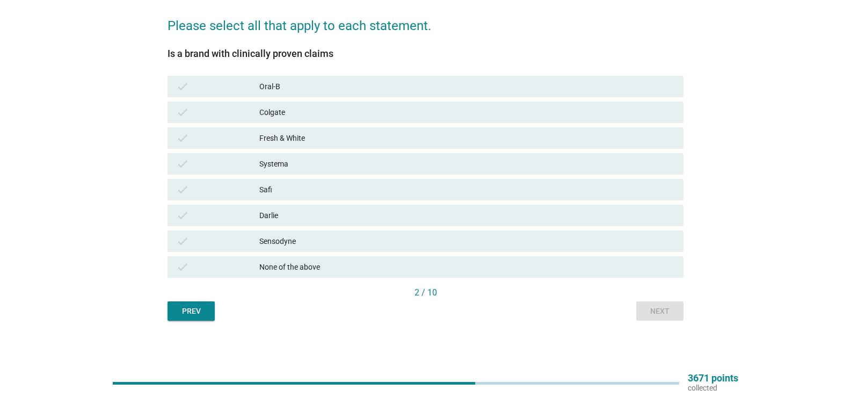
click at [361, 113] on div "Colgate" at bounding box center [467, 112] width 416 height 13
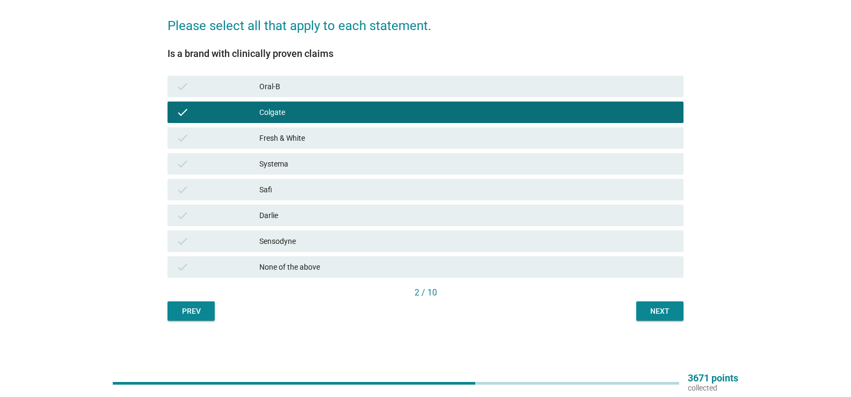
click at [333, 236] on div "Sensodyne" at bounding box center [467, 241] width 416 height 13
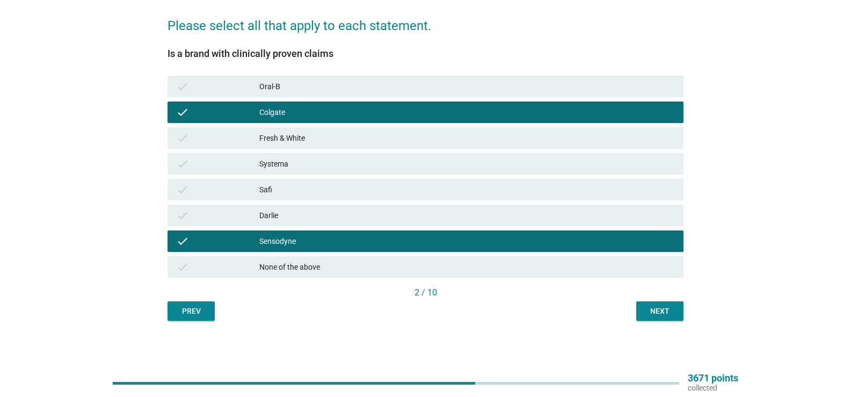
click at [355, 95] on div "check Oral-B" at bounding box center [426, 86] width 516 height 21
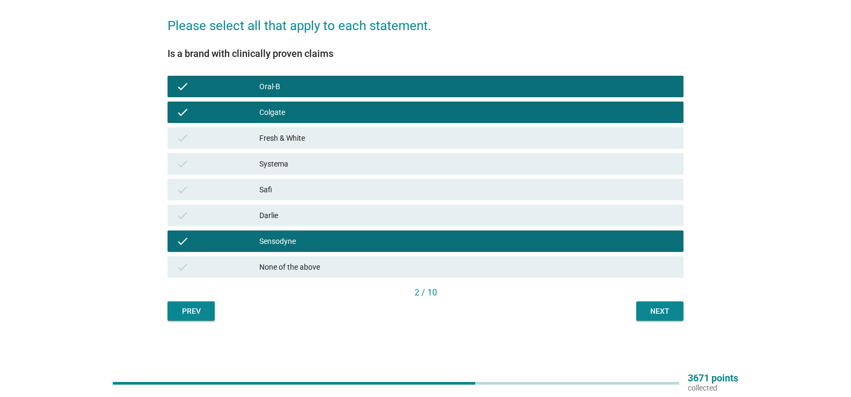
click at [671, 314] on div "Next" at bounding box center [660, 311] width 30 height 11
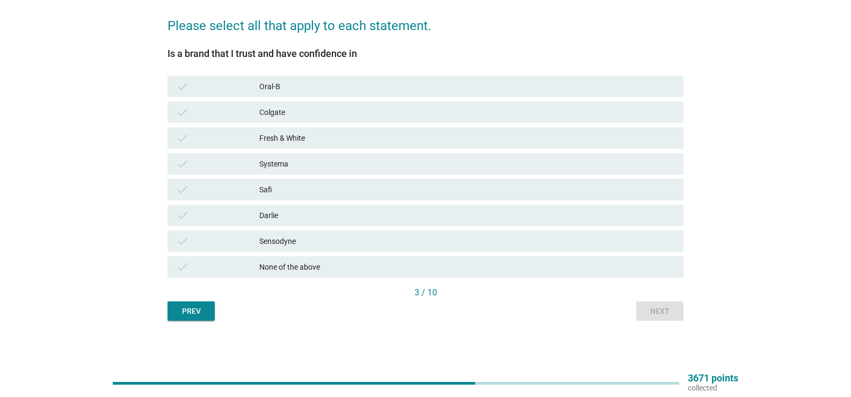
click at [353, 108] on div "Colgate" at bounding box center [467, 112] width 416 height 13
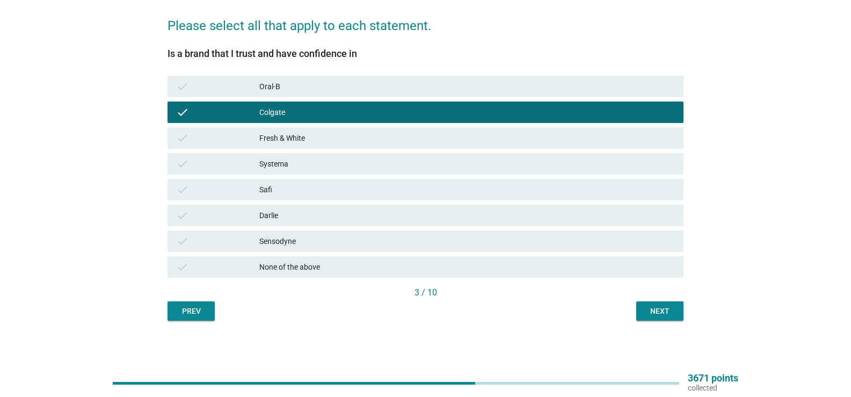
click at [325, 247] on div "Sensodyne" at bounding box center [467, 241] width 416 height 13
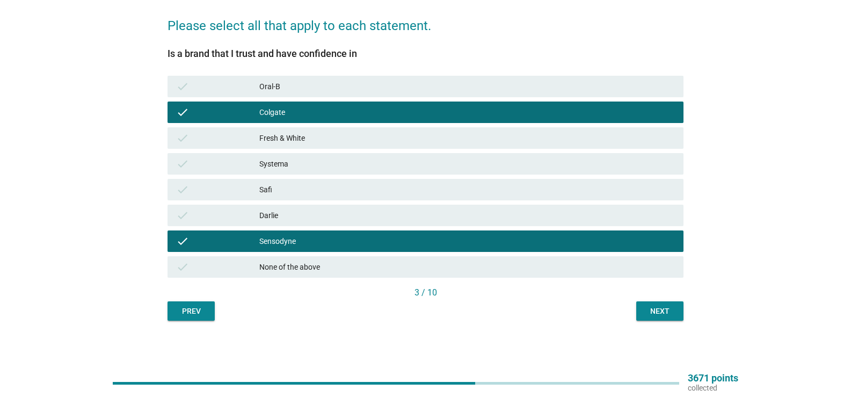
click at [361, 92] on div "Oral-B" at bounding box center [467, 86] width 416 height 13
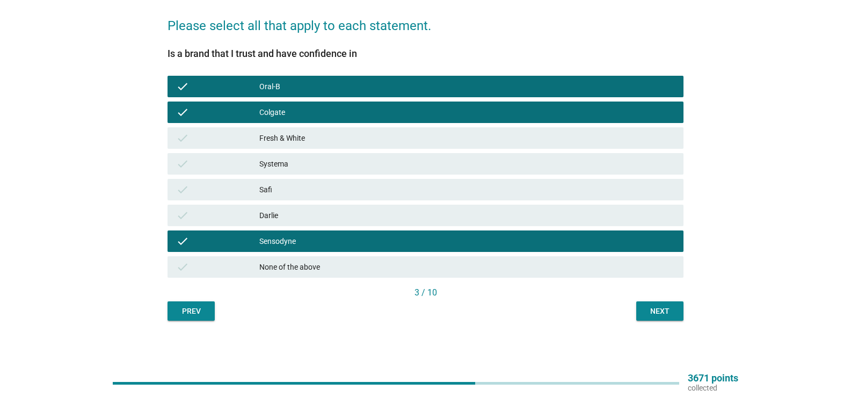
click at [365, 91] on div "Oral-B" at bounding box center [467, 86] width 416 height 13
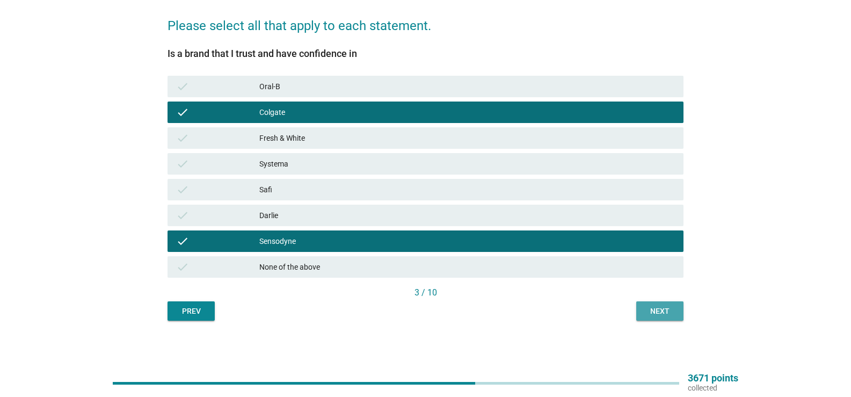
click at [670, 307] on div "Next" at bounding box center [660, 311] width 30 height 11
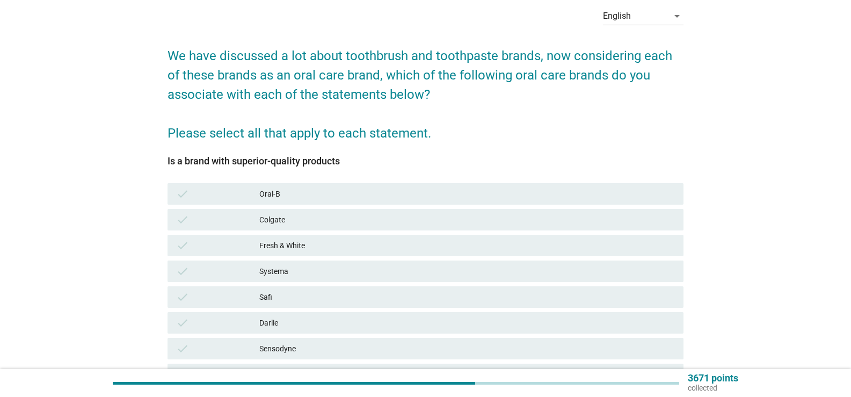
scroll to position [107, 0]
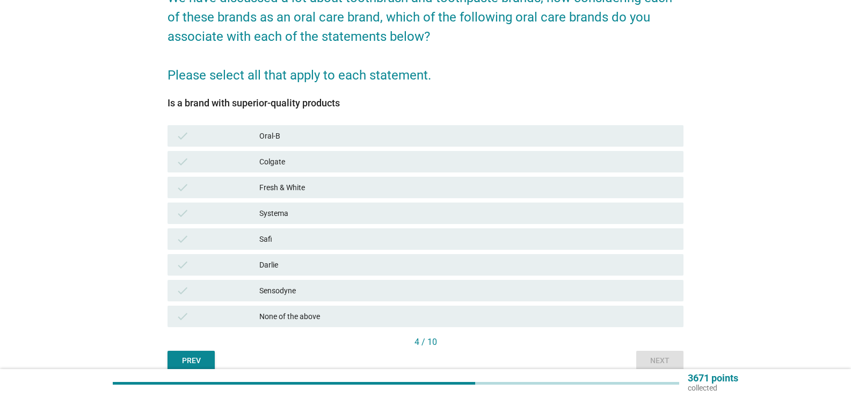
click at [388, 163] on div "Colgate" at bounding box center [467, 161] width 416 height 13
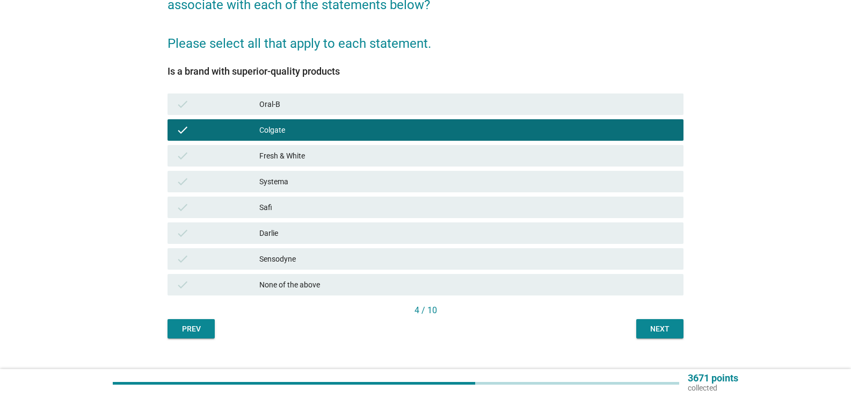
scroll to position [157, 0]
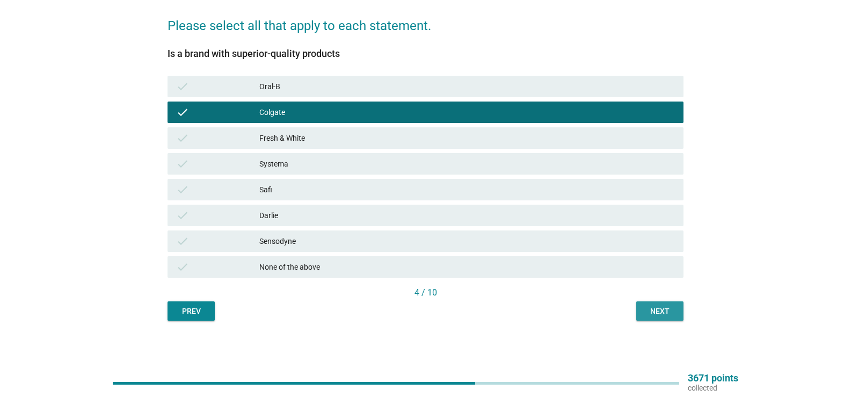
click at [668, 316] on div "Next" at bounding box center [660, 311] width 30 height 11
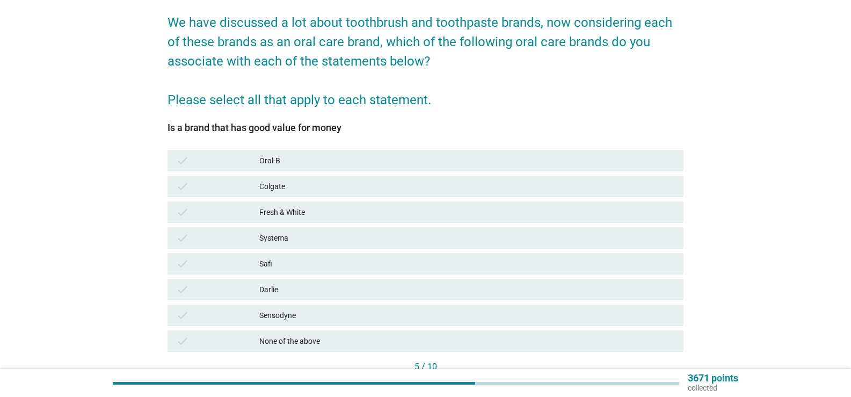
scroll to position [107, 0]
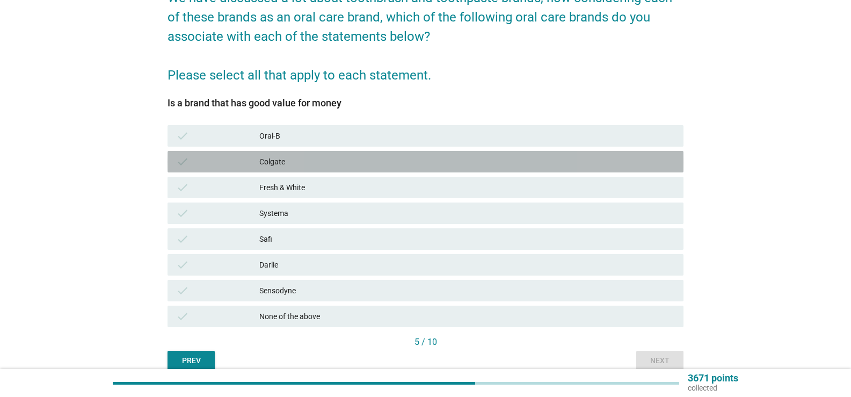
click at [406, 159] on div "Colgate" at bounding box center [467, 161] width 416 height 13
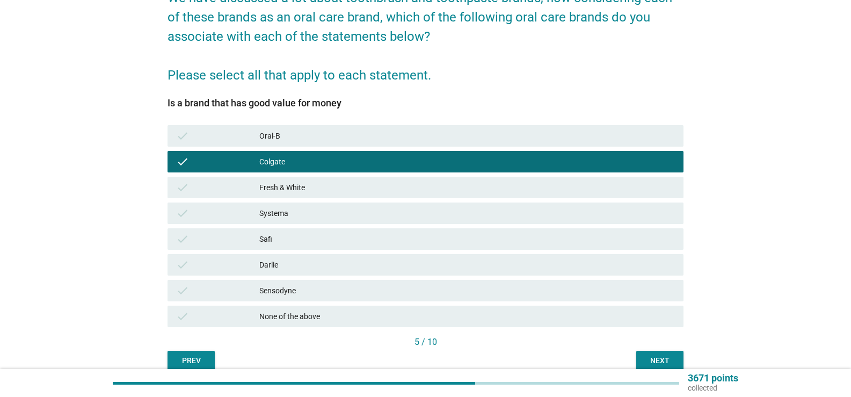
click at [409, 136] on div "Oral-B" at bounding box center [467, 135] width 416 height 13
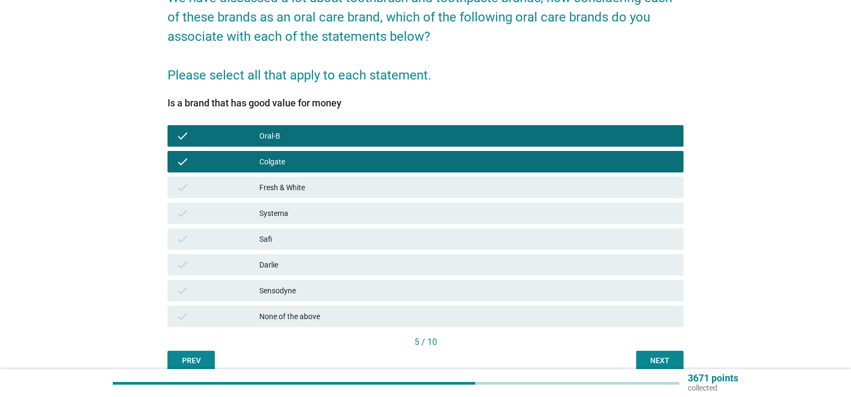
click at [366, 262] on div "Darlie" at bounding box center [467, 264] width 416 height 13
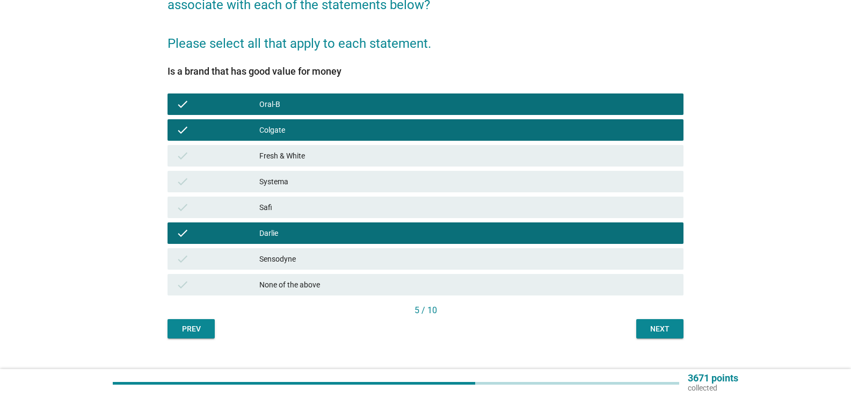
scroll to position [157, 0]
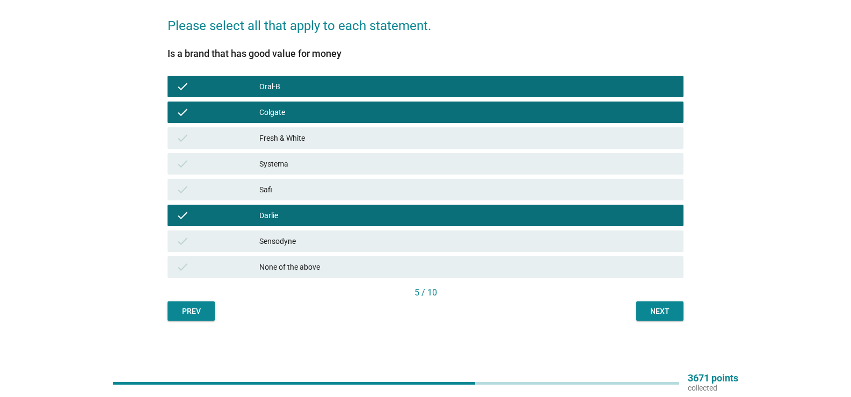
click at [660, 307] on div "Next" at bounding box center [660, 311] width 30 height 11
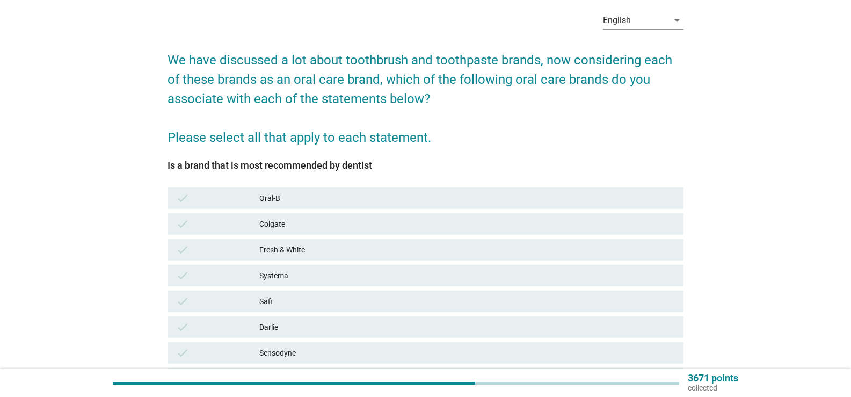
scroll to position [107, 0]
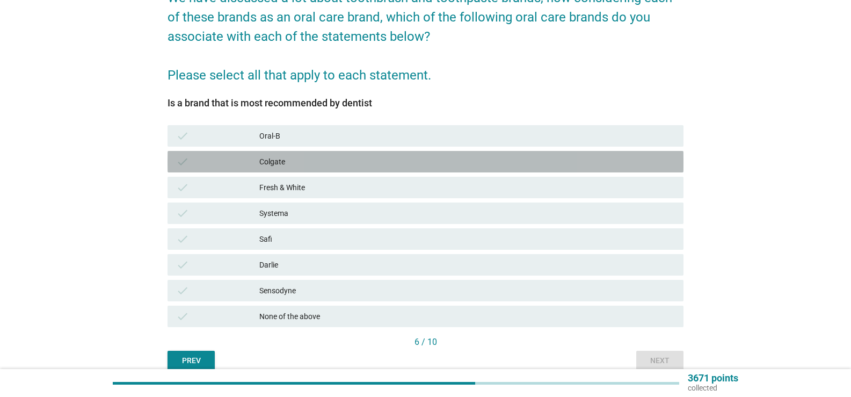
click at [346, 165] on div "Colgate" at bounding box center [467, 161] width 416 height 13
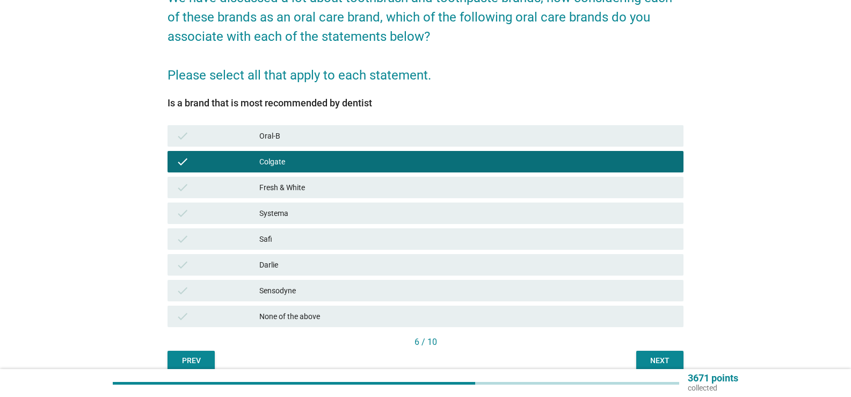
click at [318, 286] on div "Sensodyne" at bounding box center [467, 290] width 416 height 13
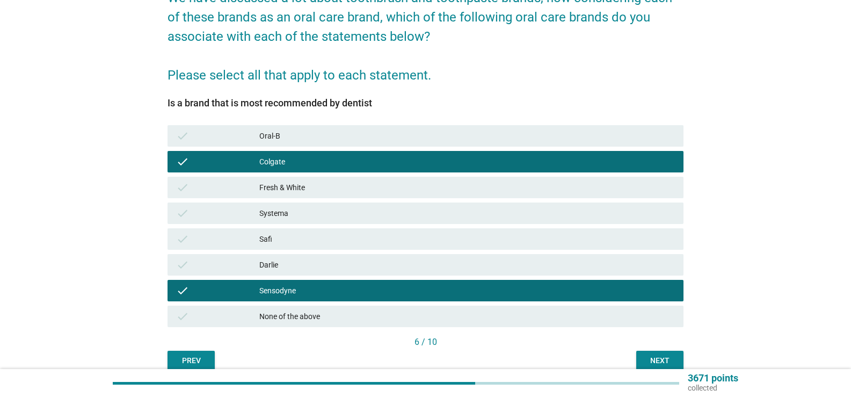
click at [680, 354] on button "Next" at bounding box center [659, 360] width 47 height 19
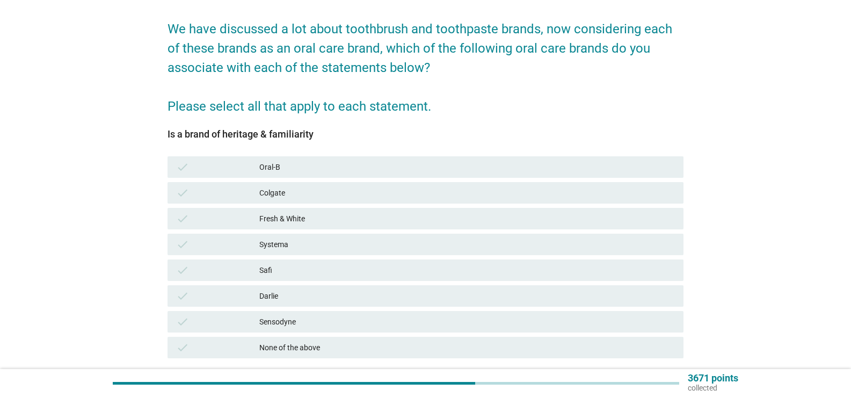
scroll to position [157, 0]
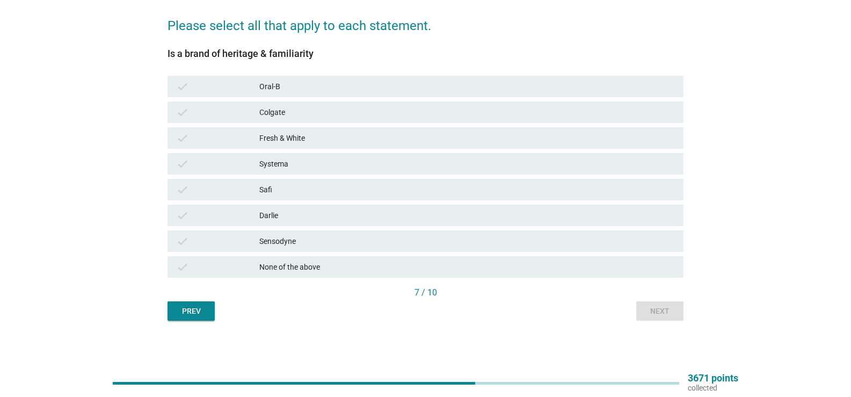
click at [302, 113] on div "Colgate" at bounding box center [467, 112] width 416 height 13
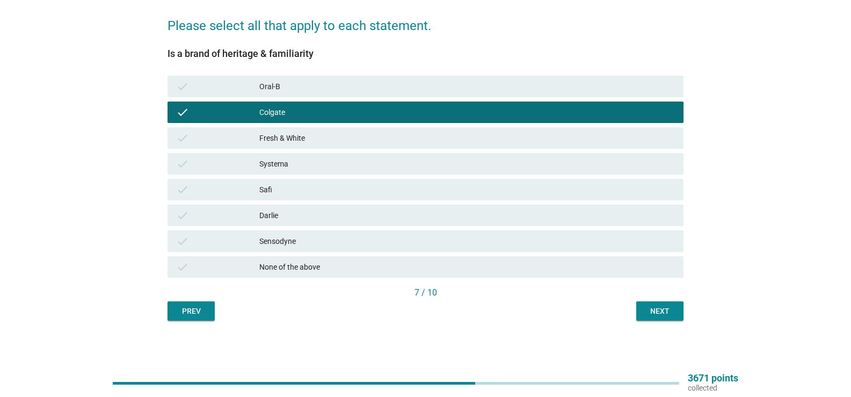
click at [666, 306] on div "Next" at bounding box center [660, 311] width 30 height 11
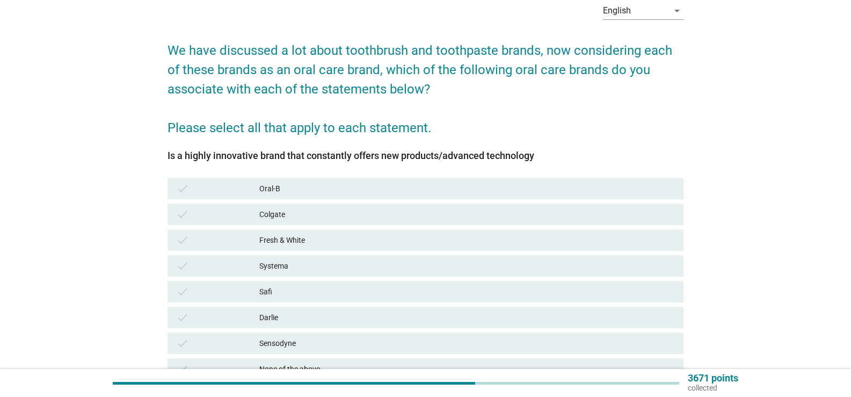
scroll to position [107, 0]
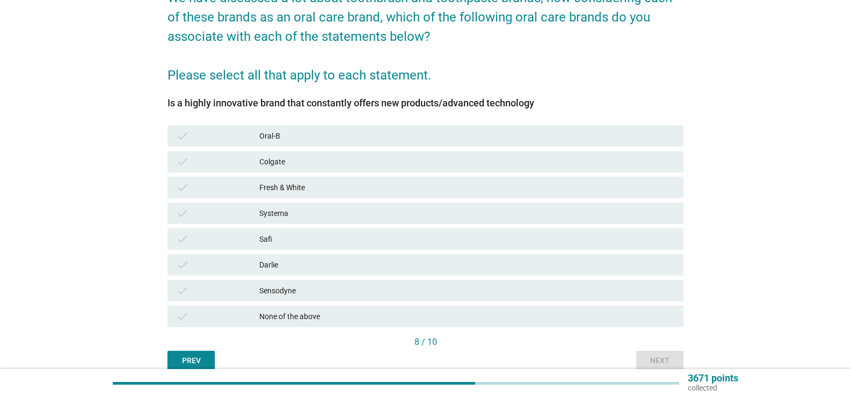
click at [327, 169] on div "check Colgate" at bounding box center [426, 161] width 516 height 21
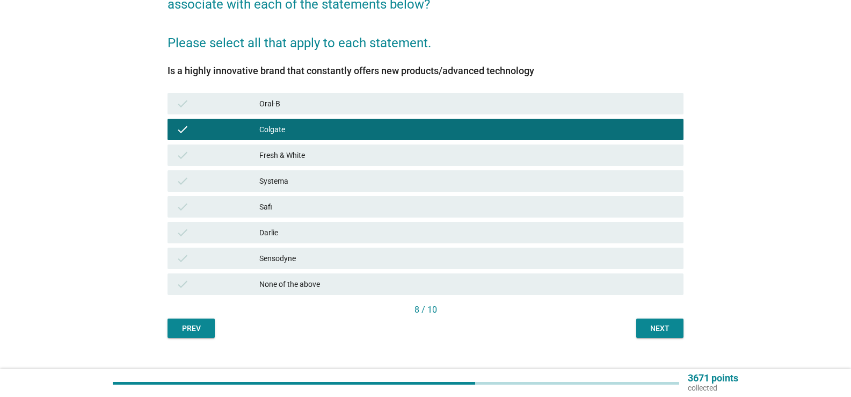
scroll to position [157, 0]
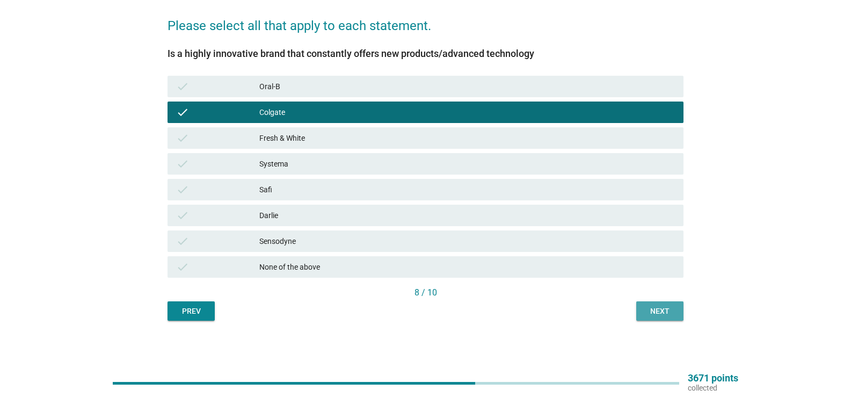
click at [656, 310] on div "Next" at bounding box center [660, 311] width 30 height 11
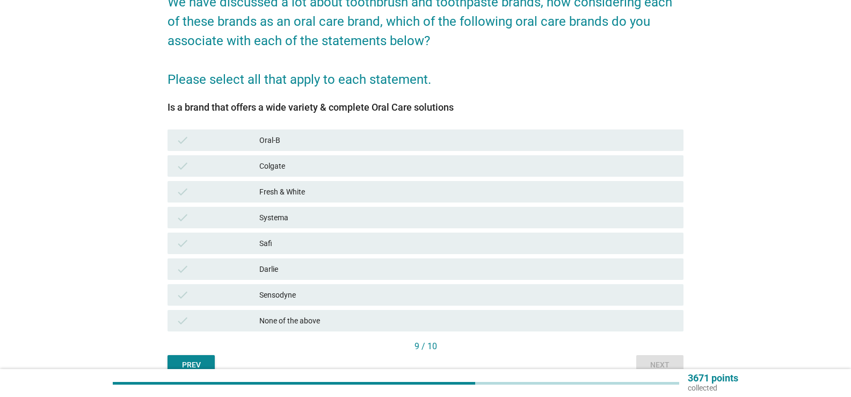
scroll to position [107, 0]
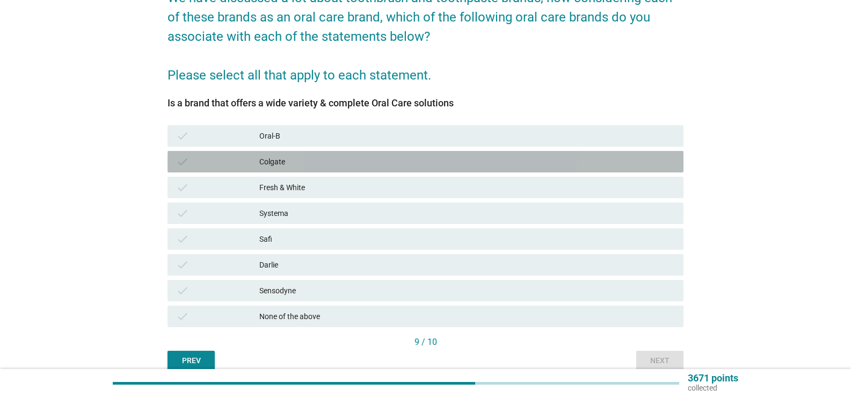
click at [323, 159] on div "Colgate" at bounding box center [467, 161] width 416 height 13
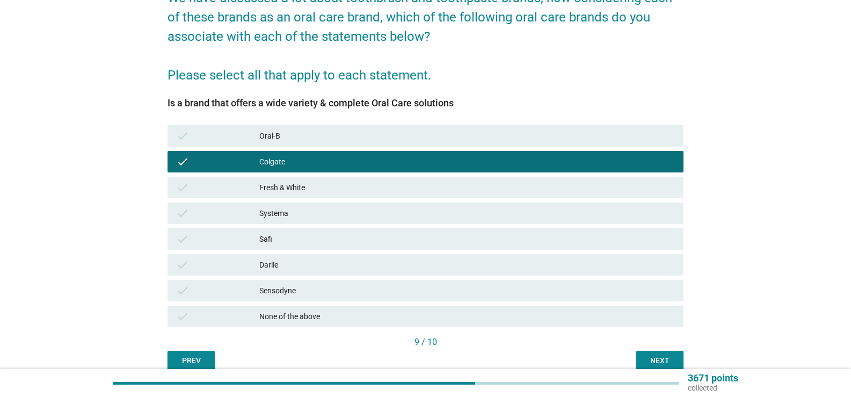
click at [302, 291] on div "Sensodyne" at bounding box center [467, 290] width 416 height 13
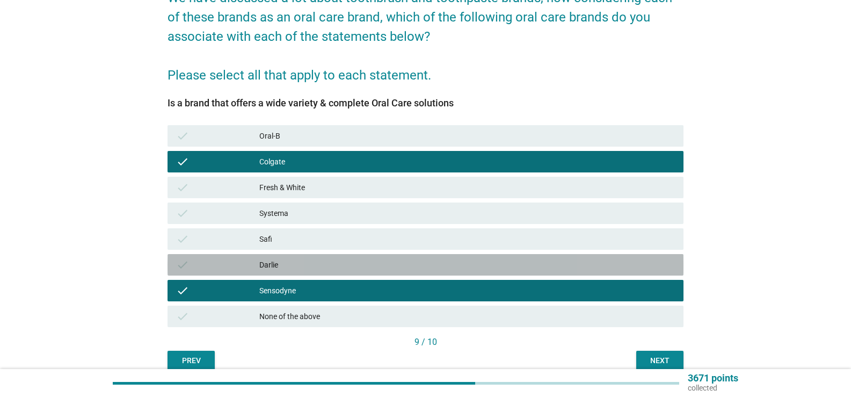
click at [300, 259] on div "Darlie" at bounding box center [467, 264] width 416 height 13
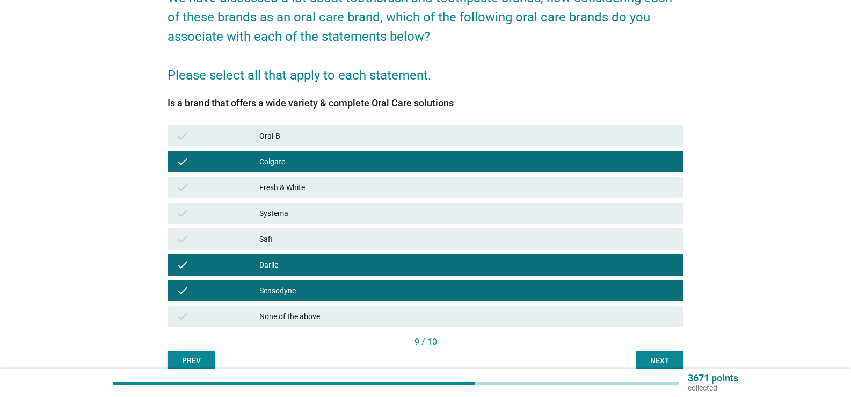
click at [329, 134] on div "Oral-B" at bounding box center [467, 135] width 416 height 13
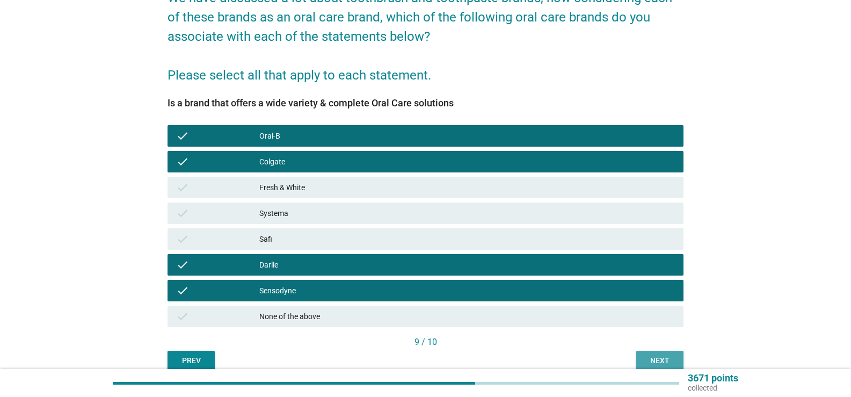
click at [656, 357] on div "Next" at bounding box center [660, 360] width 30 height 11
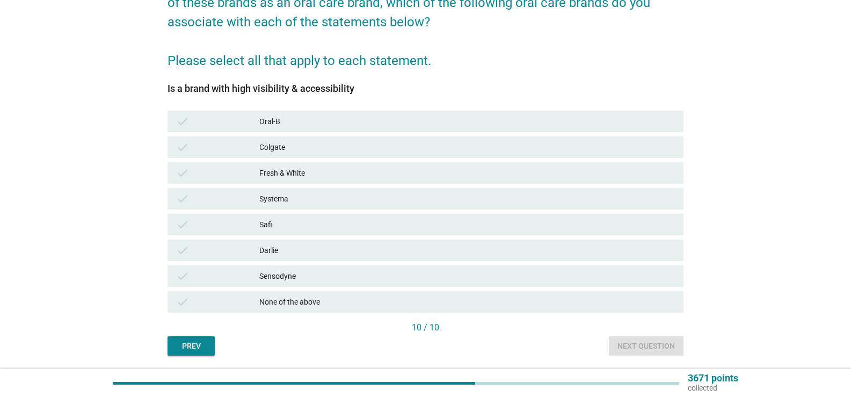
scroll to position [157, 0]
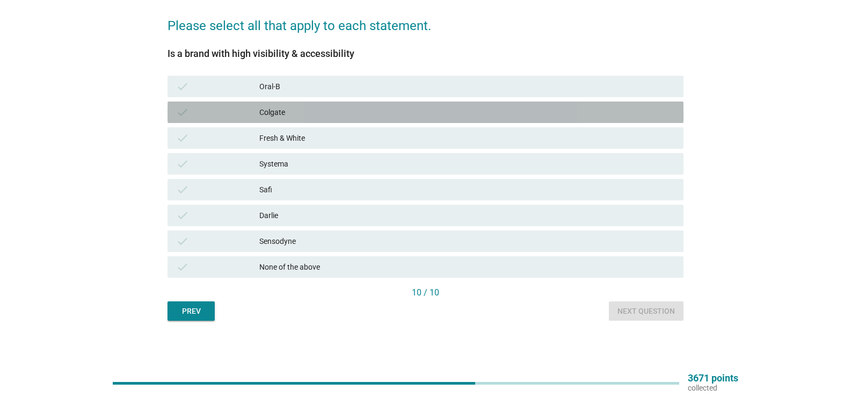
click at [359, 120] on div "check Colgate" at bounding box center [426, 112] width 516 height 21
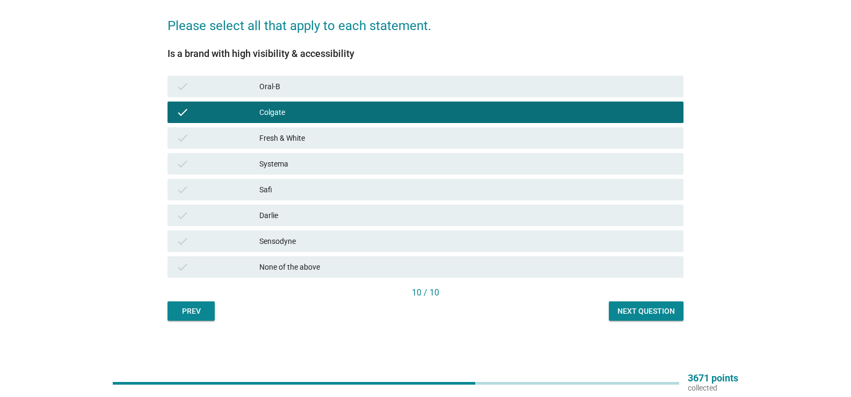
click at [353, 240] on div "Sensodyne" at bounding box center [467, 241] width 416 height 13
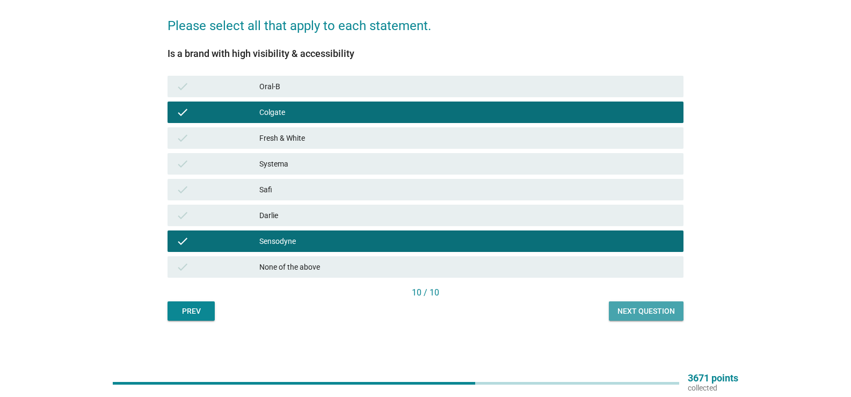
click at [643, 307] on div "Next question" at bounding box center [646, 311] width 57 height 11
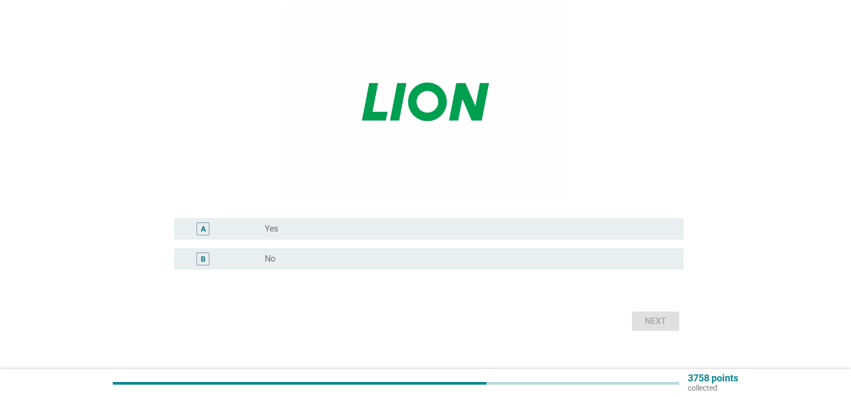
scroll to position [134, 0]
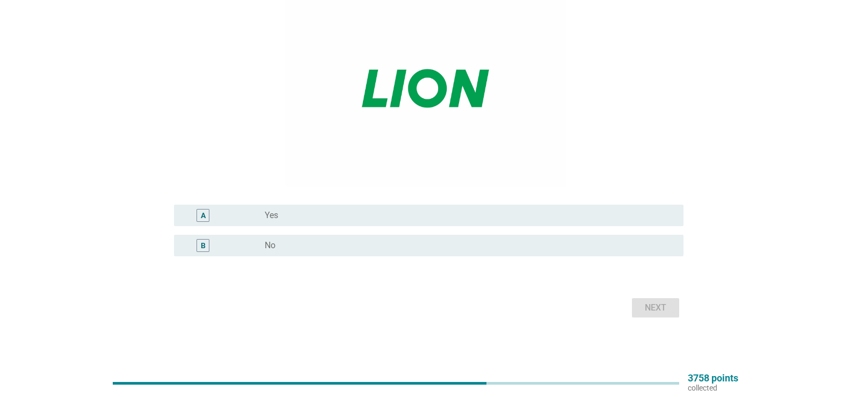
drag, startPoint x: 333, startPoint y: 240, endPoint x: 396, endPoint y: 257, distance: 65.8
click at [336, 241] on div "radio_button_unchecked No" at bounding box center [470, 245] width 410 height 13
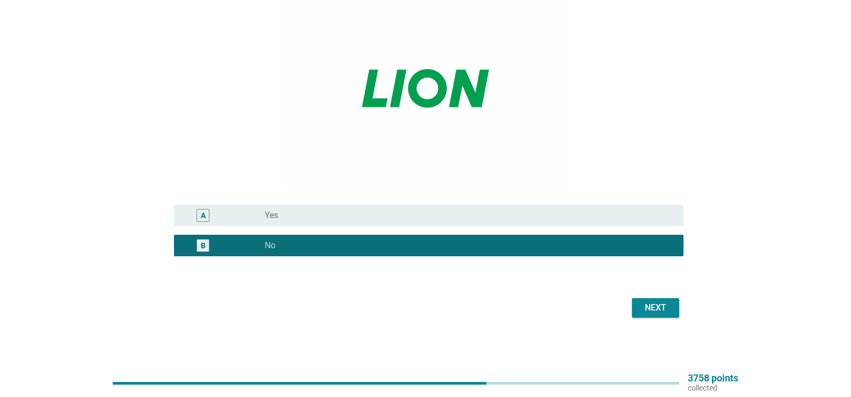
click at [665, 314] on div "Next" at bounding box center [656, 307] width 30 height 13
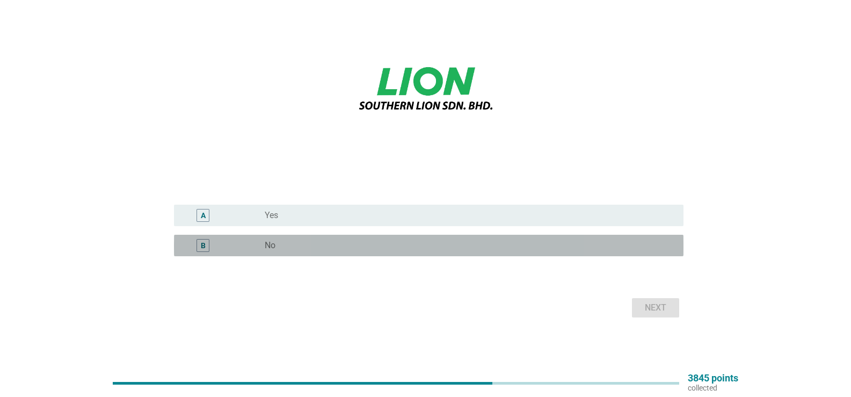
click at [392, 250] on div "radio_button_unchecked No" at bounding box center [466, 245] width 402 height 11
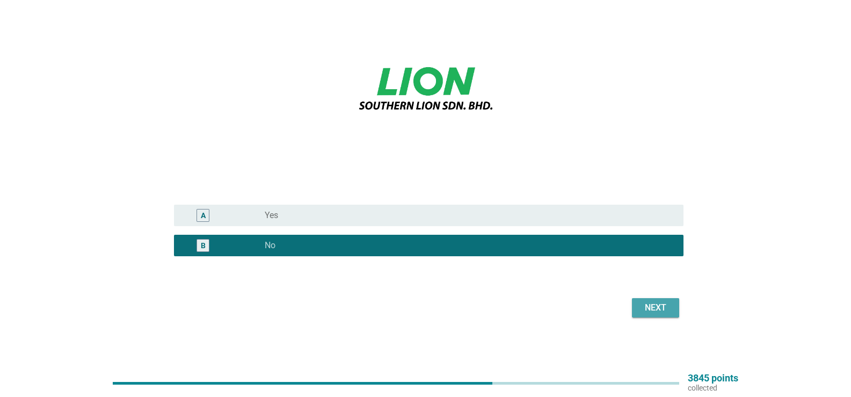
click at [658, 314] on div "Next" at bounding box center [656, 307] width 30 height 13
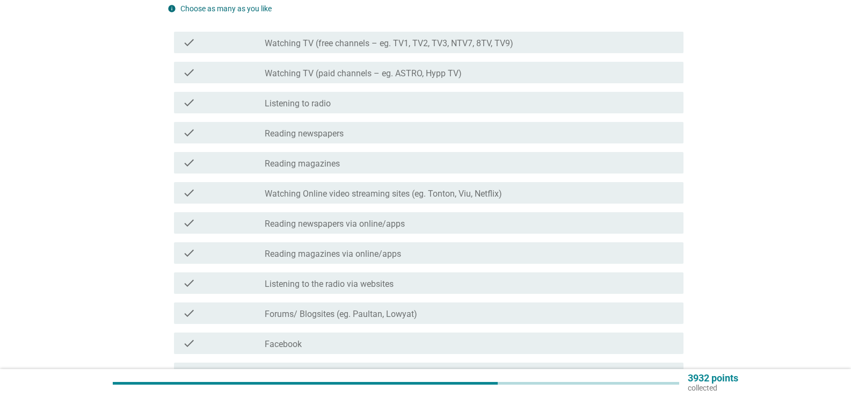
scroll to position [161, 0]
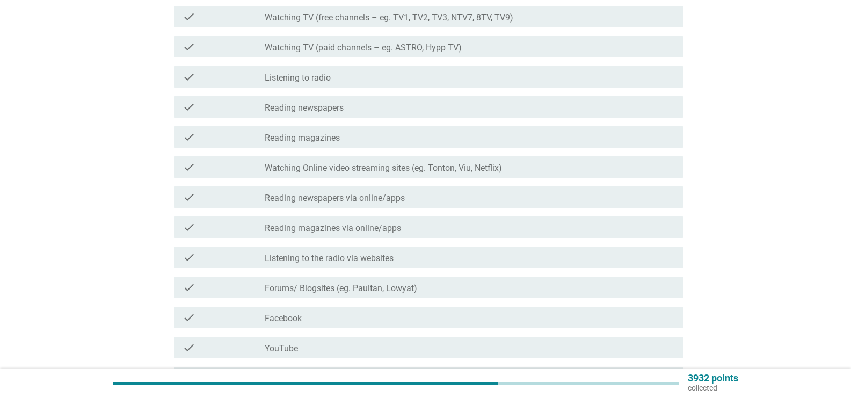
click at [360, 170] on label "Watching Online video streaming sites (eg. Tonton, Viu, Netflix)" at bounding box center [383, 168] width 237 height 11
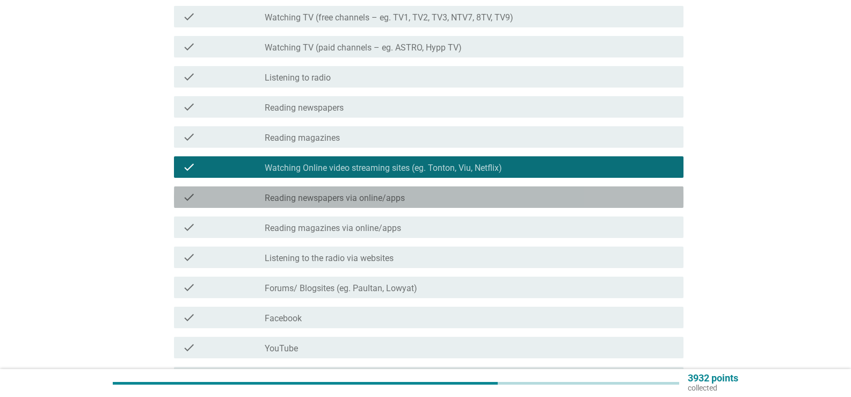
click at [361, 195] on label "Reading newspapers via online/apps" at bounding box center [335, 198] width 140 height 11
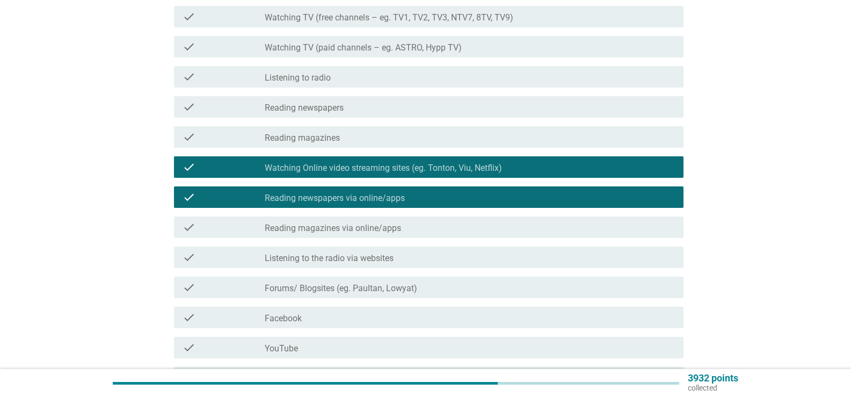
click at [357, 221] on div "check_box_outline_blank Reading magazines via online/apps" at bounding box center [470, 227] width 410 height 13
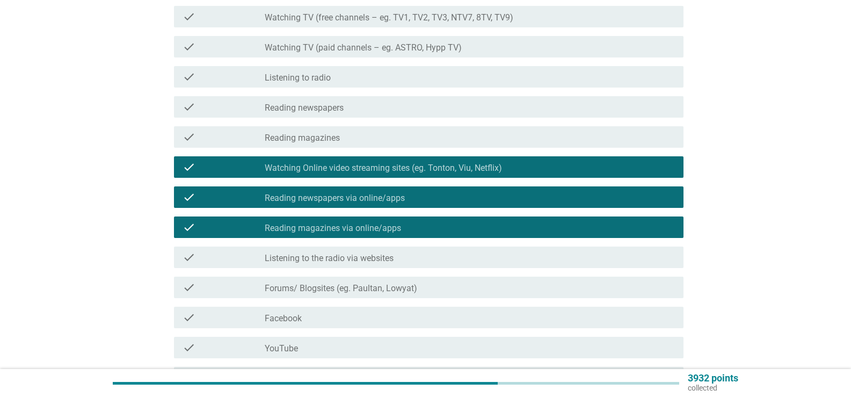
click at [347, 223] on label "Reading magazines via online/apps" at bounding box center [333, 228] width 136 height 11
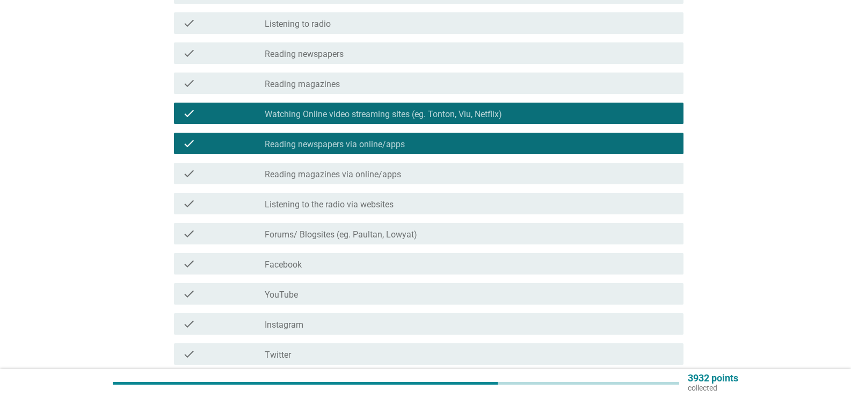
scroll to position [322, 0]
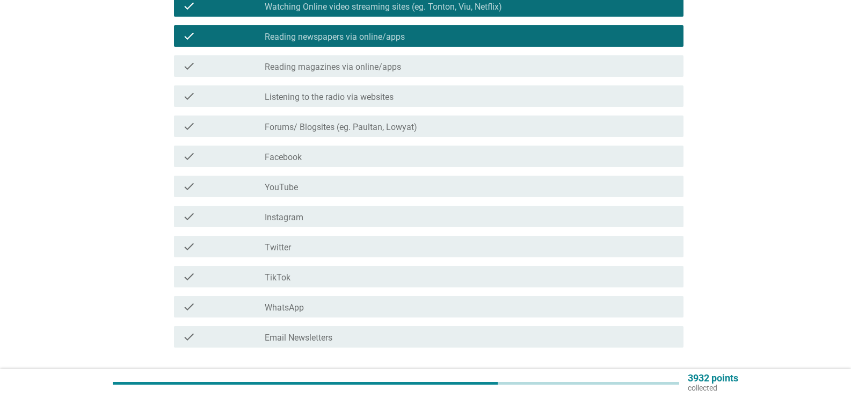
click at [328, 190] on div "check_box_outline_blank YouTube" at bounding box center [470, 186] width 410 height 13
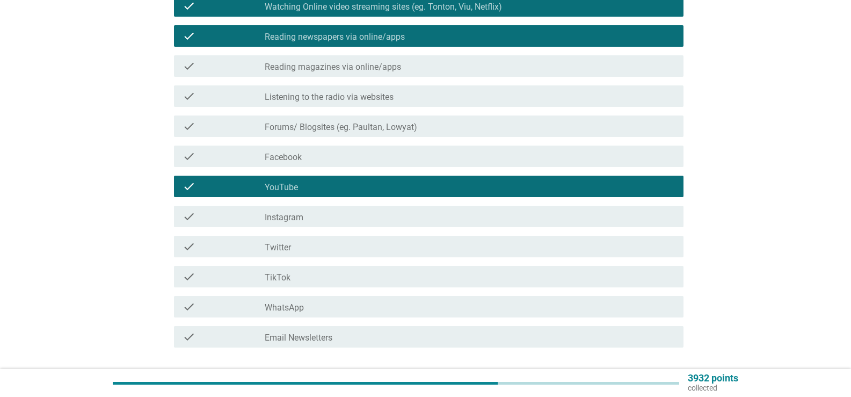
click at [321, 214] on div "check_box_outline_blank Instagram" at bounding box center [470, 216] width 410 height 13
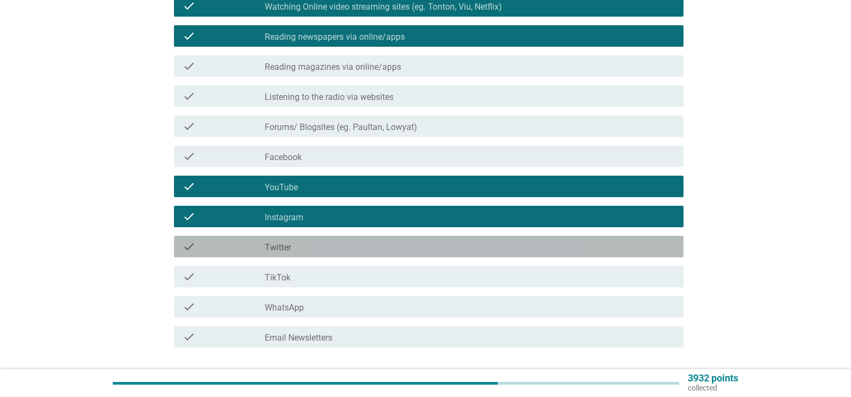
click at [317, 241] on div "check_box_outline_blank Twitter" at bounding box center [470, 246] width 410 height 13
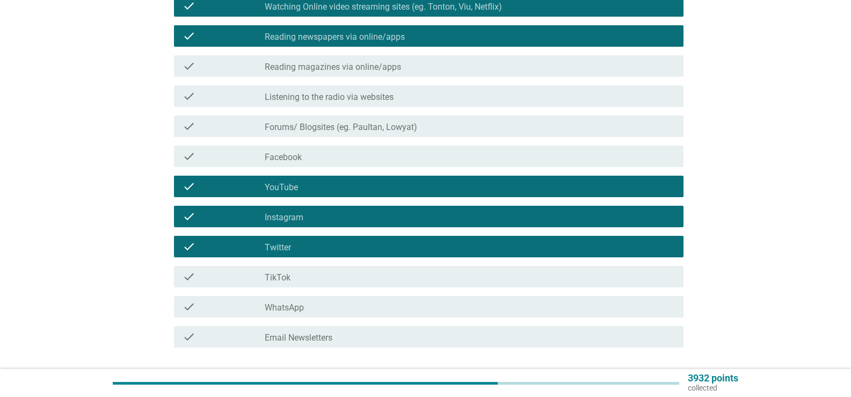
click at [306, 274] on div "check_box_outline_blank TikTok" at bounding box center [470, 276] width 410 height 13
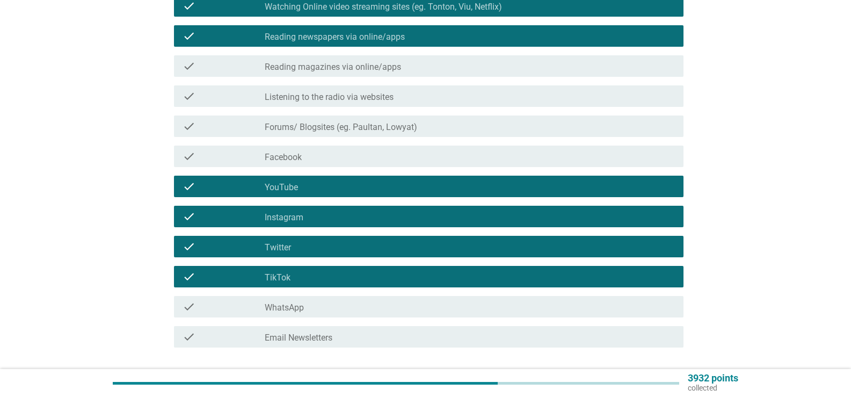
click at [312, 305] on div "check_box_outline_blank WhatsApp" at bounding box center [470, 306] width 410 height 13
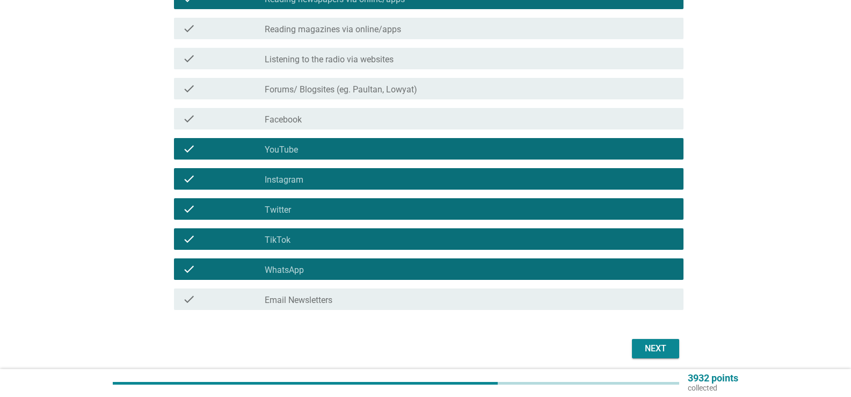
scroll to position [376, 0]
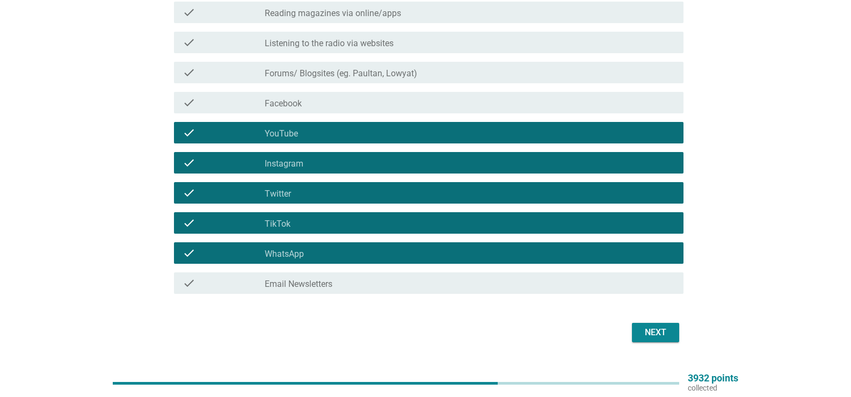
click at [454, 77] on div "check_box_outline_blank Forums/ Blogsites (eg. Paultan, Lowyat)" at bounding box center [470, 72] width 410 height 13
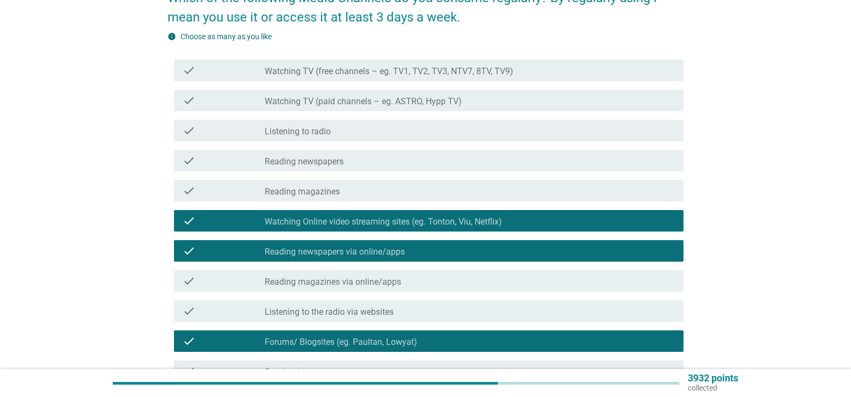
scroll to position [401, 0]
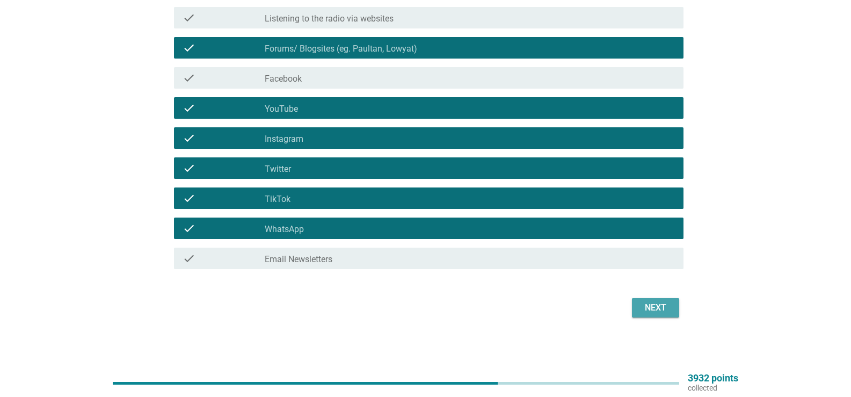
click at [658, 304] on div "Next" at bounding box center [656, 307] width 30 height 13
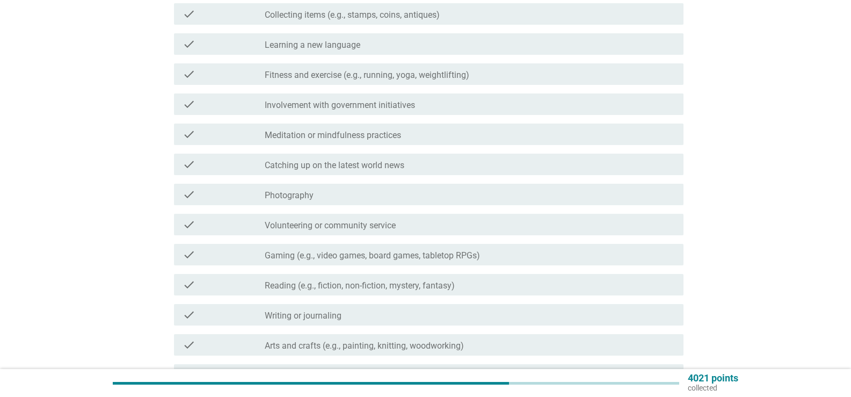
scroll to position [215, 0]
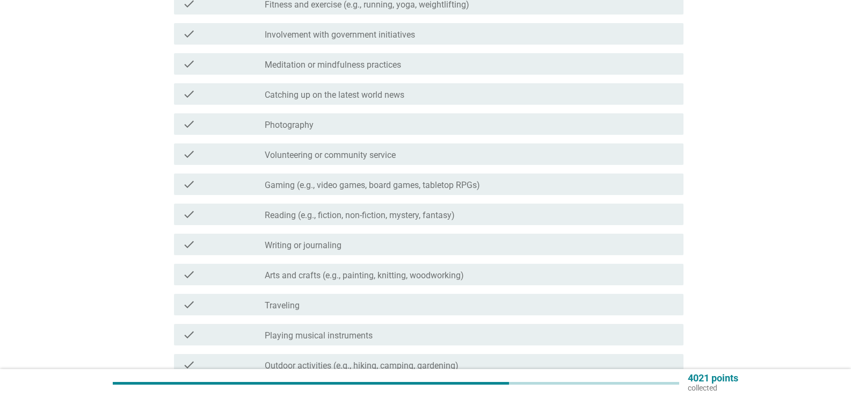
click at [402, 96] on label "Catching up on the latest world news" at bounding box center [335, 95] width 140 height 11
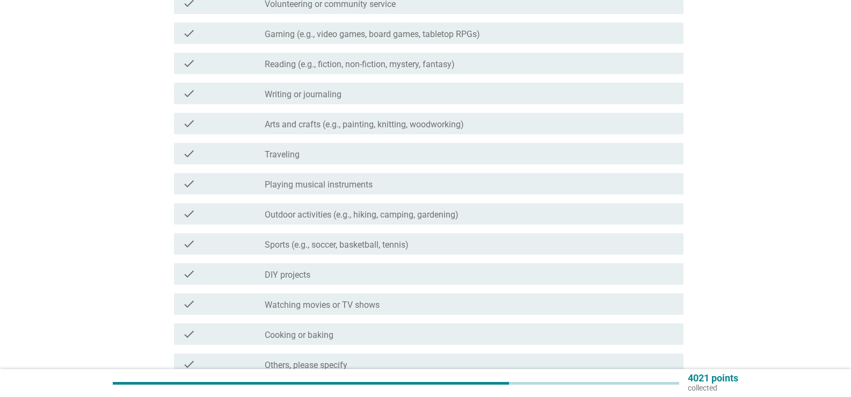
scroll to position [376, 0]
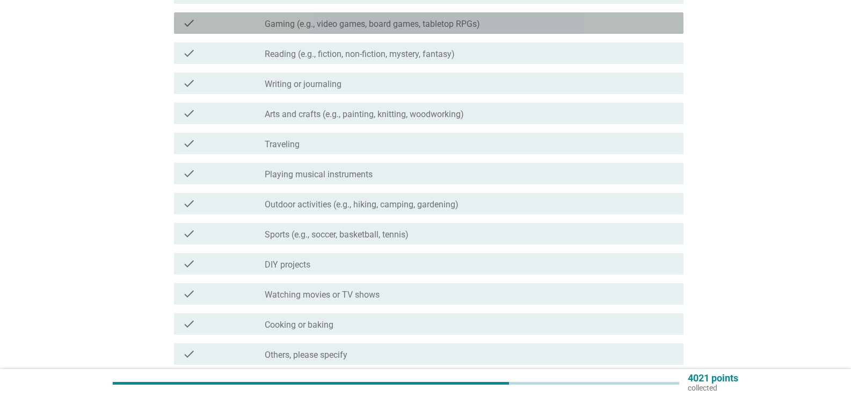
click at [383, 20] on label "Gaming (e.g., video games, board games, tabletop RPGs)" at bounding box center [372, 24] width 215 height 11
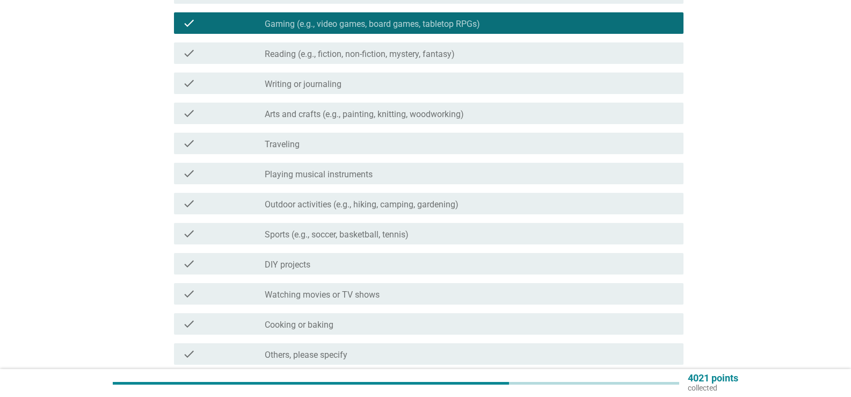
click at [380, 47] on div "check_box_outline_blank Reading (e.g., fiction, non-fiction, mystery, fantasy)" at bounding box center [470, 53] width 410 height 13
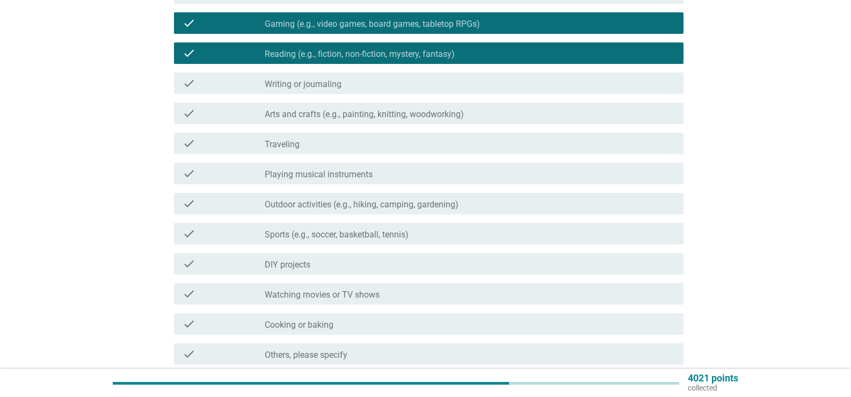
click at [359, 144] on div "check_box_outline_blank Traveling" at bounding box center [470, 143] width 410 height 13
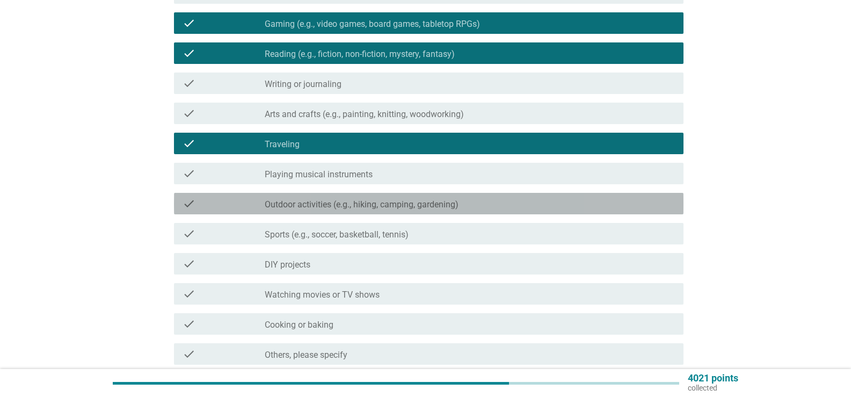
click at [363, 200] on label "Outdoor activities (e.g., hiking, camping, gardening)" at bounding box center [362, 204] width 194 height 11
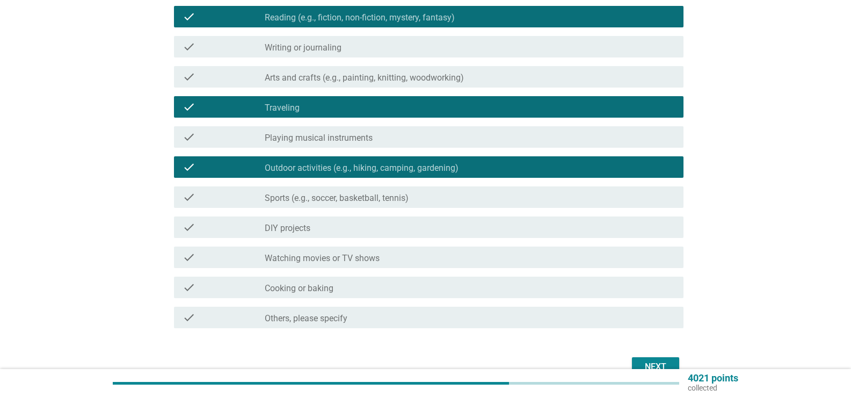
scroll to position [472, 0]
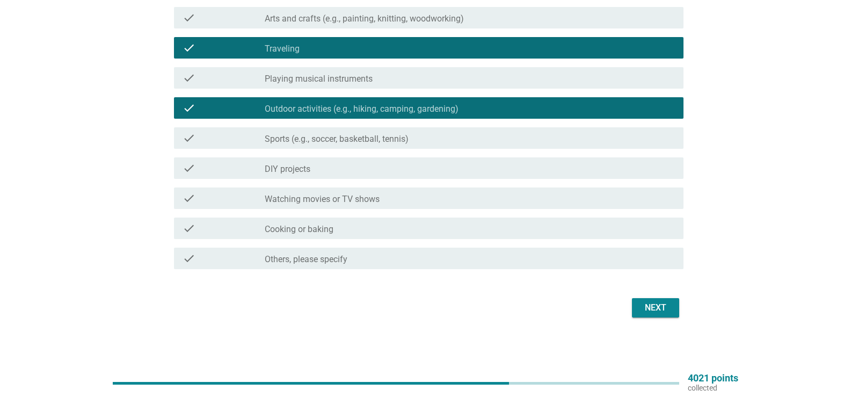
click at [361, 140] on label "Sports (e.g., soccer, basketball, tennis)" at bounding box center [337, 139] width 144 height 11
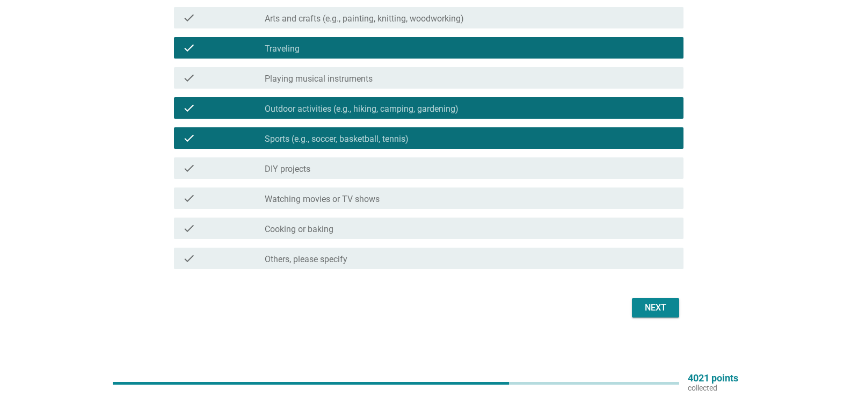
click at [347, 205] on div "check check_box_outline_blank Watching movies or TV shows" at bounding box center [429, 197] width 510 height 21
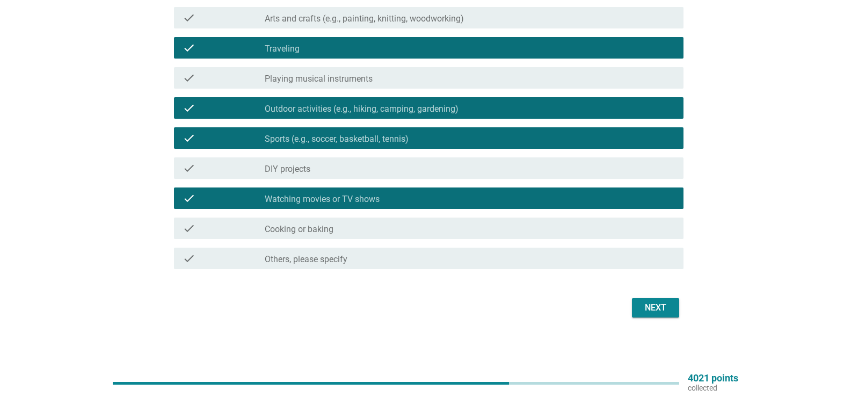
click at [664, 303] on div "Next" at bounding box center [656, 307] width 30 height 13
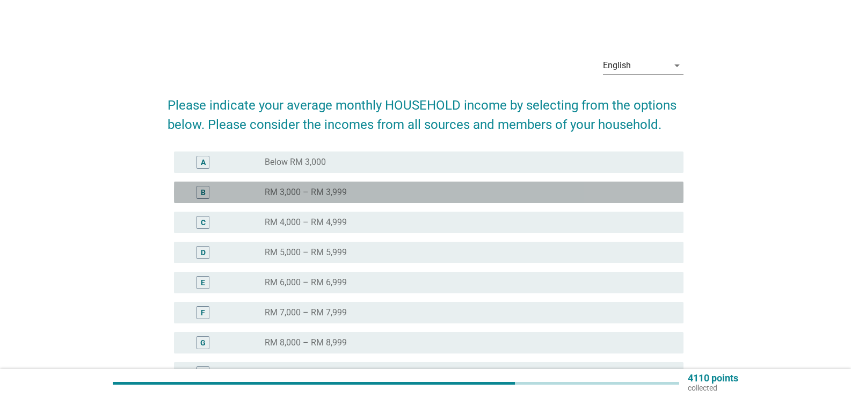
click at [416, 186] on div "radio_button_unchecked RM 3,000 – RM 3,999" at bounding box center [470, 192] width 410 height 13
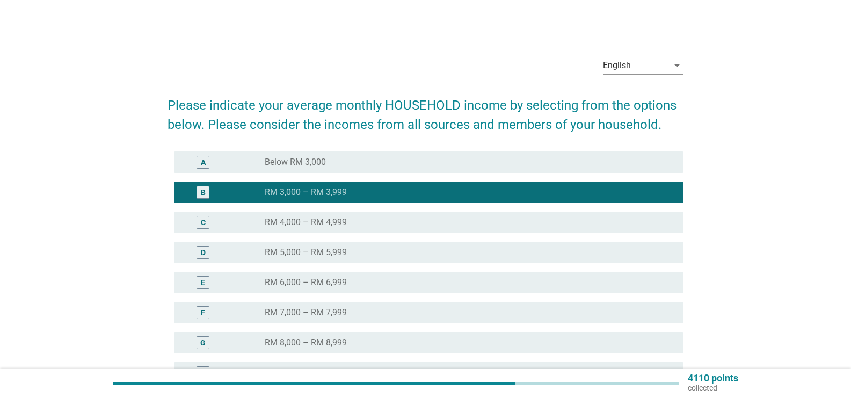
scroll to position [157, 0]
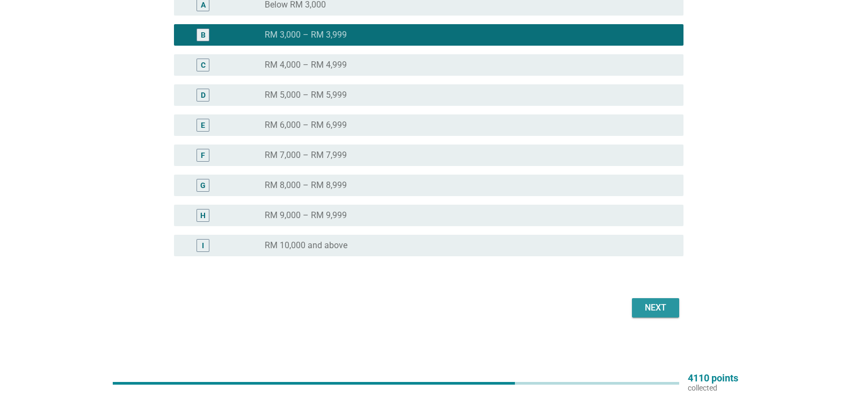
click at [653, 306] on div "Next" at bounding box center [656, 307] width 30 height 13
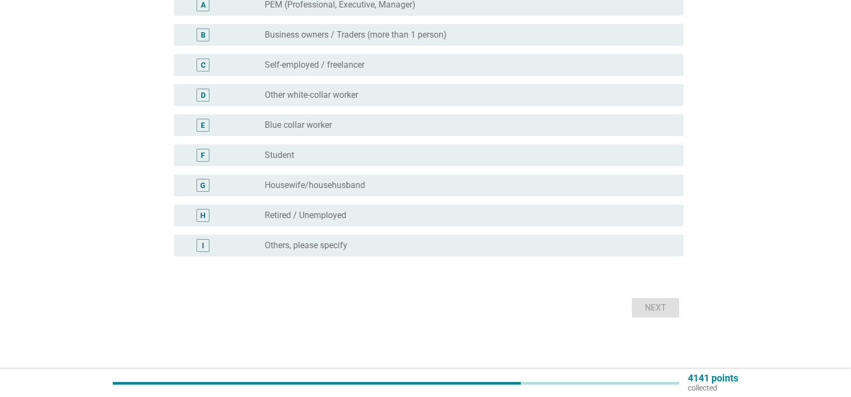
scroll to position [0, 0]
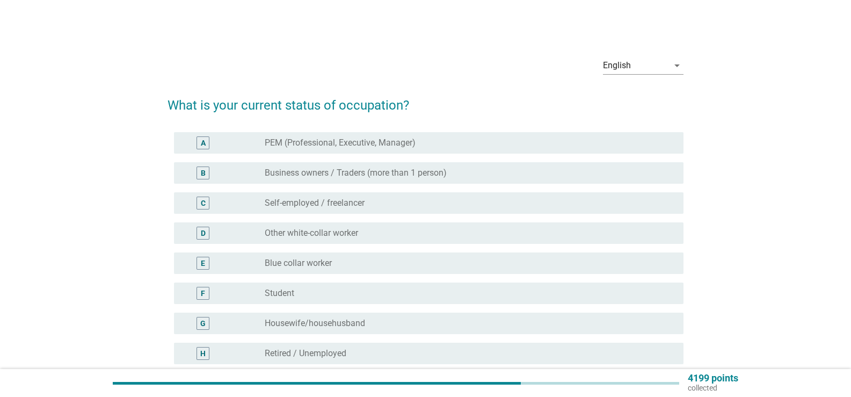
click at [396, 140] on label "PEM (Professional, Executive, Manager)" at bounding box center [340, 142] width 151 height 11
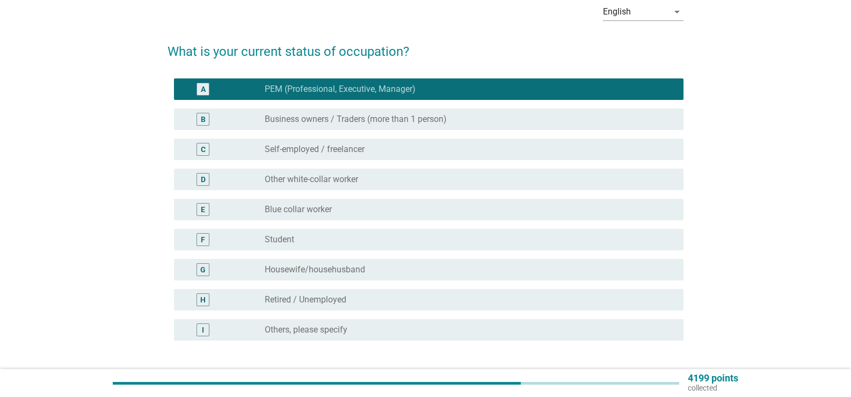
scroll to position [138, 0]
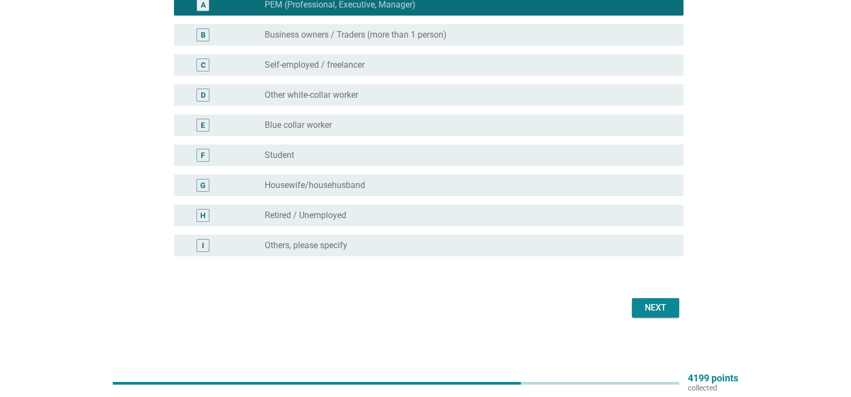
click at [647, 300] on button "Next" at bounding box center [655, 307] width 47 height 19
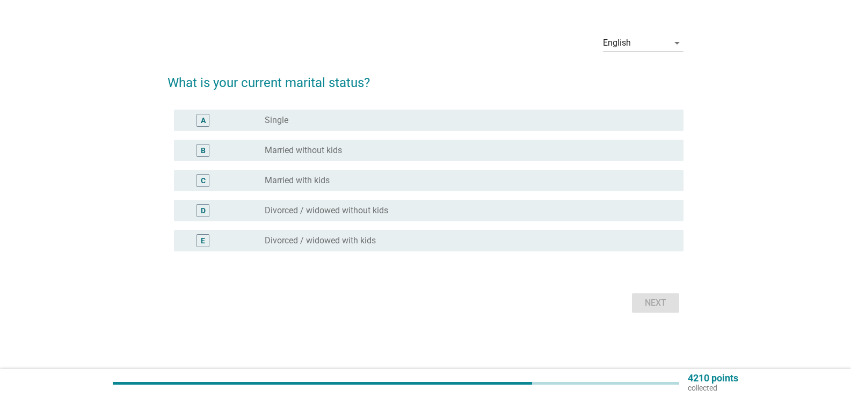
scroll to position [0, 0]
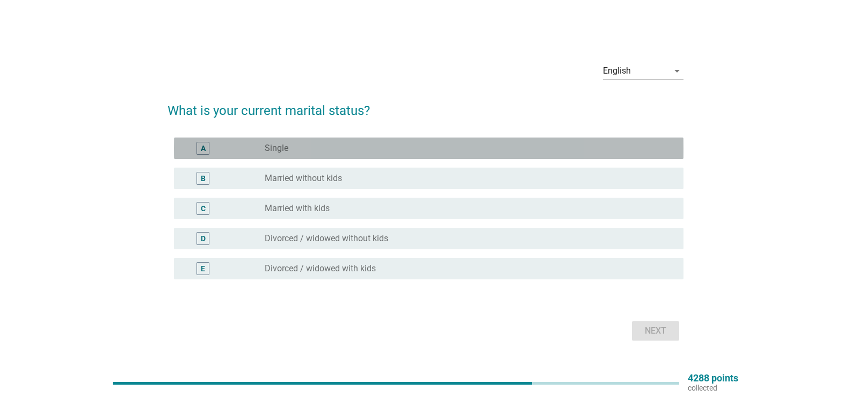
click at [480, 149] on div "radio_button_unchecked Single" at bounding box center [466, 148] width 402 height 11
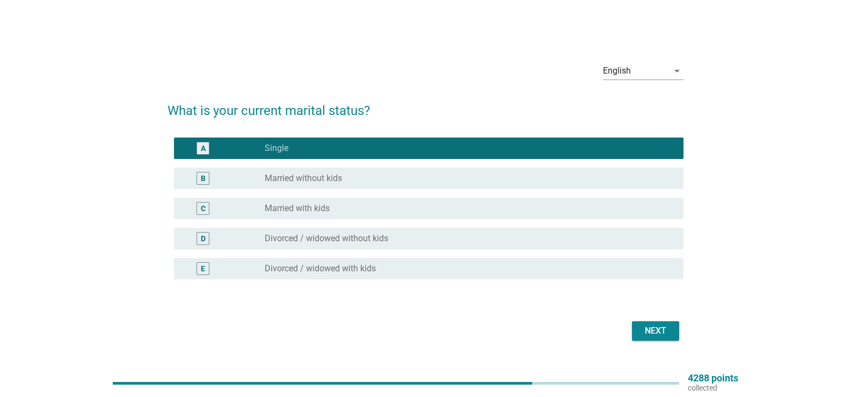
click at [654, 338] on button "Next" at bounding box center [655, 330] width 47 height 19
